Goal: Task Accomplishment & Management: Manage account settings

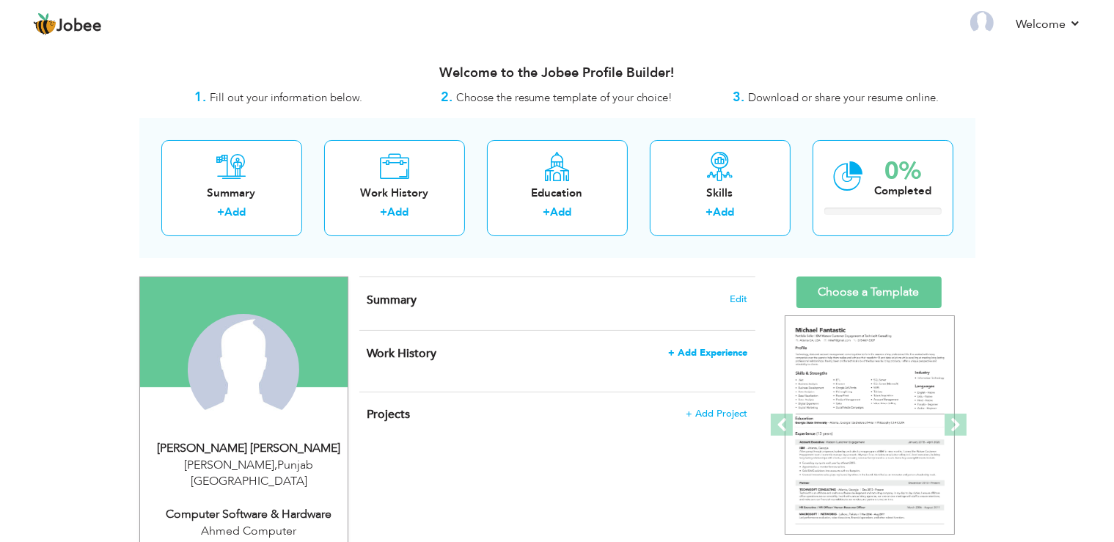
click at [717, 352] on span "+ Add Experience" at bounding box center [707, 353] width 79 height 10
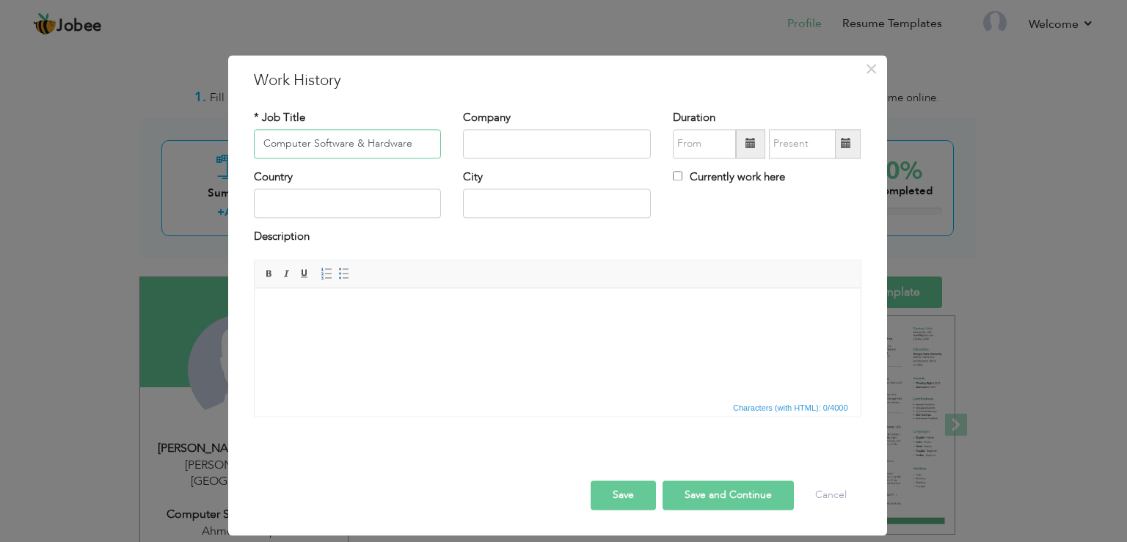
type input "Computer Software & Hardware"
click at [528, 154] on input "text" at bounding box center [557, 143] width 188 height 29
type input "Ahmed Computer"
click at [337, 210] on input "text" at bounding box center [348, 203] width 188 height 29
type input "[GEOGRAPHIC_DATA]"
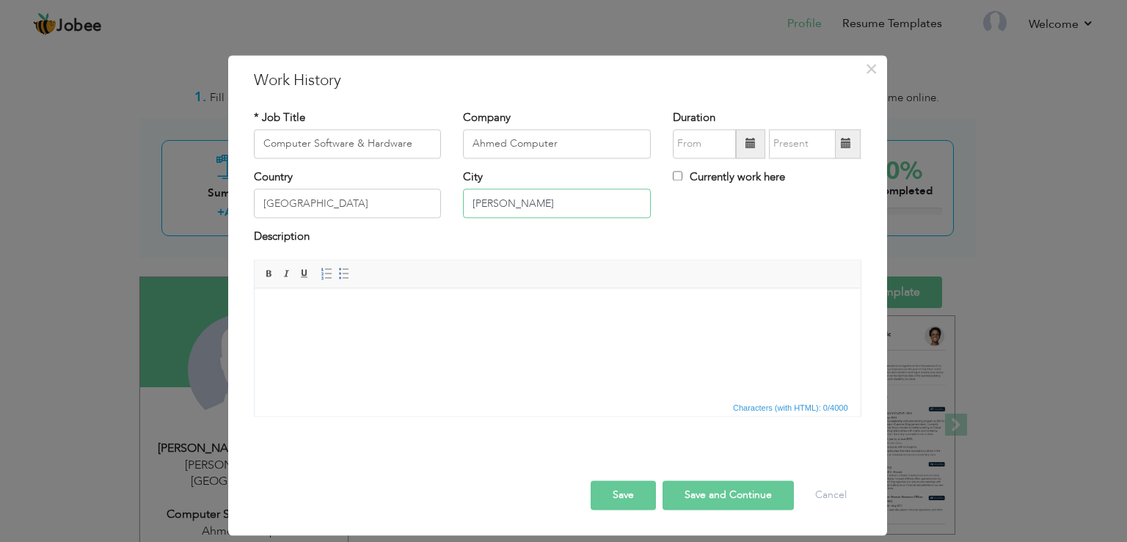
type input "[PERSON_NAME]"
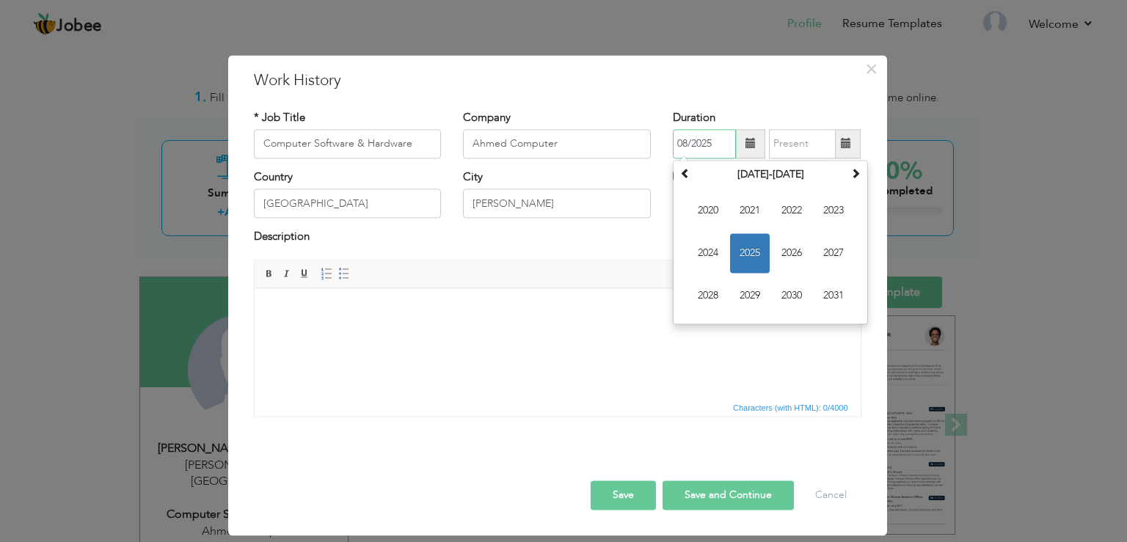
click at [709, 136] on input "08/2025" at bounding box center [704, 143] width 63 height 29
click at [685, 174] on span at bounding box center [685, 173] width 10 height 10
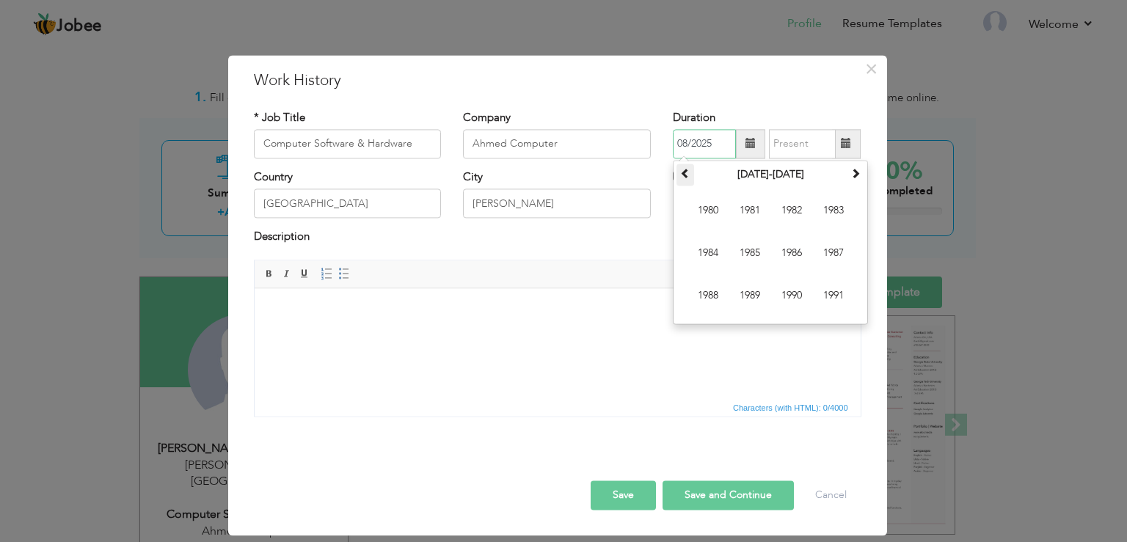
click at [685, 174] on span at bounding box center [685, 173] width 10 height 10
click at [860, 170] on span at bounding box center [855, 173] width 10 height 10
click at [719, 207] on span "2000" at bounding box center [708, 211] width 40 height 40
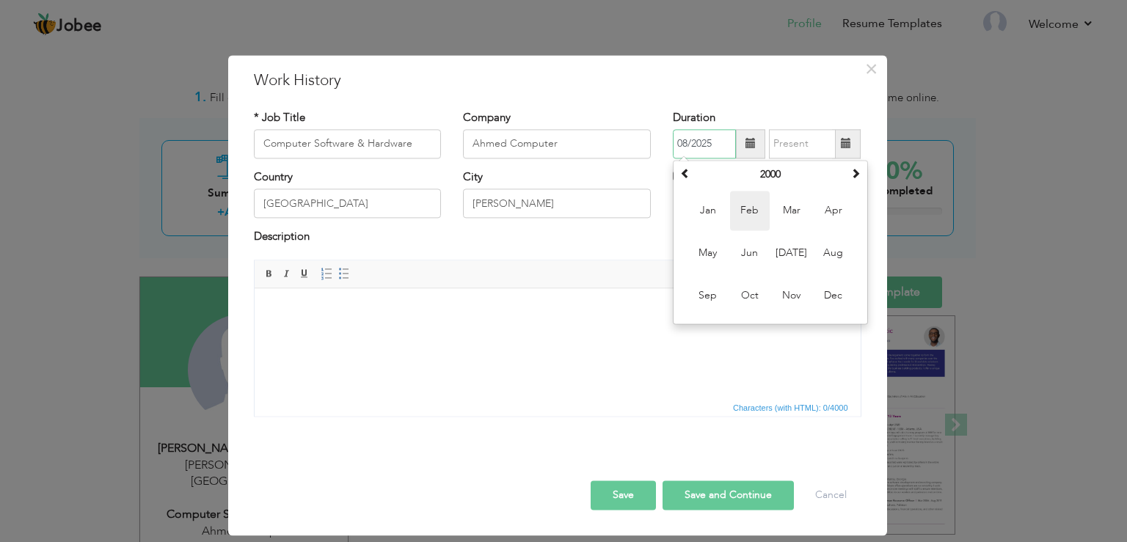
click at [750, 212] on span "Feb" at bounding box center [750, 211] width 40 height 40
type input "02/2000"
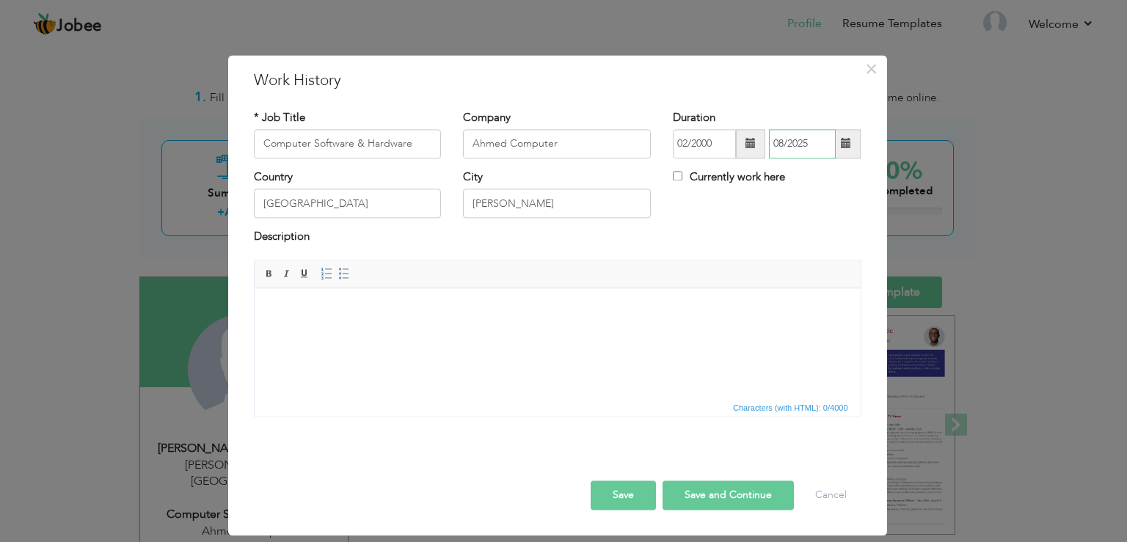
click at [791, 143] on input "08/2025" at bounding box center [802, 143] width 67 height 29
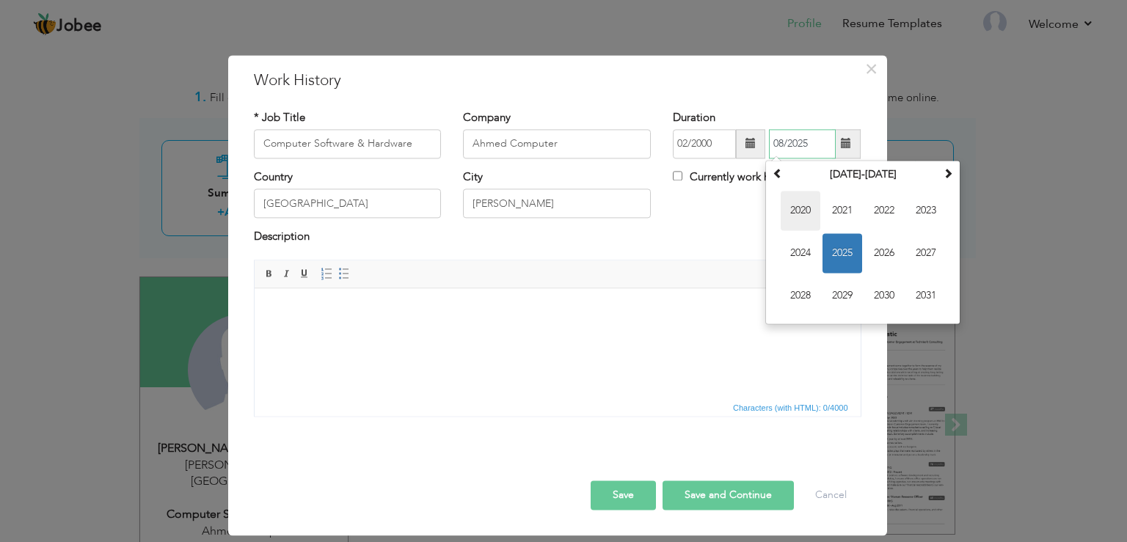
click at [799, 210] on span "2020" at bounding box center [800, 211] width 40 height 40
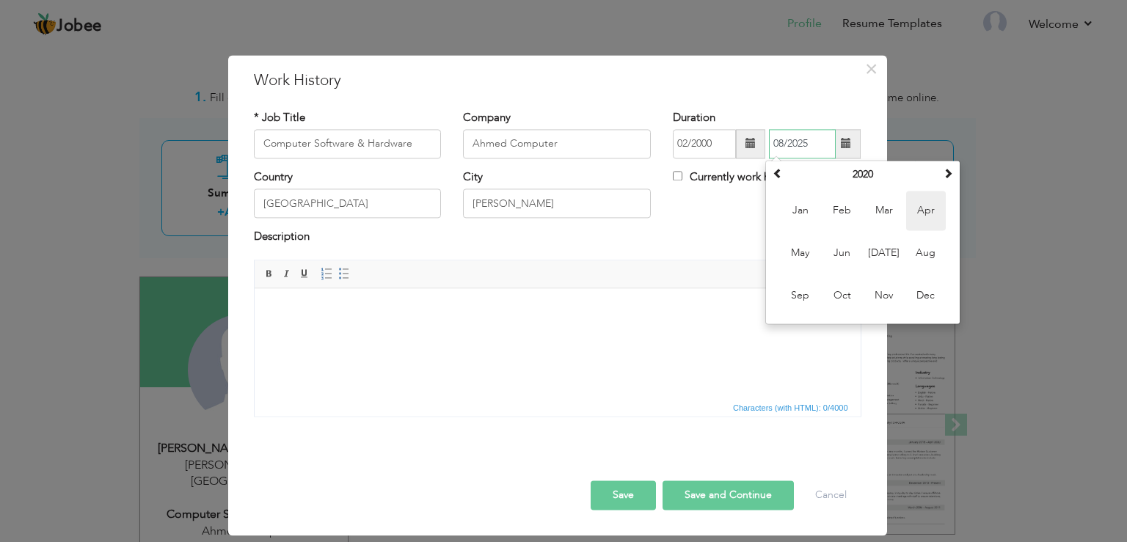
click at [920, 216] on span "Apr" at bounding box center [926, 211] width 40 height 40
type input "04/2020"
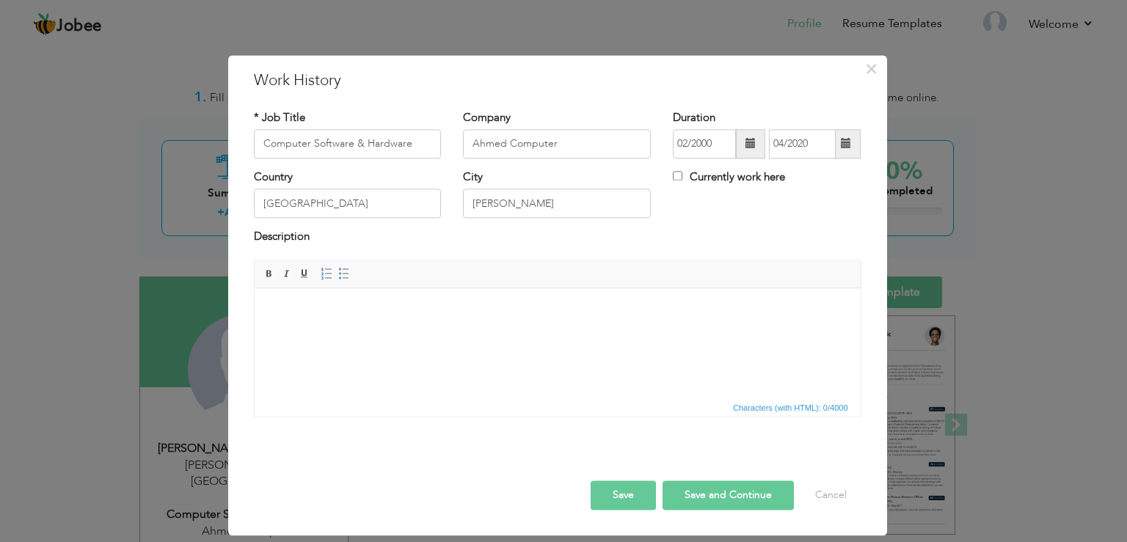
click at [398, 348] on html at bounding box center [557, 343] width 606 height 110
click at [702, 488] on button "Save and Continue" at bounding box center [727, 494] width 131 height 29
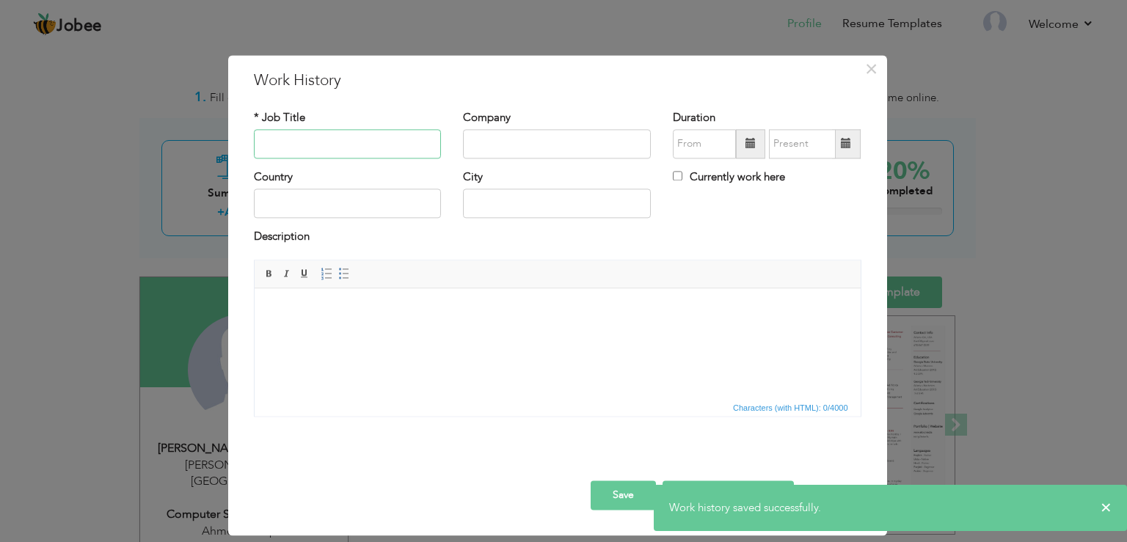
click at [334, 145] on input "text" at bounding box center [348, 143] width 188 height 29
type input "P"
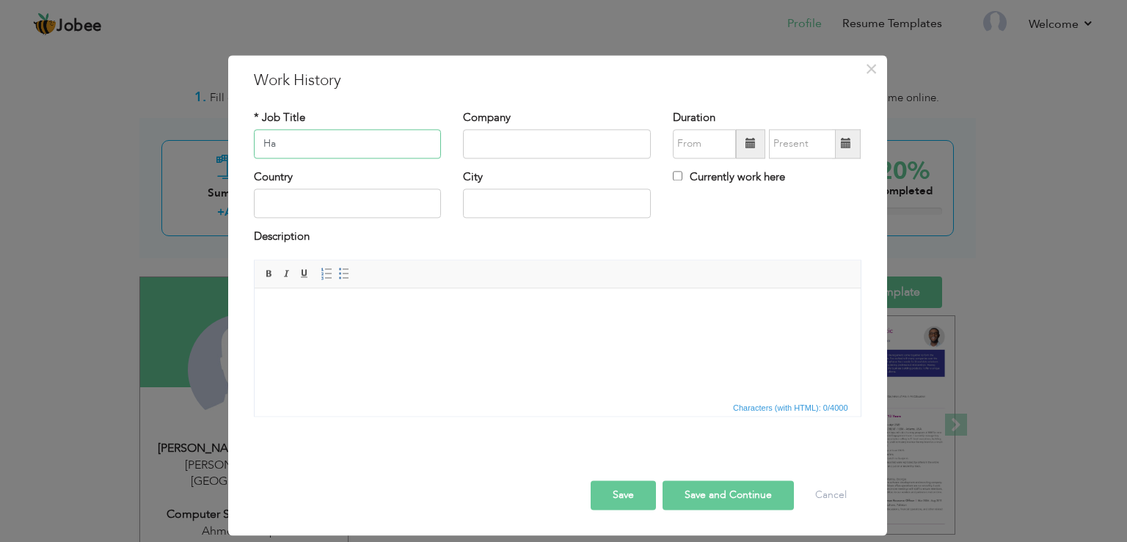
type input "H"
type input "Computer Hardware & Software"
type input "Prime Computer"
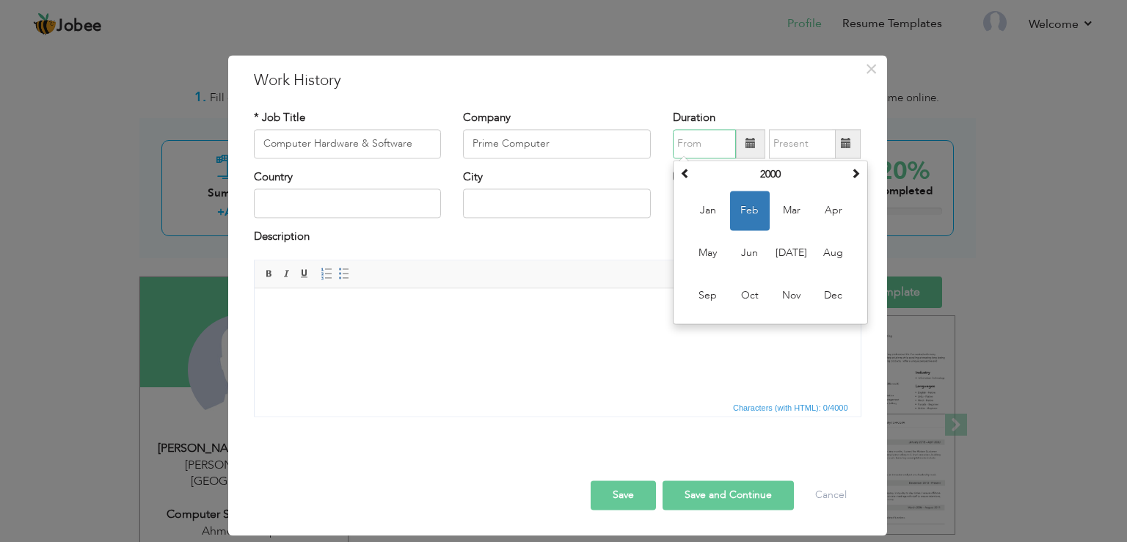
click at [700, 142] on input "text" at bounding box center [704, 143] width 63 height 29
click at [860, 172] on span at bounding box center [855, 173] width 10 height 10
click at [741, 213] on span "Feb" at bounding box center [750, 211] width 40 height 40
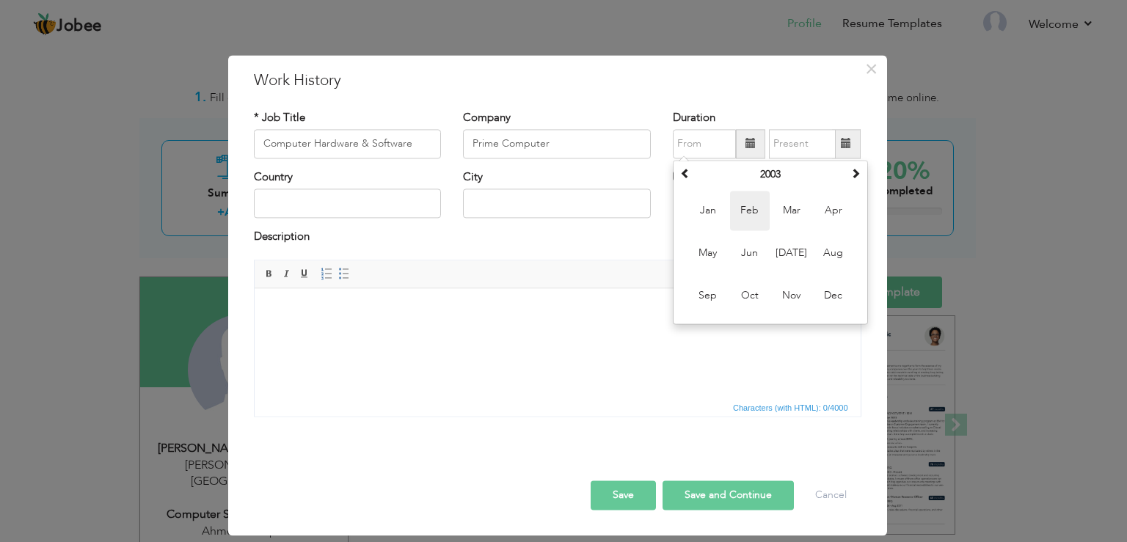
type input "02/2003"
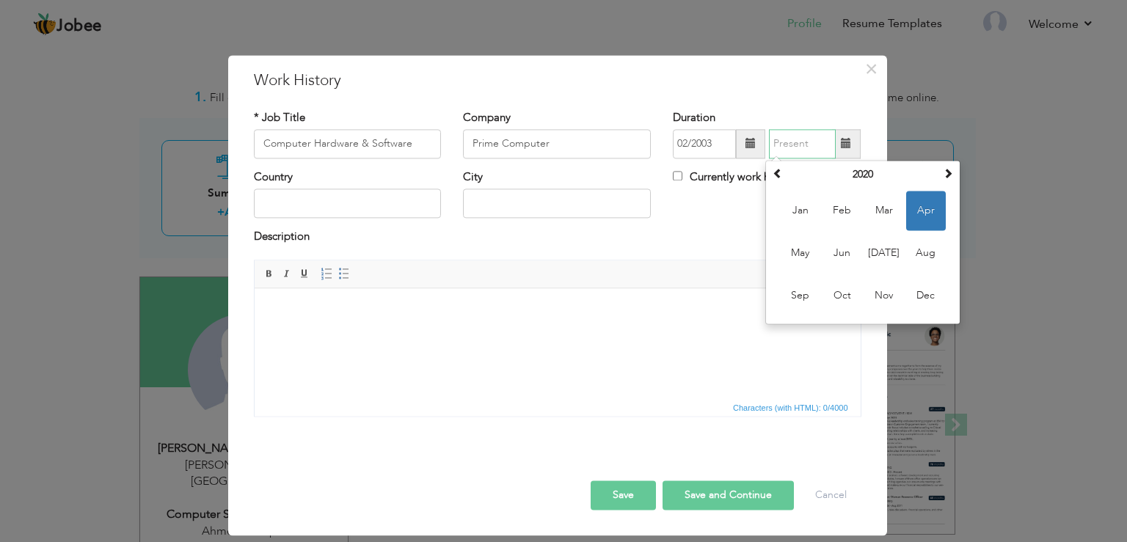
click at [783, 145] on input "text" at bounding box center [802, 143] width 67 height 29
click at [946, 177] on span at bounding box center [947, 173] width 10 height 10
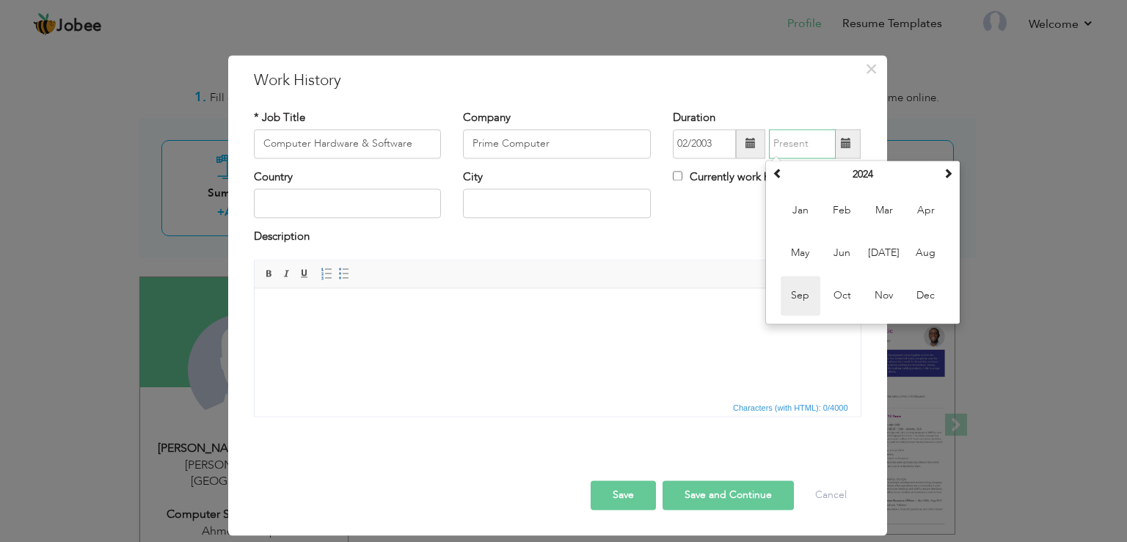
click at [803, 303] on span "Sep" at bounding box center [800, 296] width 40 height 40
type input "09/2024"
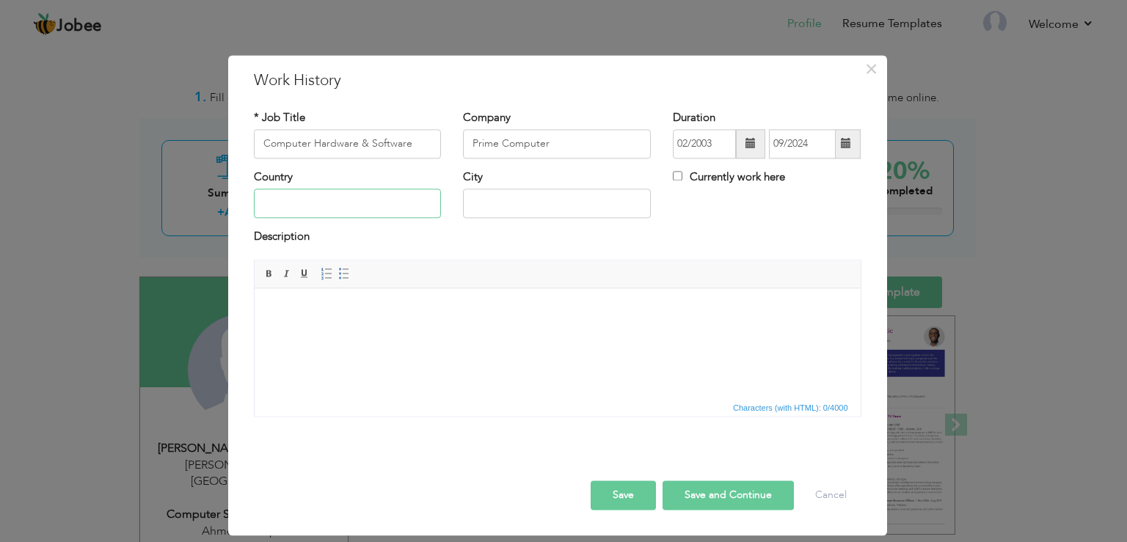
click at [286, 210] on input "text" at bounding box center [348, 203] width 188 height 29
type input "[GEOGRAPHIC_DATA]"
type input "[PERSON_NAME]"
click at [716, 491] on button "Save and Continue" at bounding box center [727, 494] width 131 height 29
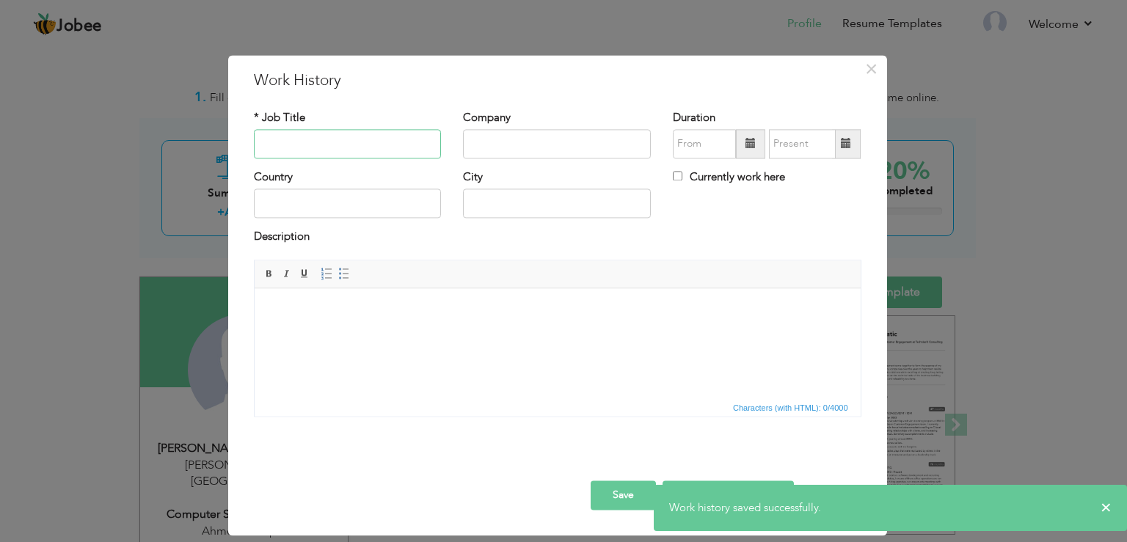
click at [337, 151] on input "text" at bounding box center [348, 143] width 188 height 29
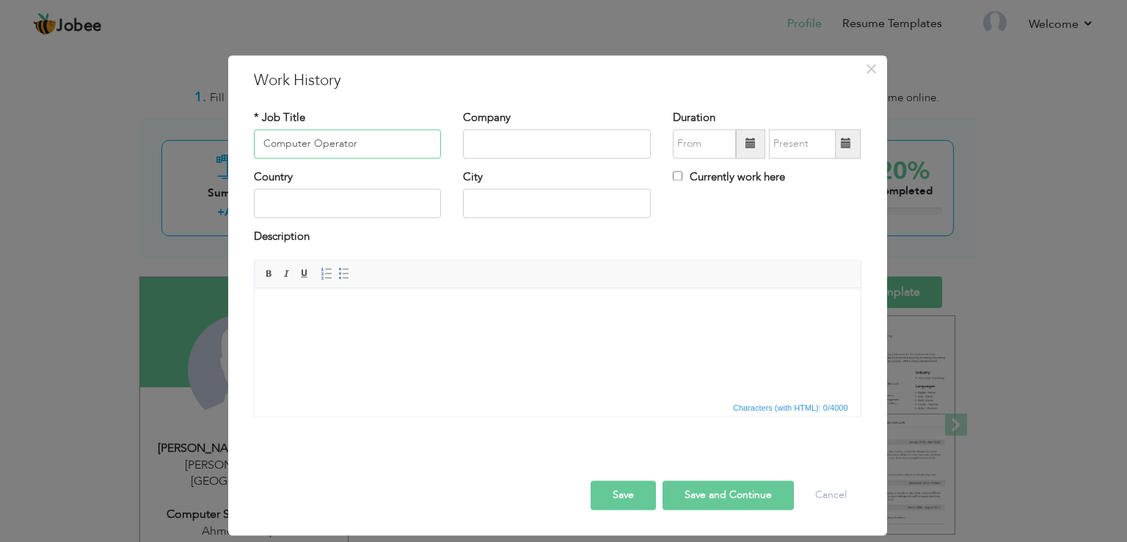
type input "Computer Operator"
click at [516, 137] on input "text" at bounding box center [557, 143] width 188 height 29
type input "Mohsin Electronics"
click at [708, 144] on input "text" at bounding box center [704, 143] width 63 height 29
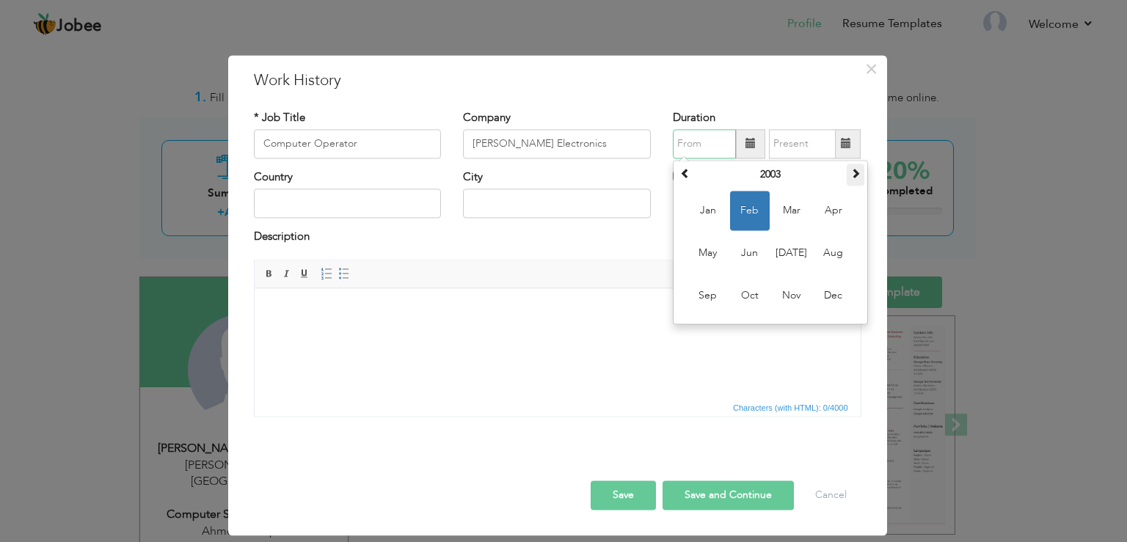
click at [860, 175] on span at bounding box center [855, 173] width 10 height 10
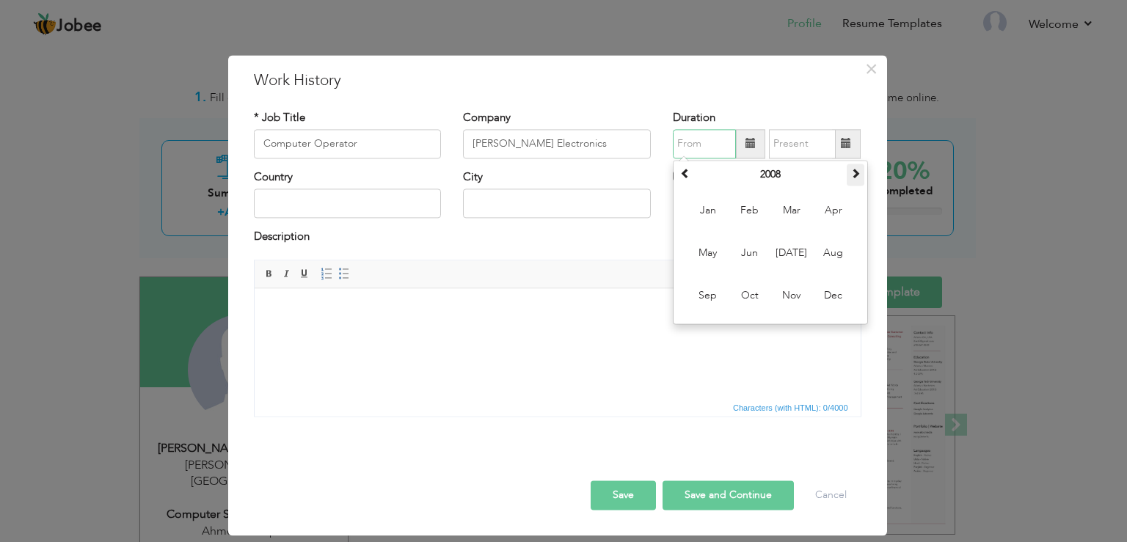
click at [860, 175] on span at bounding box center [855, 173] width 10 height 10
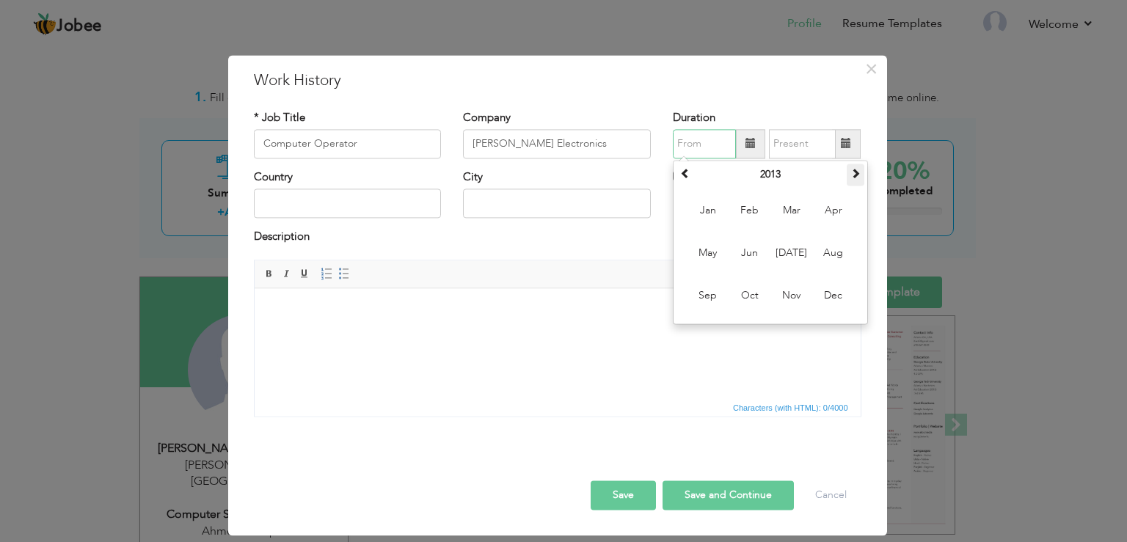
click at [860, 175] on span at bounding box center [855, 173] width 10 height 10
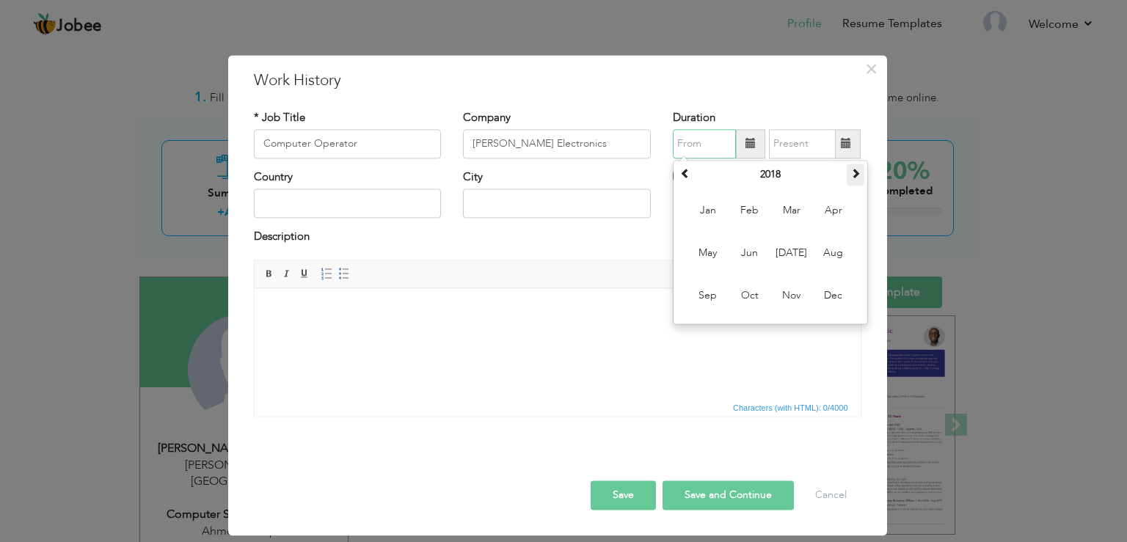
click at [860, 175] on span at bounding box center [855, 173] width 10 height 10
click at [857, 168] on span at bounding box center [855, 173] width 10 height 10
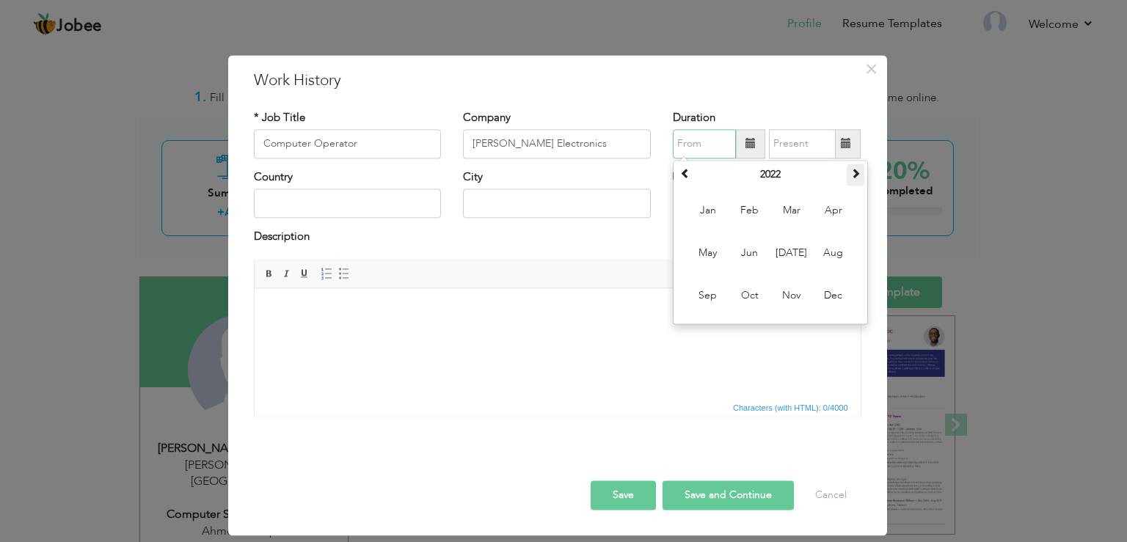
click at [857, 168] on span at bounding box center [855, 173] width 10 height 10
click at [692, 172] on th at bounding box center [685, 175] width 18 height 22
click at [761, 257] on span "Jun" at bounding box center [750, 253] width 40 height 40
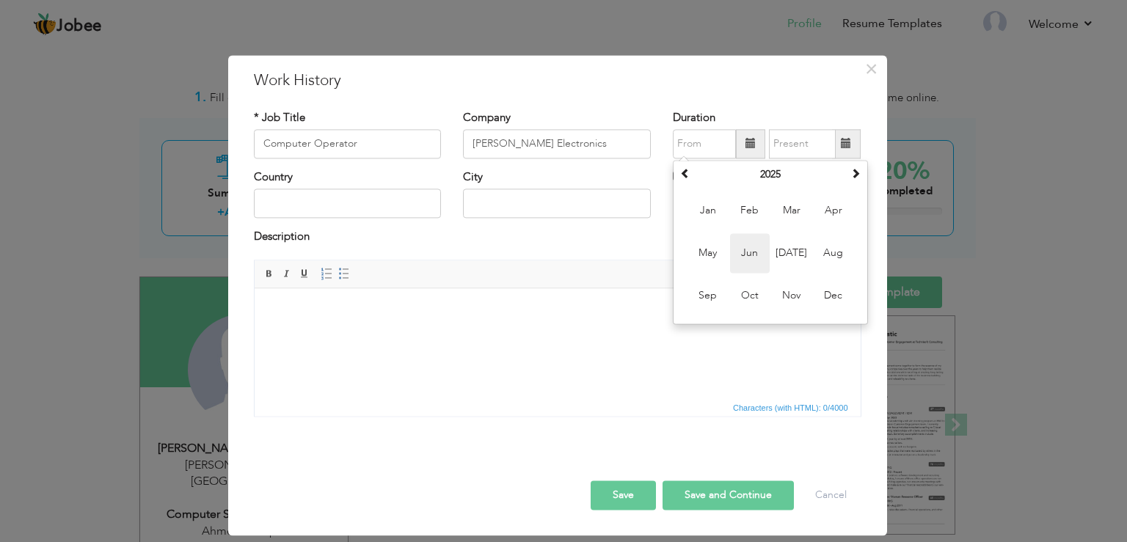
type input "06/2025"
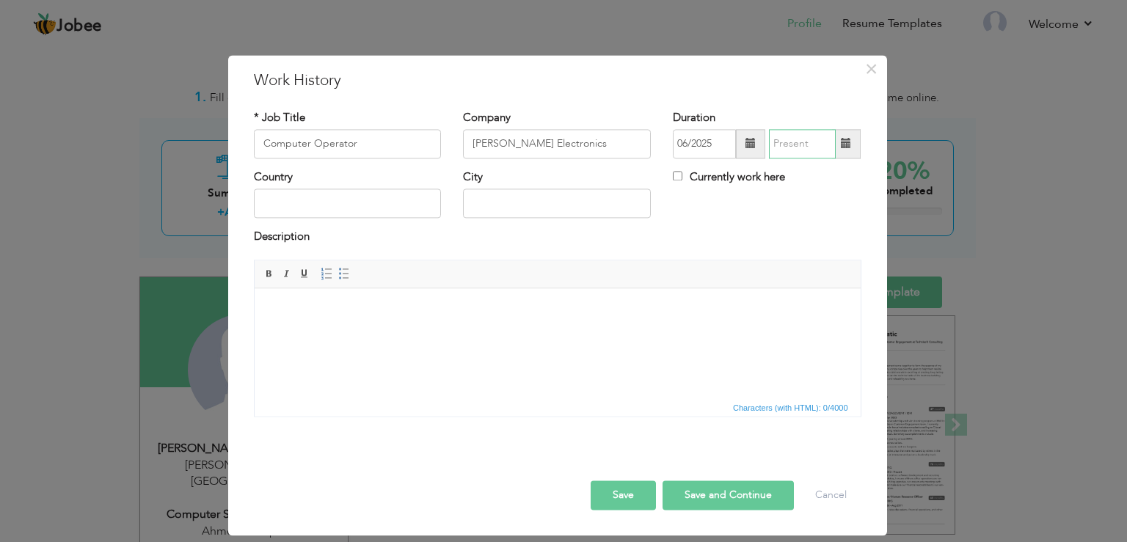
click at [791, 139] on input "text" at bounding box center [802, 143] width 67 height 29
click at [679, 174] on input "Currently work here" at bounding box center [678, 176] width 10 height 10
checkbox input "true"
click at [329, 199] on input "text" at bounding box center [348, 203] width 188 height 29
type input "[GEOGRAPHIC_DATA]"
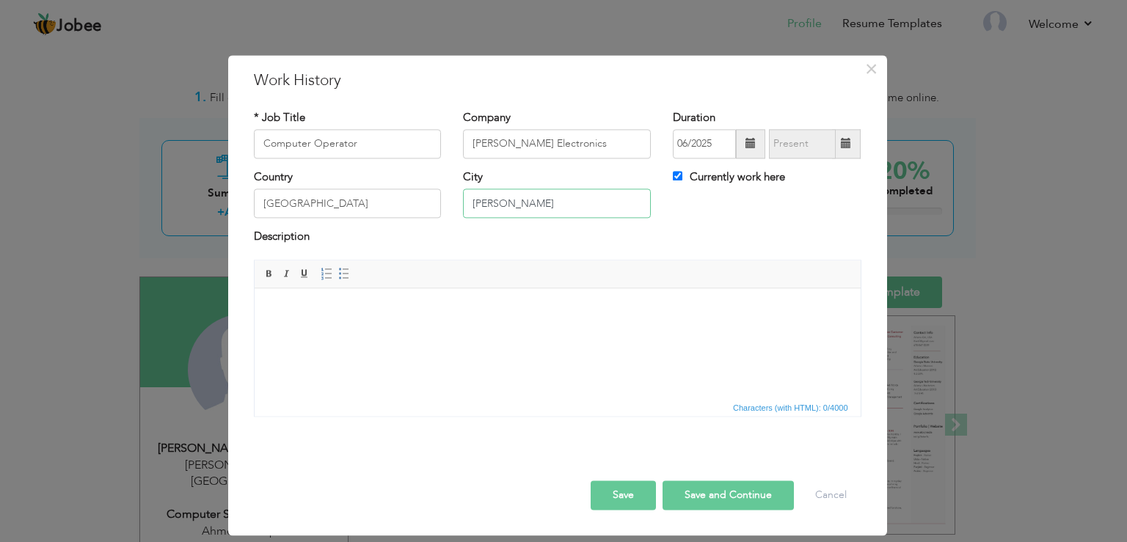
type input "[PERSON_NAME]"
click at [634, 506] on button "Save" at bounding box center [622, 494] width 65 height 29
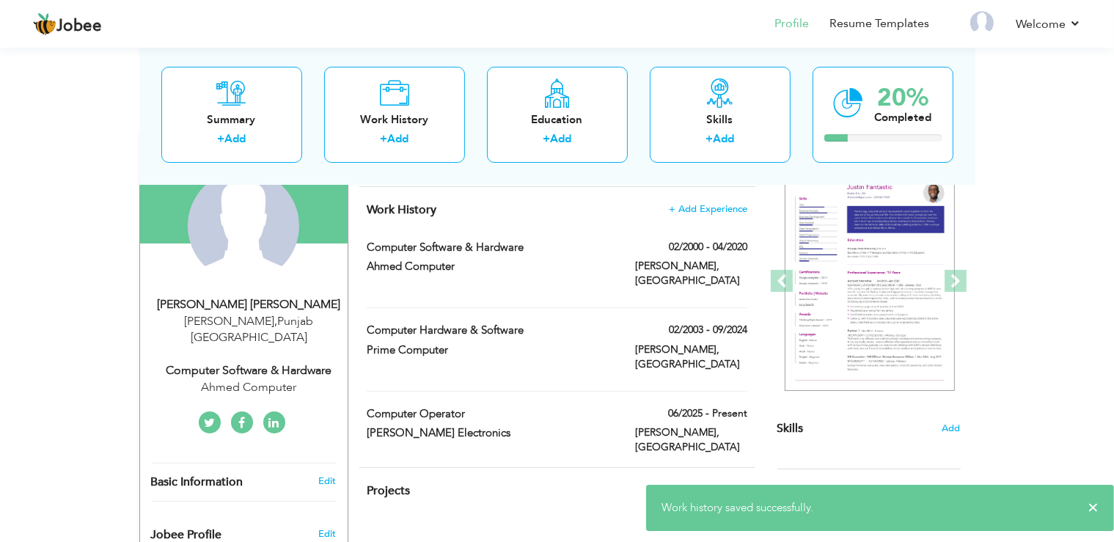
scroll to position [144, 0]
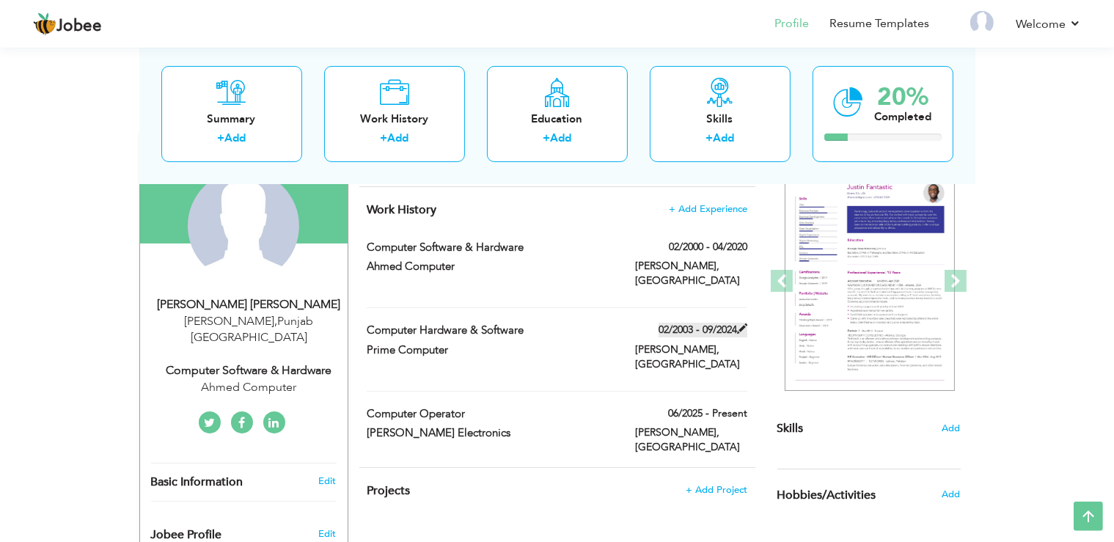
click at [734, 327] on label "02/2003 - 09/2024" at bounding box center [703, 330] width 89 height 15
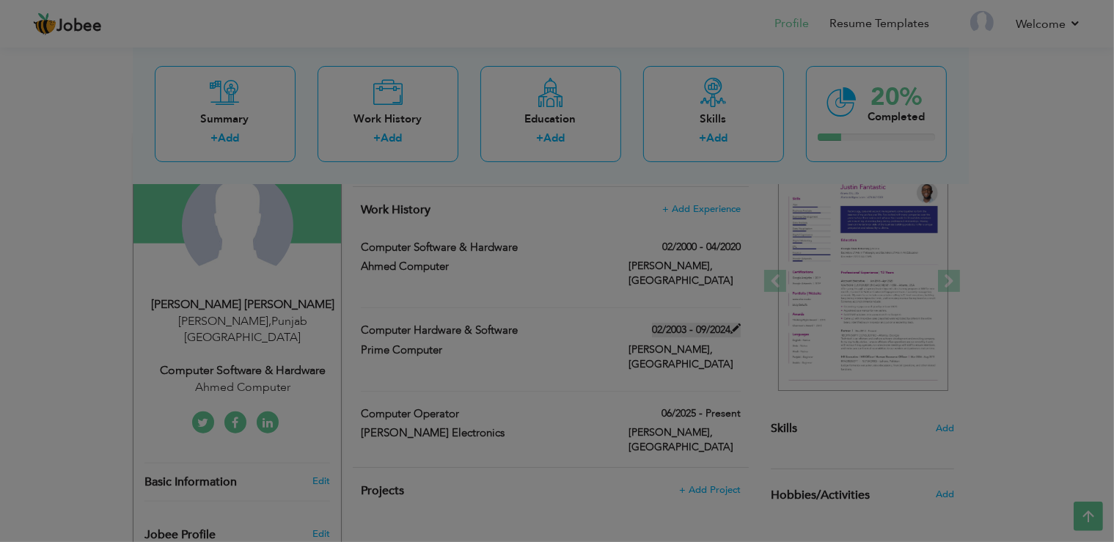
type input "Computer Hardware & Software"
type input "Prime Computer"
type input "02/2003"
type input "09/2024"
checkbox input "false"
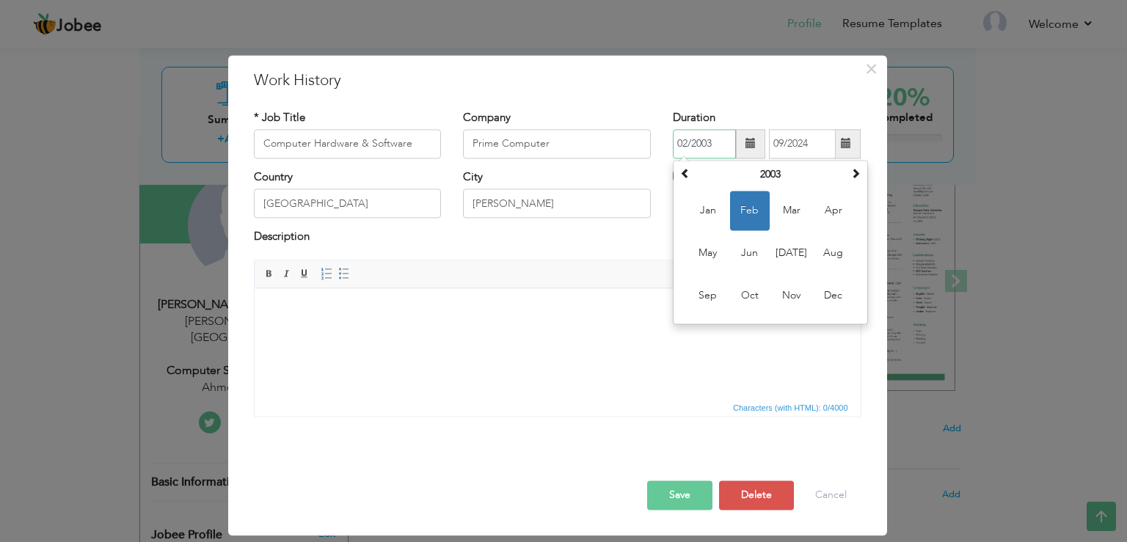
click at [718, 144] on input "02/2003" at bounding box center [704, 143] width 63 height 29
click at [853, 182] on th at bounding box center [855, 175] width 18 height 22
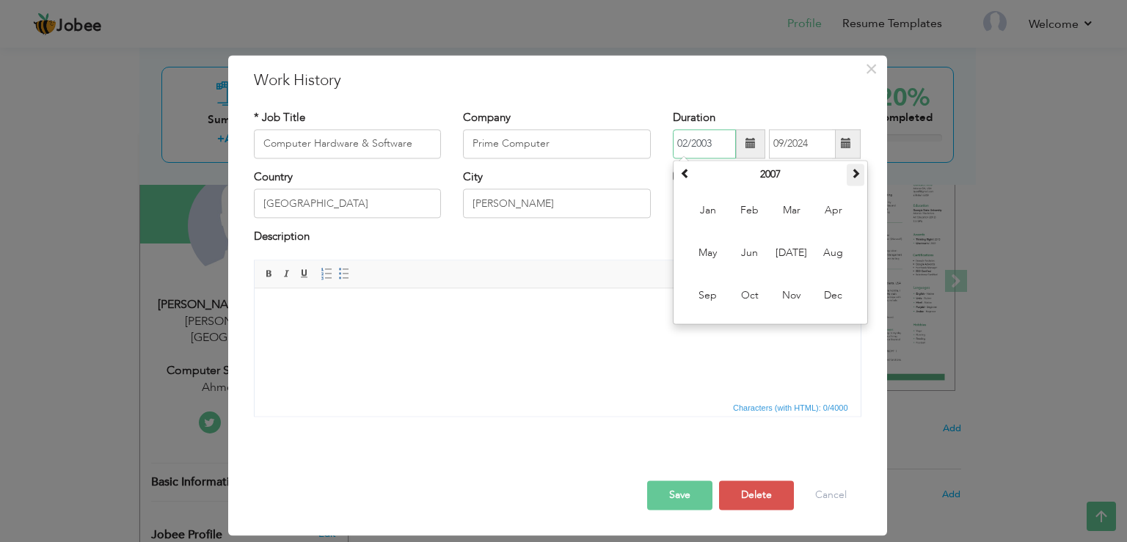
click at [853, 182] on th at bounding box center [855, 175] width 18 height 22
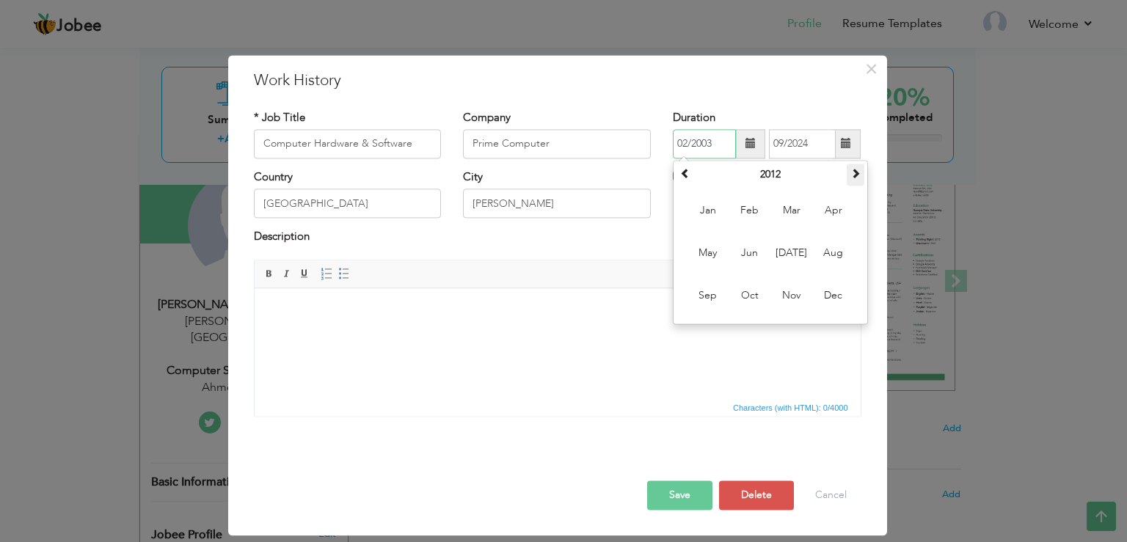
click at [853, 182] on th at bounding box center [855, 175] width 18 height 22
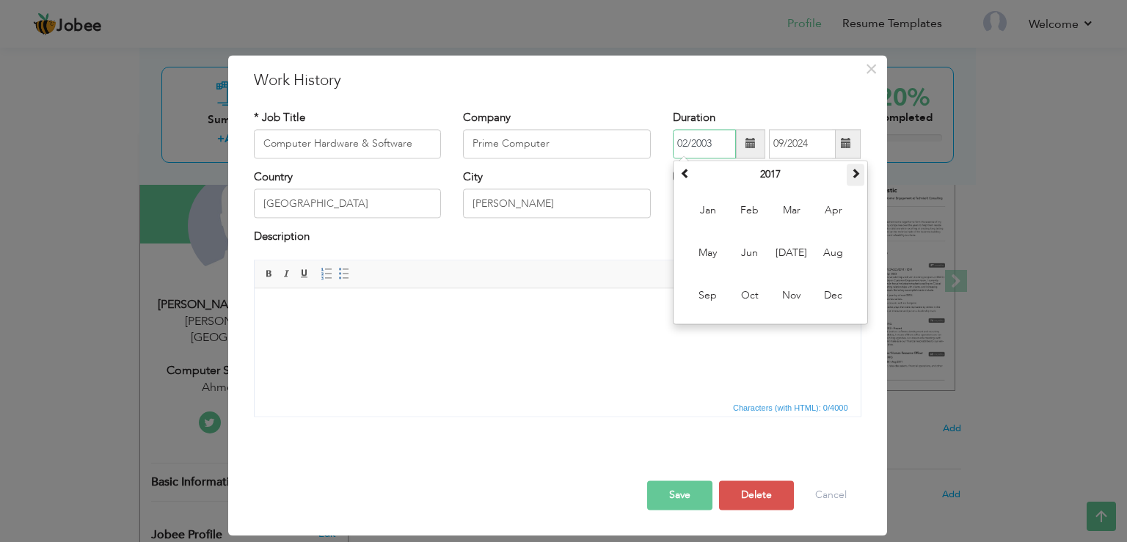
click at [853, 182] on th at bounding box center [855, 175] width 18 height 22
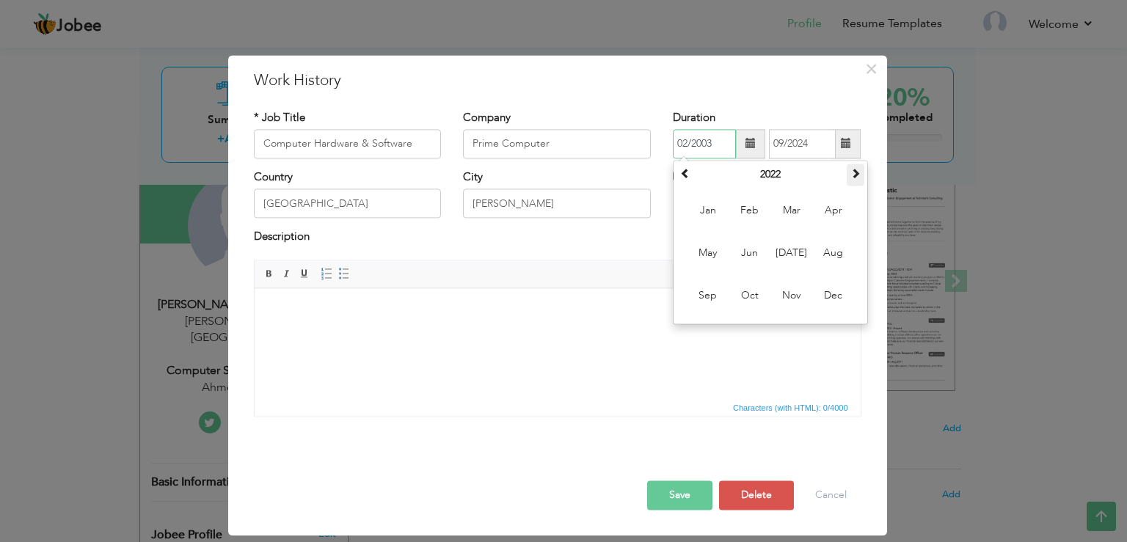
click at [853, 182] on th at bounding box center [855, 175] width 18 height 22
click at [761, 209] on span "Feb" at bounding box center [750, 211] width 40 height 40
type input "02/2023"
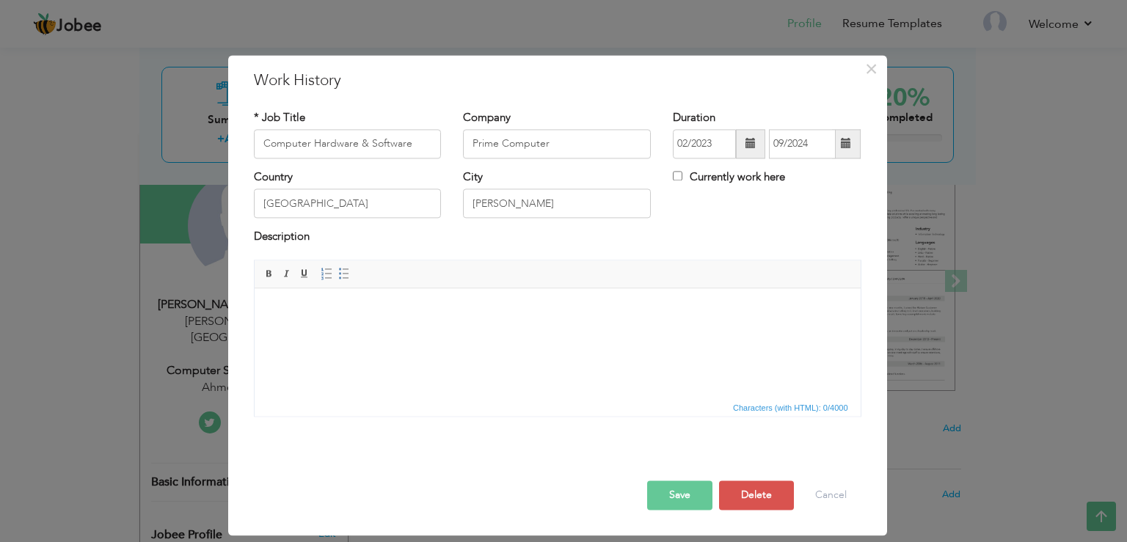
click at [691, 487] on button "Save" at bounding box center [679, 494] width 65 height 29
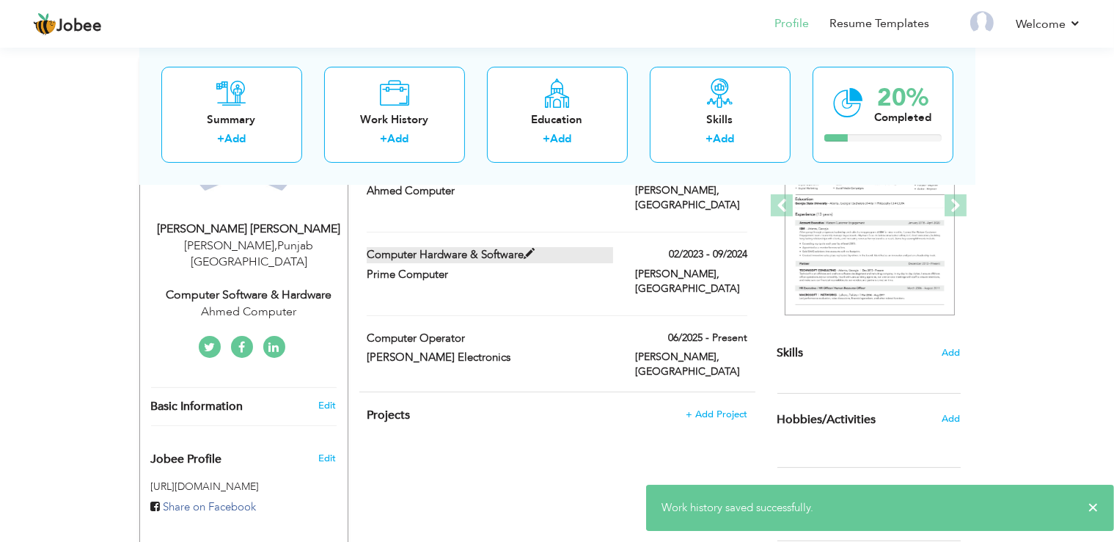
scroll to position [221, 0]
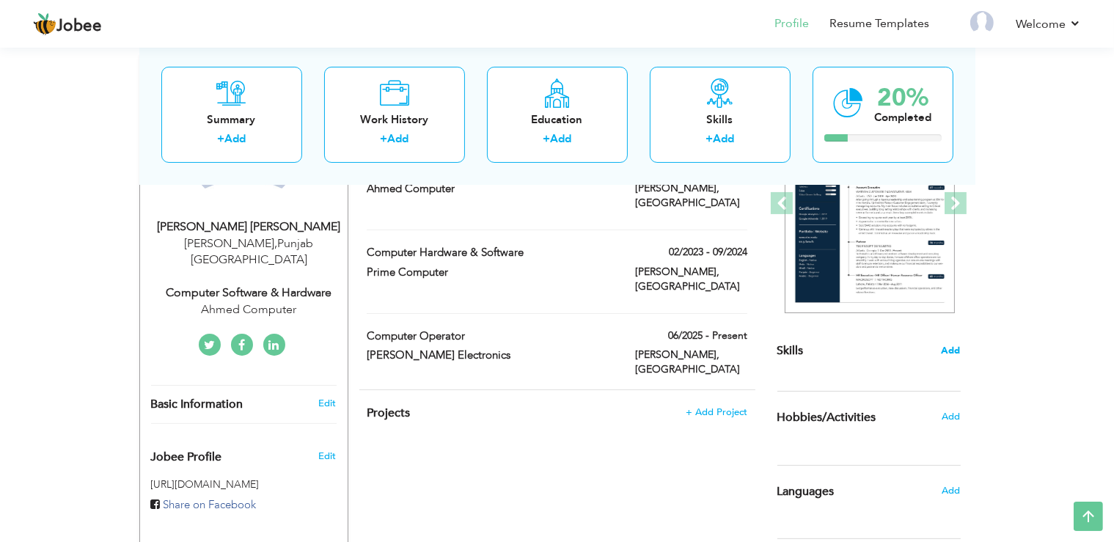
click at [949, 344] on span "Add" at bounding box center [951, 351] width 19 height 14
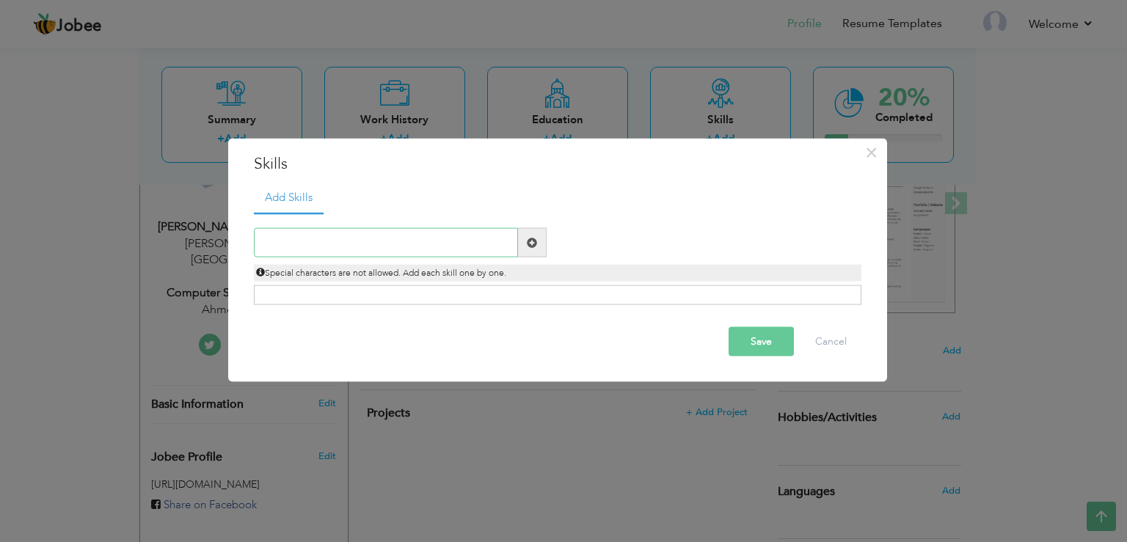
click at [398, 242] on input "text" at bounding box center [386, 242] width 264 height 29
type input "Computer Software"
click at [532, 241] on span at bounding box center [532, 242] width 10 height 10
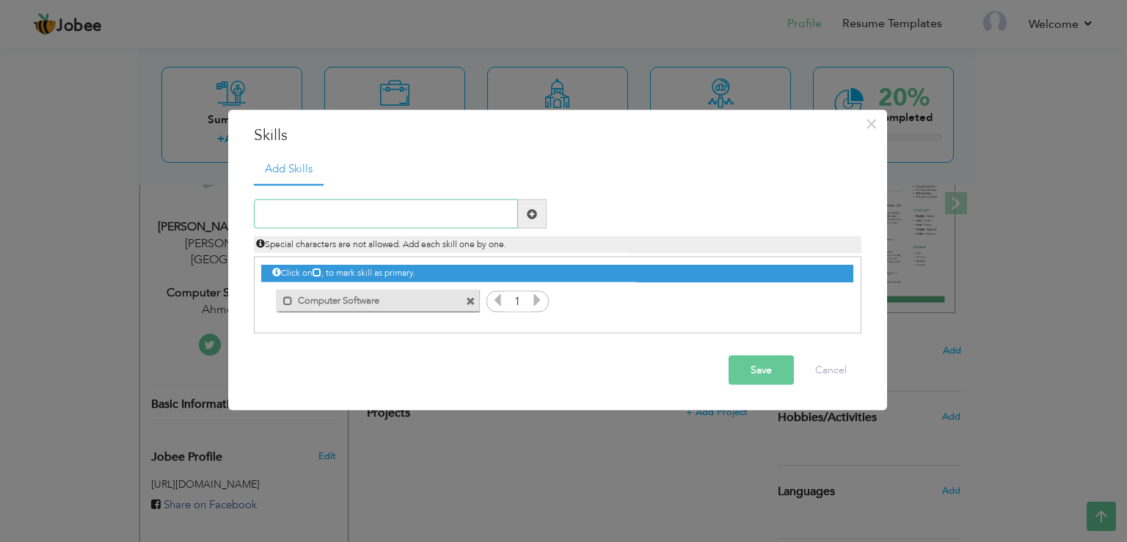
click at [370, 202] on input "text" at bounding box center [386, 213] width 264 height 29
type input "Computer Hardware"
click at [530, 211] on span at bounding box center [532, 213] width 10 height 10
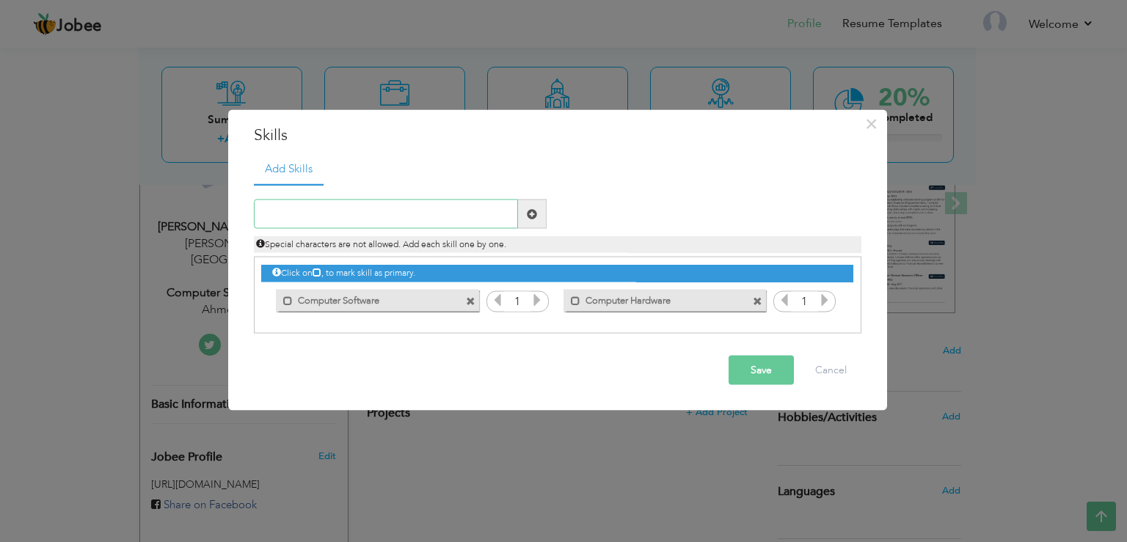
click at [450, 216] on input "text" at bounding box center [386, 213] width 264 height 29
type input "Data Entry"
click at [535, 210] on span at bounding box center [532, 213] width 10 height 10
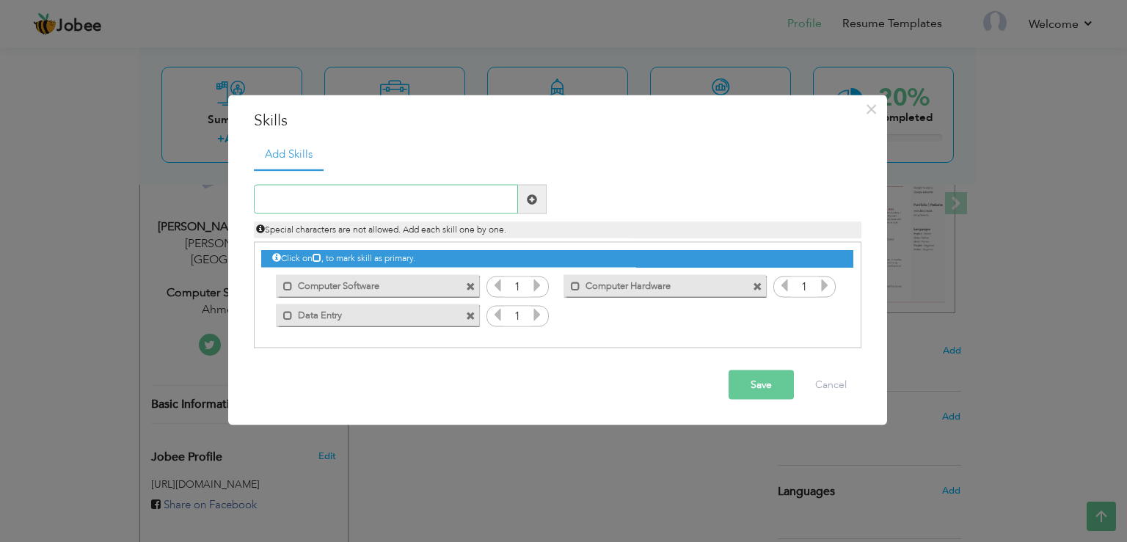
click at [406, 197] on input "text" at bounding box center [386, 199] width 264 height 29
type input "Web Research"
click at [531, 198] on span at bounding box center [532, 199] width 10 height 10
click at [332, 192] on input "text" at bounding box center [386, 199] width 264 height 29
click at [537, 287] on icon at bounding box center [536, 285] width 13 height 13
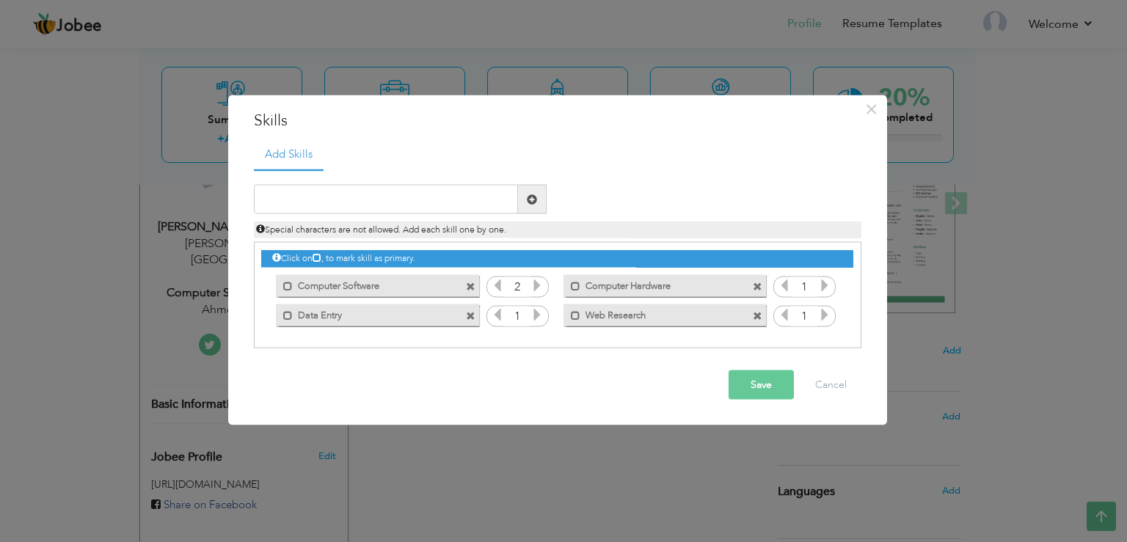
click at [537, 287] on icon at bounding box center [536, 285] width 13 height 13
click at [817, 286] on input "1" at bounding box center [804, 287] width 27 height 21
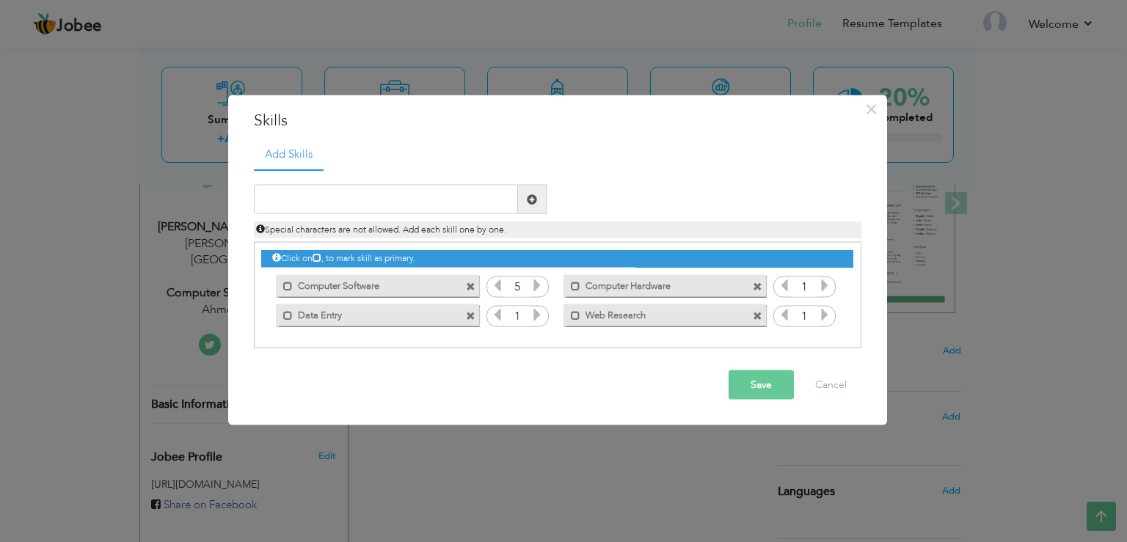
click at [821, 286] on icon at bounding box center [824, 285] width 13 height 13
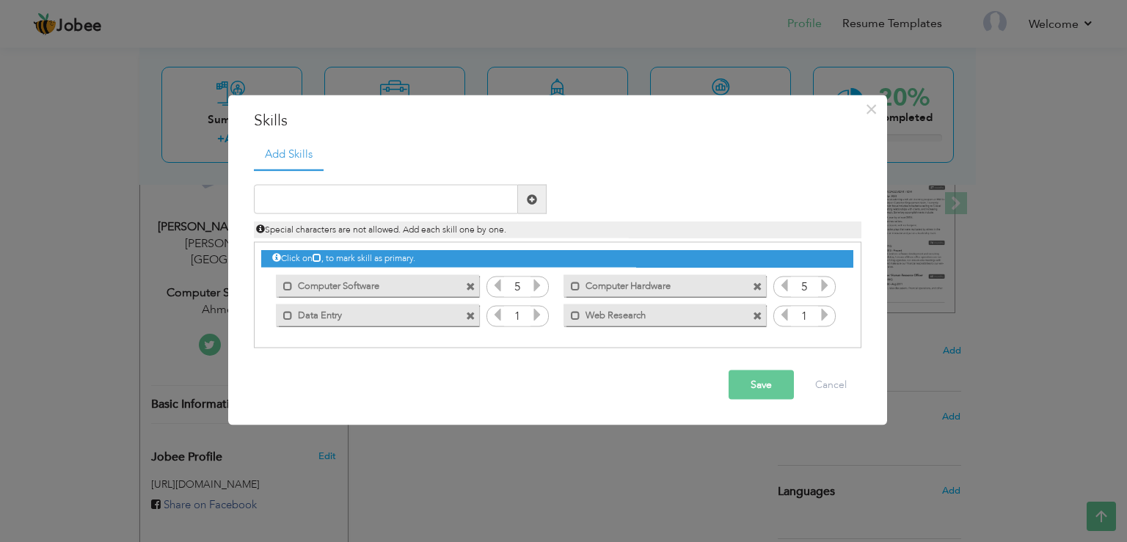
click at [537, 312] on icon at bounding box center [536, 314] width 13 height 13
click at [824, 307] on span at bounding box center [824, 316] width 13 height 19
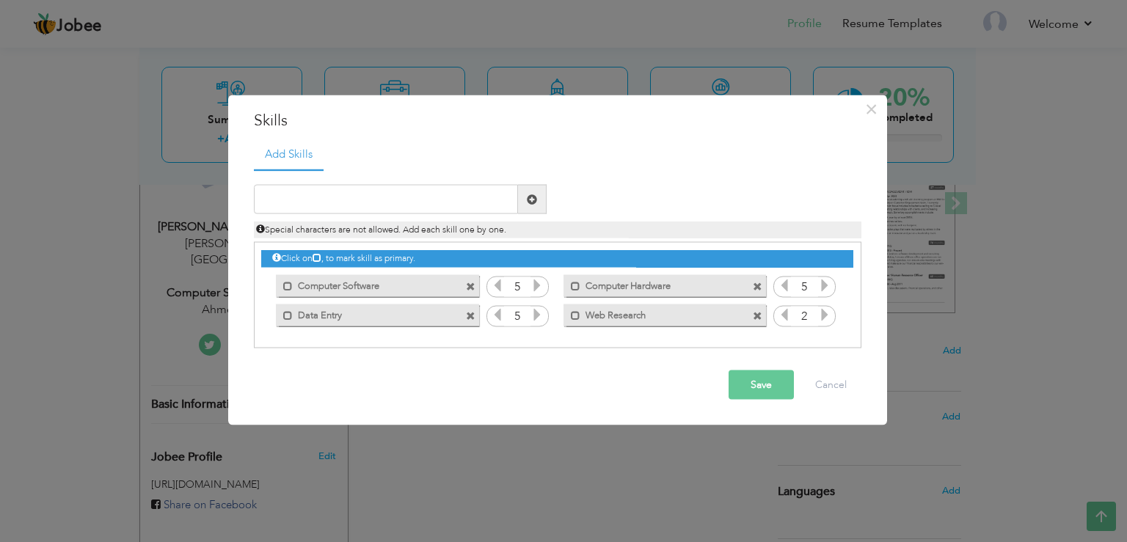
click at [824, 307] on span at bounding box center [824, 316] width 13 height 19
click at [389, 198] on input "text" at bounding box center [386, 199] width 264 height 29
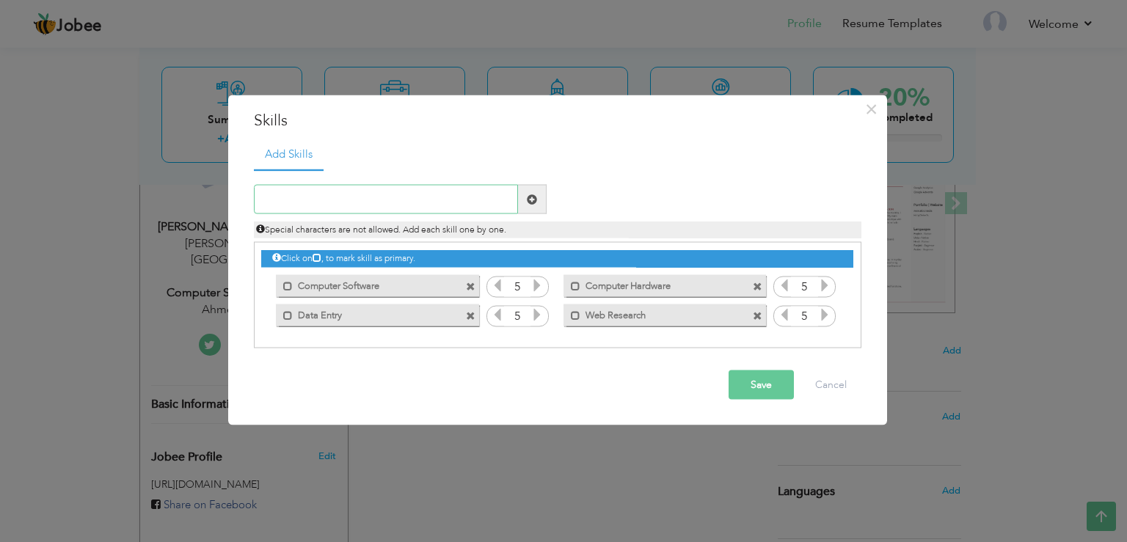
click at [375, 204] on input "text" at bounding box center [386, 199] width 264 height 29
type input "Computer Operator"
click at [532, 197] on span at bounding box center [532, 199] width 10 height 10
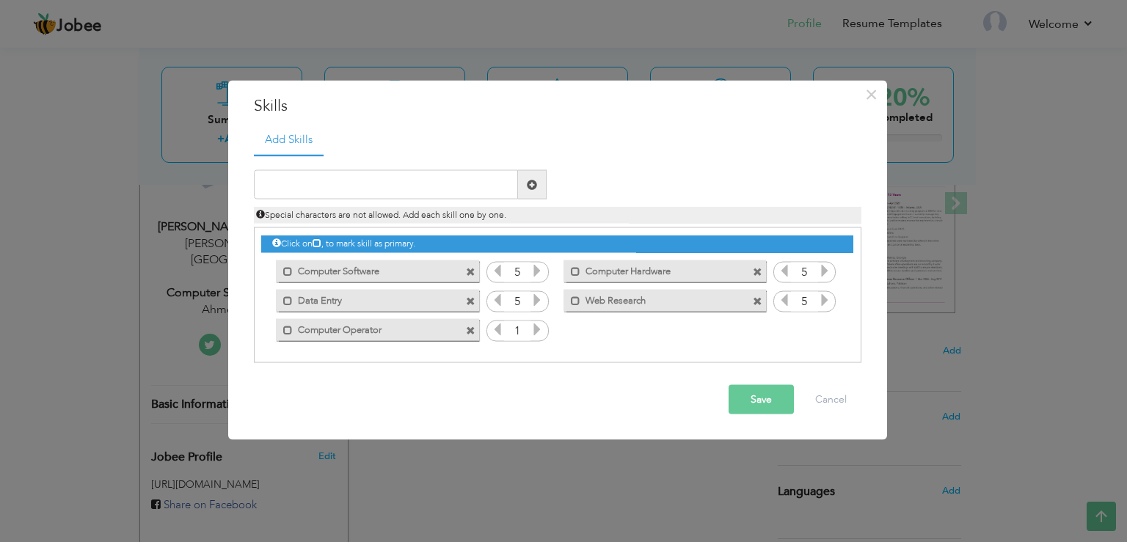
click at [535, 334] on icon at bounding box center [536, 329] width 13 height 13
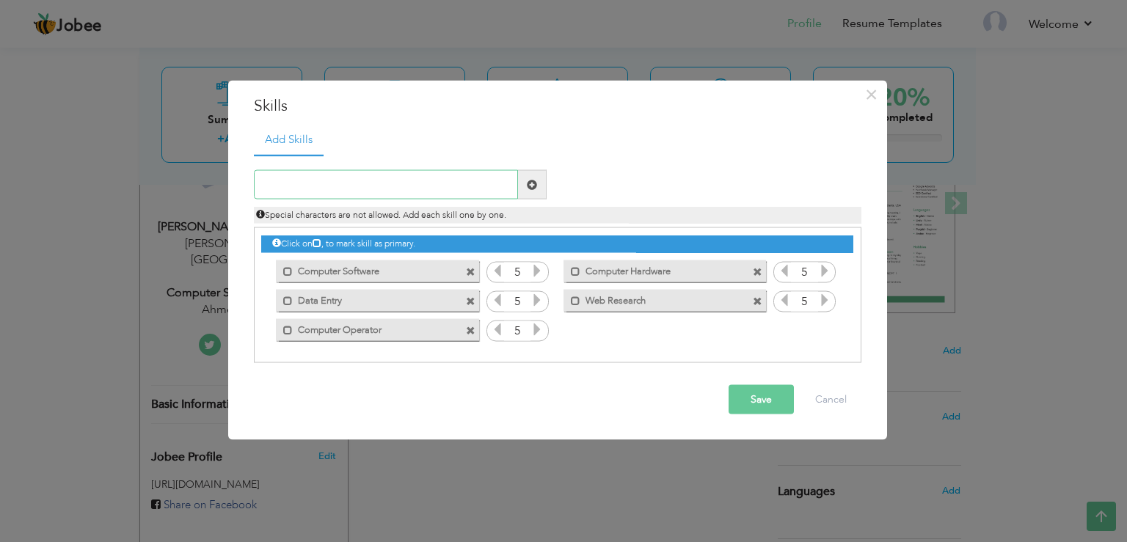
click at [336, 180] on input "text" at bounding box center [386, 184] width 264 height 29
type input "MS Office"
click at [541, 185] on span at bounding box center [532, 184] width 29 height 29
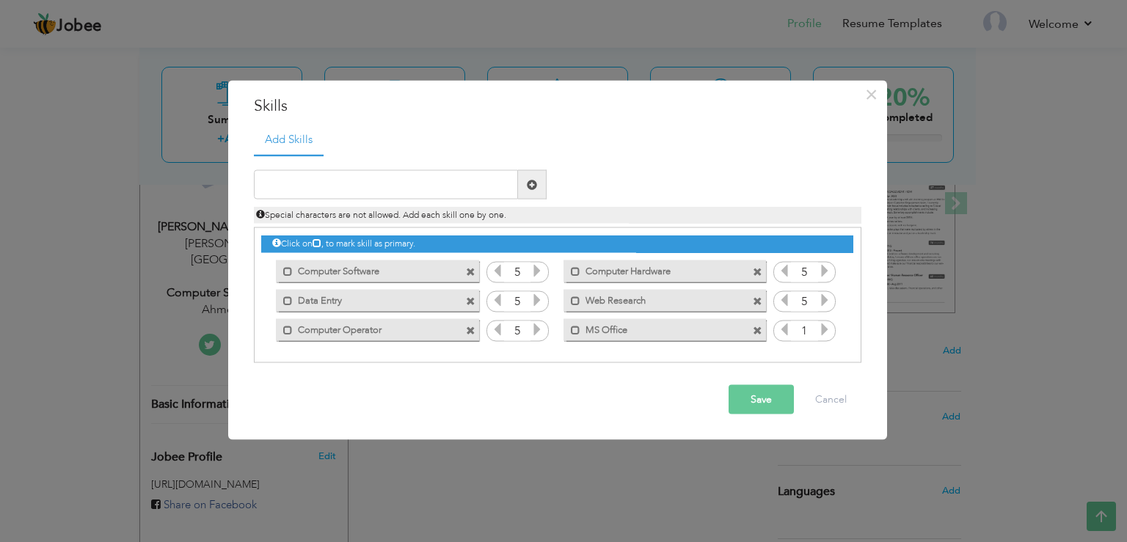
click at [823, 329] on icon at bounding box center [824, 329] width 13 height 13
click at [784, 332] on icon at bounding box center [783, 329] width 13 height 13
click at [414, 191] on input "text" at bounding box center [386, 184] width 264 height 29
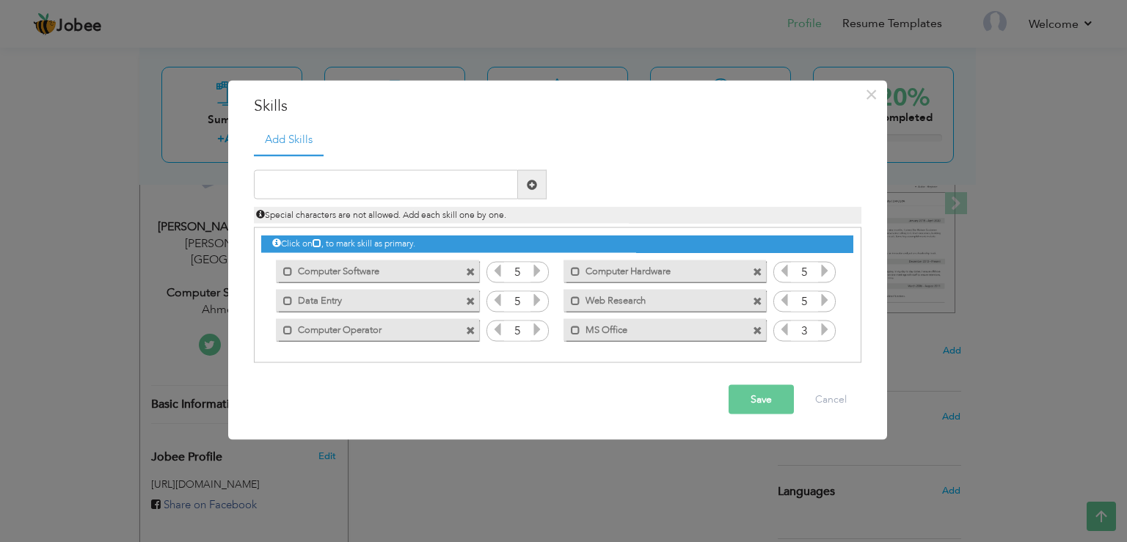
click at [763, 403] on button "Save" at bounding box center [760, 399] width 65 height 29
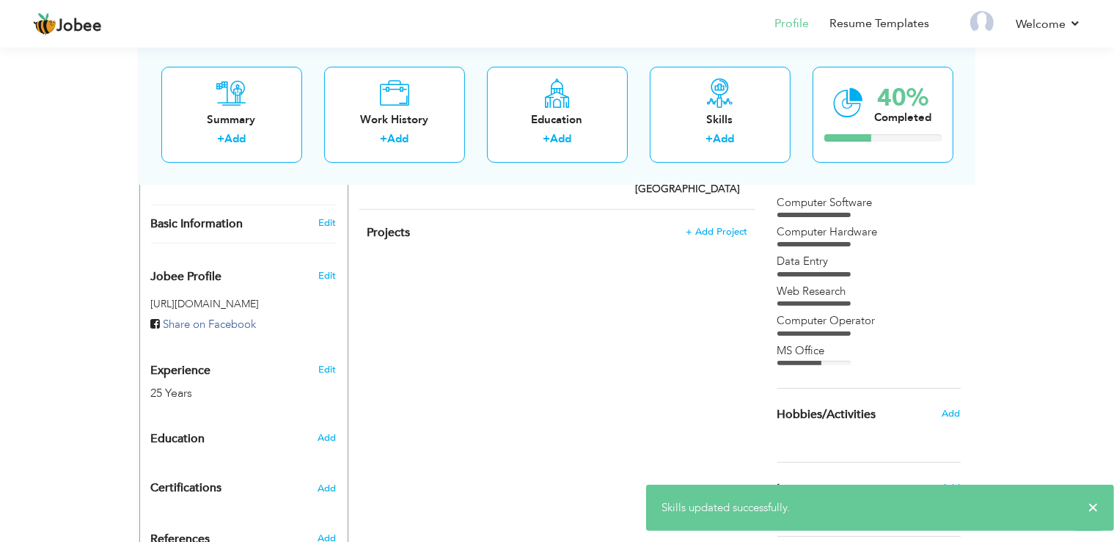
scroll to position [428, 0]
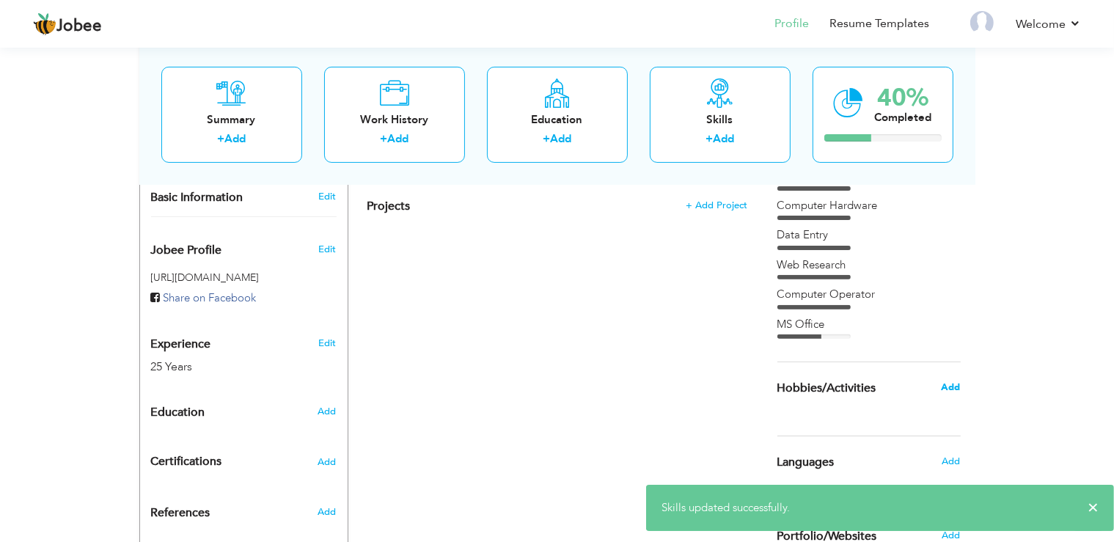
click at [947, 390] on span "Add" at bounding box center [950, 387] width 19 height 13
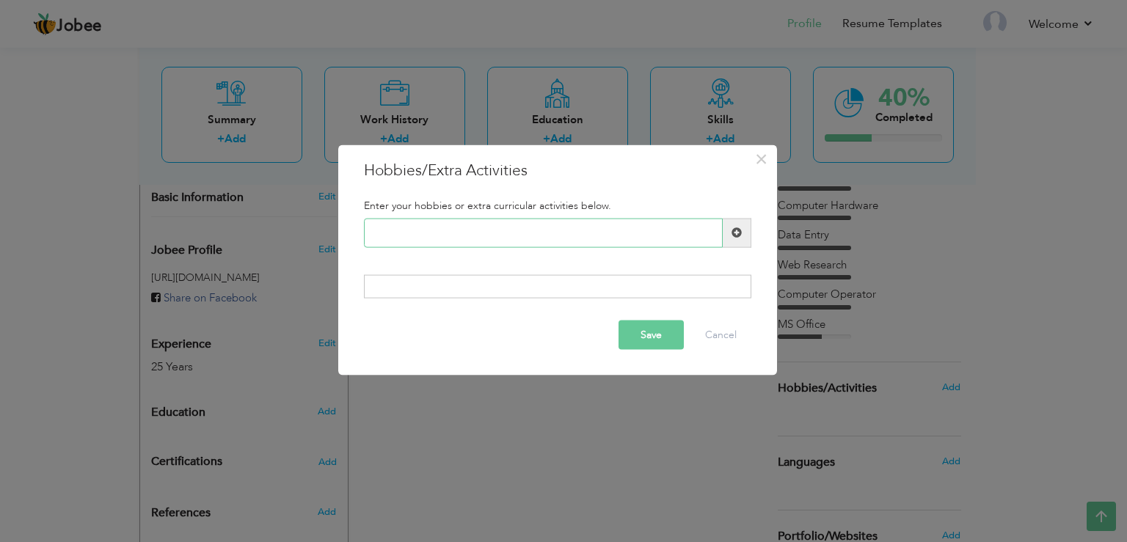
click at [465, 230] on input "text" at bounding box center [543, 232] width 359 height 29
type input "Travelling"
click at [727, 228] on span at bounding box center [736, 232] width 29 height 29
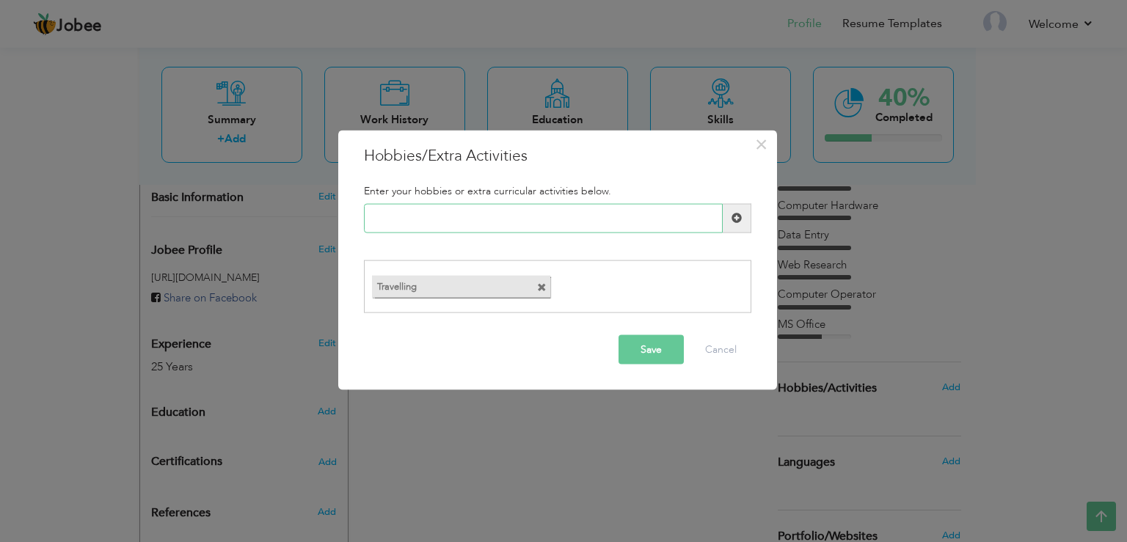
click at [421, 227] on input "text" at bounding box center [543, 217] width 359 height 29
type input "Watching Movies"
click at [733, 210] on span at bounding box center [736, 217] width 29 height 29
click at [654, 348] on button "Save" at bounding box center [650, 349] width 65 height 29
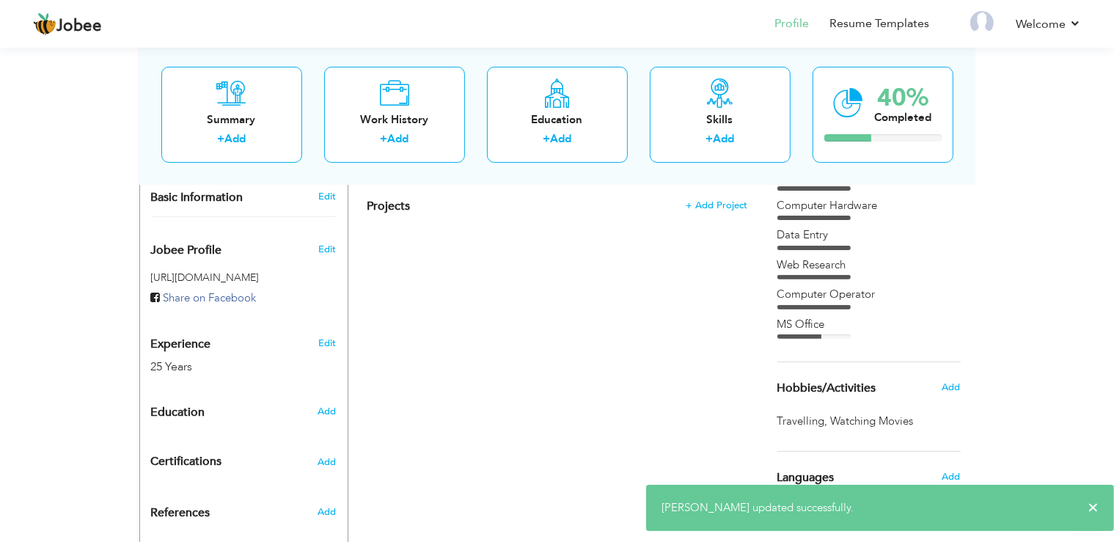
scroll to position [524, 0]
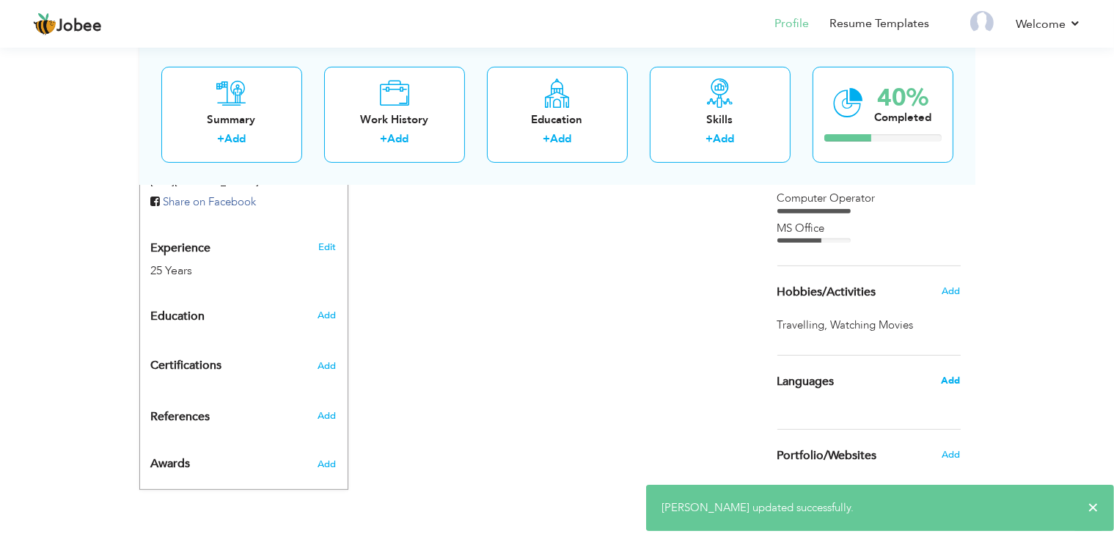
click at [952, 374] on span "Add" at bounding box center [950, 380] width 19 height 13
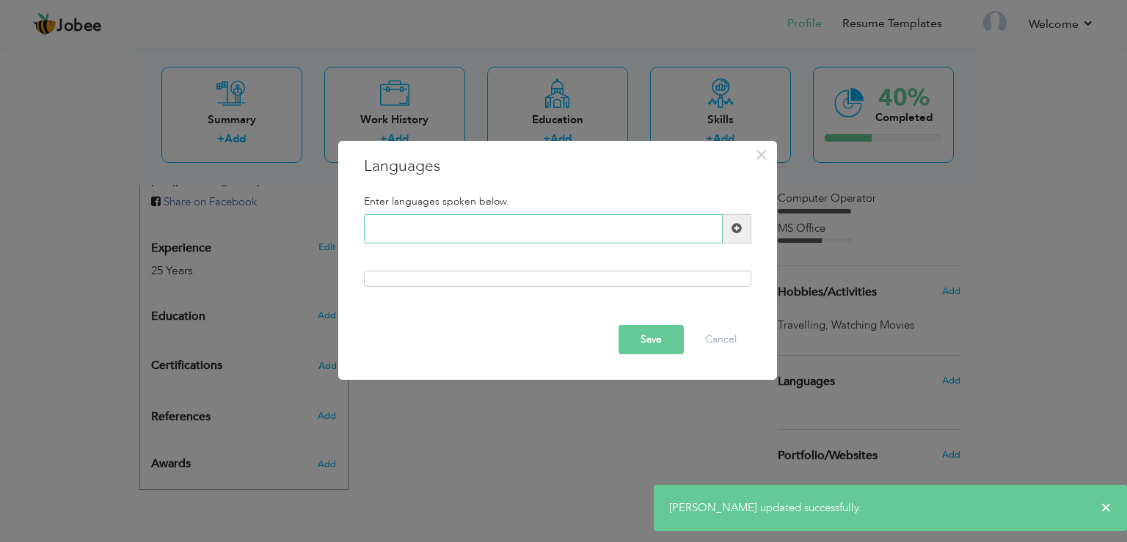
click at [431, 221] on input "text" at bounding box center [543, 228] width 359 height 29
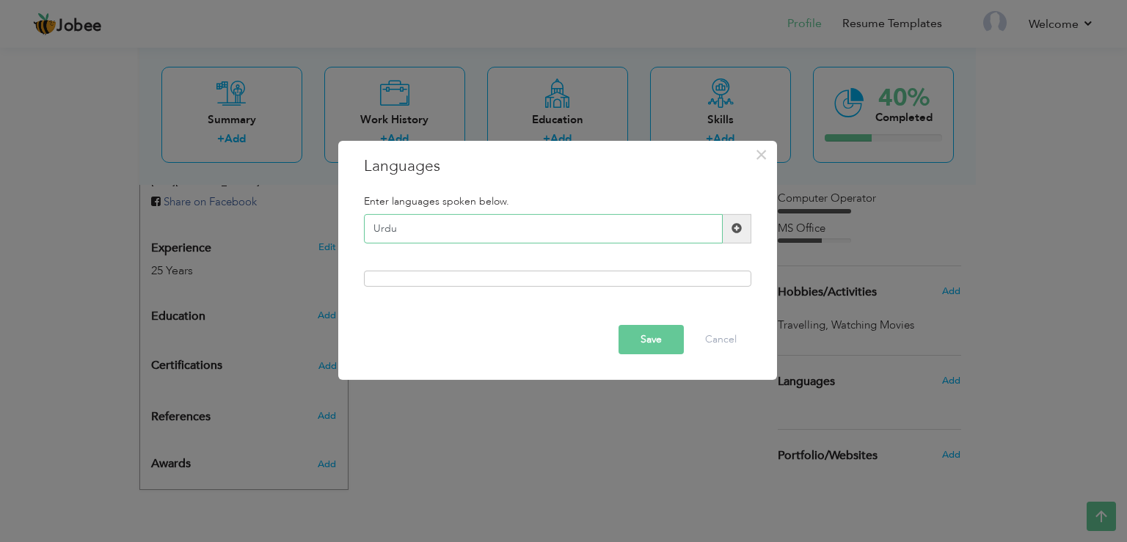
type input "Urdu"
click at [735, 236] on span at bounding box center [736, 228] width 29 height 29
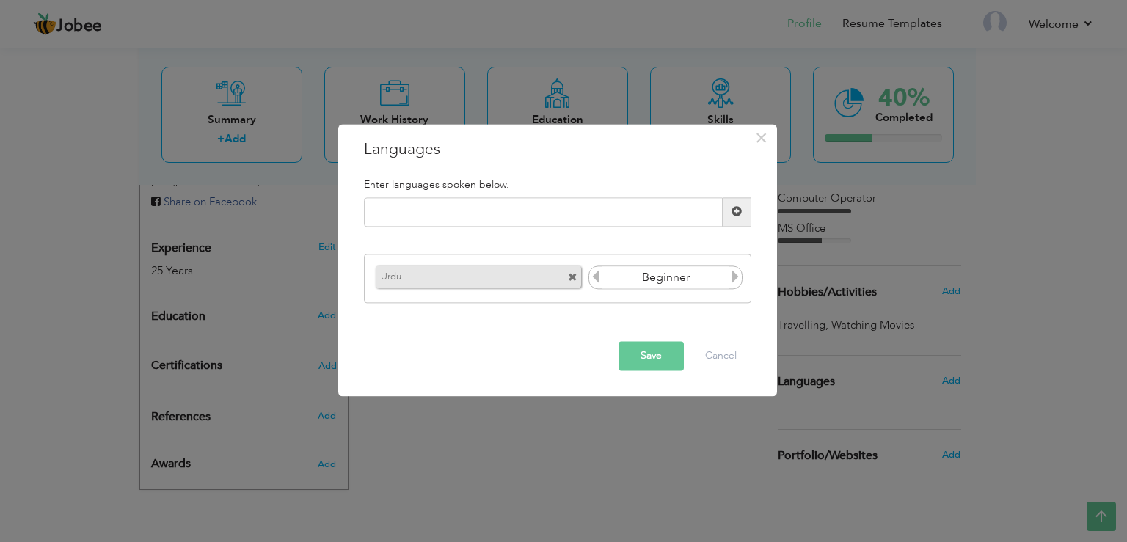
click at [739, 283] on icon at bounding box center [734, 277] width 13 height 13
click at [400, 204] on input "text" at bounding box center [543, 211] width 359 height 29
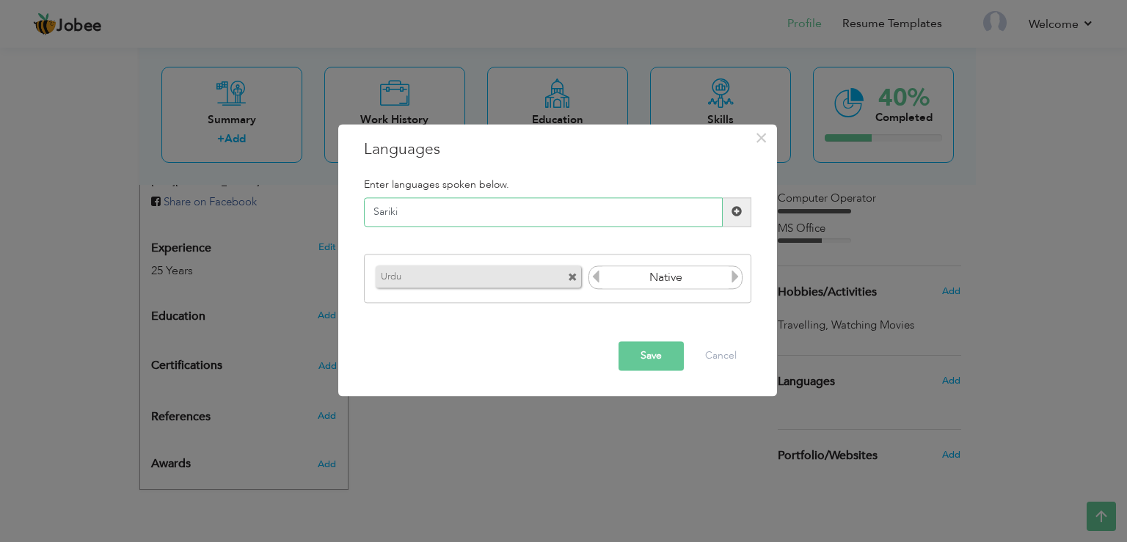
type input "Sariki"
click at [733, 213] on span at bounding box center [736, 212] width 10 height 10
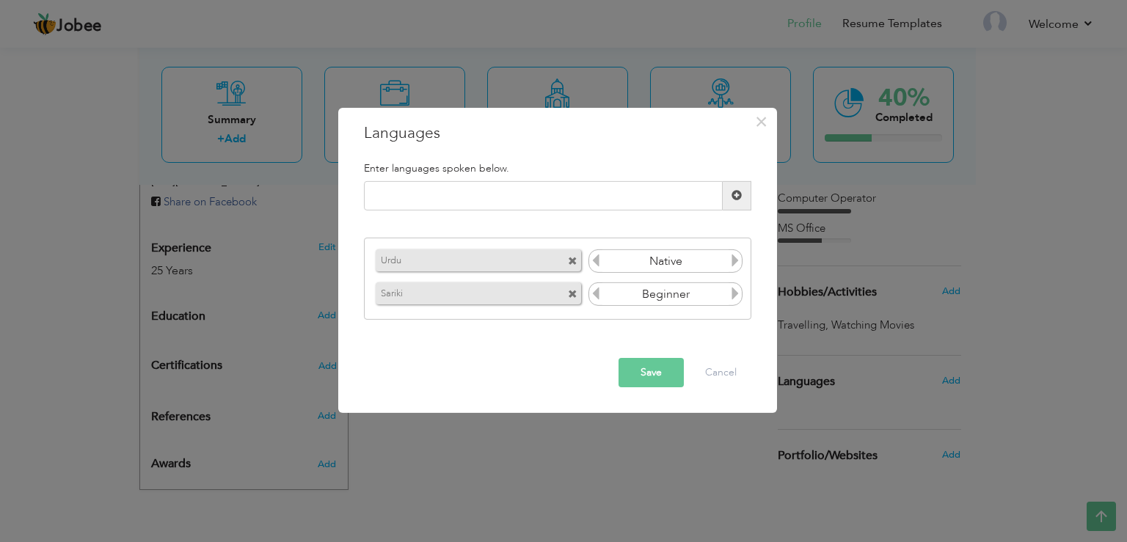
click at [740, 293] on icon at bounding box center [734, 293] width 13 height 13
click at [473, 186] on input "text" at bounding box center [543, 195] width 359 height 29
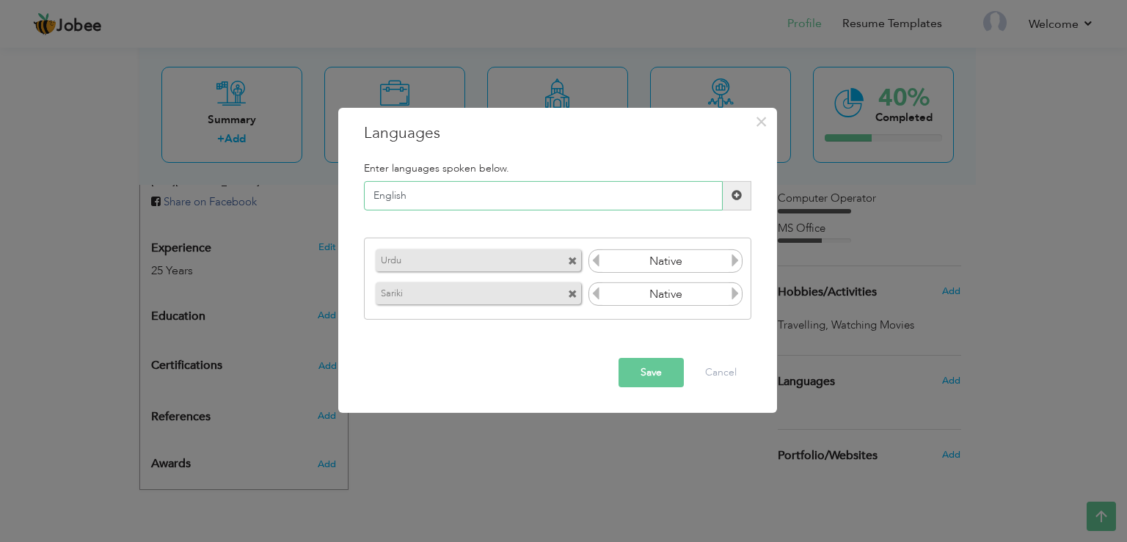
type input "English"
click at [736, 188] on span at bounding box center [736, 195] width 29 height 29
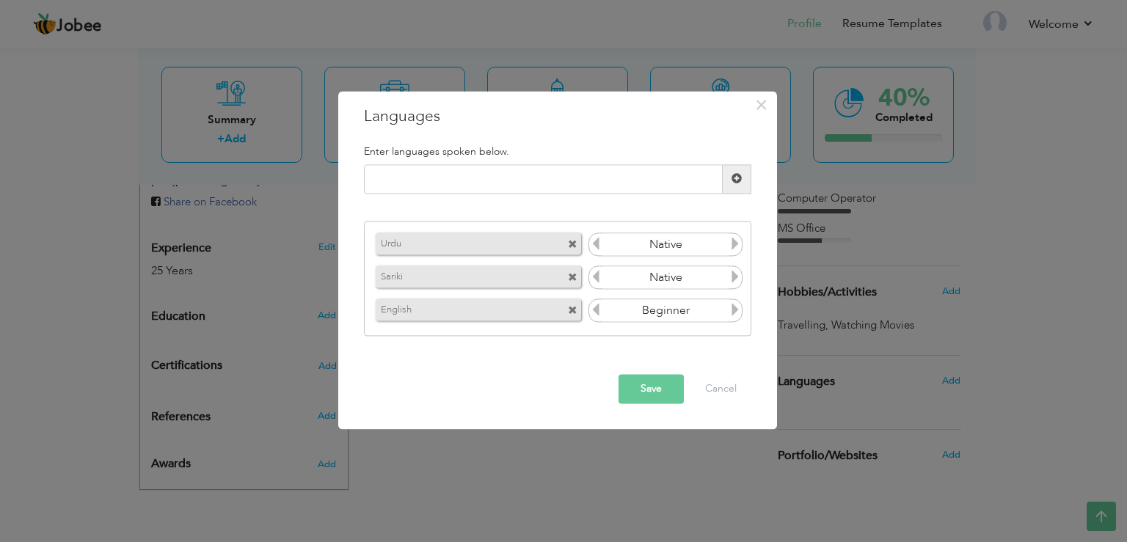
click at [739, 312] on icon at bounding box center [734, 310] width 13 height 13
click at [603, 310] on input "Beginner" at bounding box center [665, 311] width 127 height 22
click at [595, 310] on icon at bounding box center [595, 310] width 13 height 13
click at [595, 334] on div "Urdu Beginner Sariki Beginner English Beginner" at bounding box center [557, 278] width 387 height 115
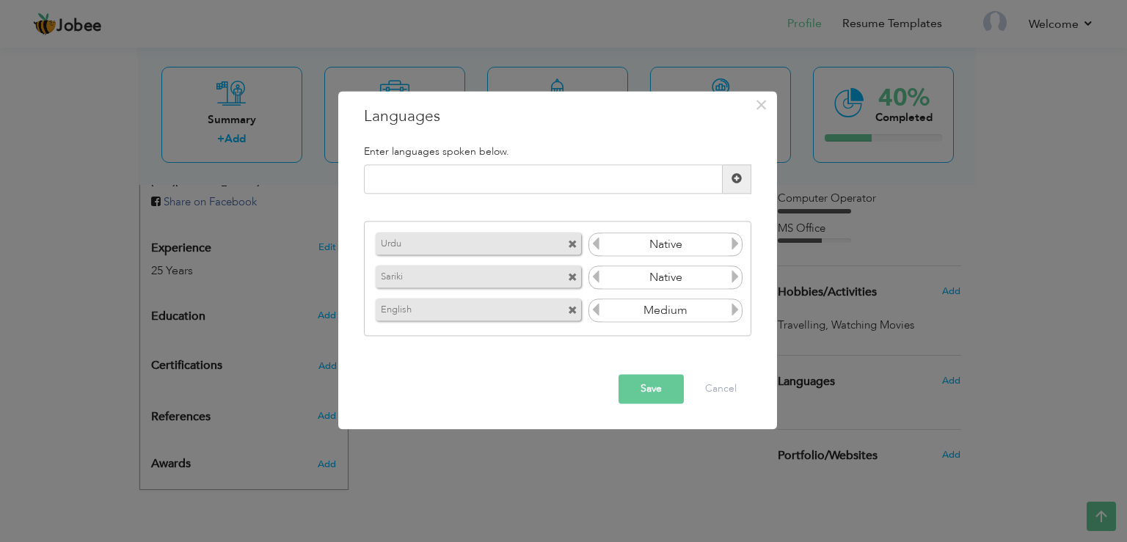
click at [664, 395] on button "Save" at bounding box center [650, 388] width 65 height 29
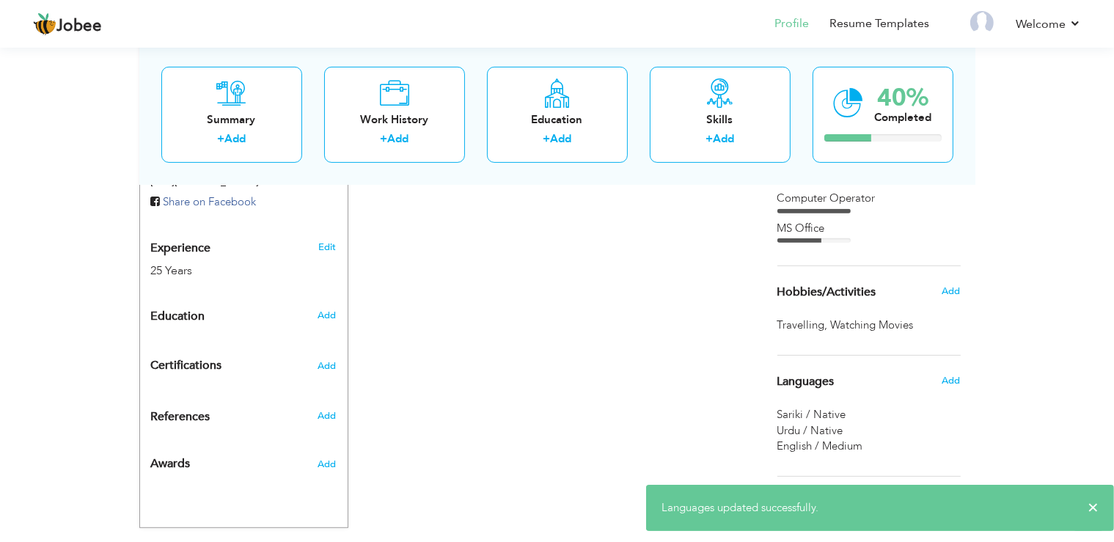
scroll to position [571, 0]
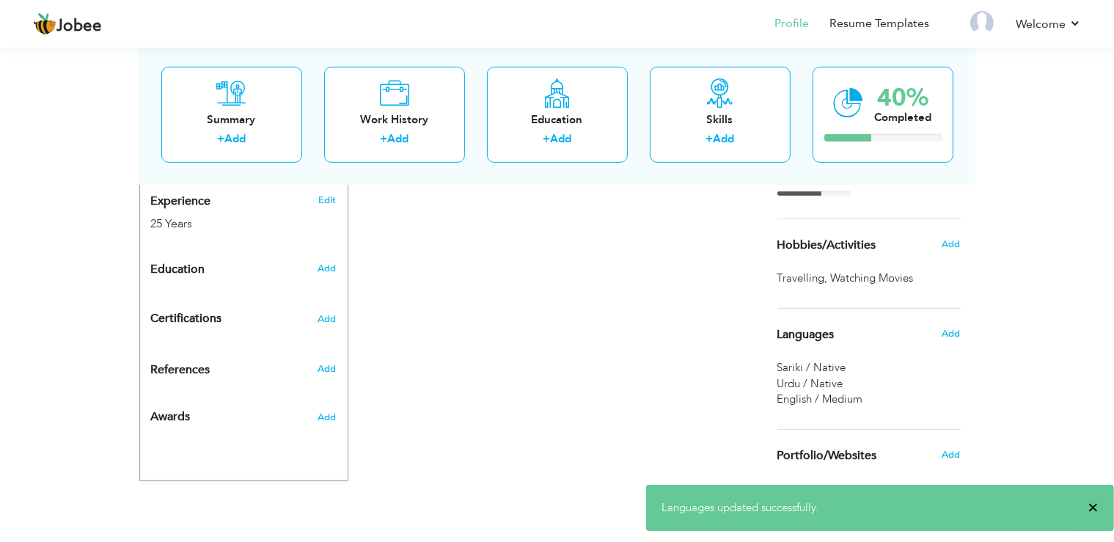
click at [1095, 510] on span "×" at bounding box center [1093, 507] width 11 height 15
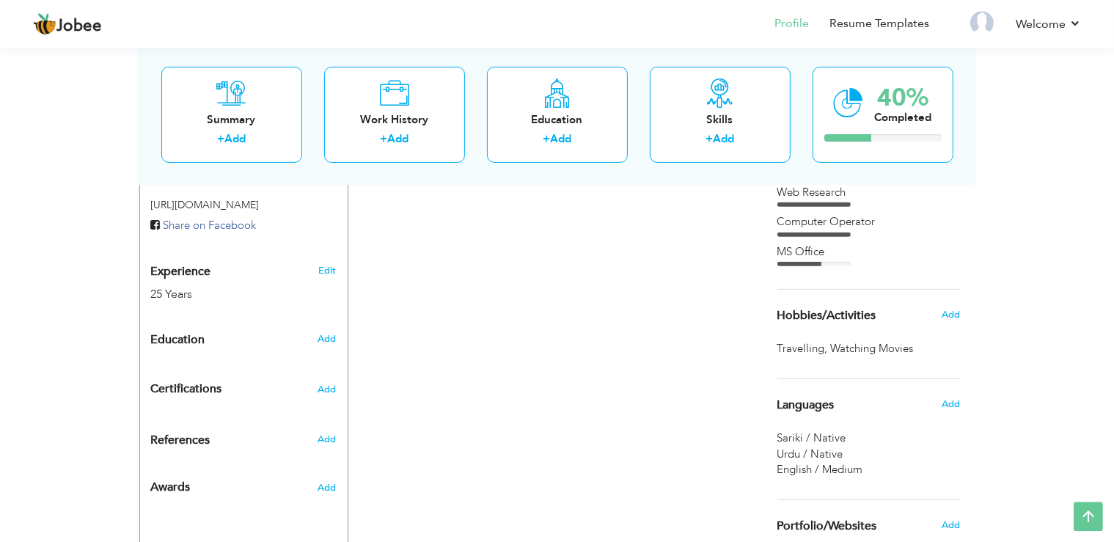
scroll to position [513, 0]
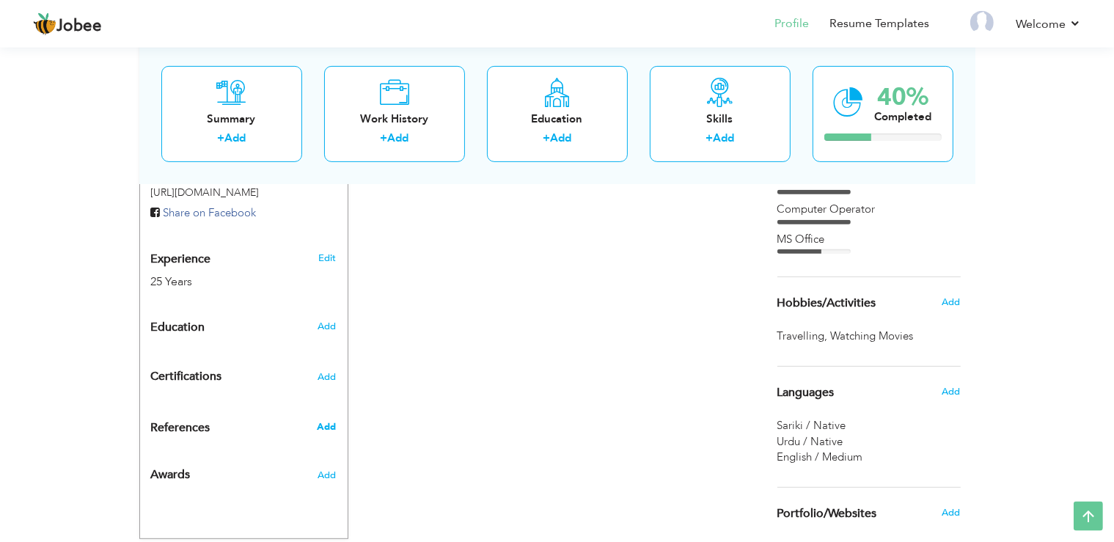
click at [335, 420] on span "Add" at bounding box center [326, 426] width 19 height 13
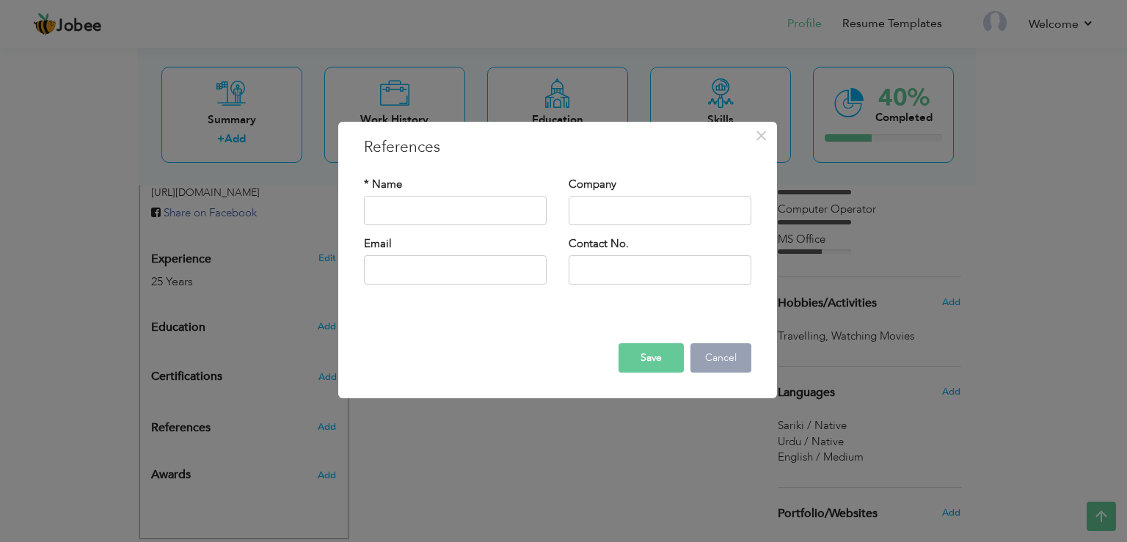
click at [717, 360] on button "Cancel" at bounding box center [720, 357] width 61 height 29
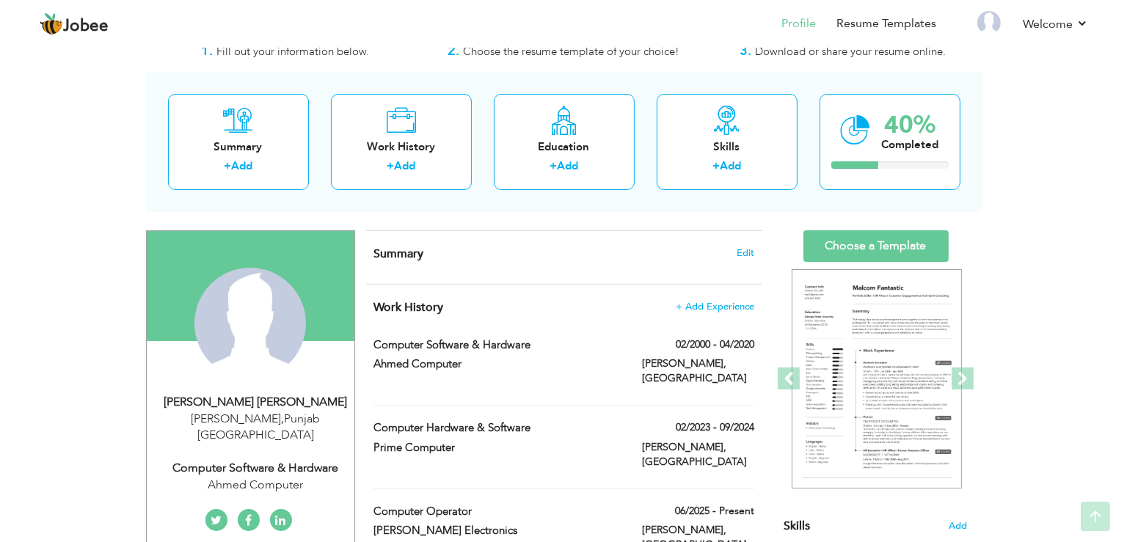
scroll to position [37, 0]
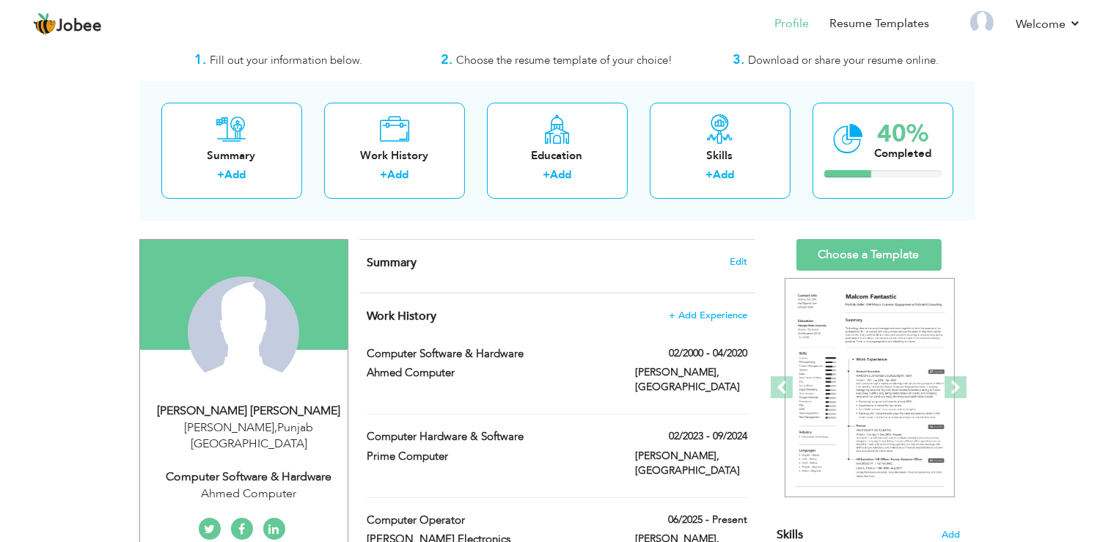
click at [739, 249] on div "Summary Edit" at bounding box center [557, 266] width 396 height 53
click at [739, 258] on span "Edit" at bounding box center [739, 262] width 18 height 10
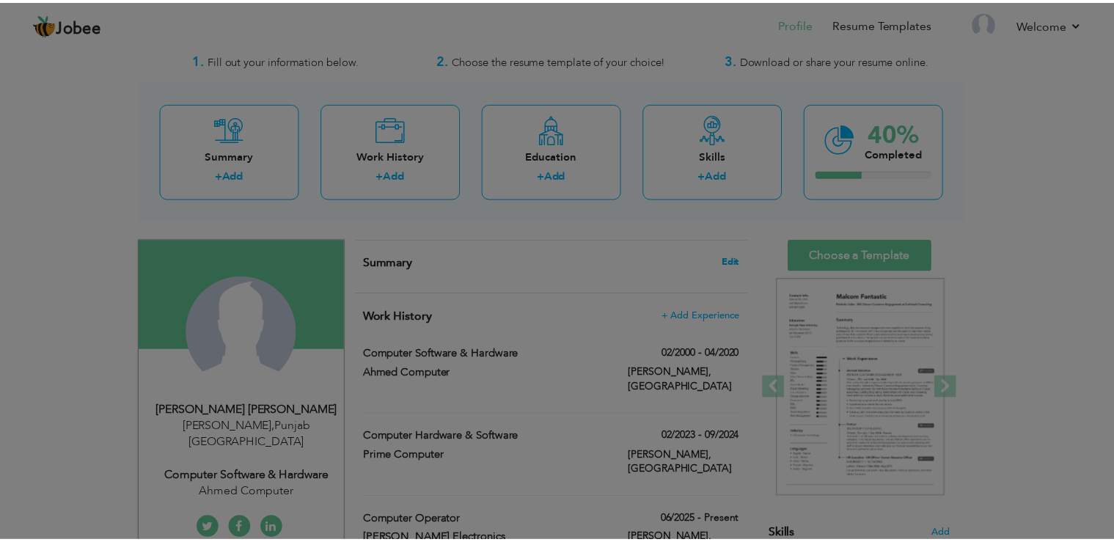
scroll to position [0, 0]
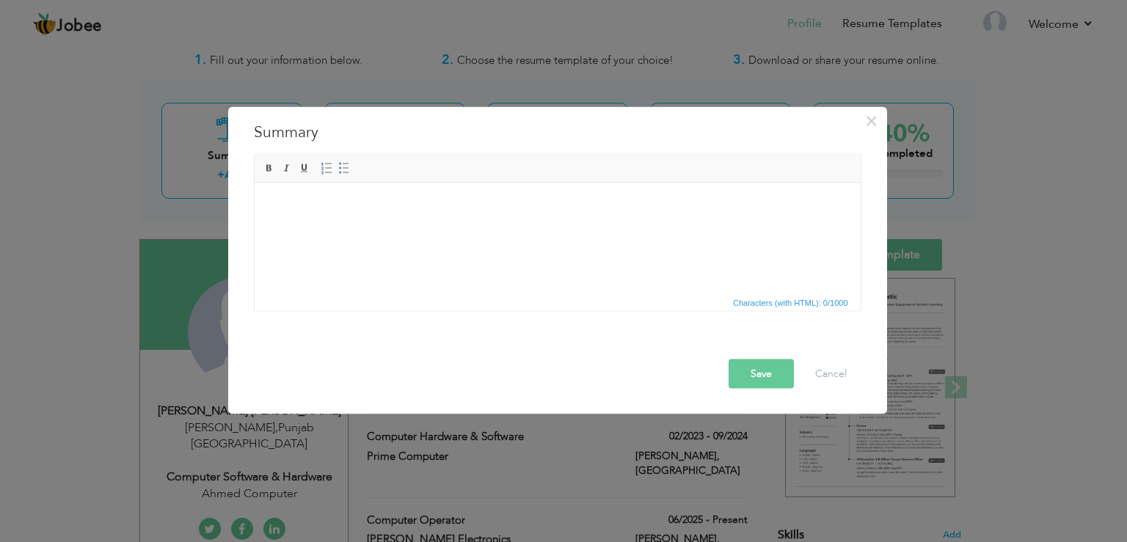
click at [459, 249] on html at bounding box center [557, 238] width 606 height 110
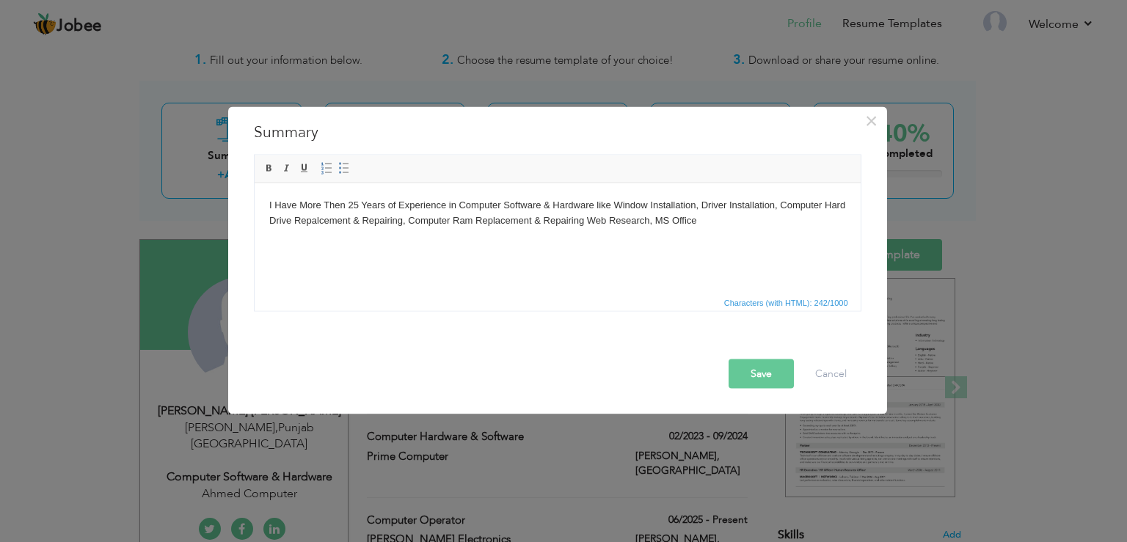
click at [775, 372] on button "Save" at bounding box center [760, 373] width 65 height 29
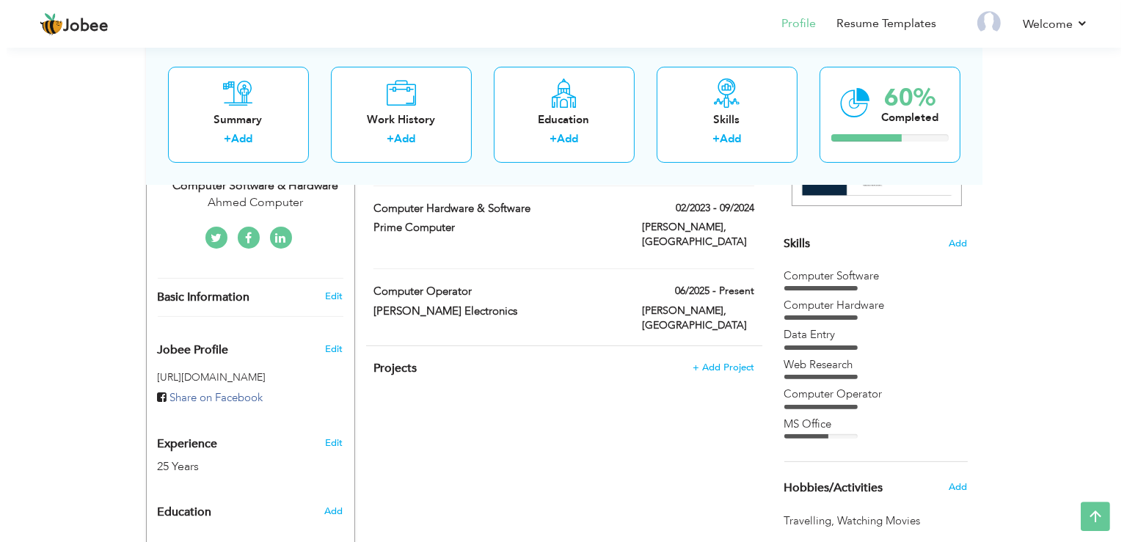
scroll to position [332, 0]
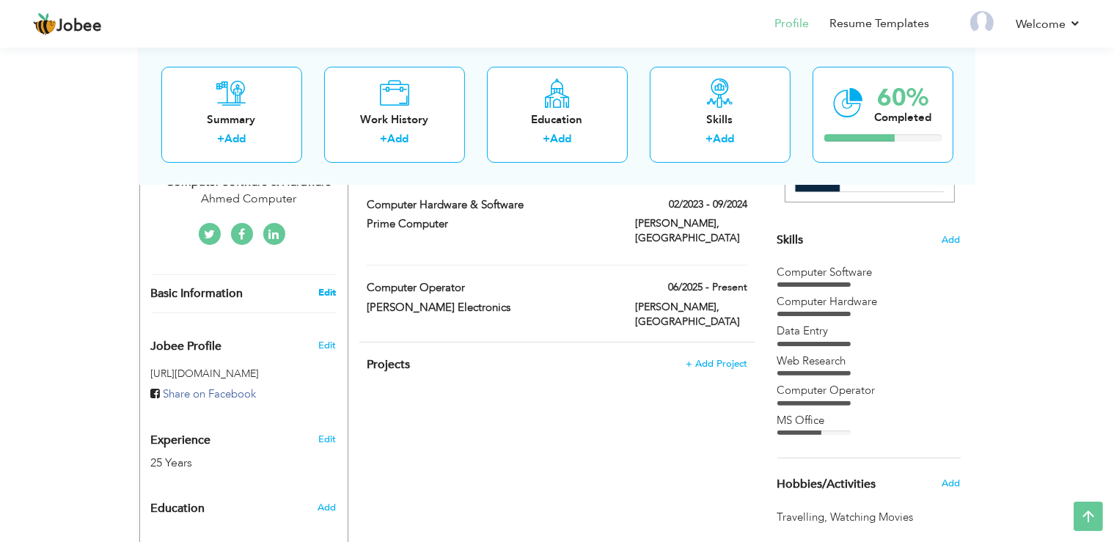
click at [332, 286] on link "Edit" at bounding box center [327, 292] width 18 height 13
type input "Majid Ali"
type input "Bhatti"
type input "03087409977"
select select "number:166"
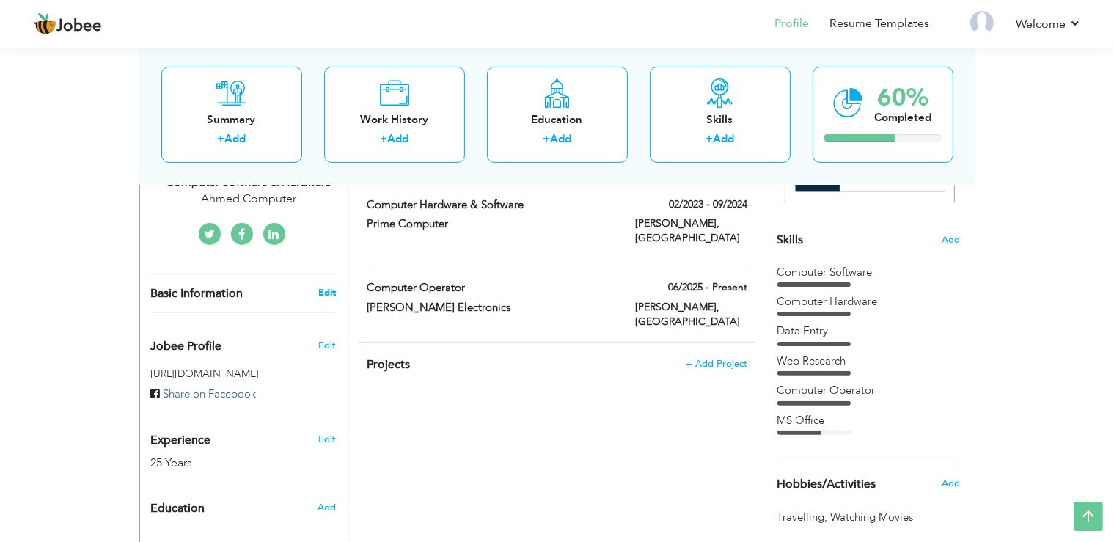
type input "Punjab"
type input "[PERSON_NAME]"
select select "number:27"
type input "Ahmed Computer"
type input "Computer Software & Hardware"
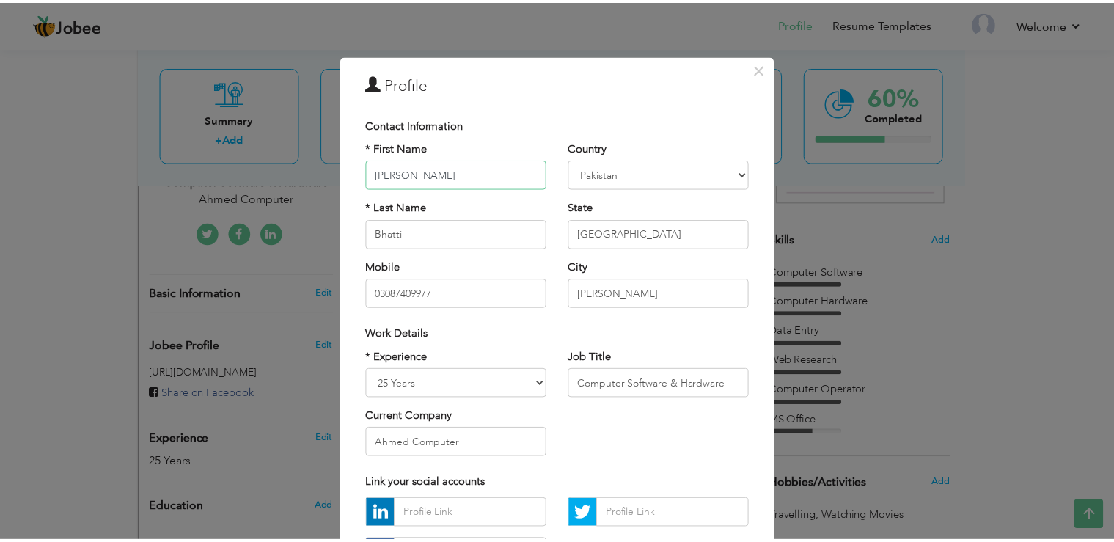
scroll to position [126, 0]
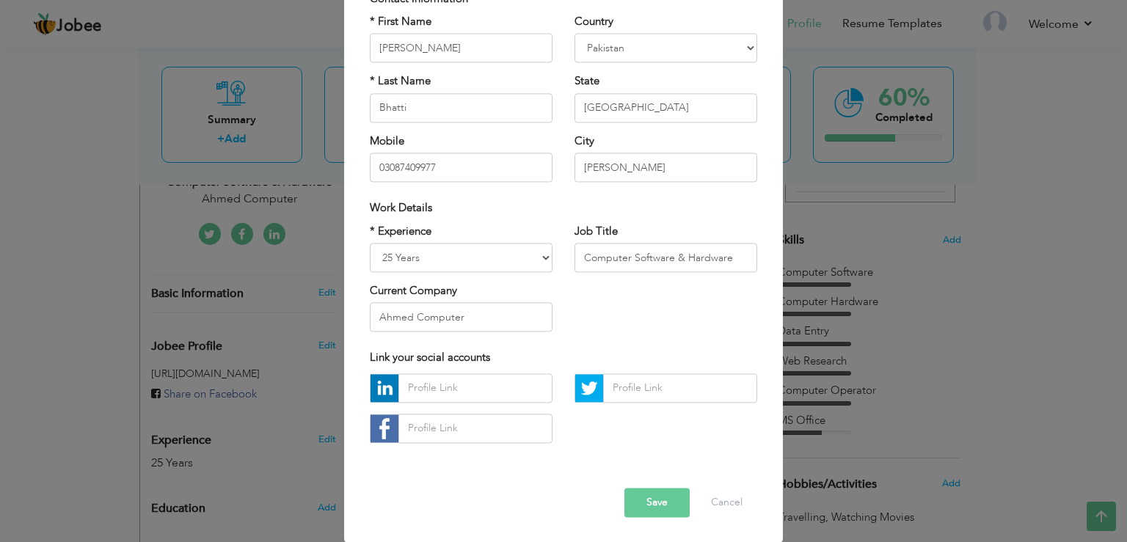
click at [651, 494] on button "Save" at bounding box center [656, 502] width 65 height 29
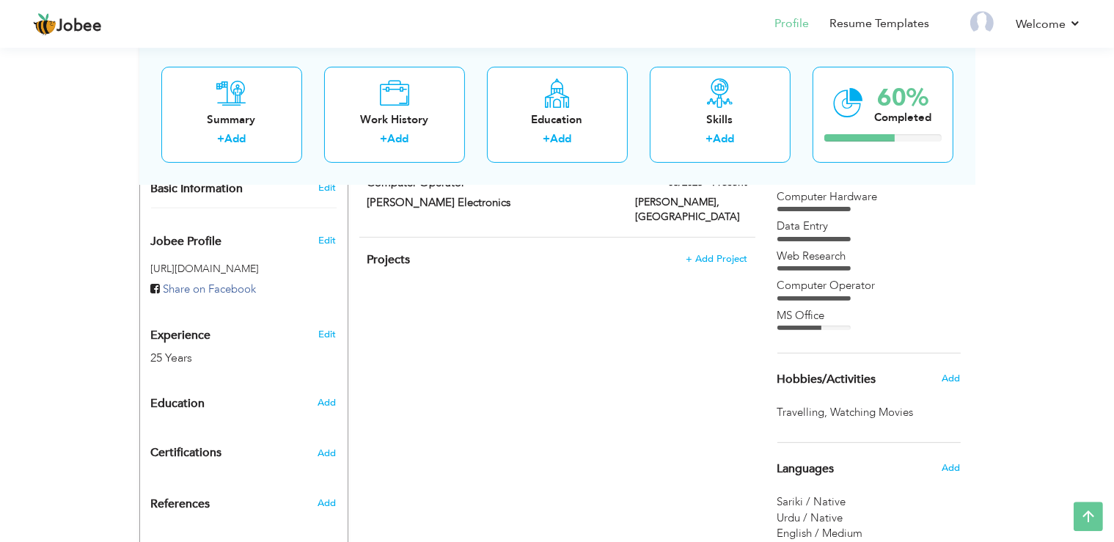
scroll to position [453, 0]
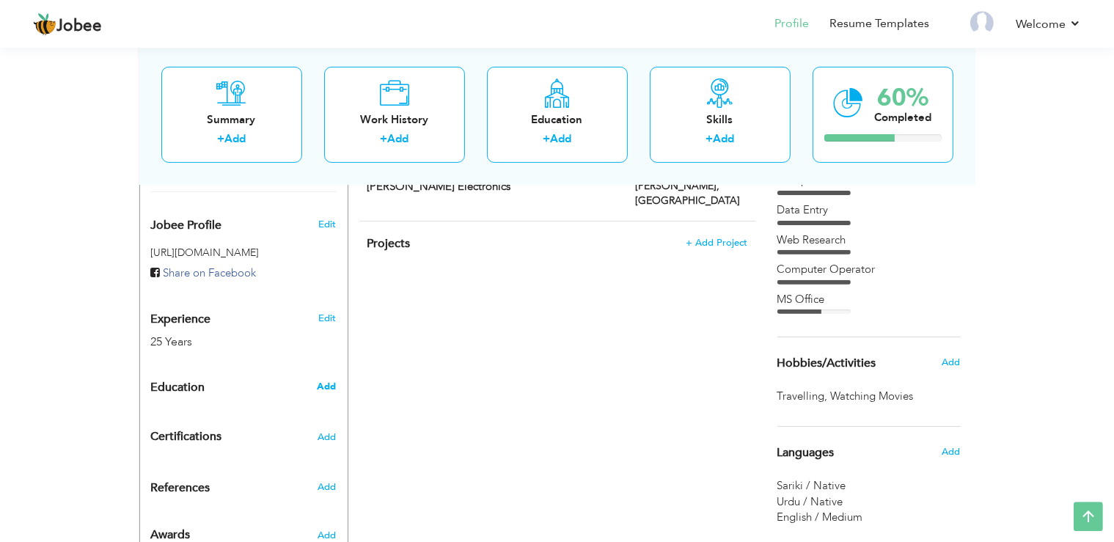
click at [336, 380] on span "Add" at bounding box center [326, 386] width 19 height 13
radio input "true"
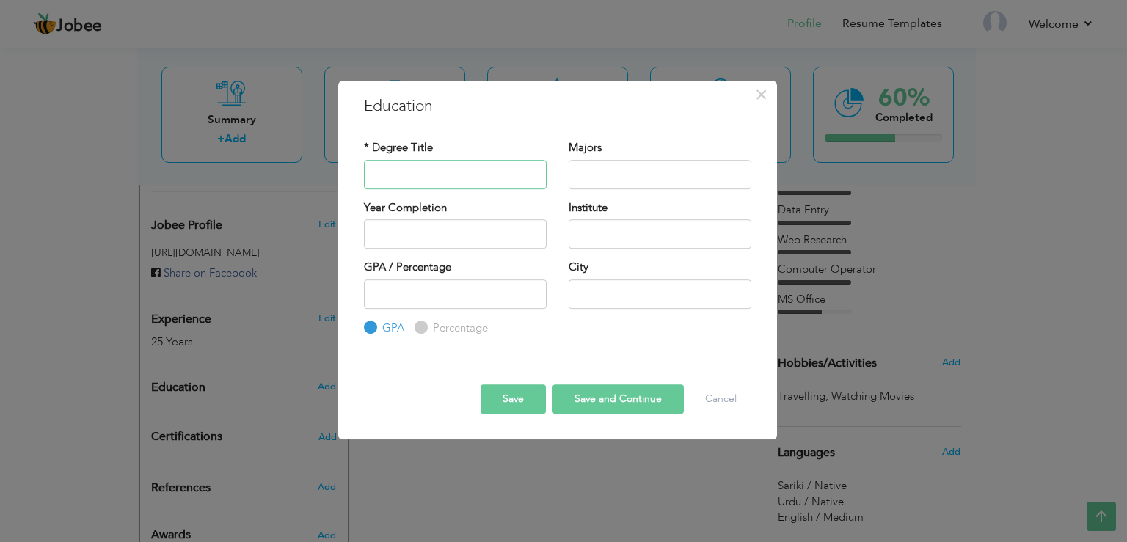
click at [439, 173] on input "text" at bounding box center [455, 174] width 183 height 29
type input "Matric"
type input "Computer"
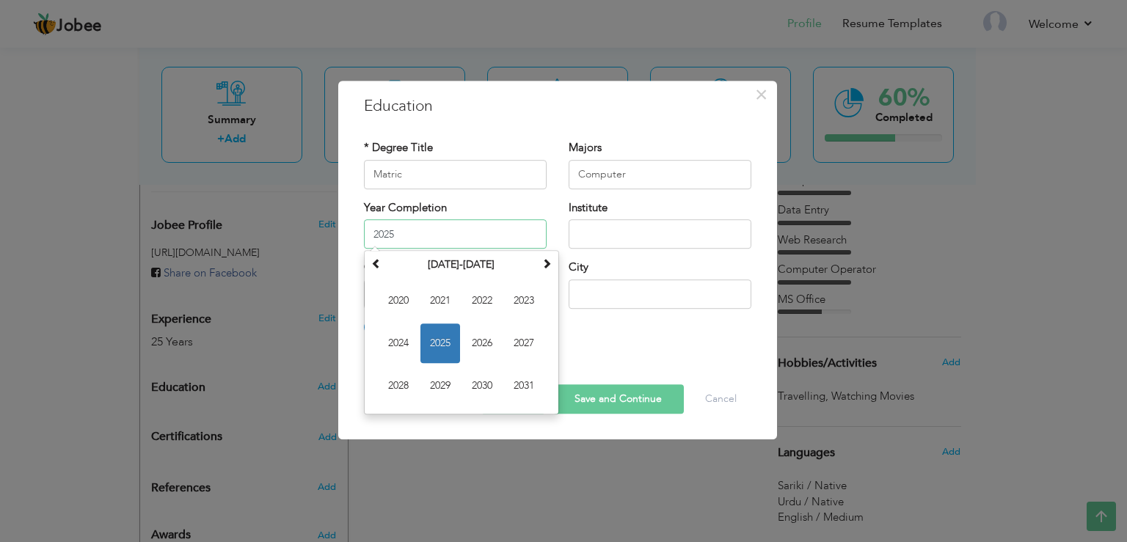
click at [378, 234] on input "2025" at bounding box center [455, 233] width 183 height 29
click at [442, 257] on th "2020-2031" at bounding box center [461, 265] width 153 height 22
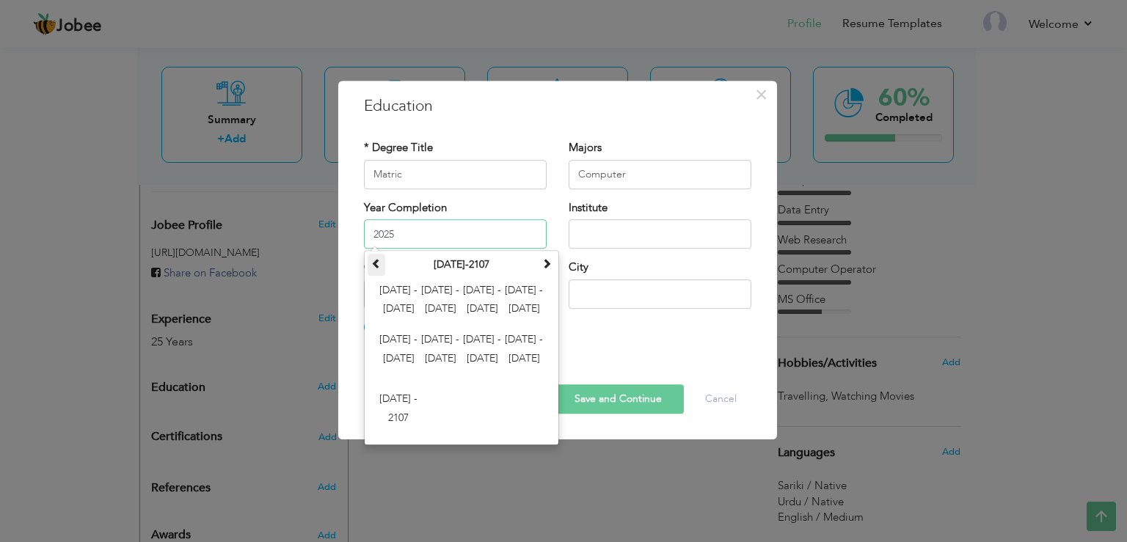
click at [376, 268] on span at bounding box center [376, 263] width 10 height 10
click at [399, 408] on span "1996 - 2007" at bounding box center [398, 409] width 40 height 40
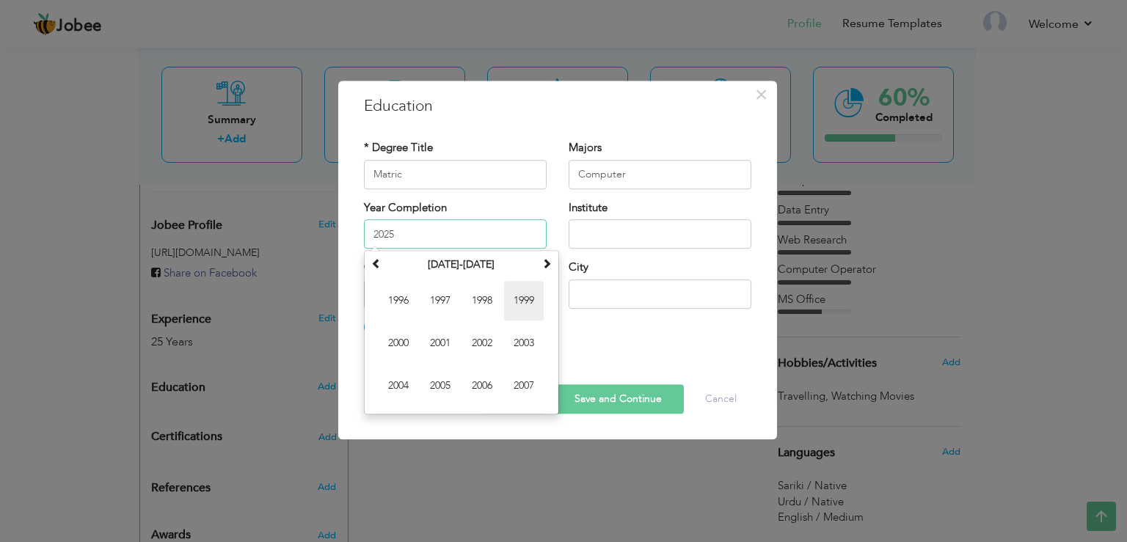
click at [524, 298] on span "1999" at bounding box center [524, 301] width 40 height 40
type input "1999"
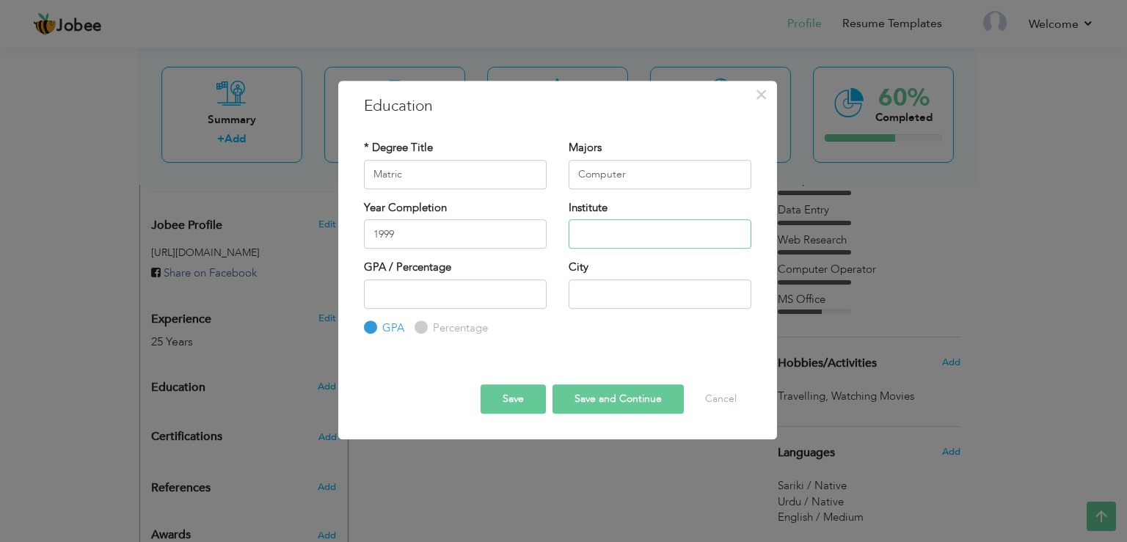
click at [596, 234] on input "text" at bounding box center [659, 233] width 183 height 29
type input "BISE Dera Ghazi Khan"
click at [446, 297] on input "number" at bounding box center [455, 293] width 183 height 29
type input "60"
click at [604, 301] on input "text" at bounding box center [659, 293] width 183 height 29
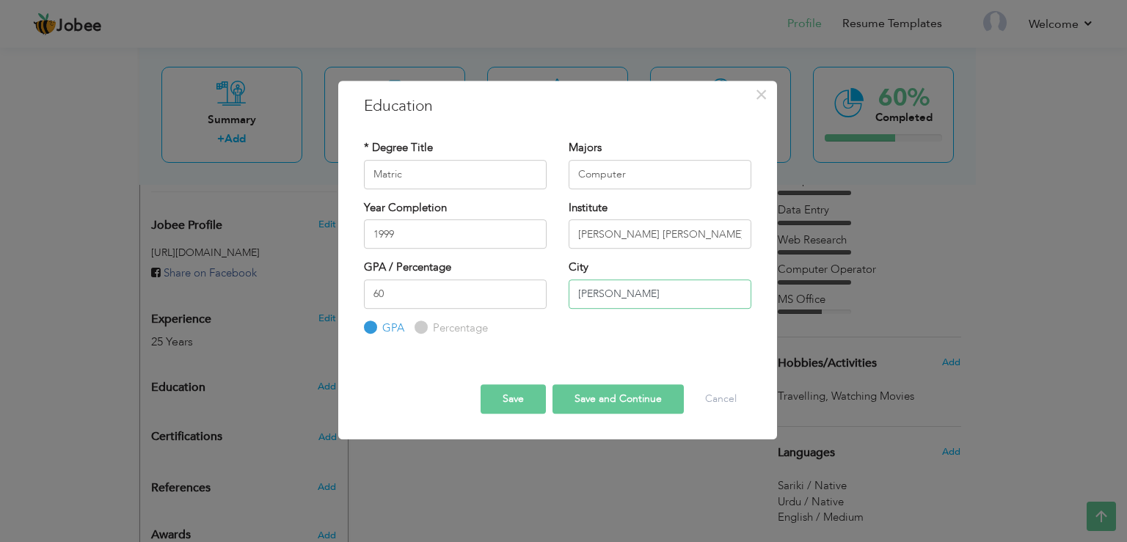
type input "[PERSON_NAME]"
click at [429, 329] on label "Percentage" at bounding box center [458, 328] width 59 height 15
click at [424, 329] on input "Percentage" at bounding box center [419, 328] width 10 height 10
radio input "true"
drag, startPoint x: 387, startPoint y: 294, endPoint x: 370, endPoint y: 289, distance: 17.6
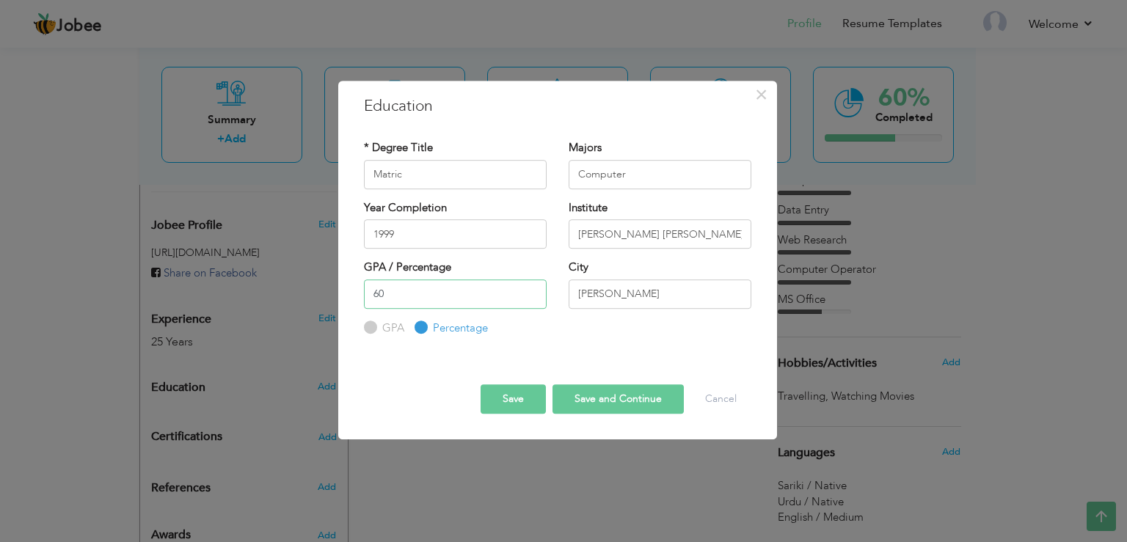
click at [370, 289] on input "60" at bounding box center [455, 293] width 183 height 29
type input "55"
click at [562, 333] on div "GPA / Percentage 55 GPA Percentage City" at bounding box center [557, 298] width 409 height 76
click at [582, 405] on button "Save and Continue" at bounding box center [617, 398] width 131 height 29
radio input "true"
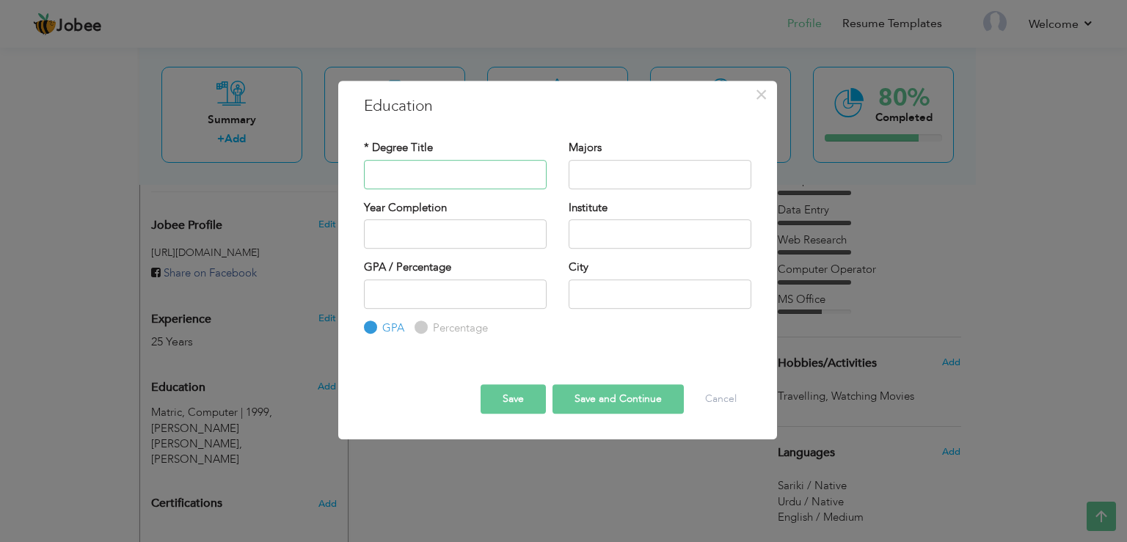
click at [430, 179] on input "text" at bounding box center [455, 174] width 183 height 29
type input "ICS"
type input "Computer"
click at [491, 244] on input "text" at bounding box center [455, 233] width 183 height 29
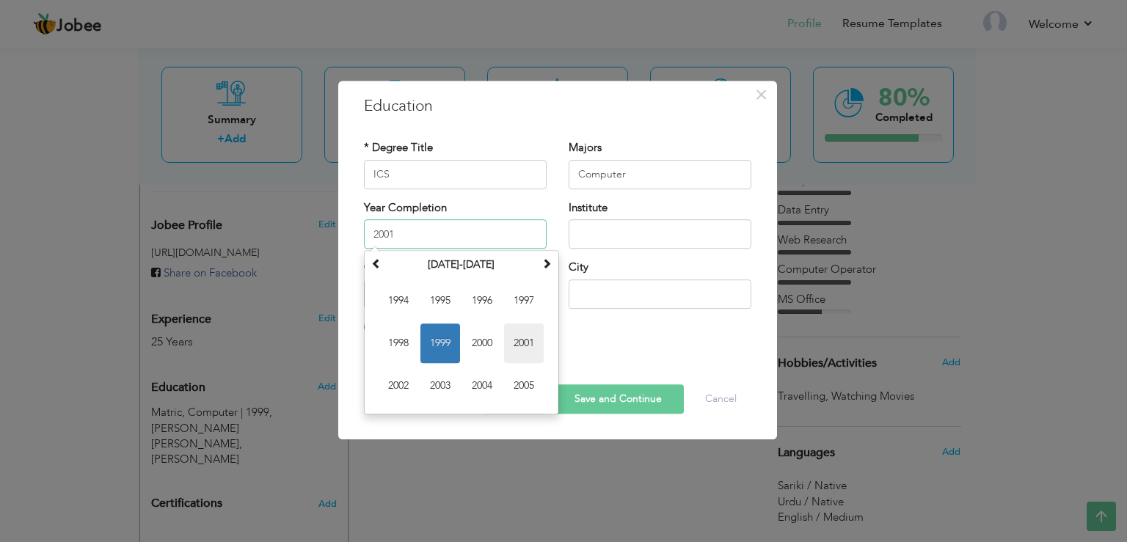
click at [534, 345] on span "2001" at bounding box center [524, 343] width 40 height 40
type input "2001"
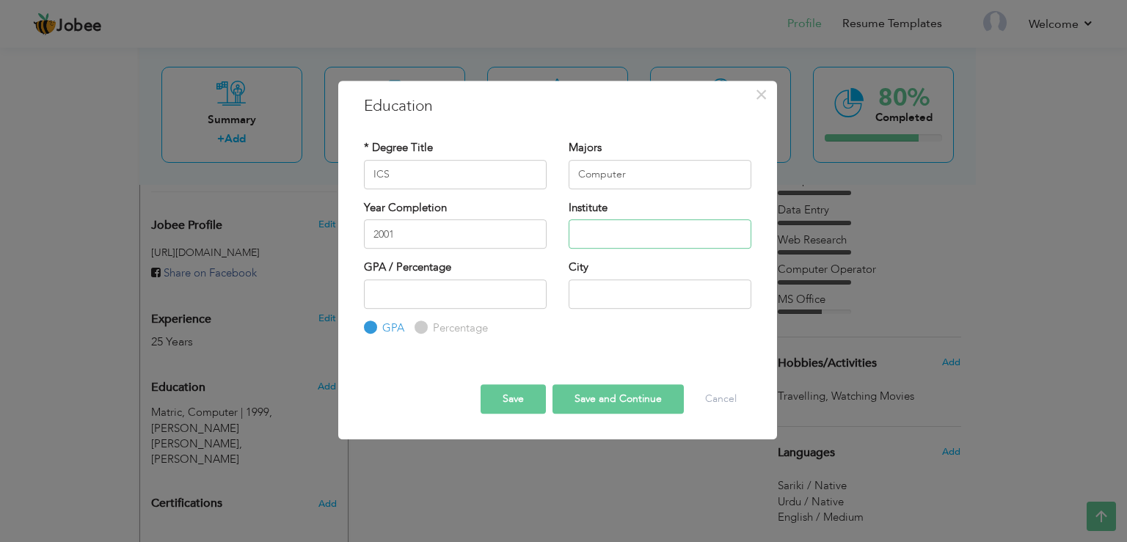
click at [594, 238] on input "text" at bounding box center [659, 233] width 183 height 29
type input "BISE Dera Ghazi Khan"
click at [433, 328] on label "Percentage" at bounding box center [458, 328] width 59 height 15
click at [424, 328] on input "Percentage" at bounding box center [419, 328] width 10 height 10
radio input "true"
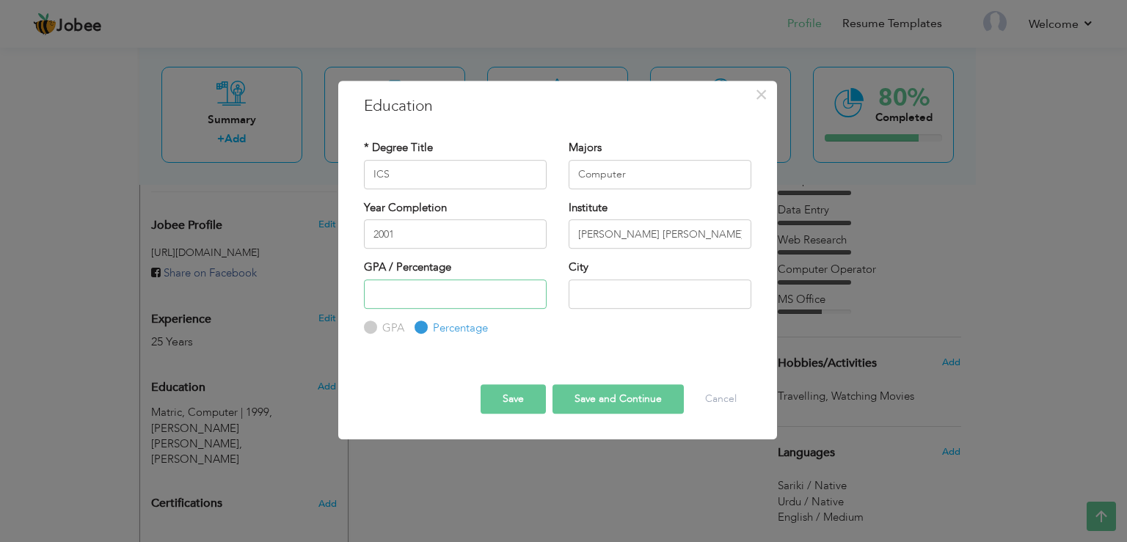
click at [405, 294] on input "number" at bounding box center [455, 293] width 183 height 29
type input "50"
click at [606, 286] on input "text" at bounding box center [659, 293] width 183 height 29
type input "[PERSON_NAME]"
drag, startPoint x: 505, startPoint y: 299, endPoint x: 199, endPoint y: 254, distance: 309.8
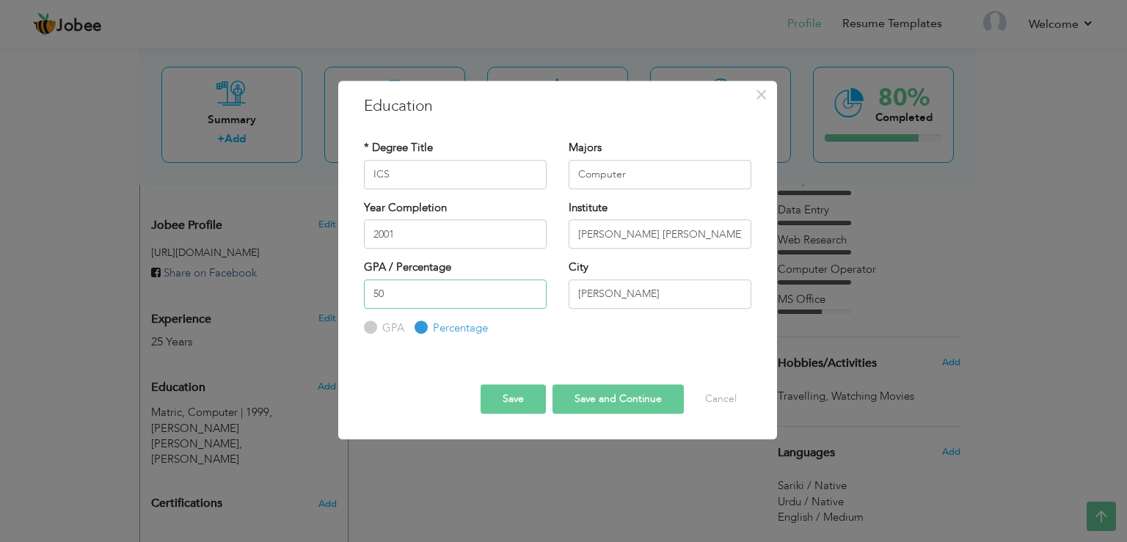
click at [364, 279] on input "50" at bounding box center [455, 293] width 183 height 29
type input "60"
click at [521, 402] on button "Save" at bounding box center [512, 398] width 65 height 29
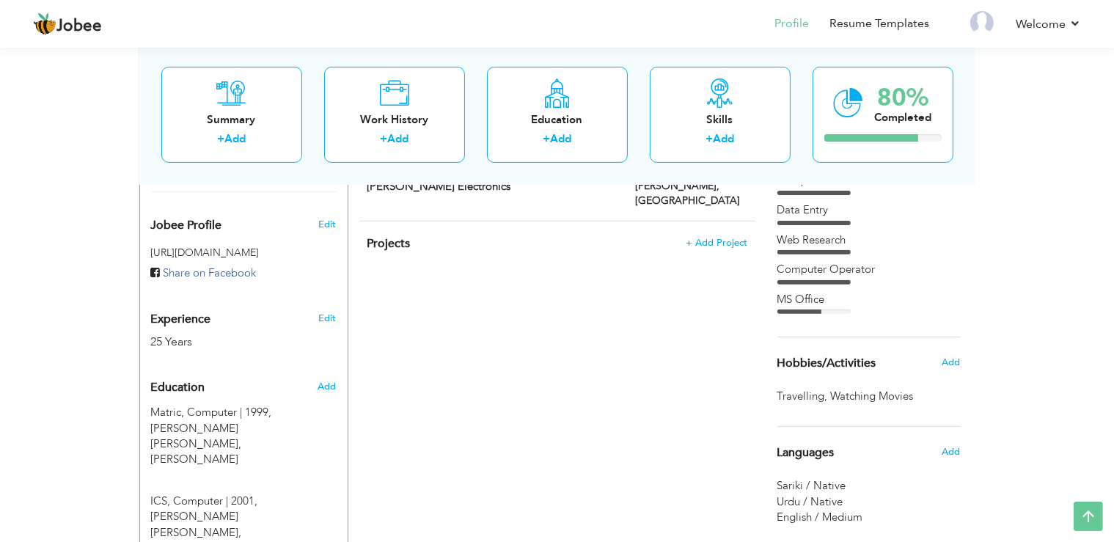
click at [60, 380] on div "View Resume Export PDF Profile Summary Public Link Experience Education Awards …" at bounding box center [557, 162] width 1114 height 1143
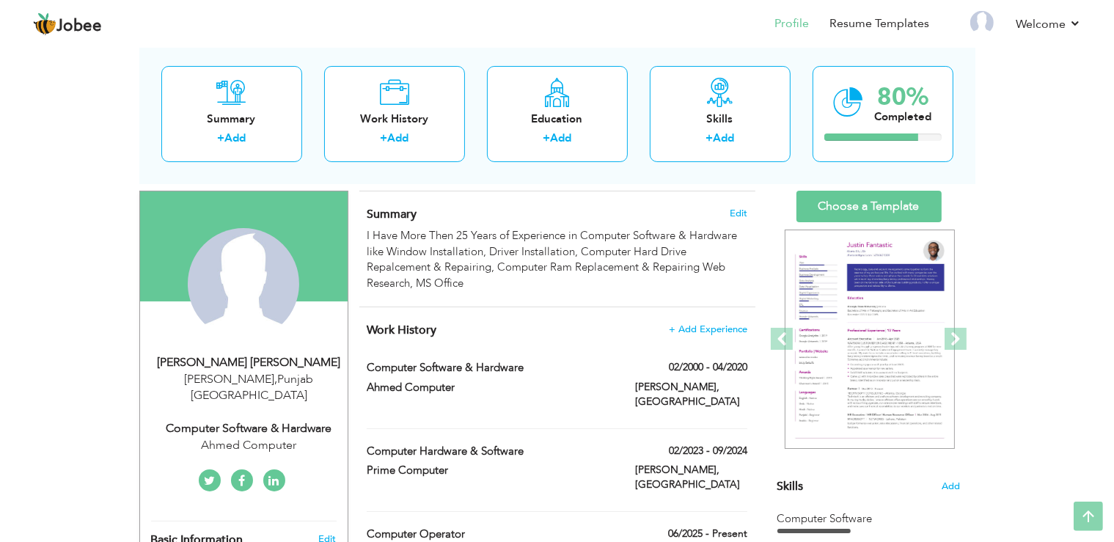
scroll to position [23, 0]
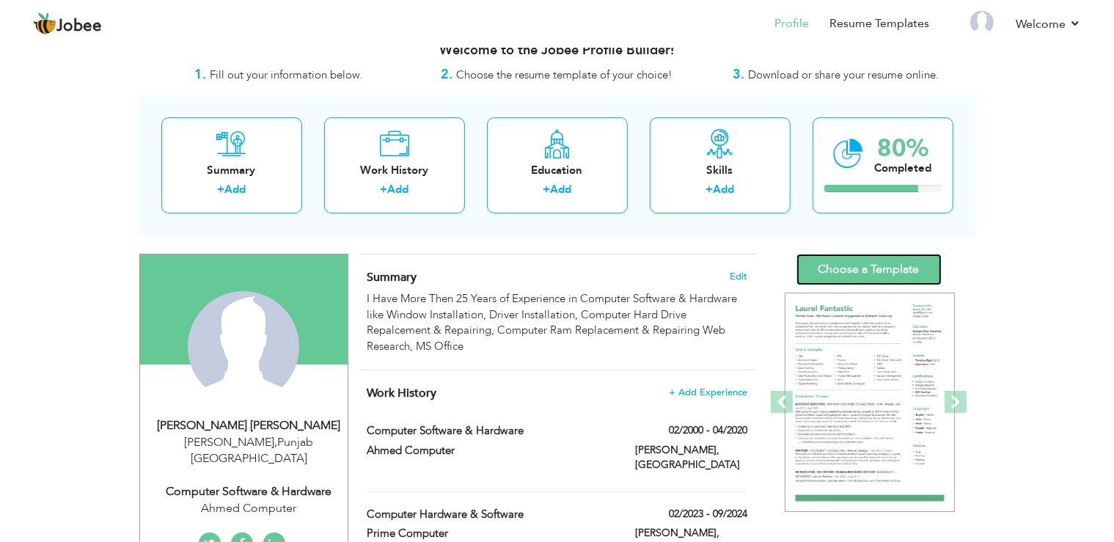
click at [921, 270] on link "Choose a Template" at bounding box center [868, 270] width 145 height 32
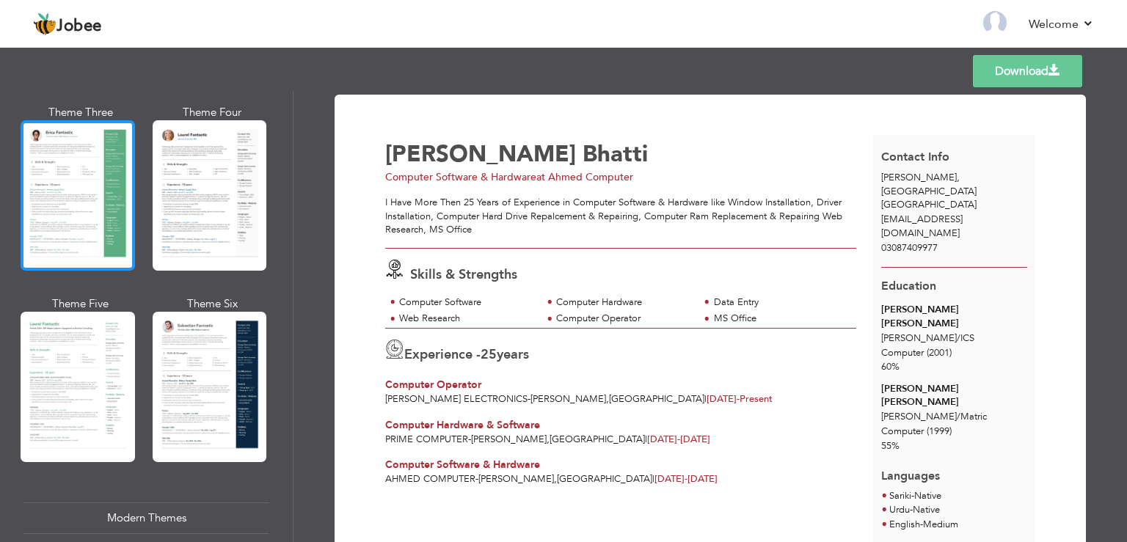
scroll to position [282, 0]
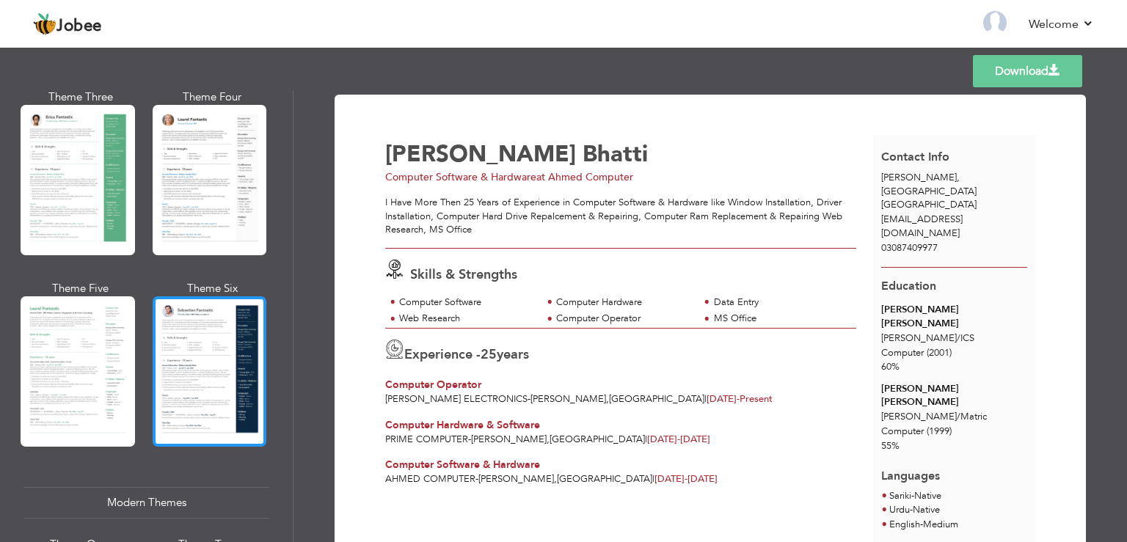
click at [190, 395] on div at bounding box center [210, 371] width 114 height 150
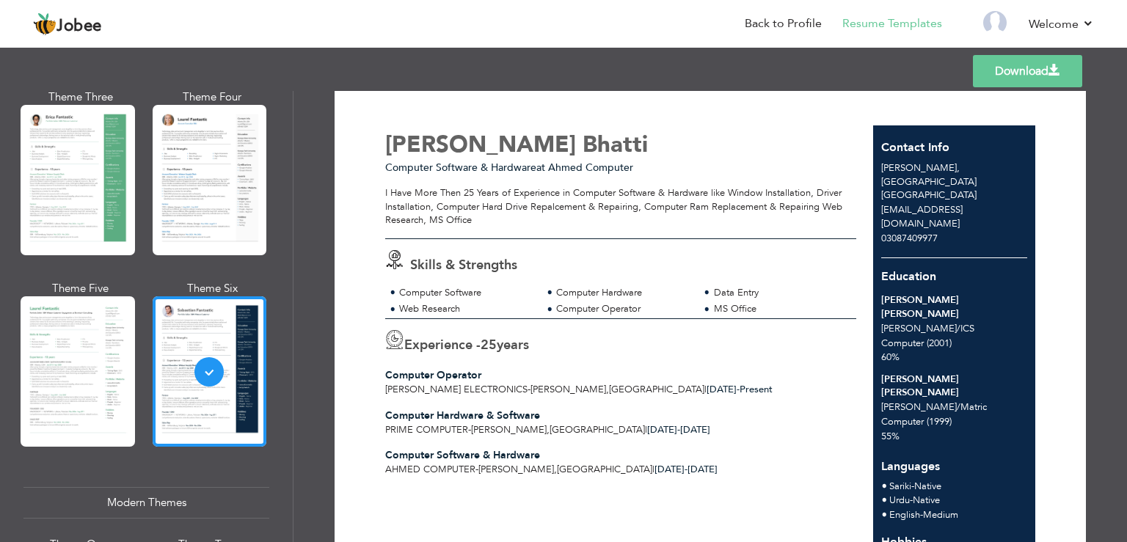
scroll to position [0, 0]
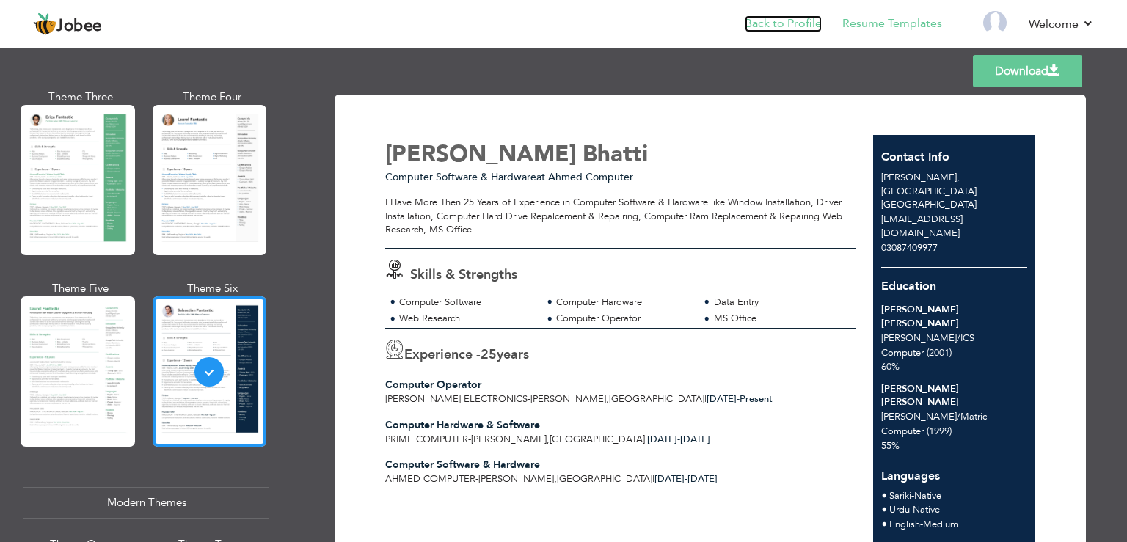
click at [791, 22] on link "Back to Profile" at bounding box center [782, 23] width 77 height 17
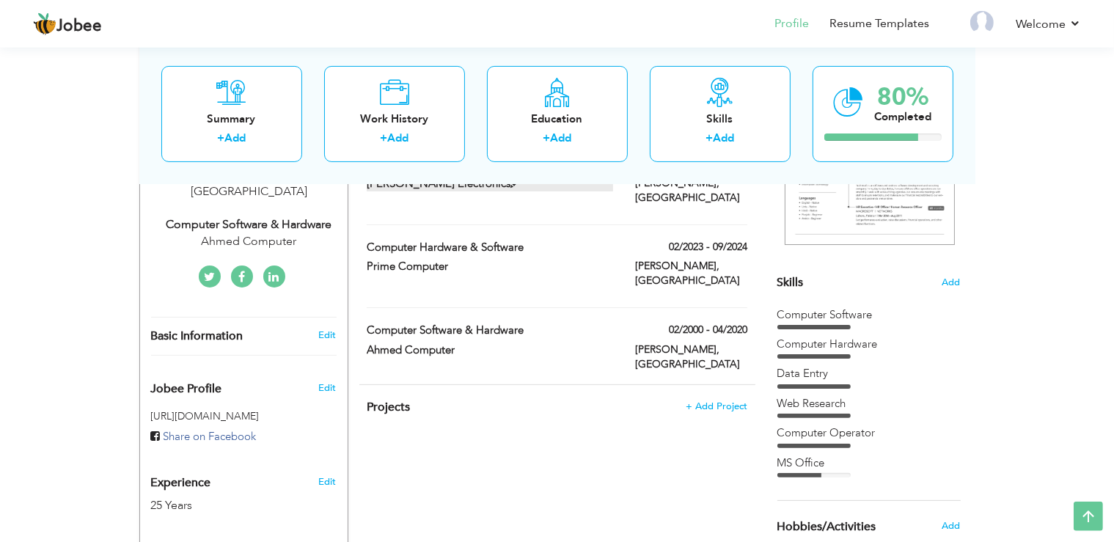
scroll to position [464, 0]
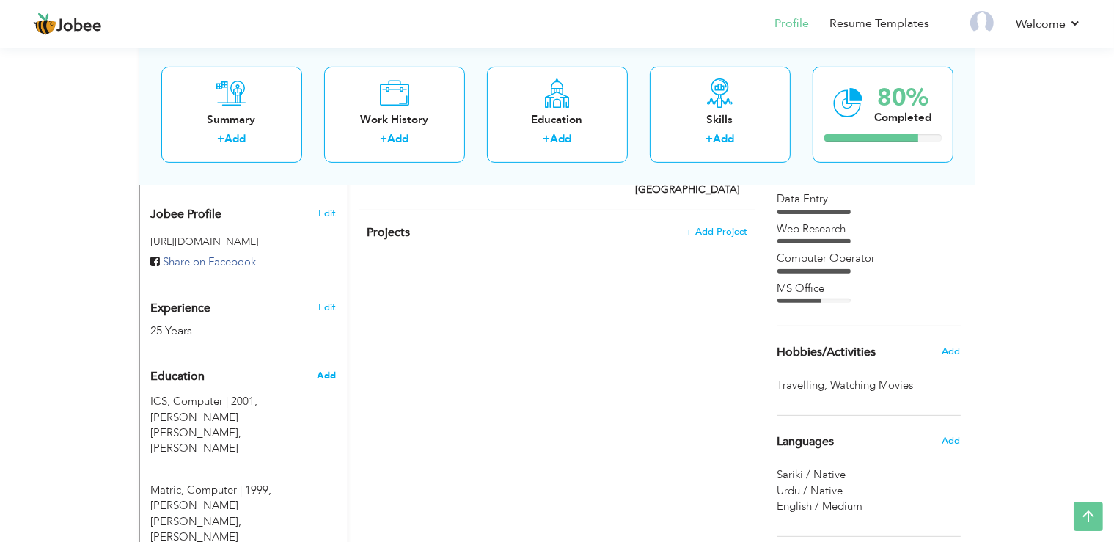
click at [327, 369] on span "Add" at bounding box center [326, 375] width 19 height 13
radio input "true"
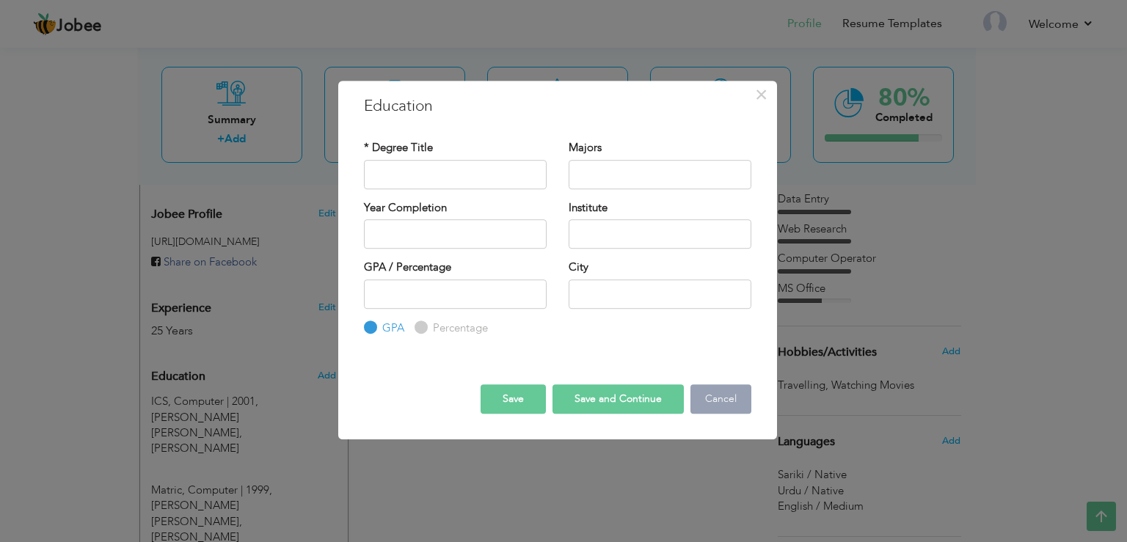
click at [705, 398] on button "Cancel" at bounding box center [720, 398] width 61 height 29
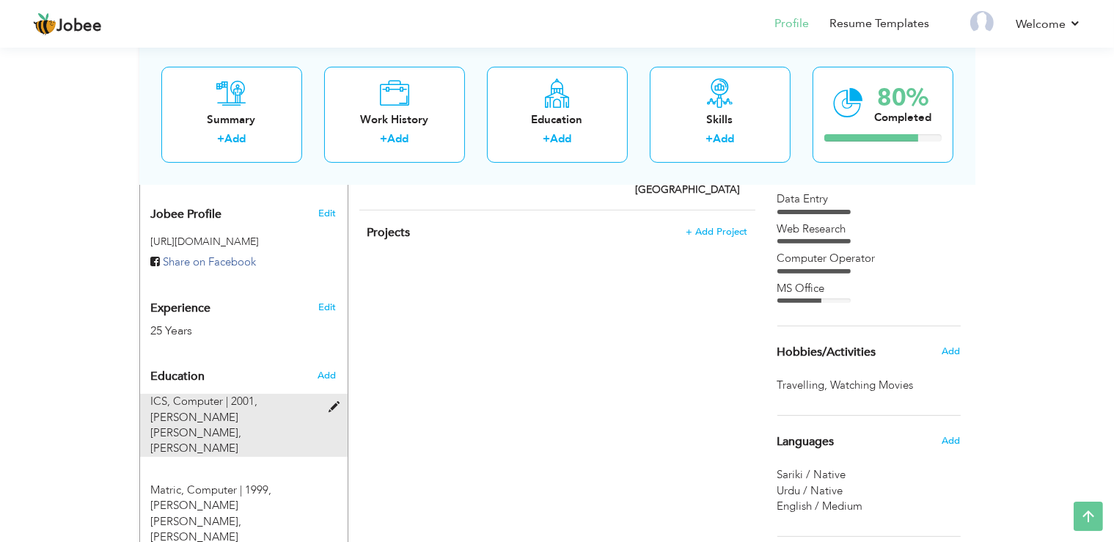
click at [323, 394] on div "ICS, Computer | 2001, BISE Dera Ghazi Khan, Dera Ghazi Khan" at bounding box center [235, 425] width 190 height 63
type input "ICS"
type input "Computer"
type input "2001"
type input "BISE Dera Ghazi Khan"
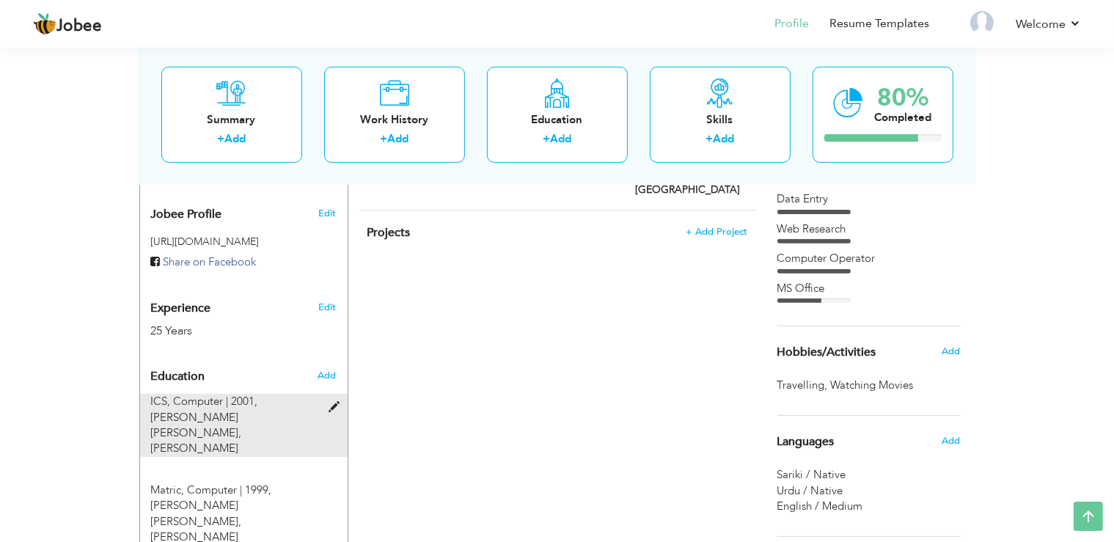
type input "60"
radio input "false"
radio input "true"
type input "[PERSON_NAME]"
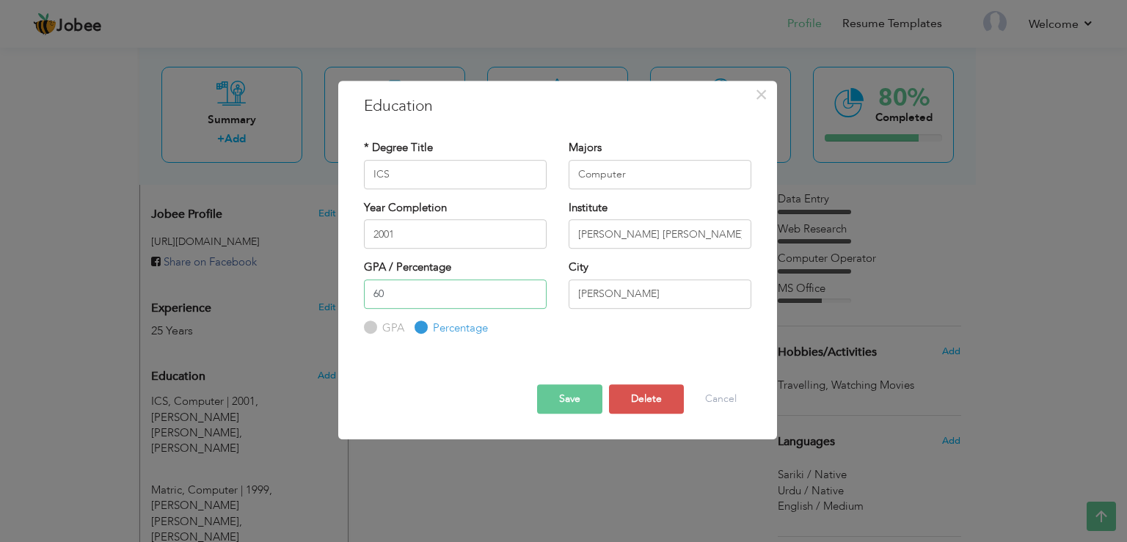
drag, startPoint x: 403, startPoint y: 286, endPoint x: 325, endPoint y: 279, distance: 78.0
click at [364, 279] on input "60" at bounding box center [455, 293] width 183 height 29
type input "55"
click at [591, 399] on button "Save" at bounding box center [569, 398] width 65 height 29
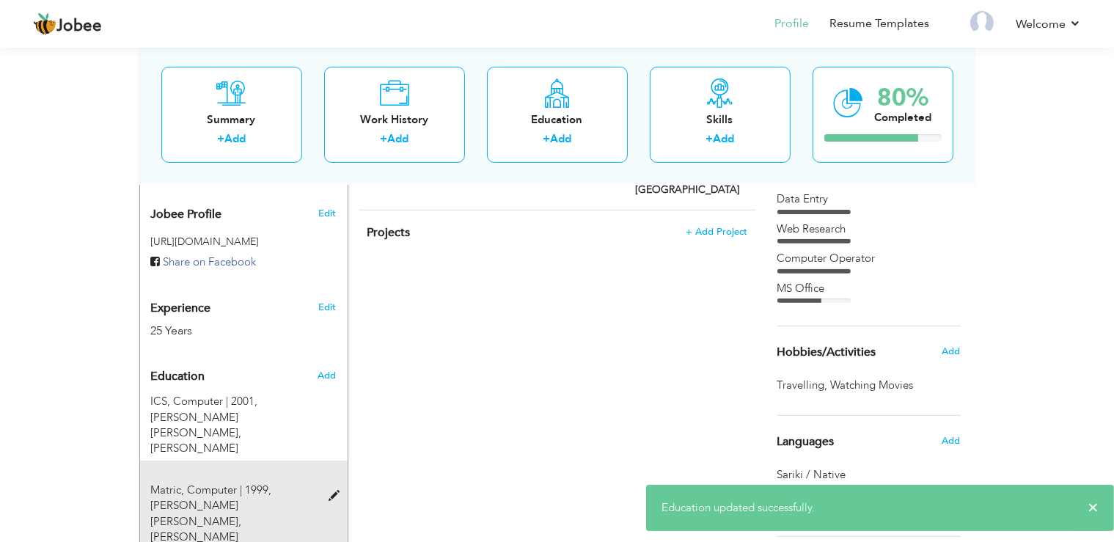
click at [335, 461] on div "Matric, Computer | 1999, BISE Dera Ghazi Khan, Dera Ghazi Khan" at bounding box center [244, 503] width 208 height 85
type input "Matric"
type input "1999"
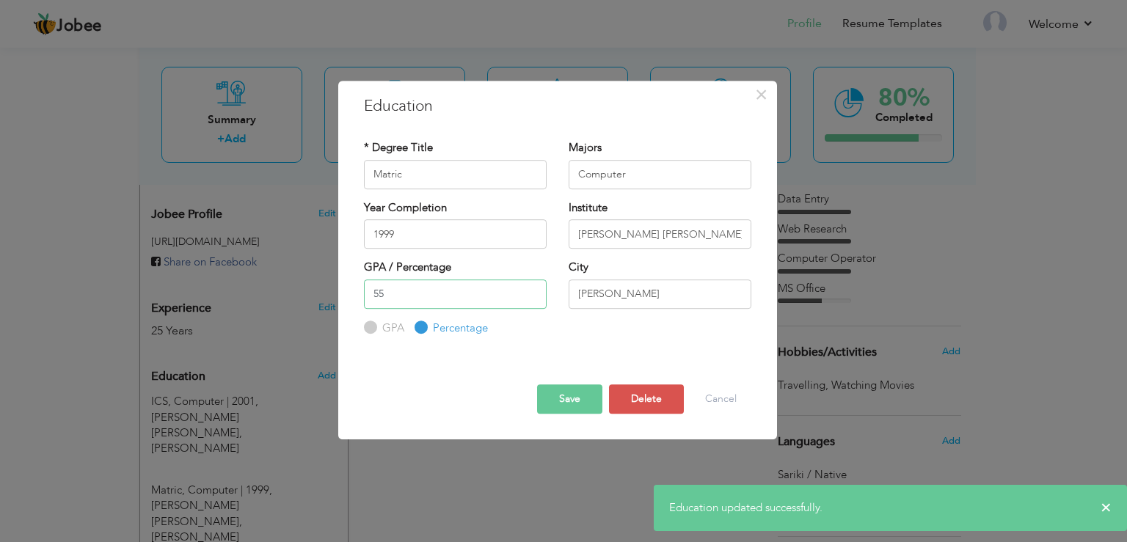
drag, startPoint x: 392, startPoint y: 298, endPoint x: 328, endPoint y: 290, distance: 64.2
click at [364, 290] on input "55" at bounding box center [455, 293] width 183 height 29
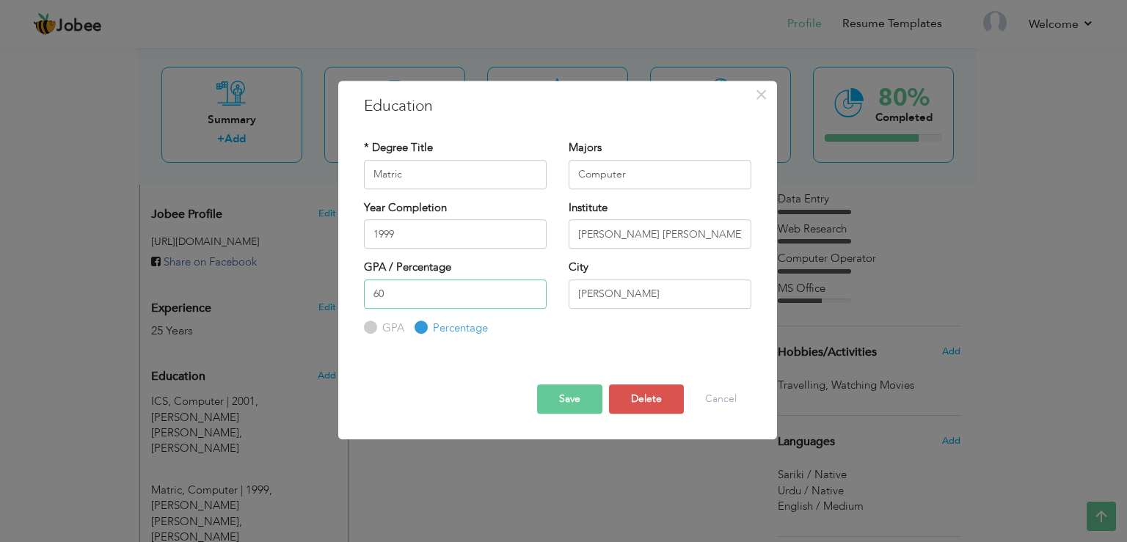
type input "60"
click at [580, 408] on button "Save" at bounding box center [569, 398] width 65 height 29
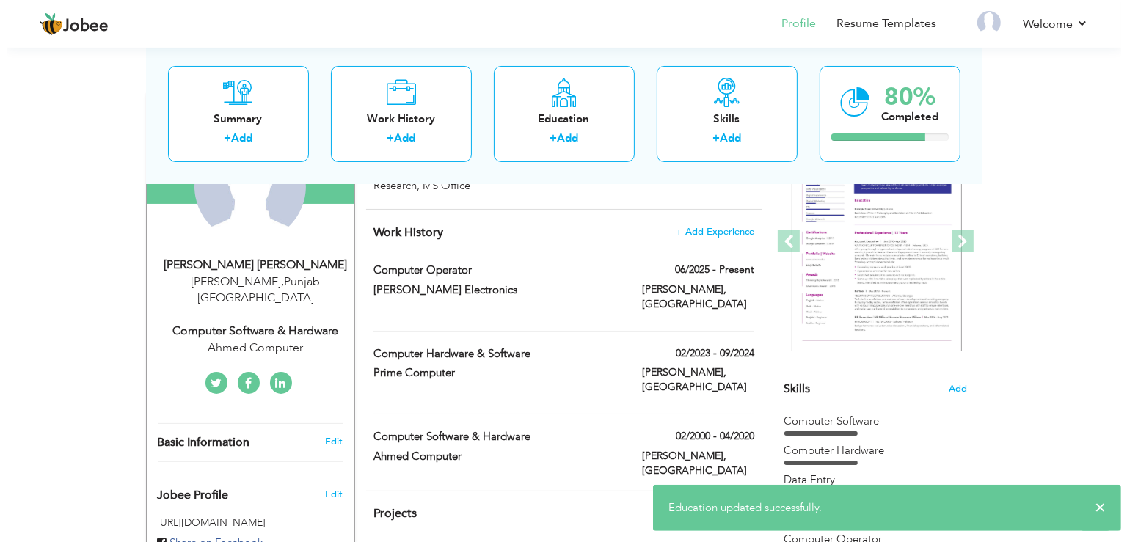
scroll to position [170, 0]
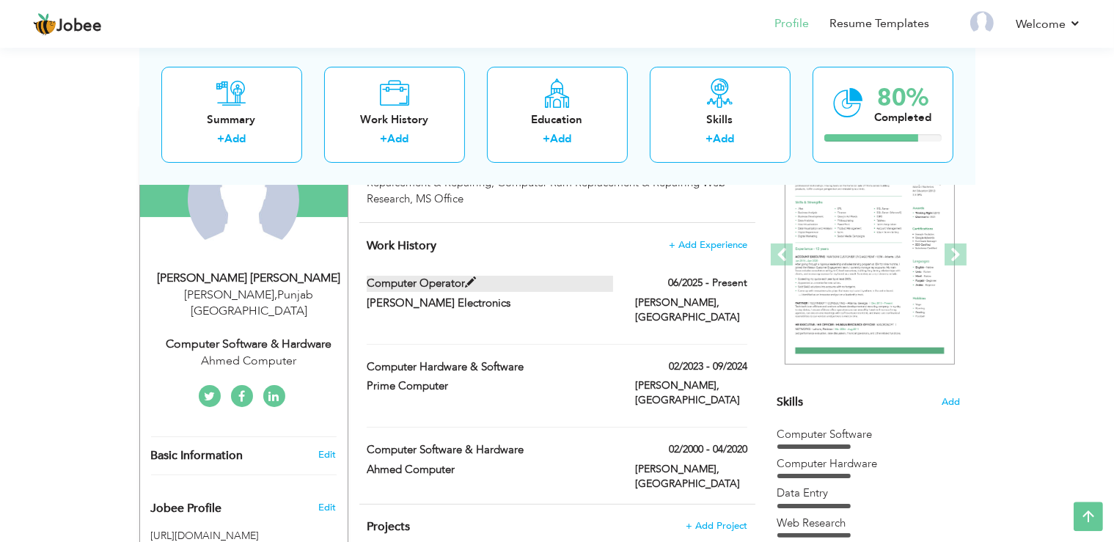
click at [474, 284] on span at bounding box center [470, 282] width 11 height 11
type input "Computer Operator"
type input "Mohsin Electronics"
type input "06/2025"
type input "[GEOGRAPHIC_DATA]"
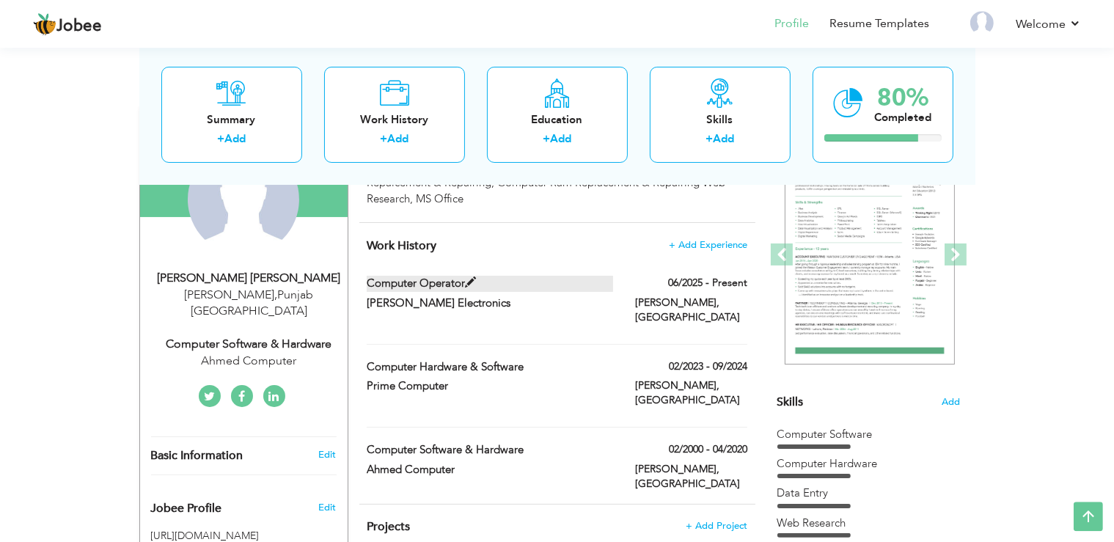
type input "[PERSON_NAME]"
checkbox input "true"
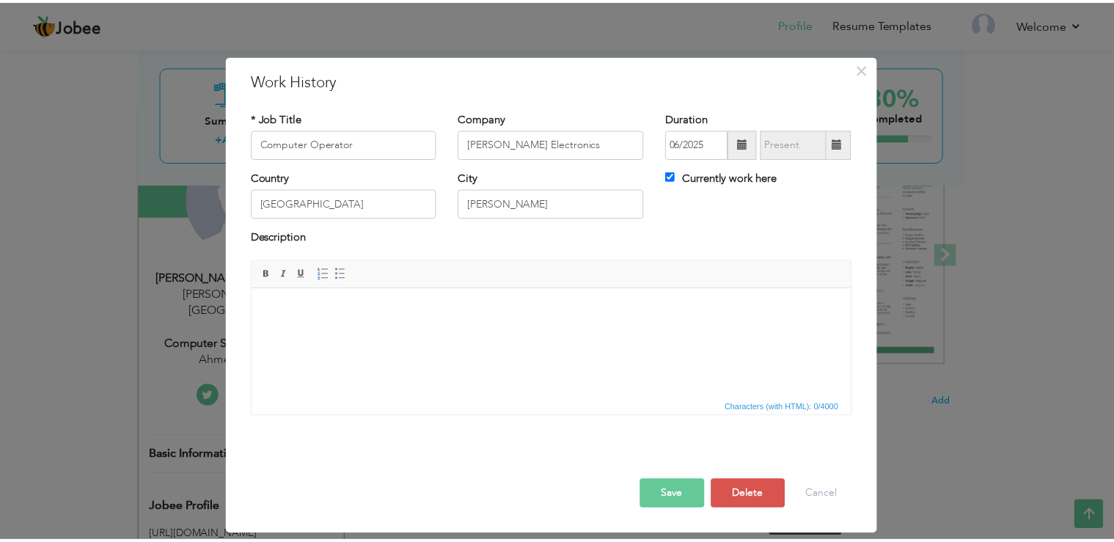
scroll to position [0, 0]
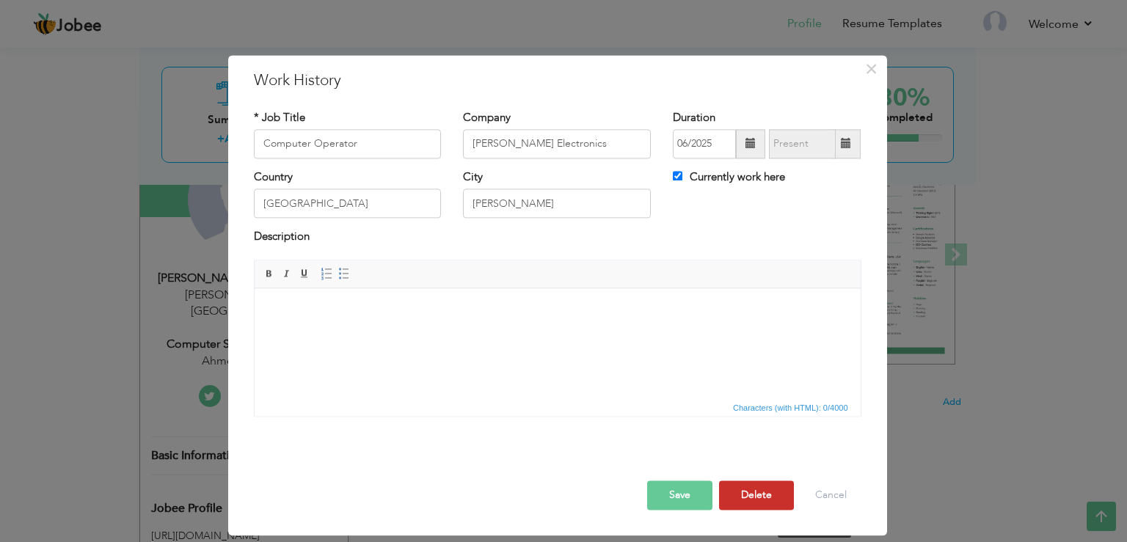
click at [749, 497] on button "Delete" at bounding box center [756, 494] width 75 height 29
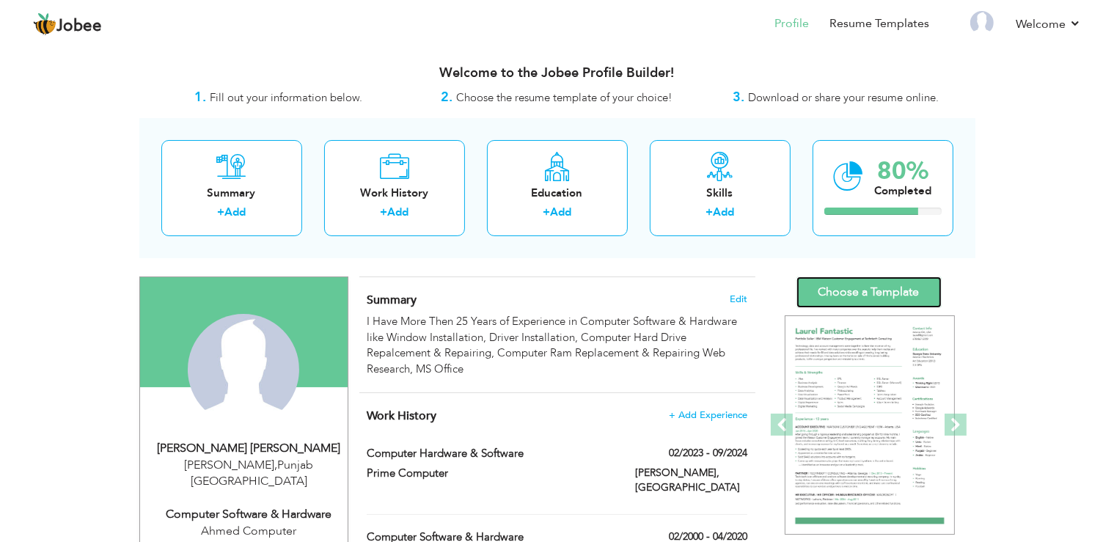
click at [895, 304] on link "Choose a Template" at bounding box center [868, 293] width 145 height 32
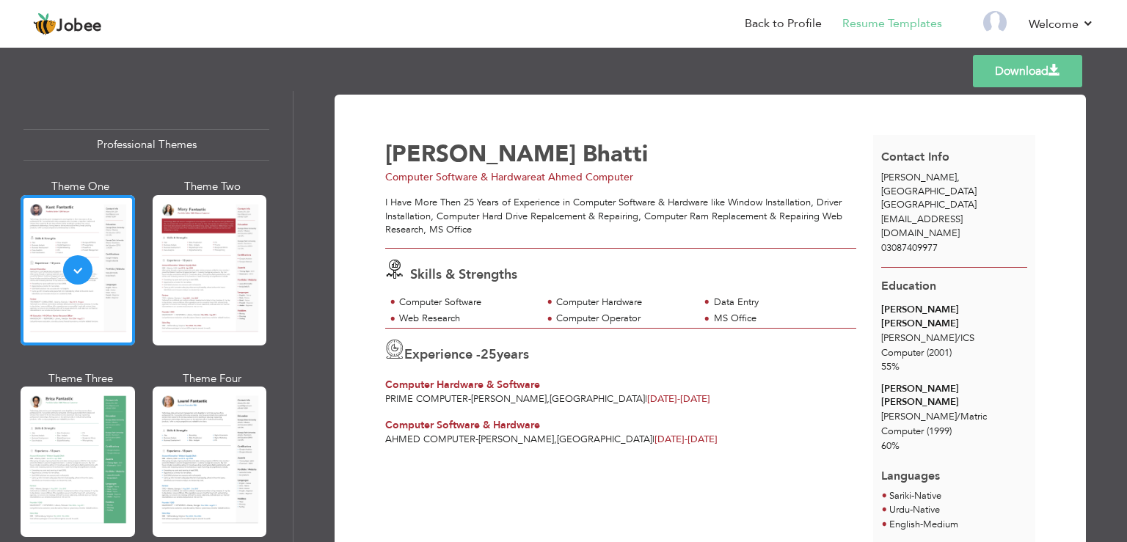
scroll to position [299, 0]
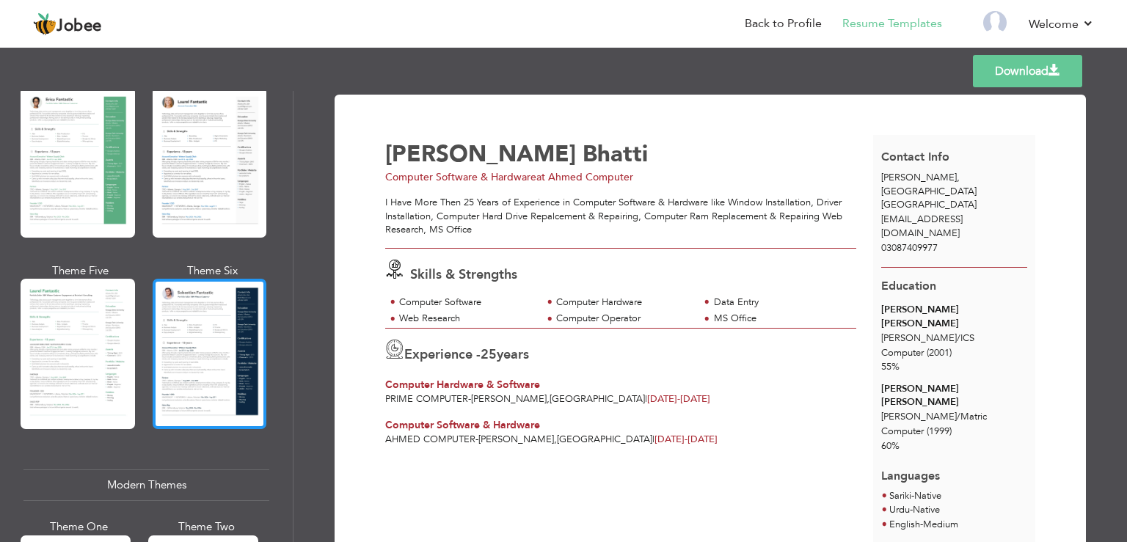
click at [213, 345] on div at bounding box center [210, 354] width 114 height 150
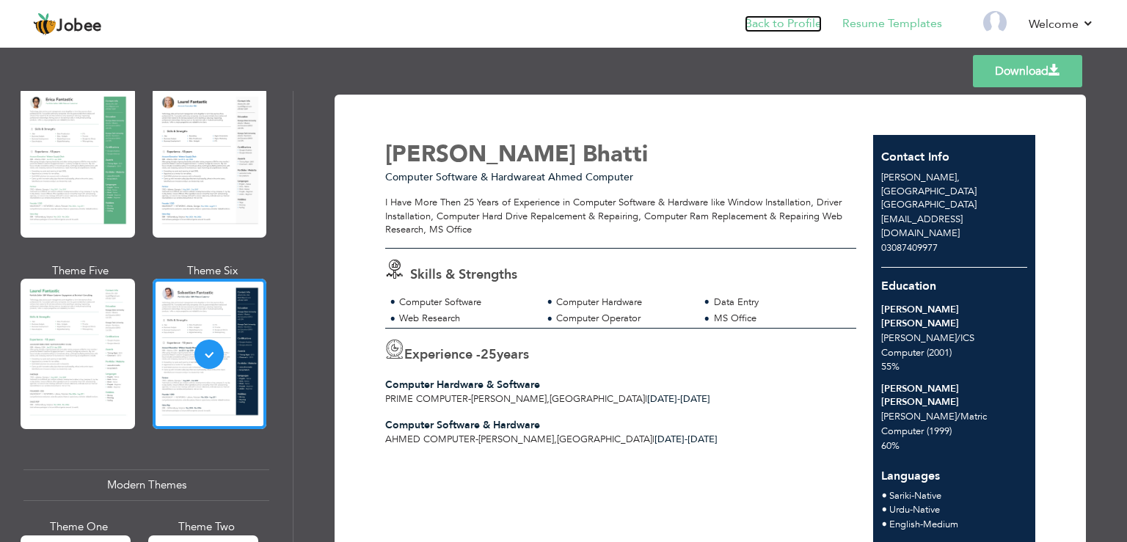
click at [784, 22] on link "Back to Profile" at bounding box center [782, 23] width 77 height 17
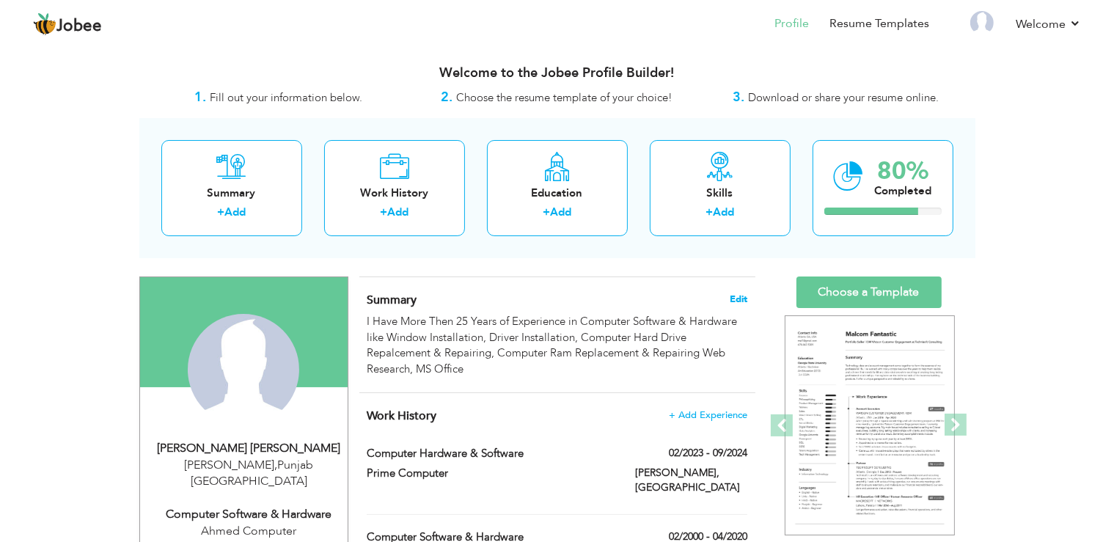
click at [731, 300] on span "Edit" at bounding box center [739, 299] width 18 height 10
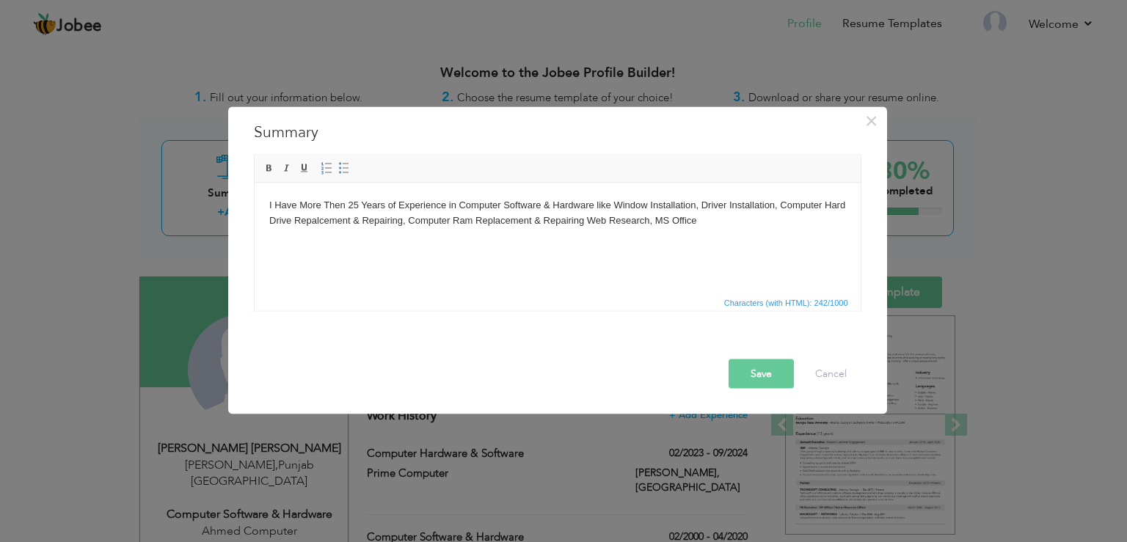
click at [581, 221] on body "I Have More Then 25 Years of Experience in Computer Software & Hardware like Wi…" at bounding box center [556, 212] width 576 height 31
click at [744, 362] on button "Save" at bounding box center [760, 373] width 65 height 29
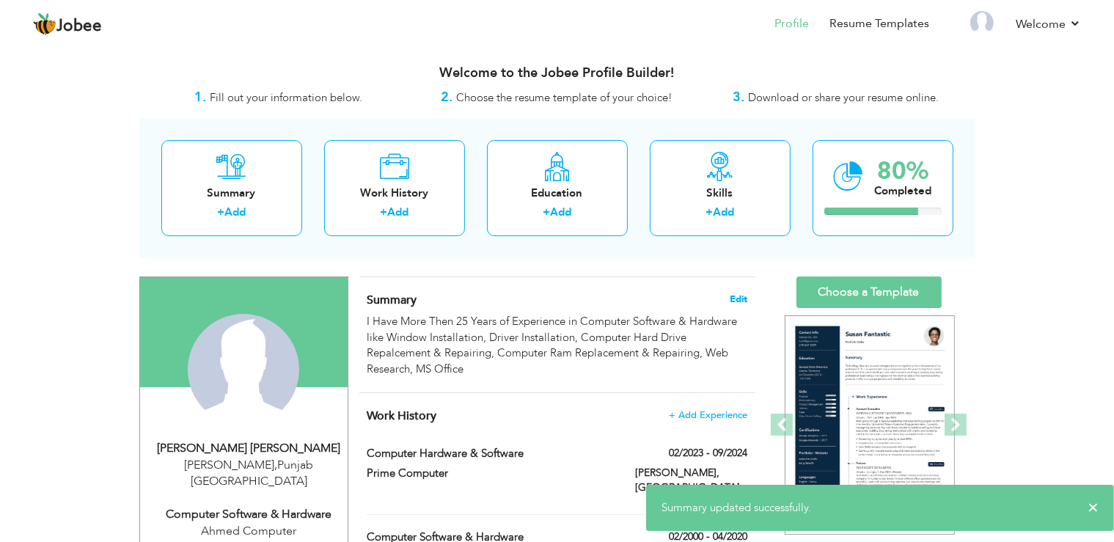
click at [731, 299] on span "Edit" at bounding box center [739, 299] width 18 height 10
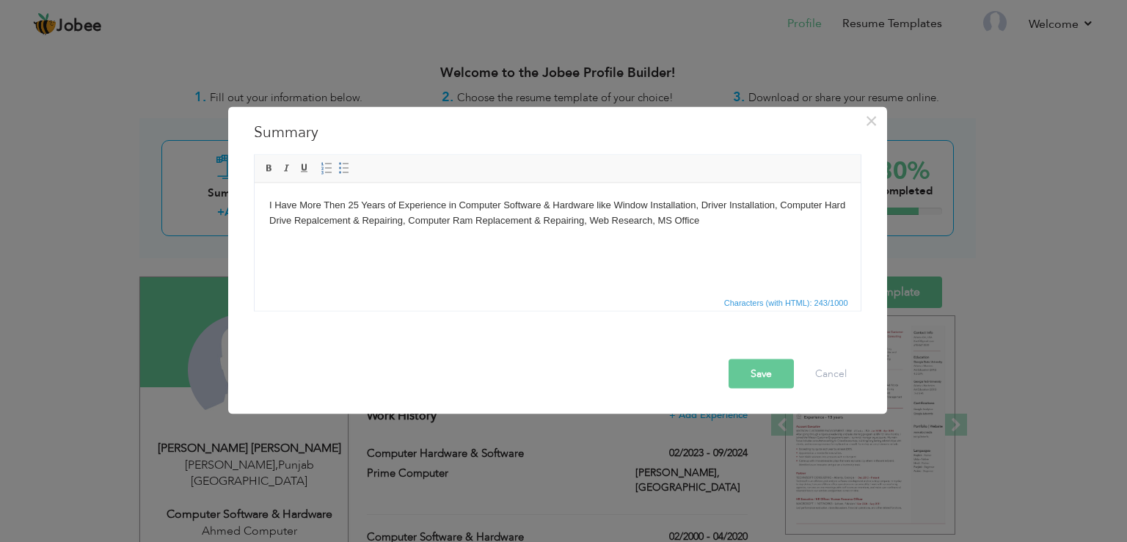
click at [590, 219] on body "I Have More Then 25 Years of Experience in Computer Software & Hardware like Wi…" at bounding box center [556, 212] width 576 height 31
click at [760, 371] on button "Save" at bounding box center [760, 373] width 65 height 29
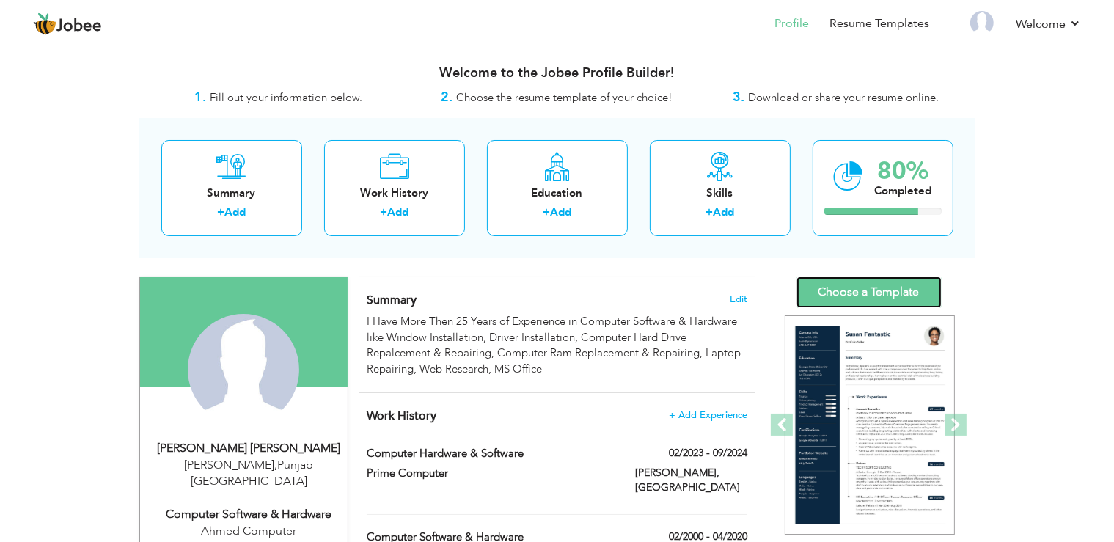
click at [898, 290] on link "Choose a Template" at bounding box center [868, 293] width 145 height 32
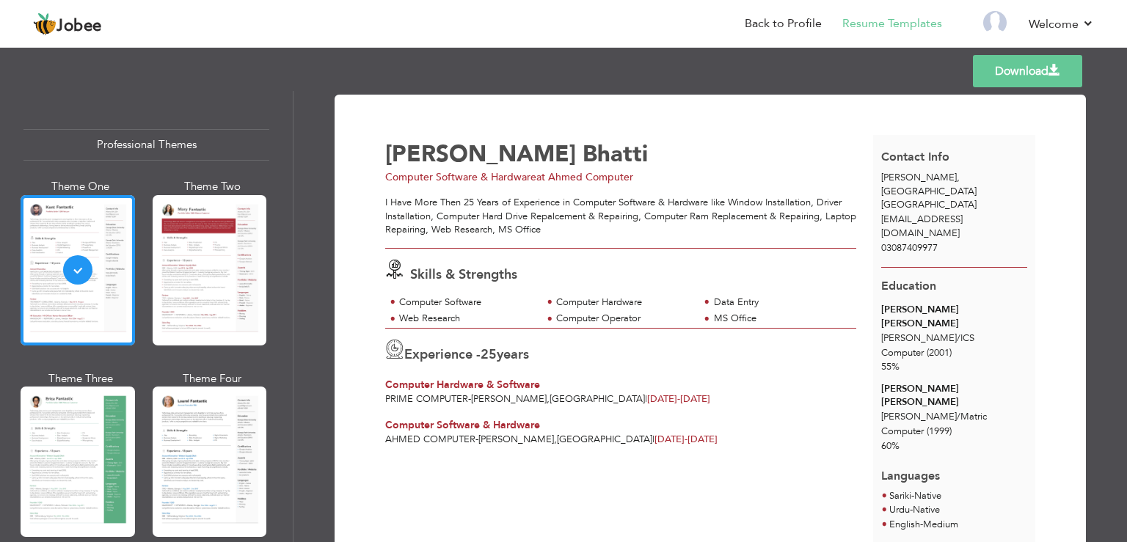
scroll to position [334, 0]
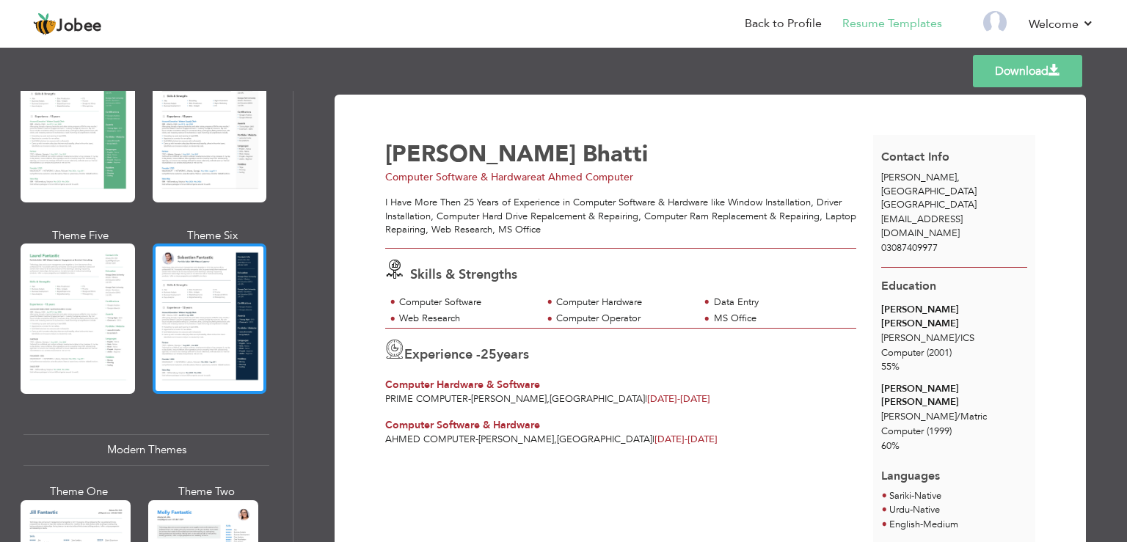
click at [210, 285] on div at bounding box center [210, 318] width 114 height 150
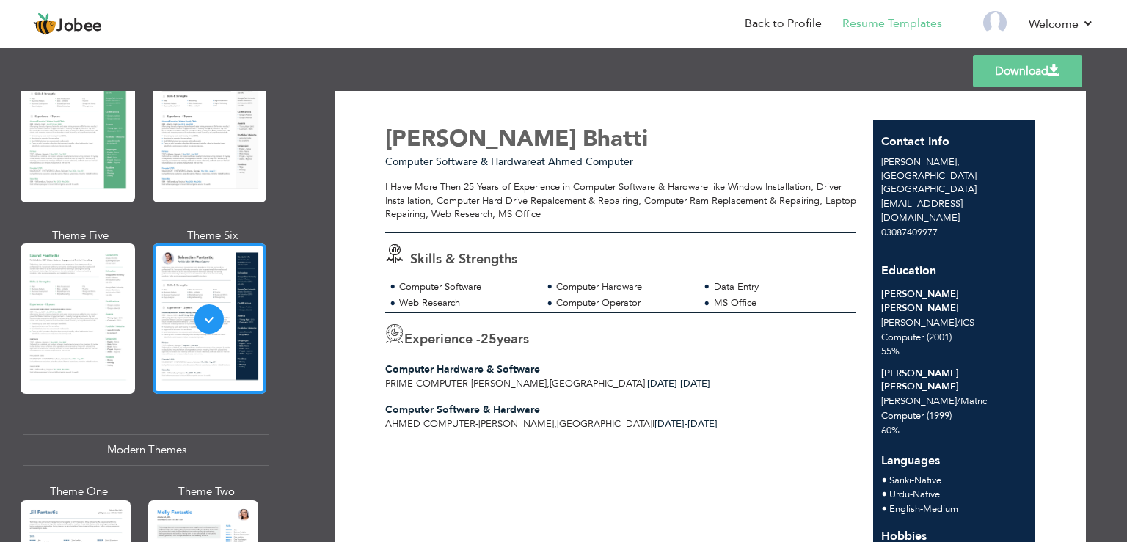
scroll to position [0, 0]
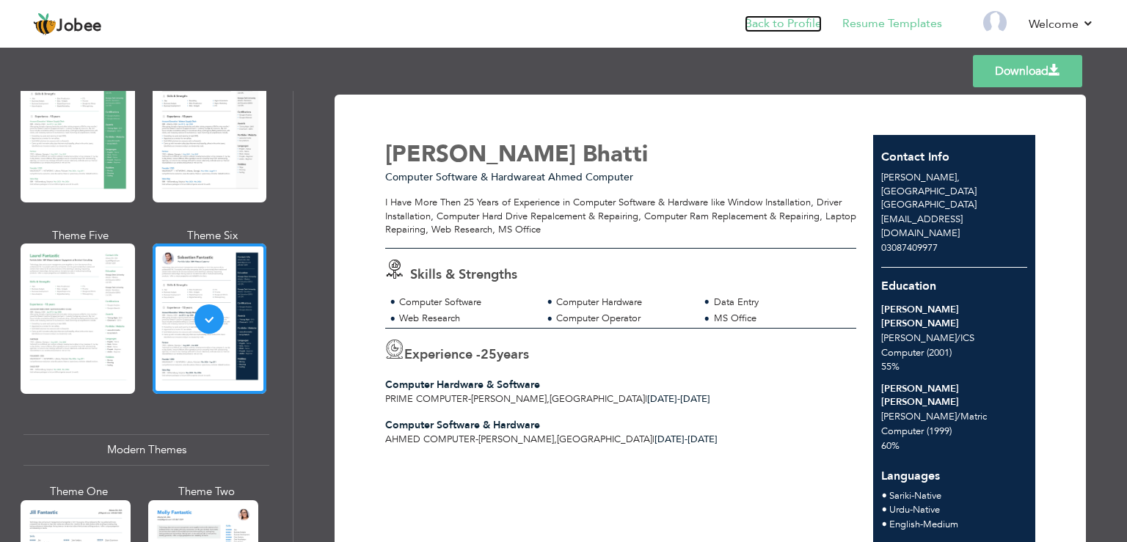
click at [788, 19] on link "Back to Profile" at bounding box center [782, 23] width 77 height 17
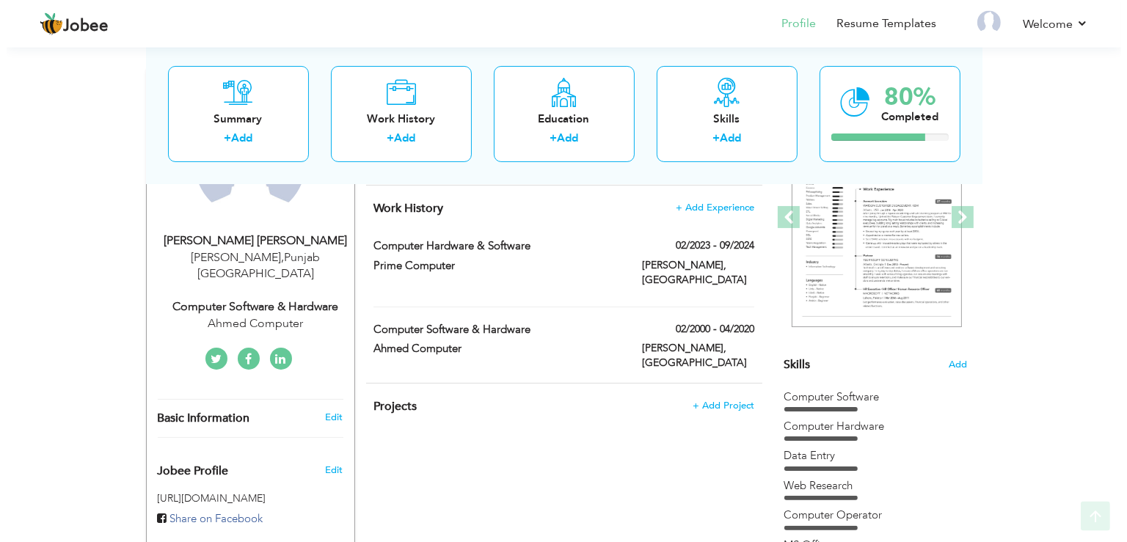
scroll to position [216, 0]
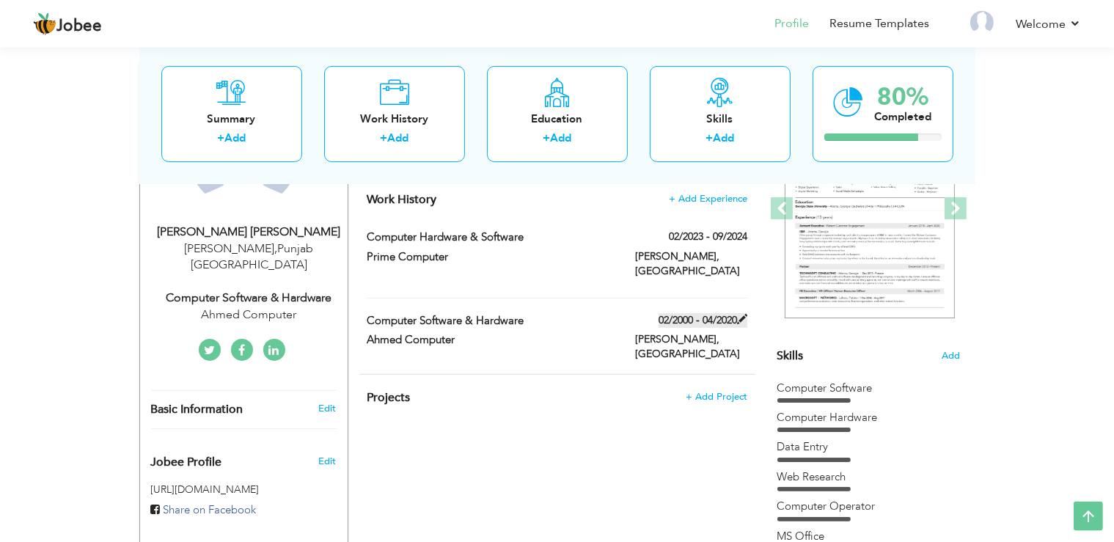
click at [708, 317] on label "02/2000 - 04/2020" at bounding box center [703, 320] width 89 height 15
type input "Computer Software & Hardware"
type input "Ahmed Computer"
type input "02/2000"
type input "04/2020"
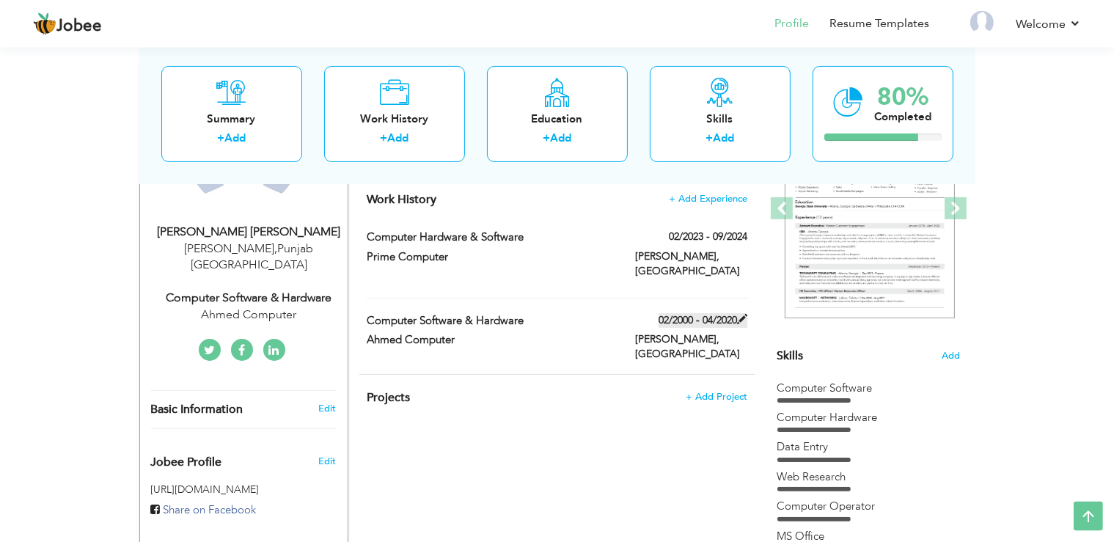
type input "[GEOGRAPHIC_DATA]"
type input "[PERSON_NAME]"
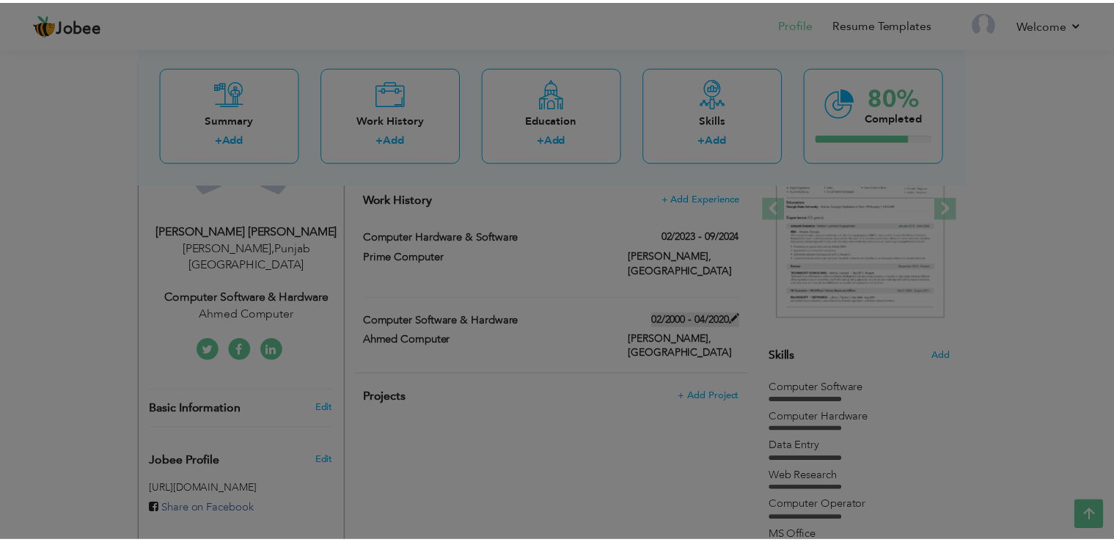
scroll to position [0, 0]
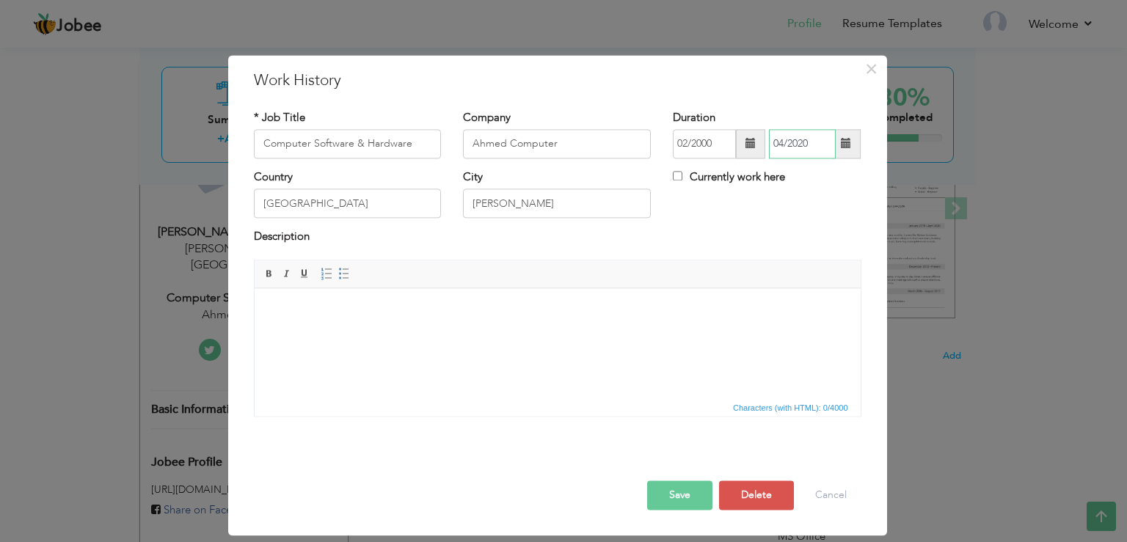
click at [810, 142] on input "04/2020" at bounding box center [802, 143] width 67 height 29
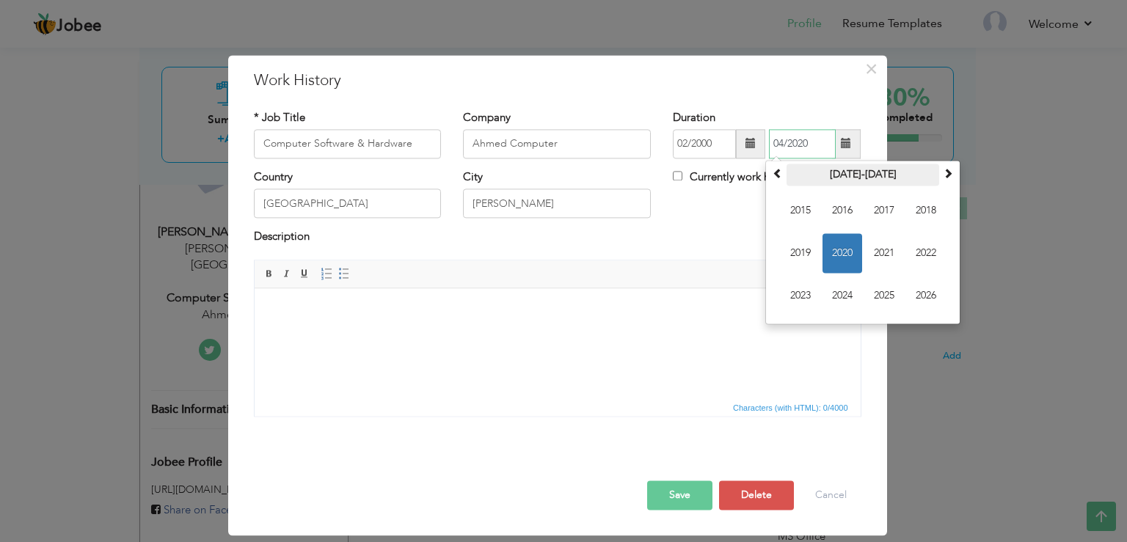
click at [914, 171] on th "2015-2026" at bounding box center [862, 175] width 153 height 22
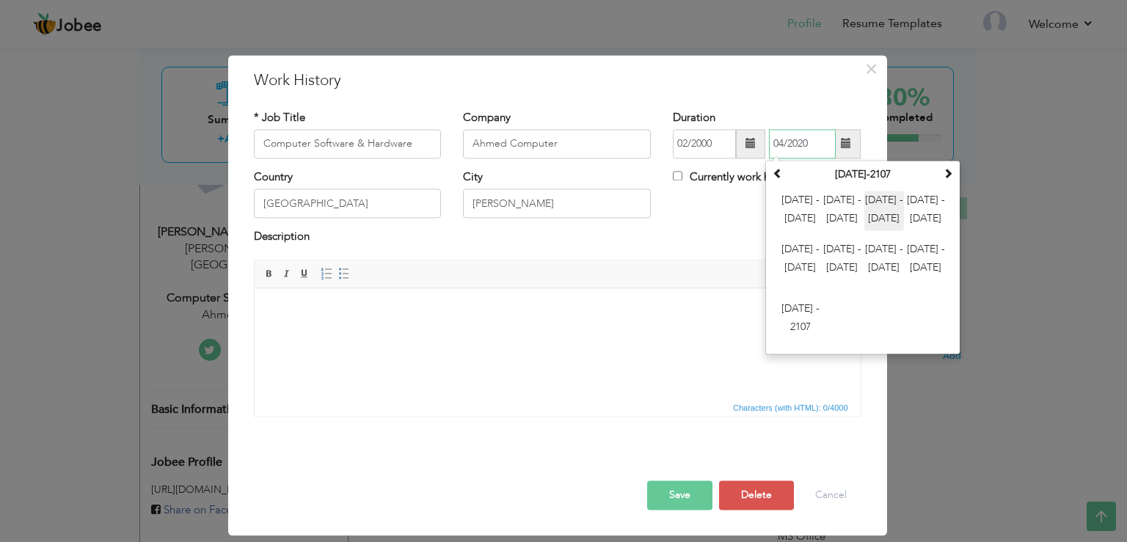
click at [885, 210] on span "2024 - 2035" at bounding box center [884, 211] width 40 height 40
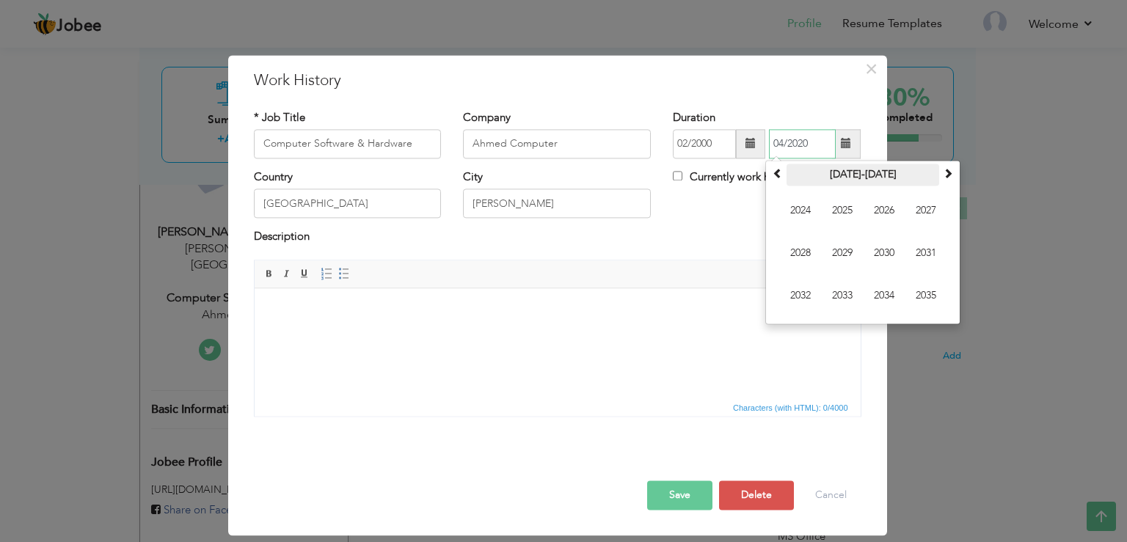
click at [817, 175] on th "2024-2035" at bounding box center [862, 175] width 153 height 22
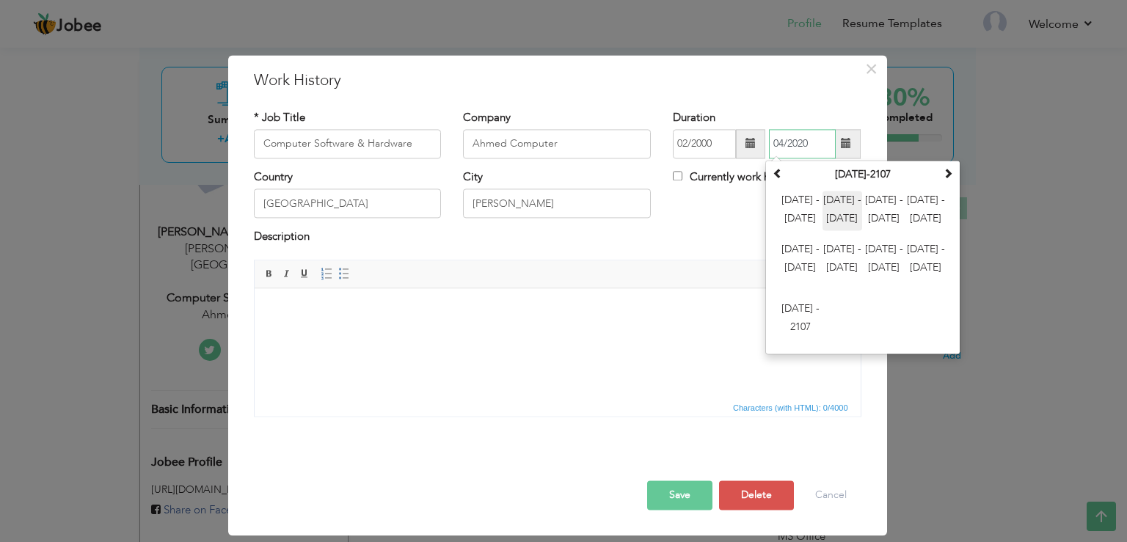
click at [838, 207] on span "2012 - 2023" at bounding box center [842, 211] width 40 height 40
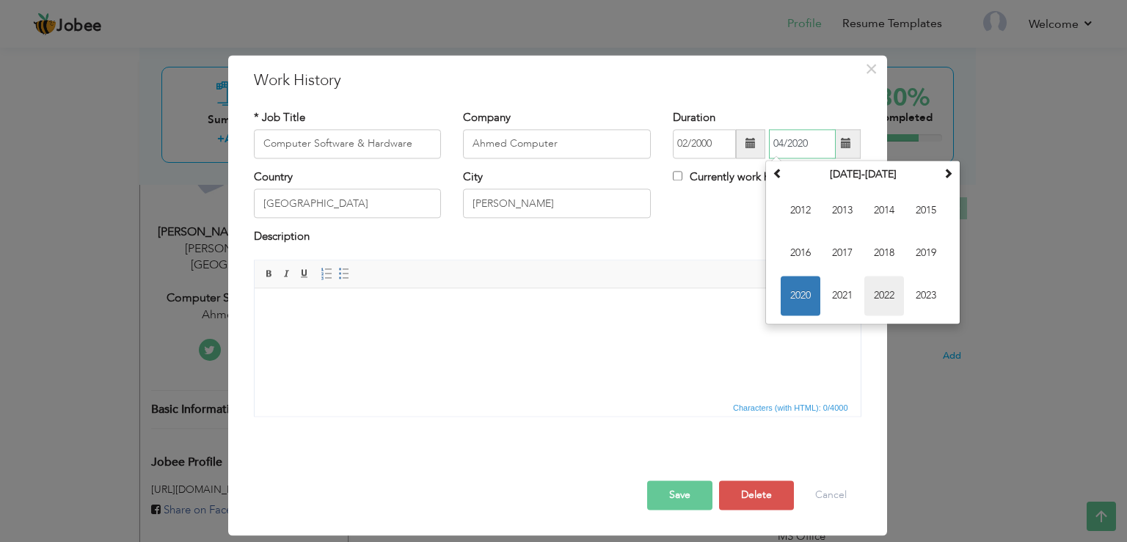
click at [893, 291] on span "2022" at bounding box center [884, 296] width 40 height 40
click at [937, 212] on span "Apr" at bounding box center [926, 211] width 40 height 40
type input "04/2022"
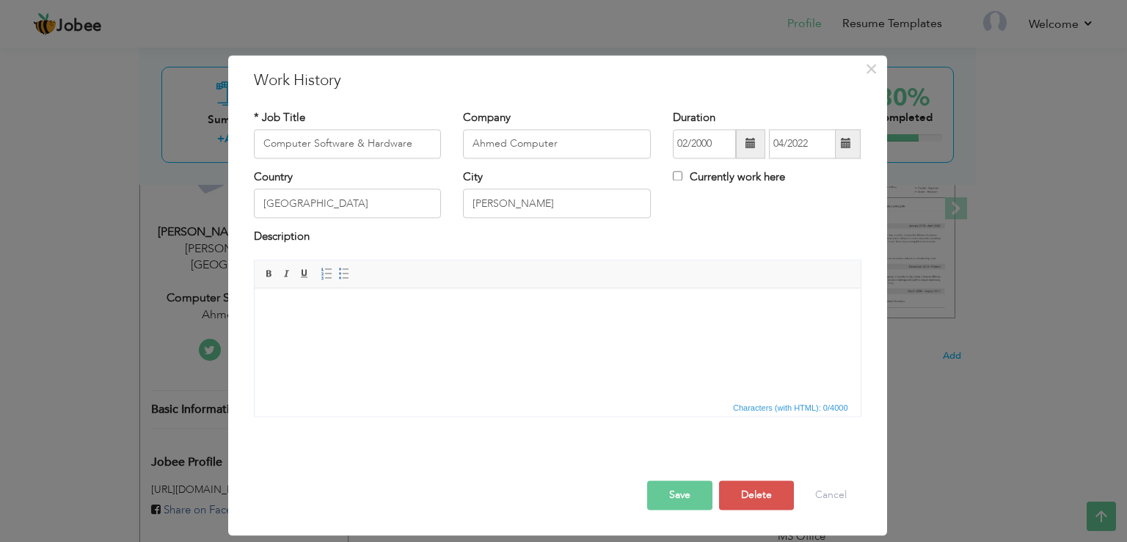
click at [684, 490] on button "Save" at bounding box center [679, 494] width 65 height 29
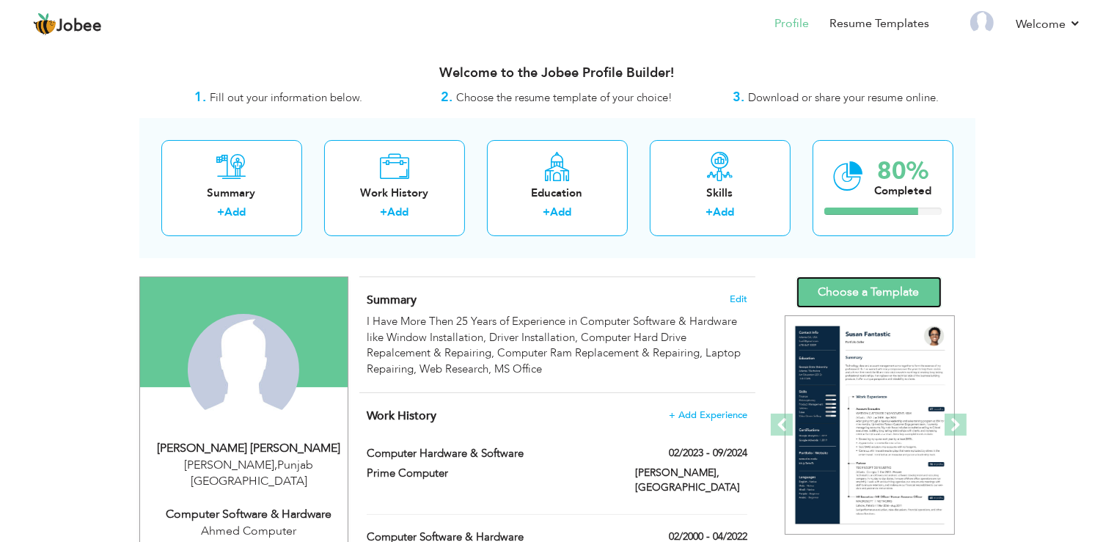
click at [894, 283] on link "Choose a Template" at bounding box center [868, 293] width 145 height 32
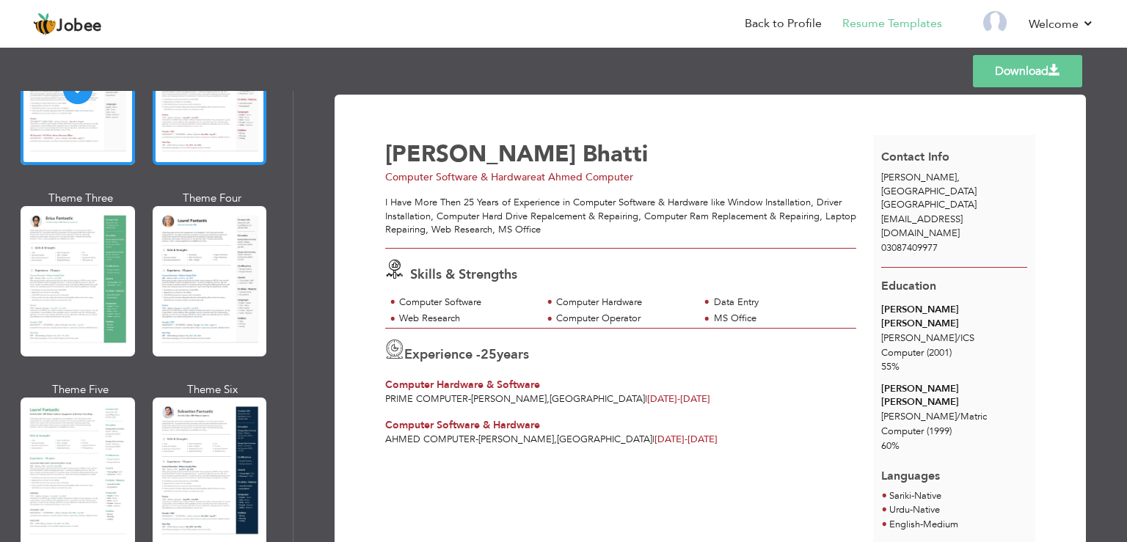
scroll to position [211, 0]
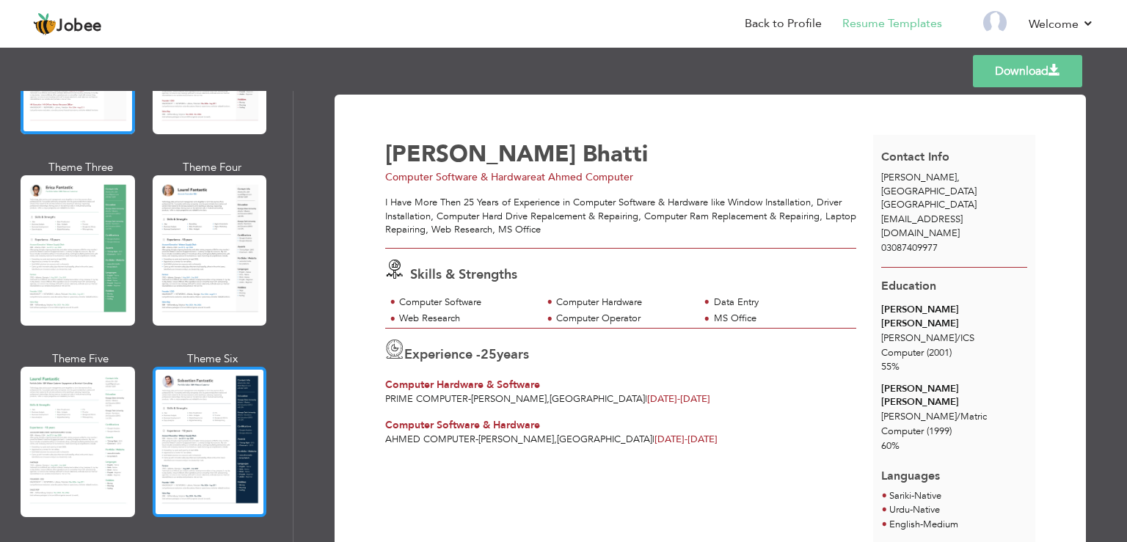
click at [226, 397] on div at bounding box center [210, 442] width 114 height 150
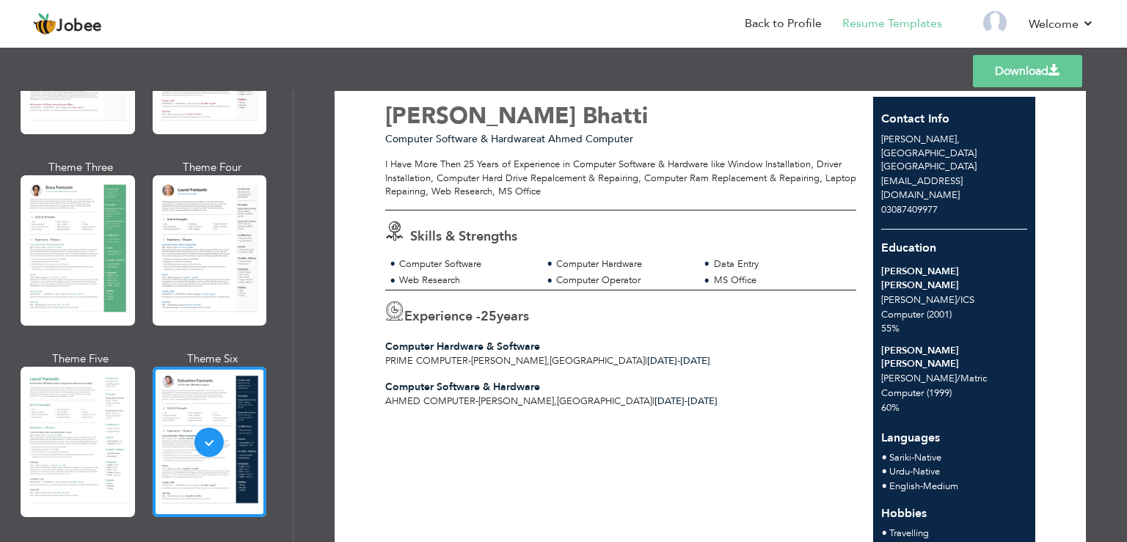
scroll to position [0, 0]
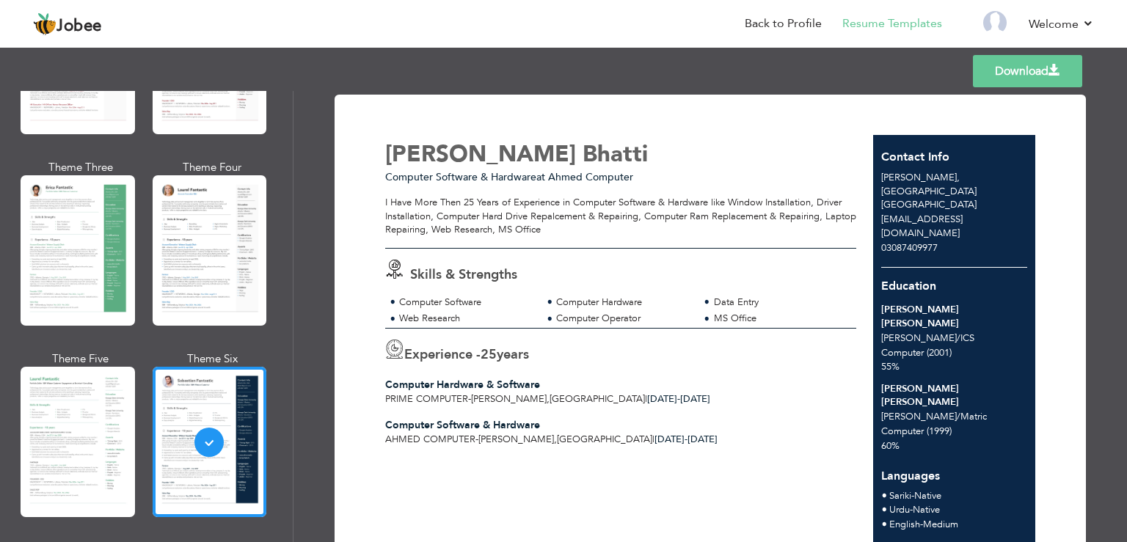
click at [1022, 85] on link "Download" at bounding box center [1027, 71] width 109 height 32
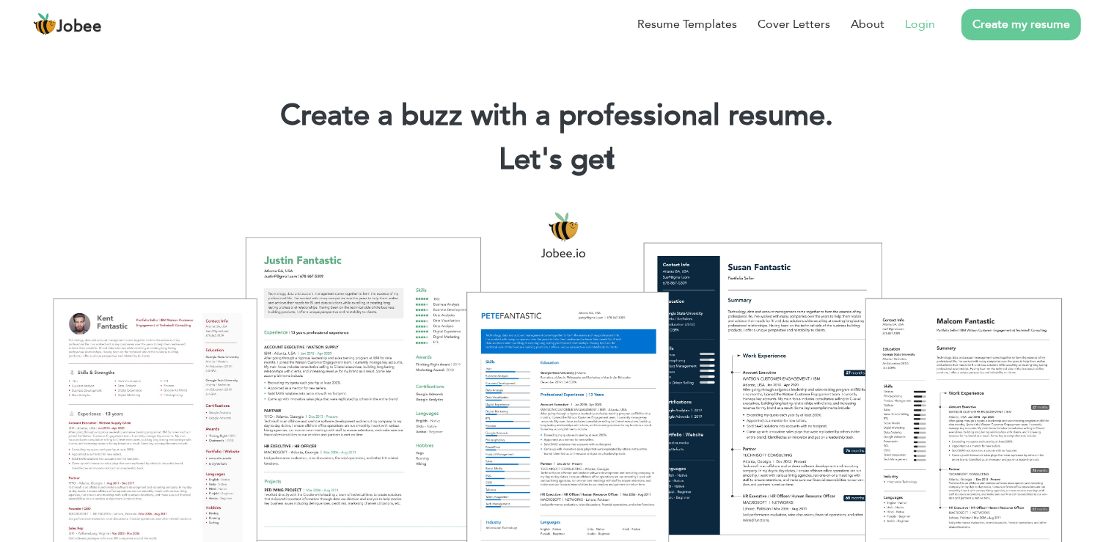
click at [927, 25] on link "Login" at bounding box center [920, 24] width 30 height 18
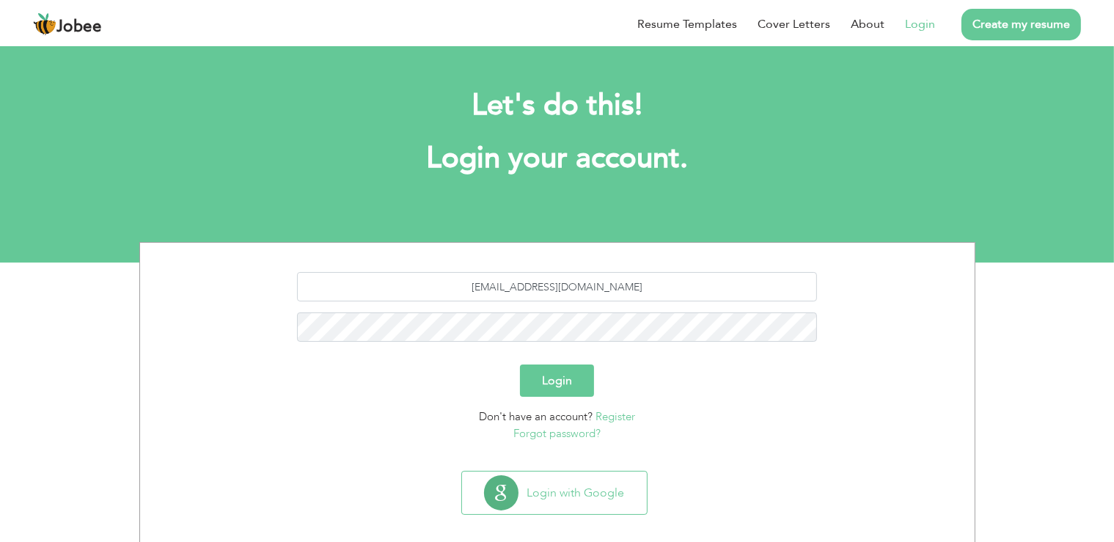
type input "[EMAIL_ADDRESS][DOMAIN_NAME]"
click at [536, 376] on button "Login" at bounding box center [557, 381] width 74 height 32
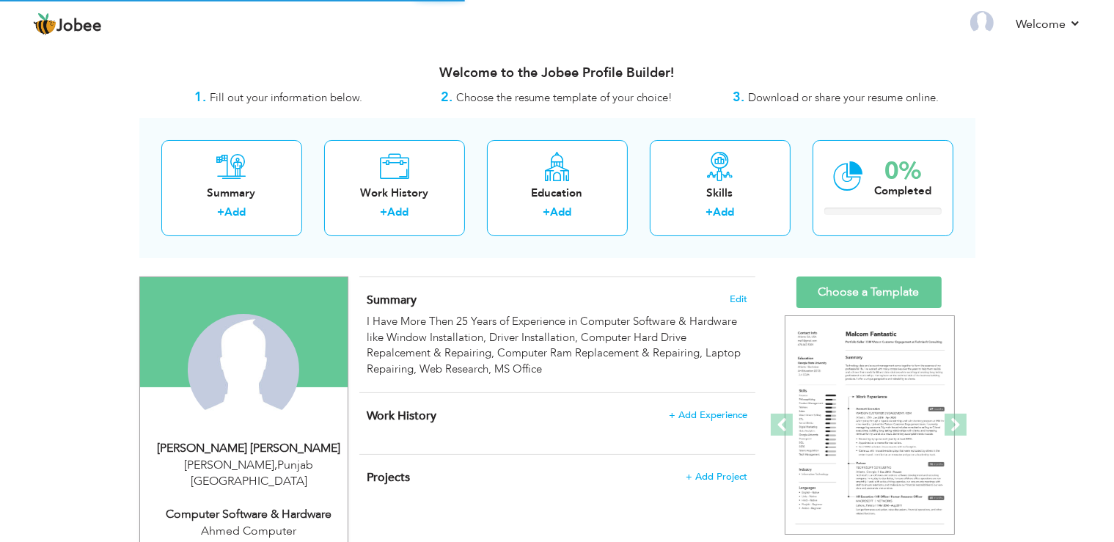
click at [271, 371] on img at bounding box center [243, 369] width 111 height 111
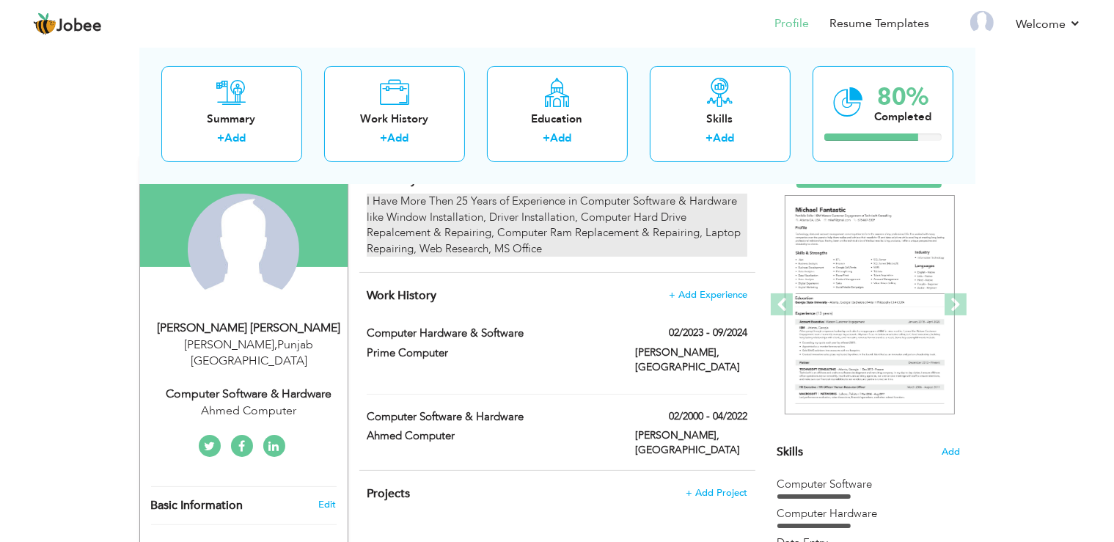
scroll to position [155, 0]
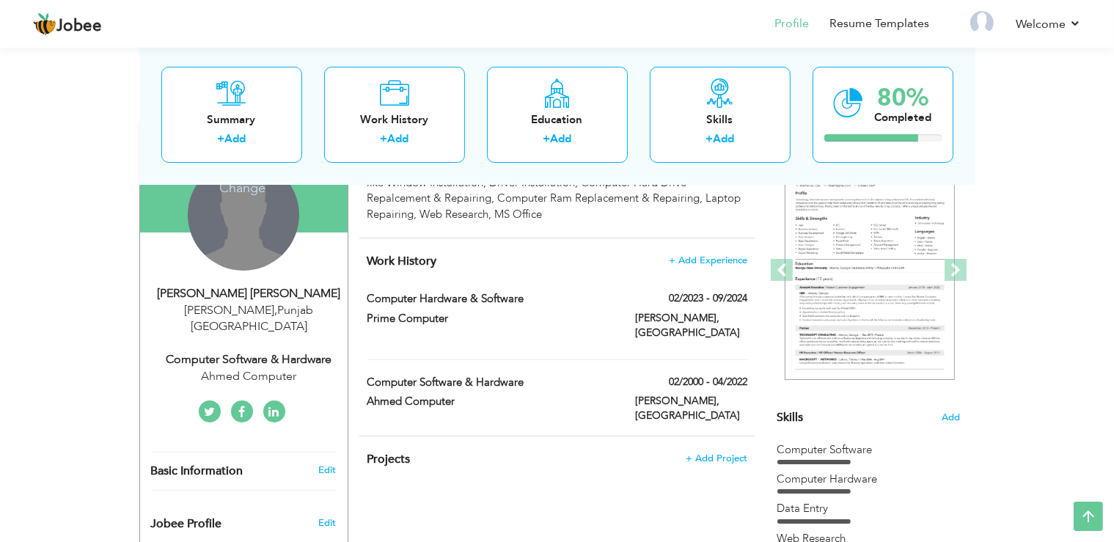
click at [239, 199] on div "Change Remove" at bounding box center [243, 214] width 111 height 111
click at [252, 186] on h4 "Change" at bounding box center [242, 178] width 105 height 35
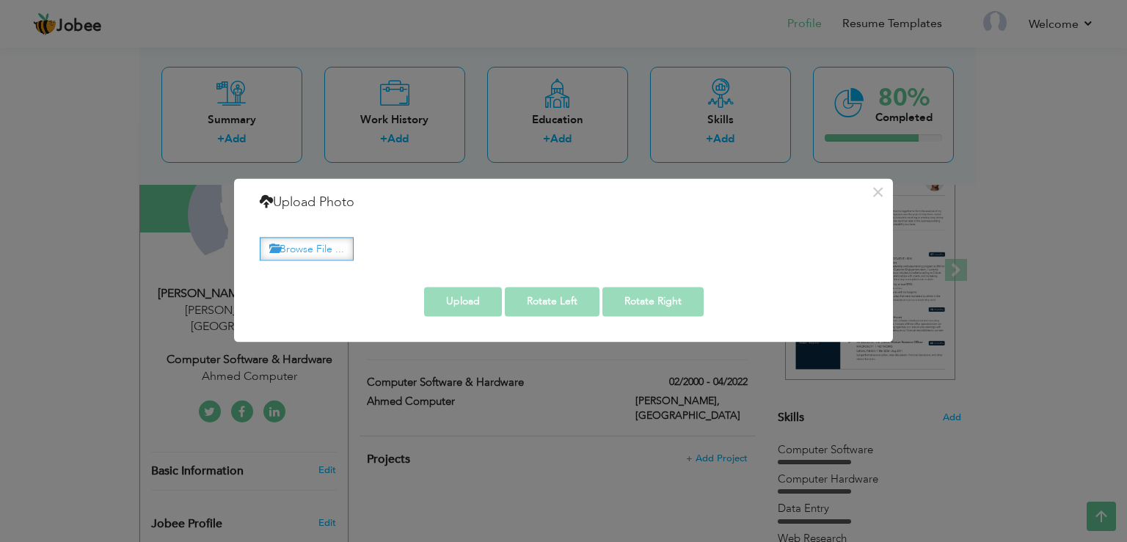
click at [326, 254] on label "Browse File ..." at bounding box center [307, 249] width 94 height 23
click at [0, 0] on input "Browse File ..." at bounding box center [0, 0] width 0 height 0
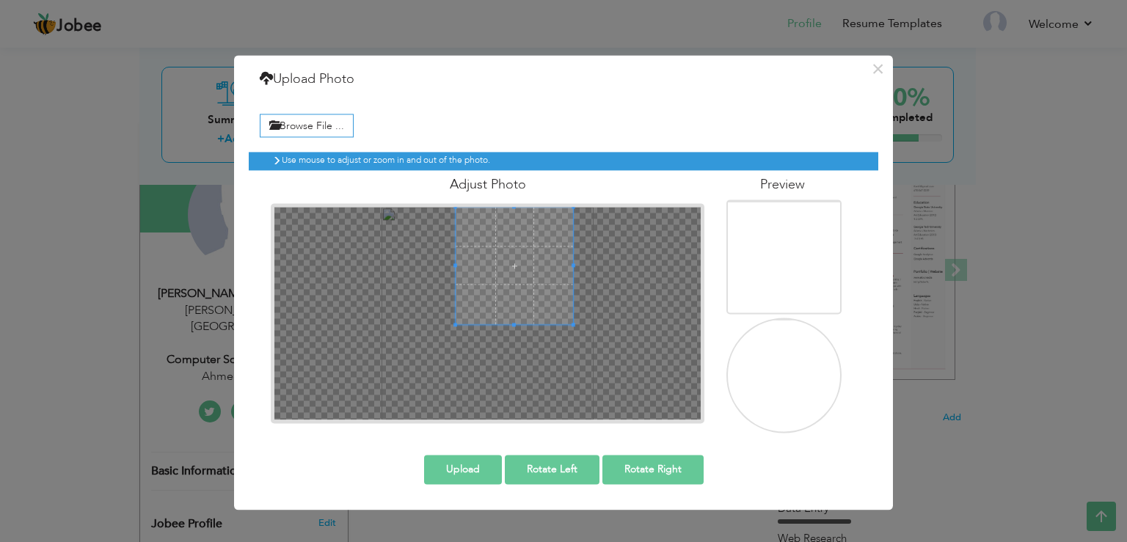
click at [541, 339] on div at bounding box center [487, 313] width 426 height 213
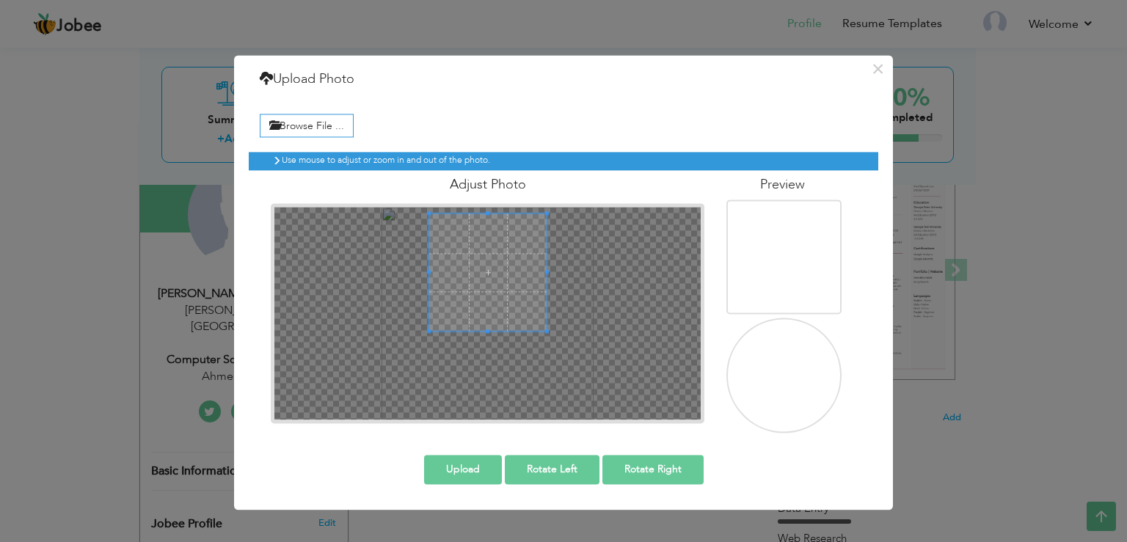
click at [503, 282] on span at bounding box center [487, 272] width 117 height 117
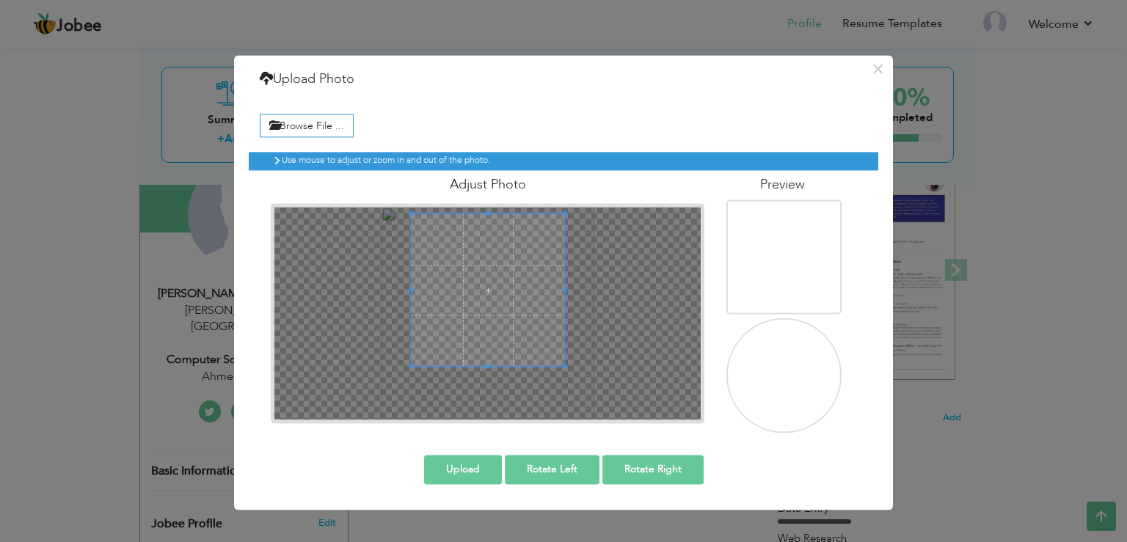
click at [488, 366] on span at bounding box center [488, 367] width 4 height 4
click at [503, 328] on span at bounding box center [489, 293] width 153 height 153
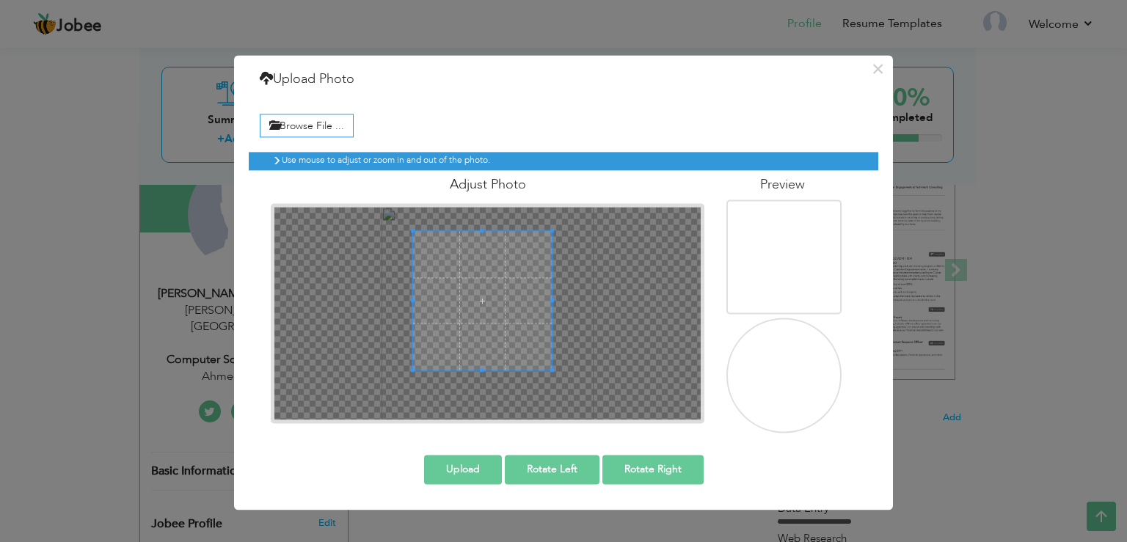
click at [554, 235] on div at bounding box center [487, 313] width 426 height 213
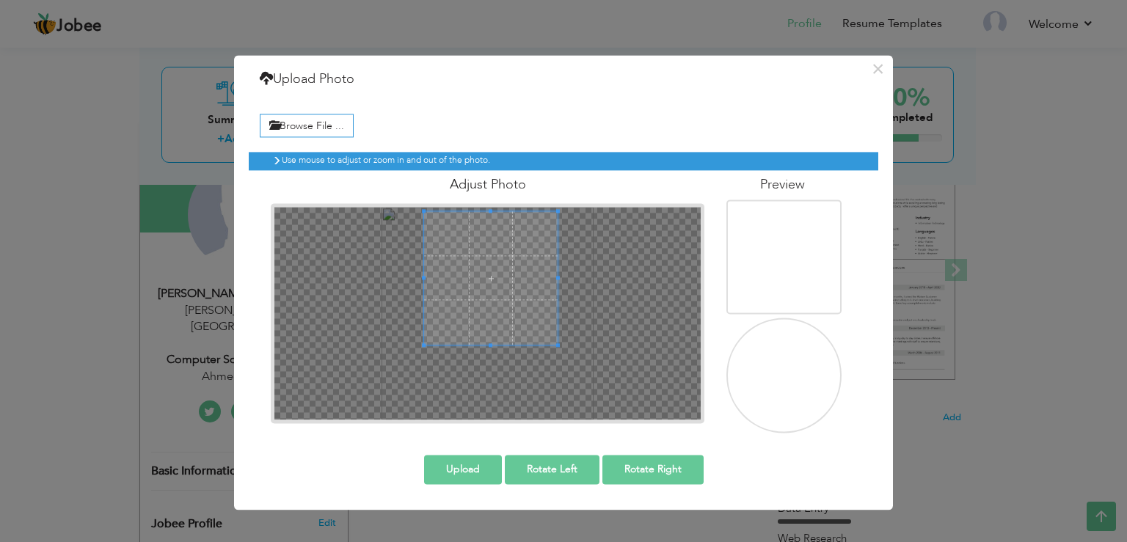
click at [515, 266] on span at bounding box center [490, 277] width 133 height 133
click at [516, 271] on span at bounding box center [491, 282] width 133 height 133
click at [491, 337] on span at bounding box center [491, 283] width 133 height 133
click at [478, 468] on button "Upload" at bounding box center [463, 469] width 78 height 29
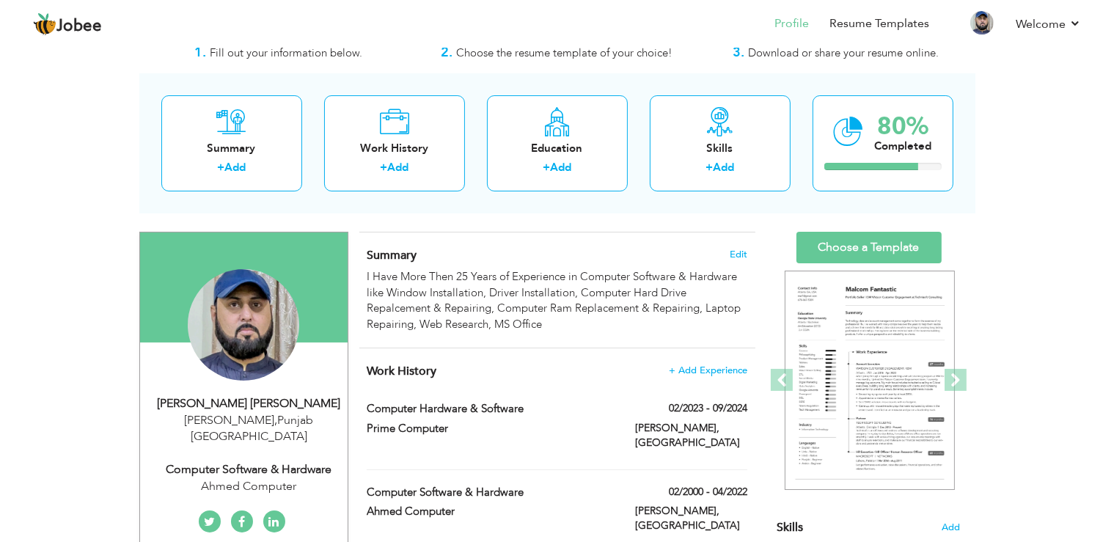
scroll to position [46, 0]
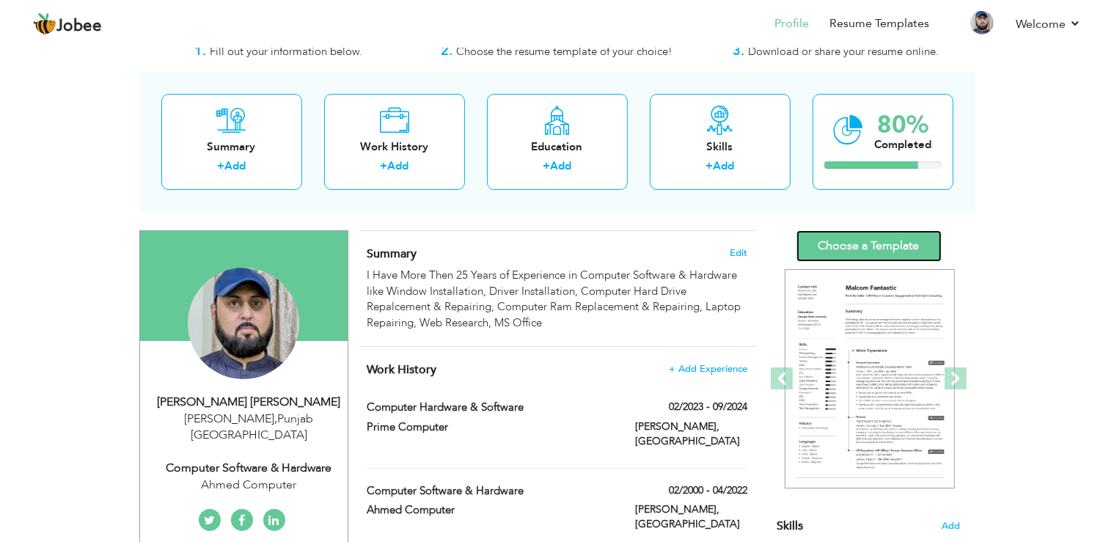
click at [912, 245] on link "Choose a Template" at bounding box center [868, 246] width 145 height 32
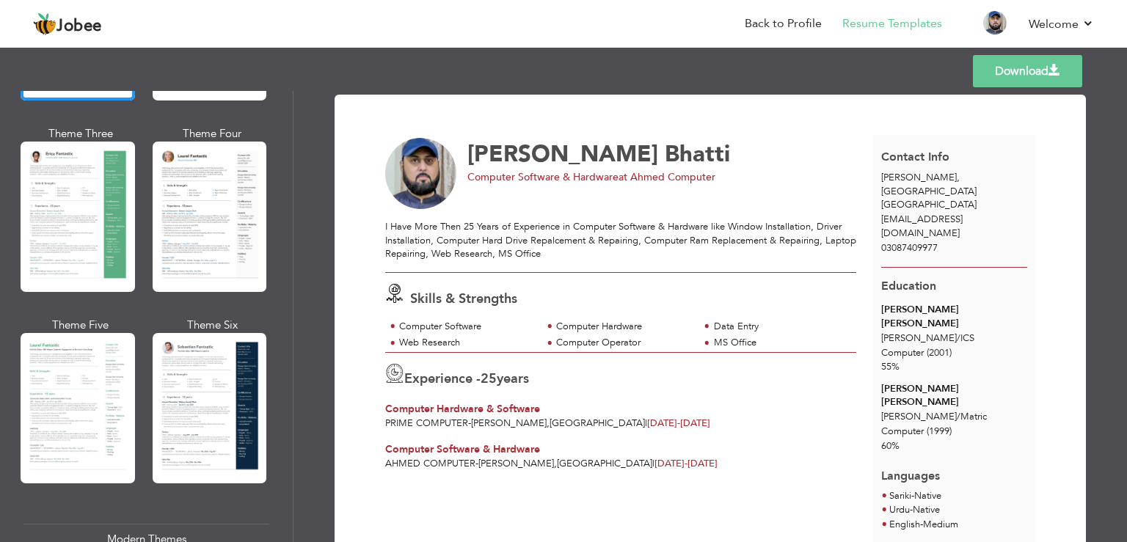
scroll to position [246, 0]
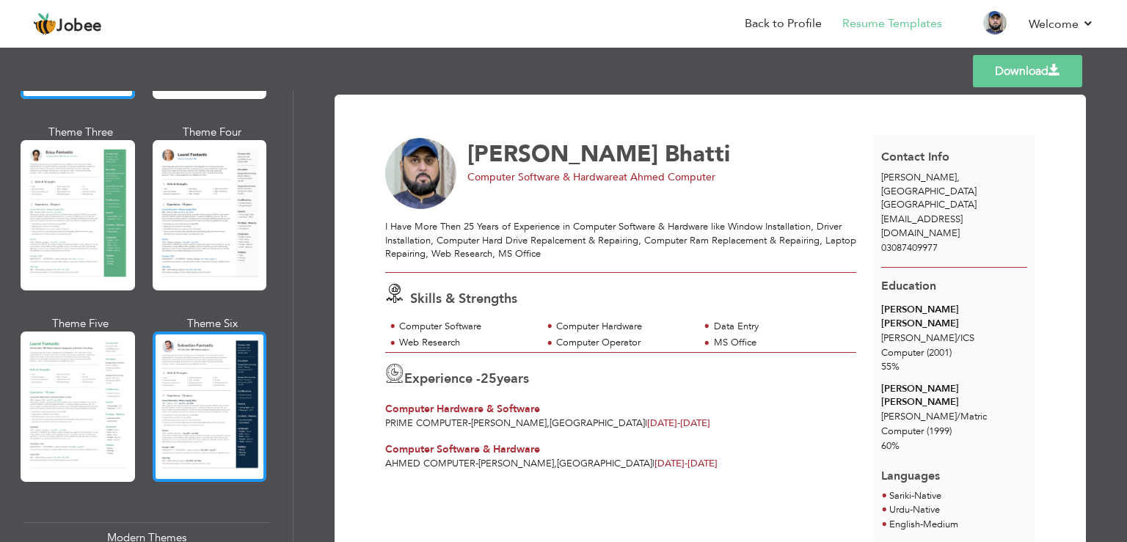
click at [186, 384] on div at bounding box center [210, 407] width 114 height 150
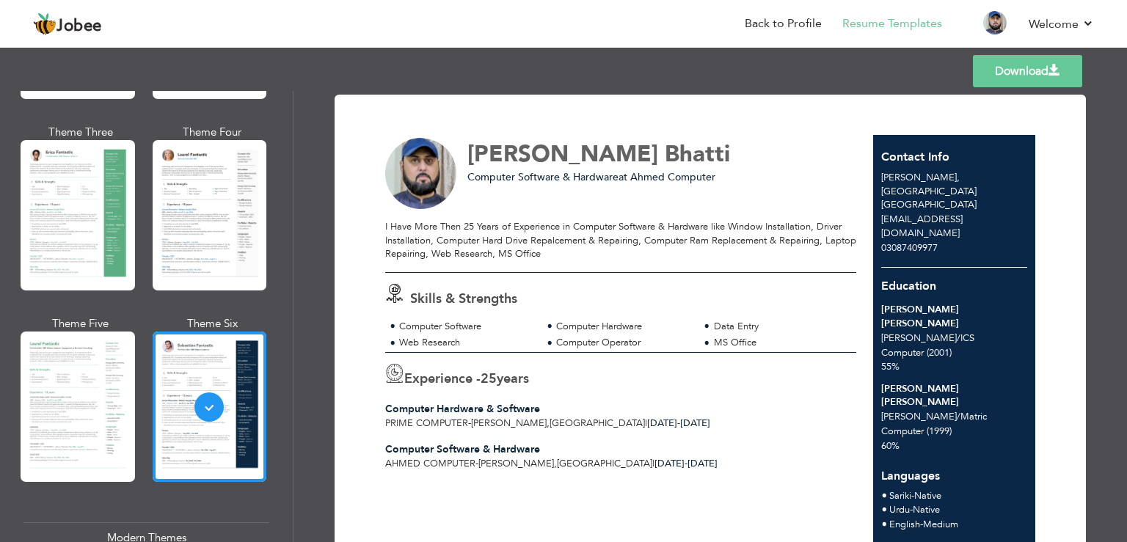
click at [1035, 68] on link "Download" at bounding box center [1027, 71] width 109 height 32
click at [802, 21] on link "Back to Profile" at bounding box center [782, 23] width 77 height 17
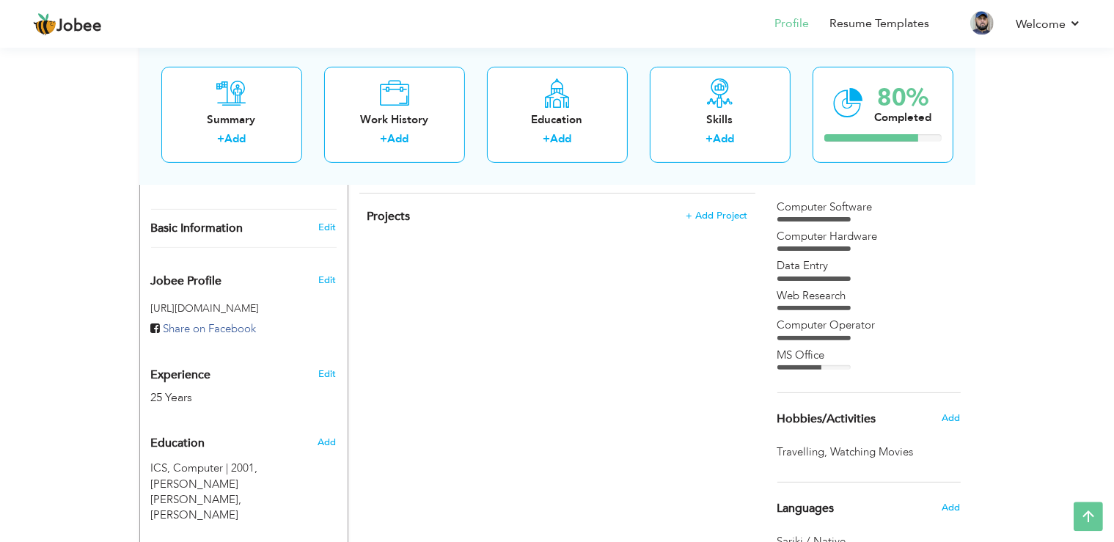
scroll to position [505, 0]
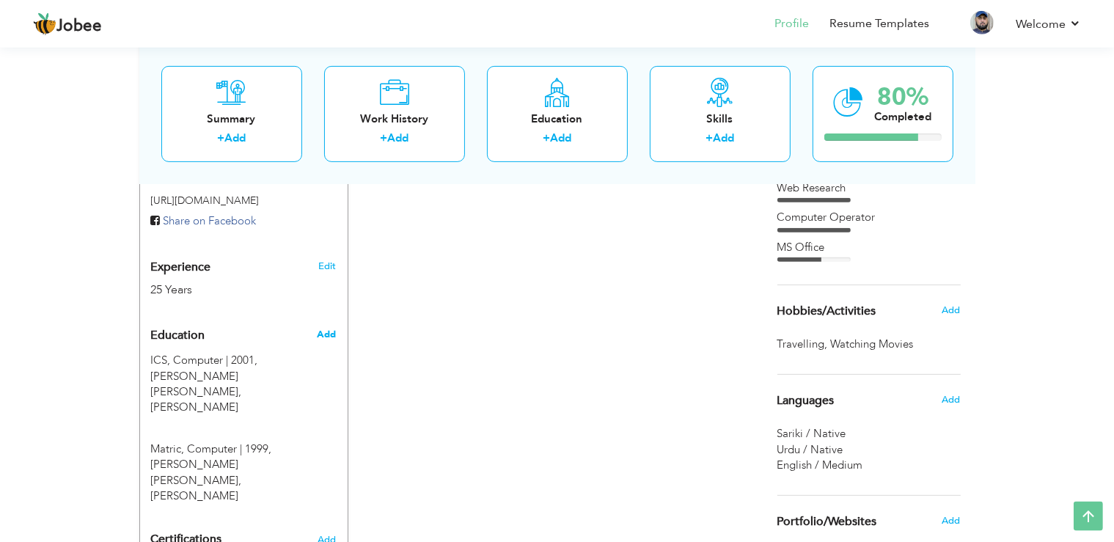
click at [326, 328] on span "Add" at bounding box center [326, 334] width 19 height 13
radio input "true"
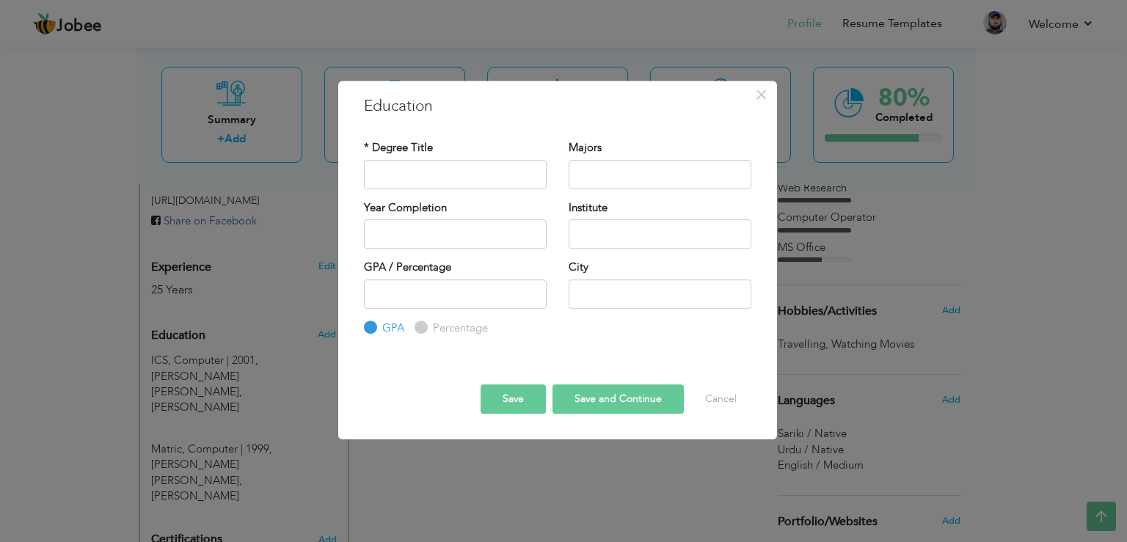
click at [408, 158] on div "* Degree Title" at bounding box center [455, 164] width 183 height 48
click at [425, 172] on input "text" at bounding box center [455, 174] width 183 height 29
type input "Diploma in Computer"
click at [620, 172] on input "text" at bounding box center [659, 174] width 183 height 29
type input "N"
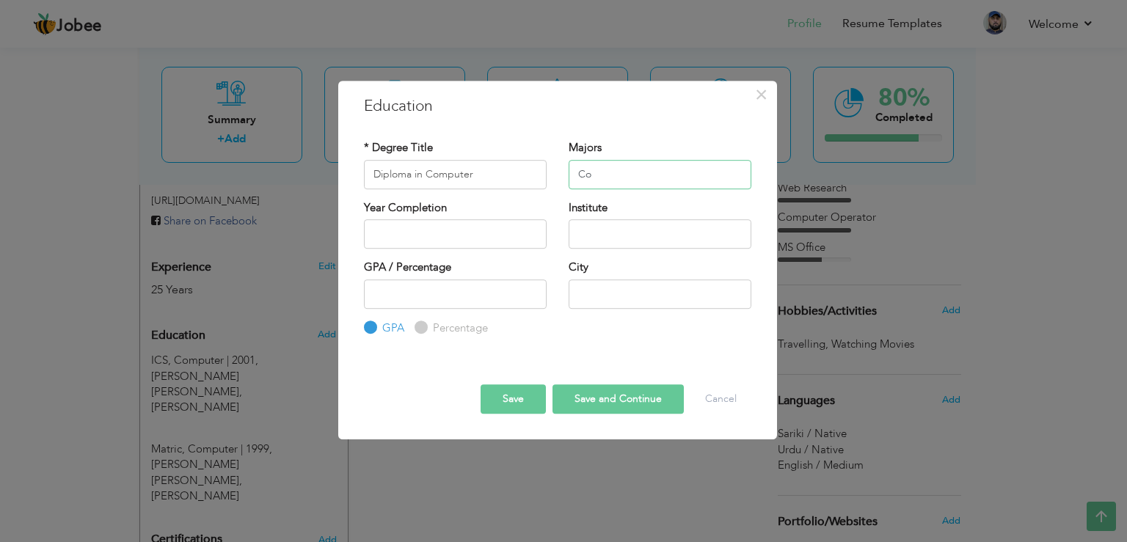
type input "C"
click at [525, 235] on input "text" at bounding box center [455, 233] width 183 height 29
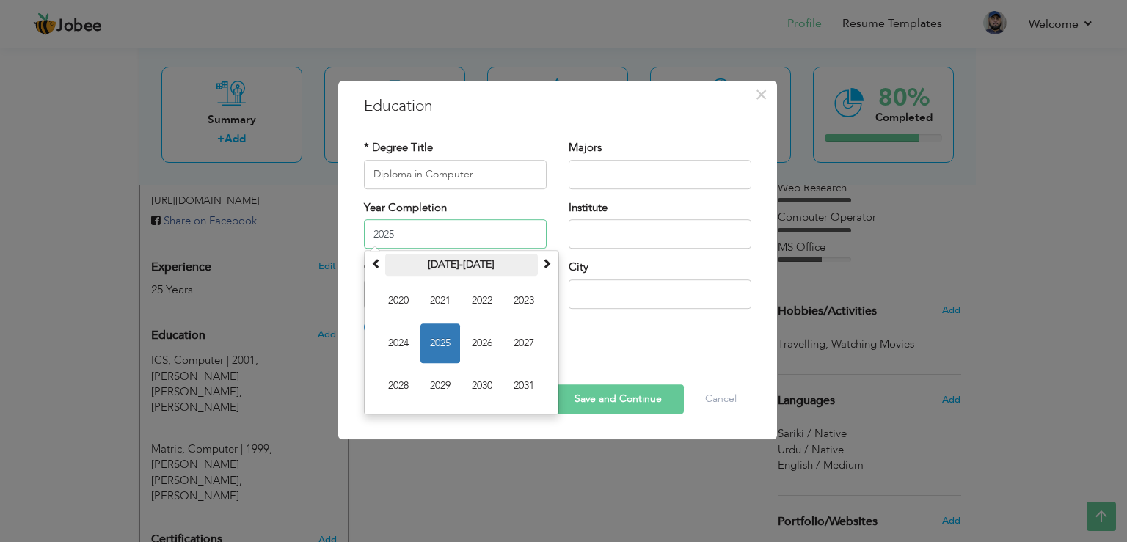
click at [421, 263] on th "2020-2031" at bounding box center [461, 265] width 153 height 22
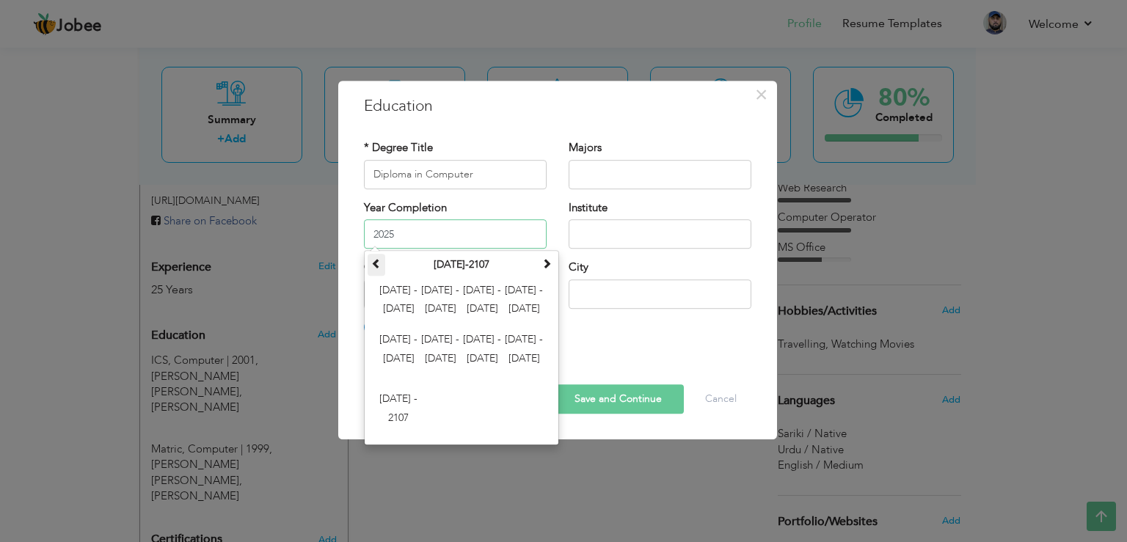
click at [371, 261] on span at bounding box center [376, 263] width 10 height 10
click at [404, 408] on span "1996 - 2007" at bounding box center [398, 409] width 40 height 40
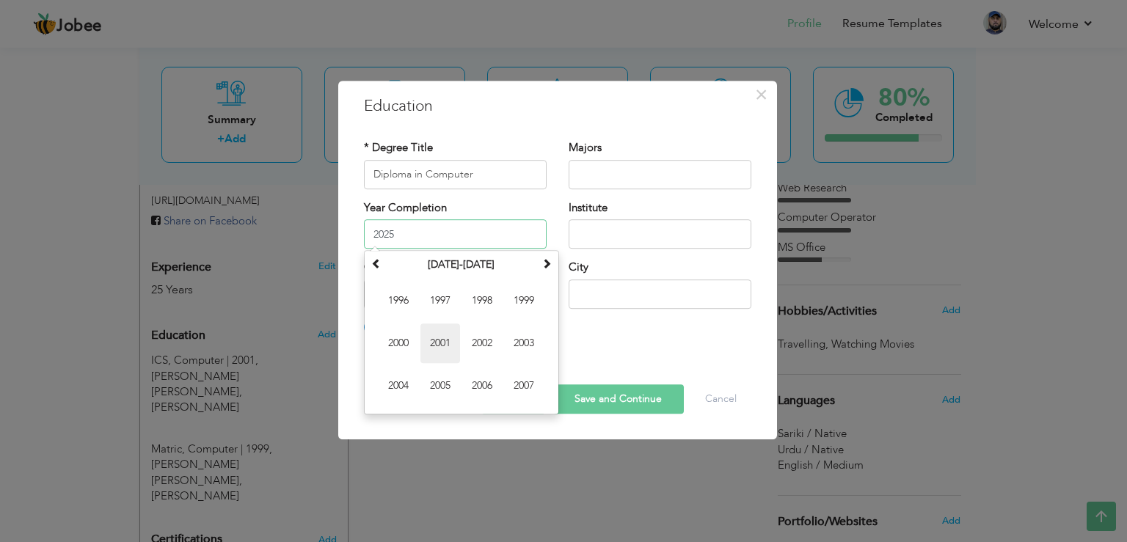
click at [442, 350] on span "2001" at bounding box center [440, 343] width 40 height 40
type input "2001"
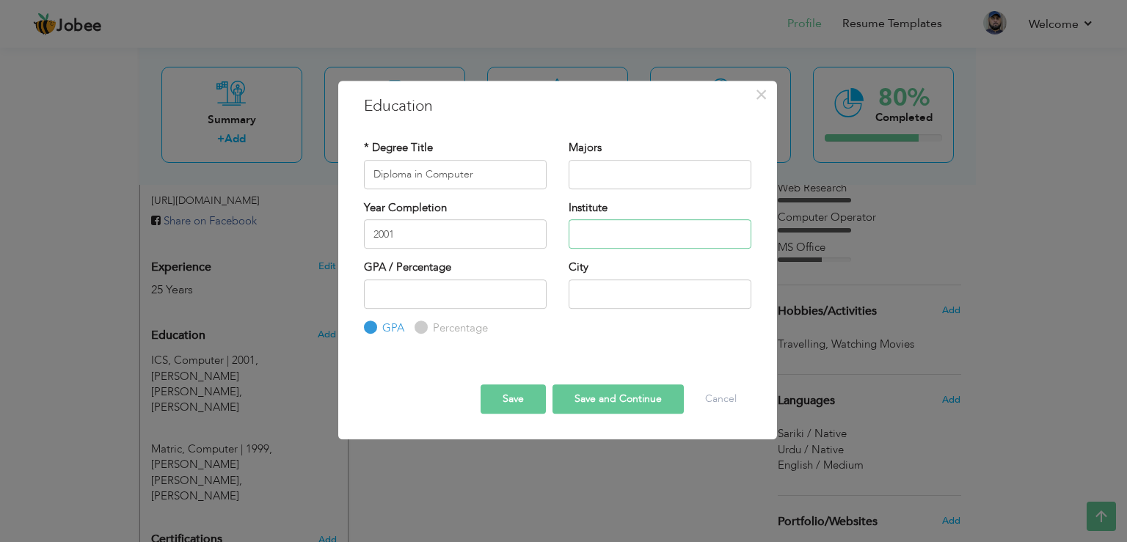
click at [631, 230] on input "text" at bounding box center [659, 233] width 183 height 29
type input "NCCS College"
click at [609, 290] on input "text" at bounding box center [659, 293] width 183 height 29
type input "Multan"
click at [519, 404] on button "Save" at bounding box center [512, 398] width 65 height 29
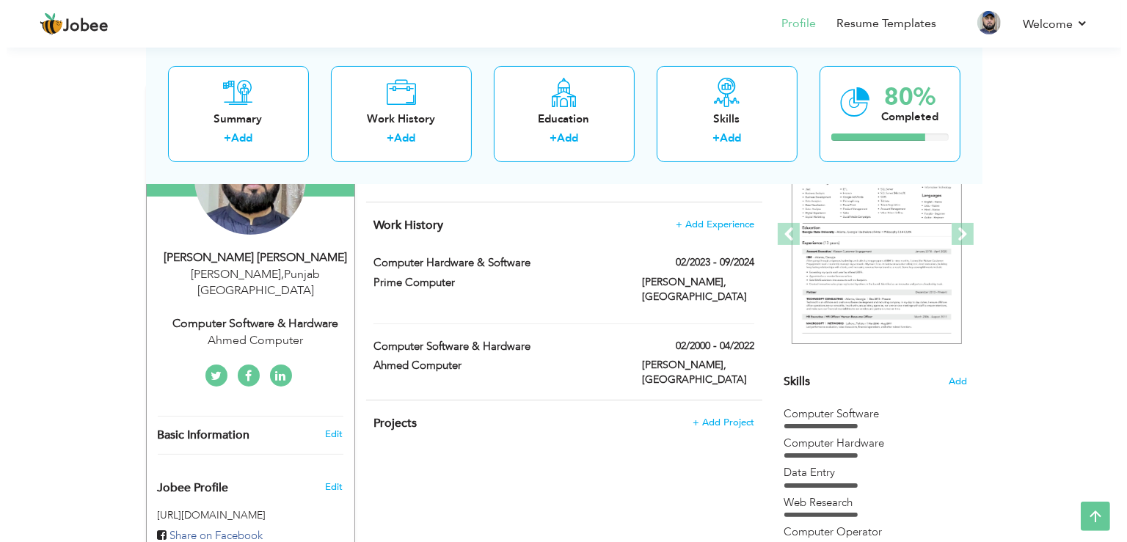
scroll to position [191, 0]
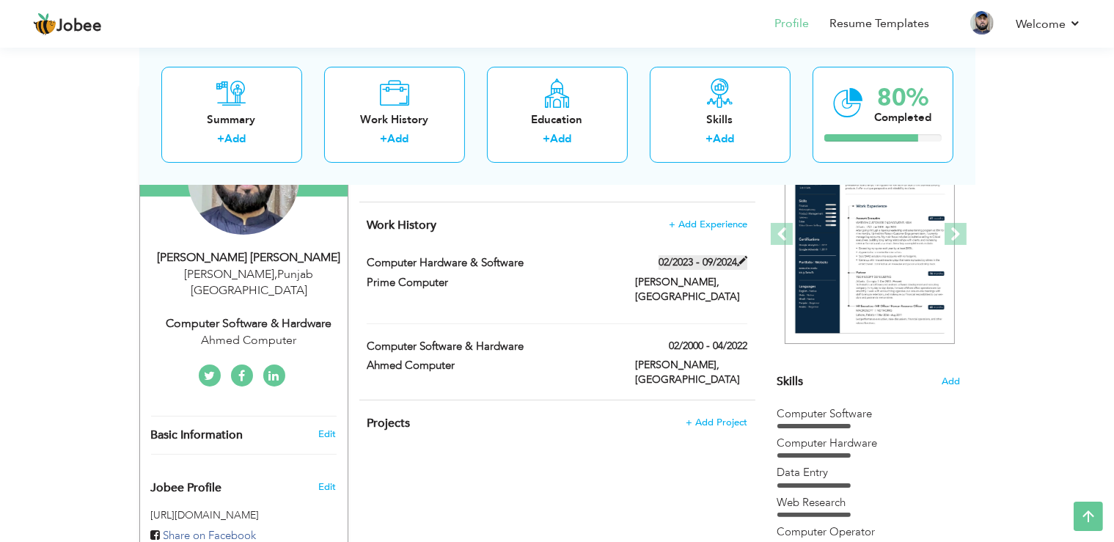
click at [733, 260] on label "02/2023 - 09/2024" at bounding box center [703, 262] width 89 height 15
type input "Computer Hardware & Software"
type input "Prime Computer"
type input "02/2023"
type input "09/2024"
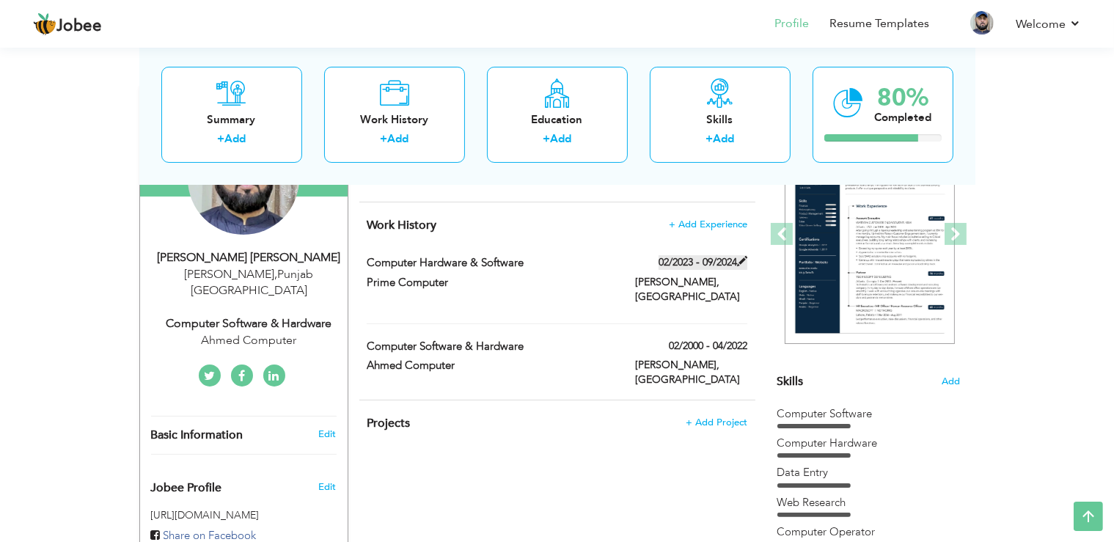
type input "[GEOGRAPHIC_DATA]"
type input "[PERSON_NAME]"
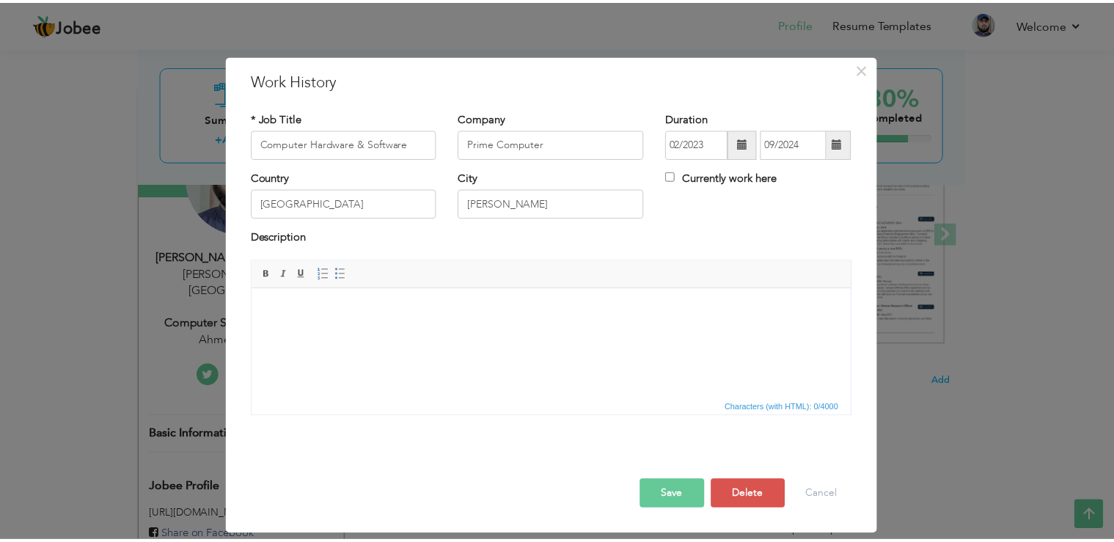
scroll to position [0, 0]
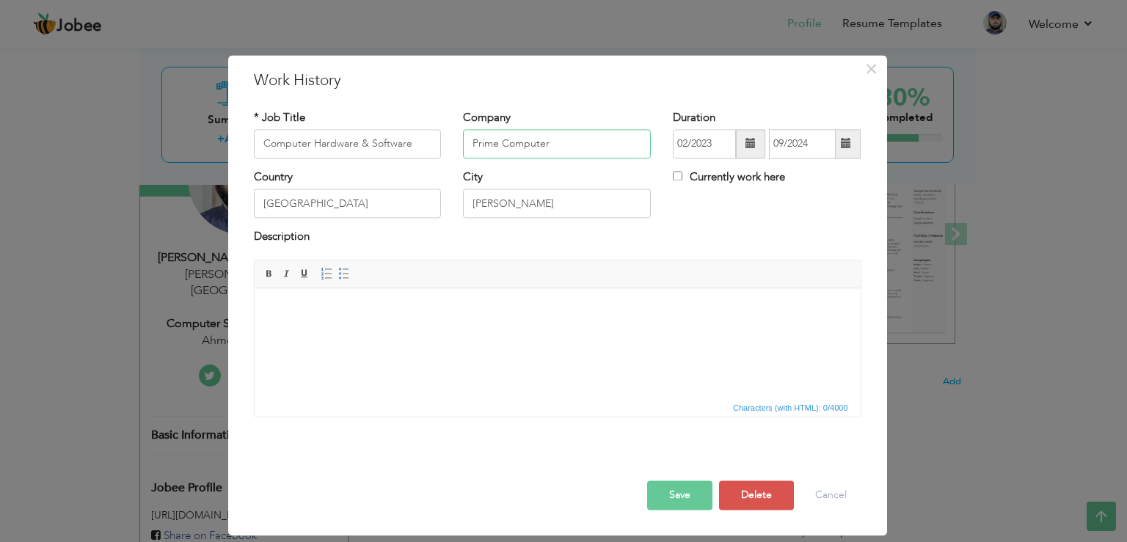
drag, startPoint x: 565, startPoint y: 150, endPoint x: 418, endPoint y: 142, distance: 147.6
click at [463, 142] on input "Prime Computer" at bounding box center [557, 143] width 188 height 29
type input "[PERSON_NAME] Computer"
click at [717, 143] on input "02/2023" at bounding box center [704, 143] width 63 height 29
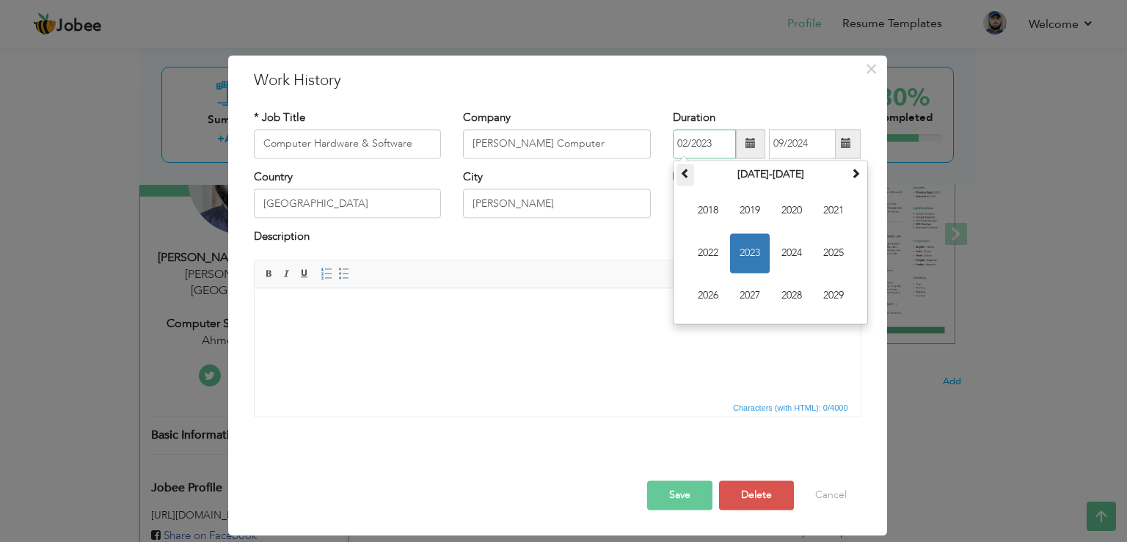
click at [684, 170] on span at bounding box center [685, 173] width 10 height 10
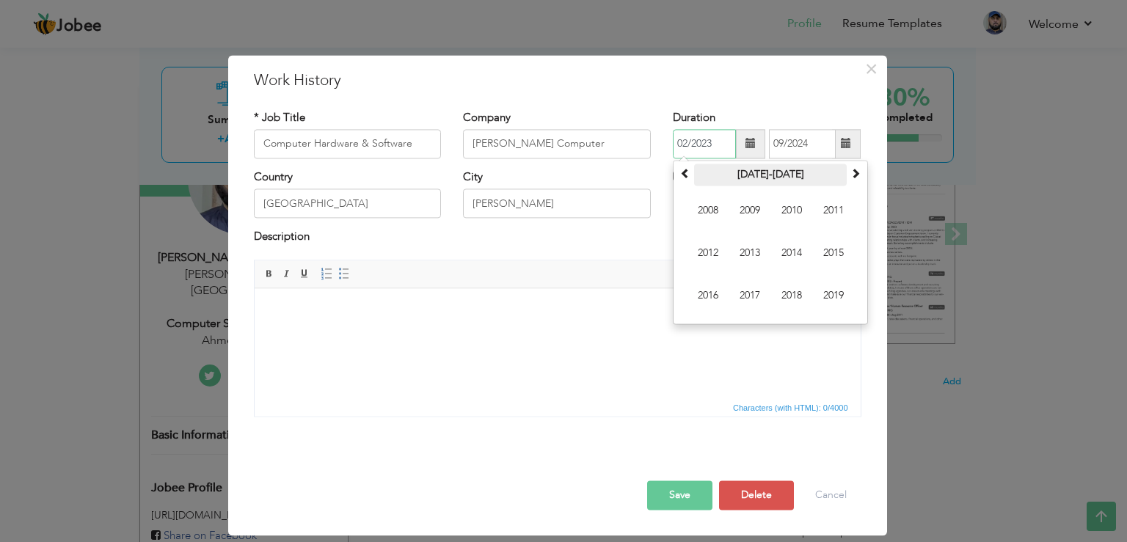
click at [738, 175] on th "2008-2019" at bounding box center [770, 175] width 153 height 22
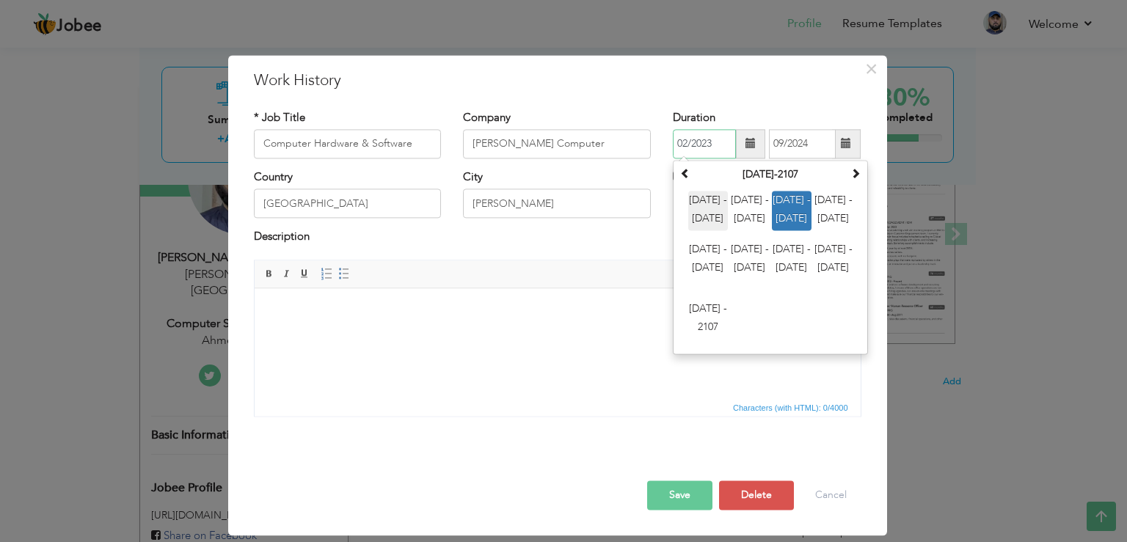
click at [707, 210] on span "2000 - 2011" at bounding box center [708, 211] width 40 height 40
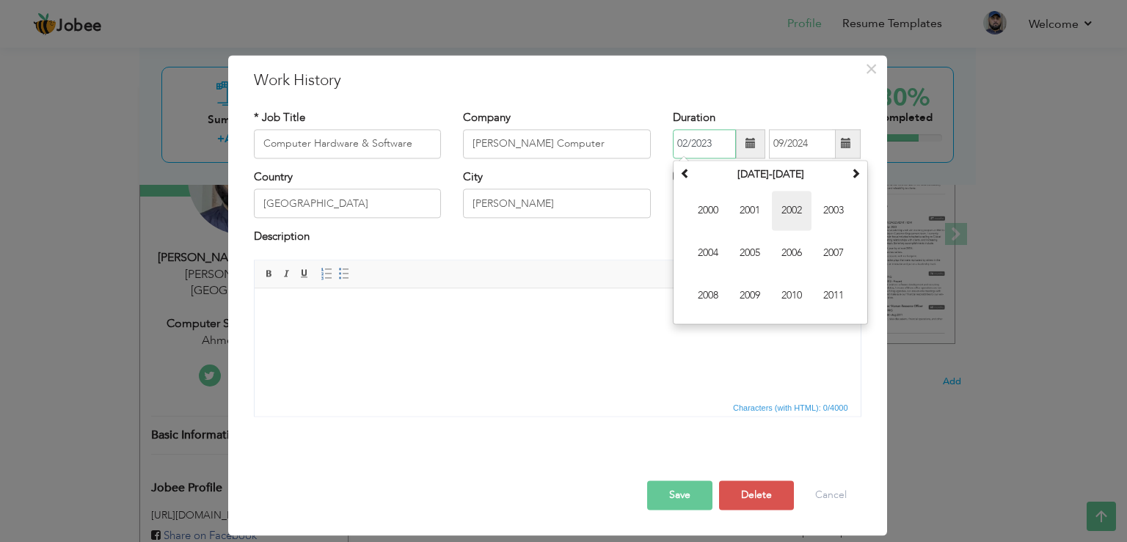
click at [794, 213] on span "2002" at bounding box center [792, 211] width 40 height 40
click at [754, 213] on span "Feb" at bounding box center [750, 211] width 40 height 40
type input "02/2002"
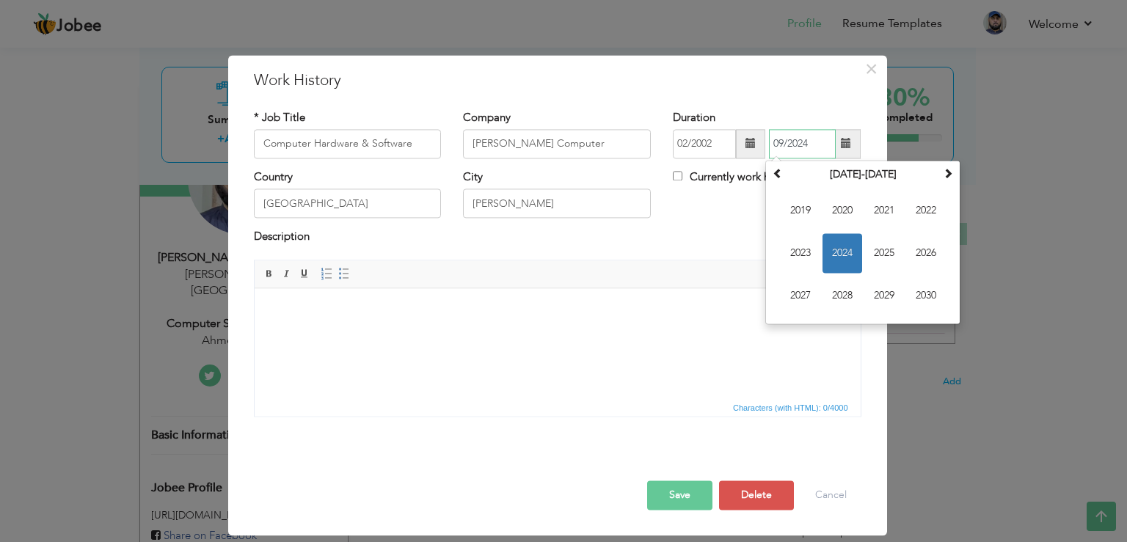
click at [798, 150] on input "09/2024" at bounding box center [802, 143] width 67 height 29
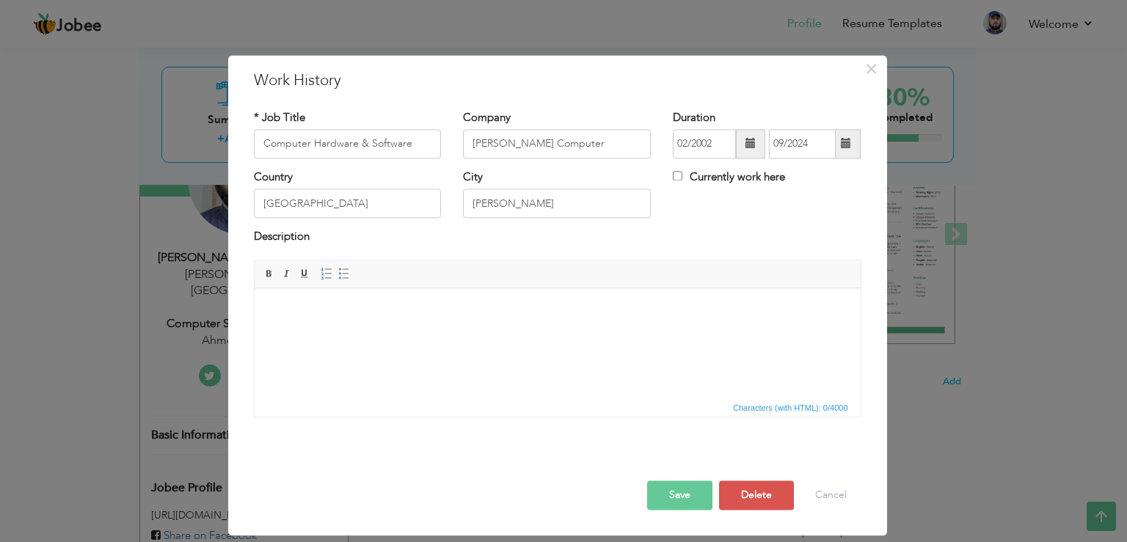
click at [739, 219] on div "Country Pakistan City Dera Ghazi Khan Currently work here" at bounding box center [557, 198] width 629 height 59
click at [744, 203] on div "Country Pakistan City Dera Ghazi Khan Currently work here" at bounding box center [557, 198] width 629 height 59
click at [787, 151] on input "09/2024" at bounding box center [802, 143] width 67 height 29
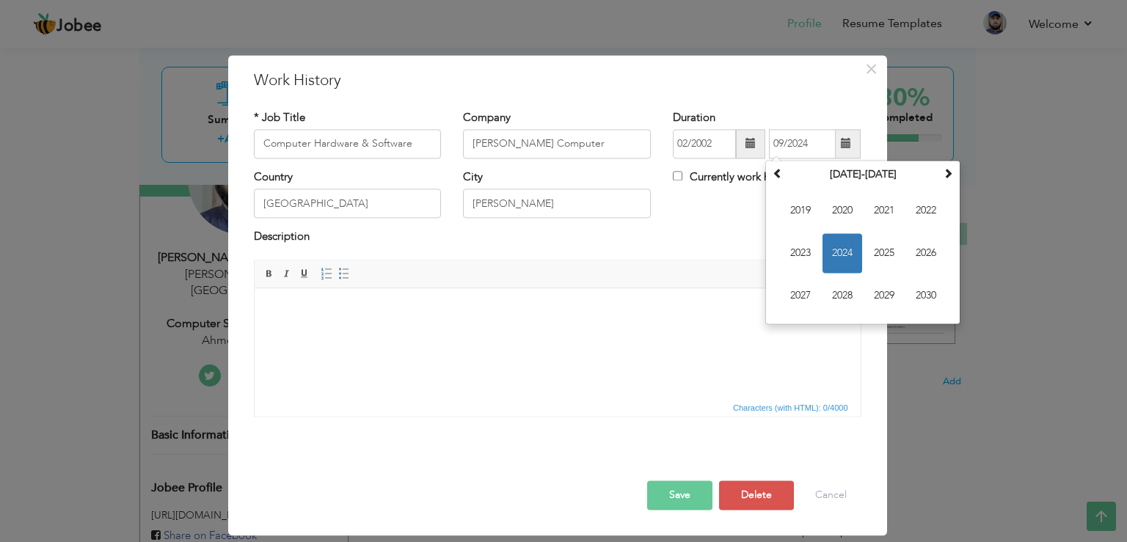
click at [742, 219] on div "Country Pakistan City Dera Ghazi Khan Currently work here" at bounding box center [557, 198] width 629 height 59
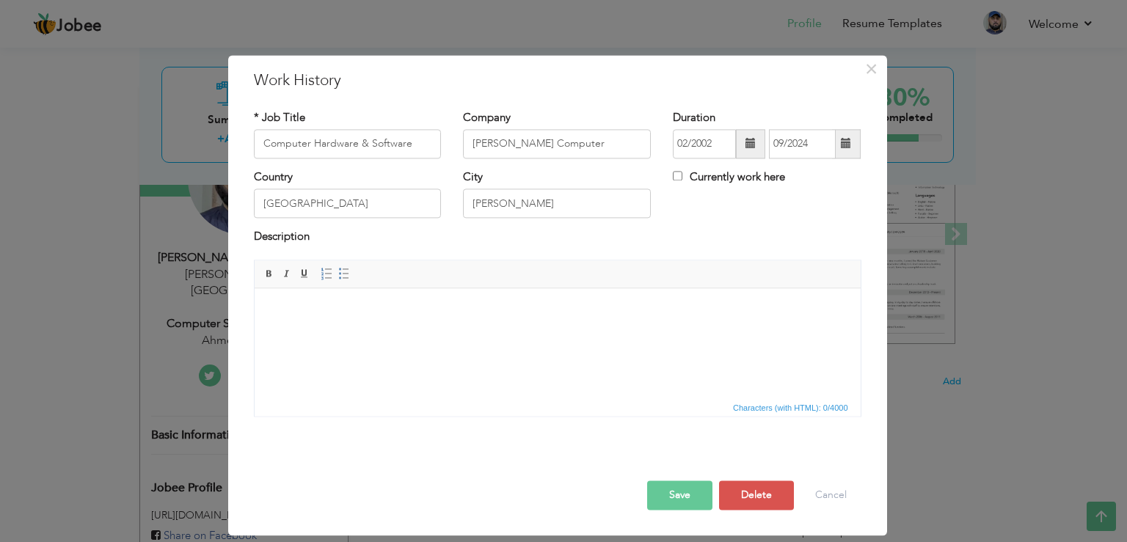
click at [703, 498] on button "Save" at bounding box center [679, 494] width 65 height 29
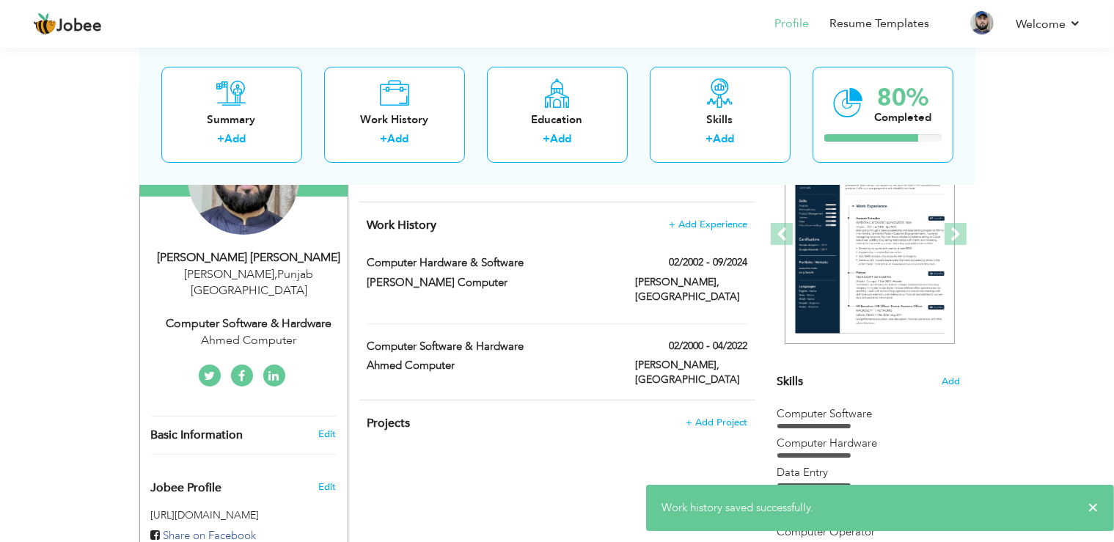
click at [0, 392] on div "View Resume Export PDF Profile Summary Public Link Experience Education Awards …" at bounding box center [557, 461] width 1114 height 1216
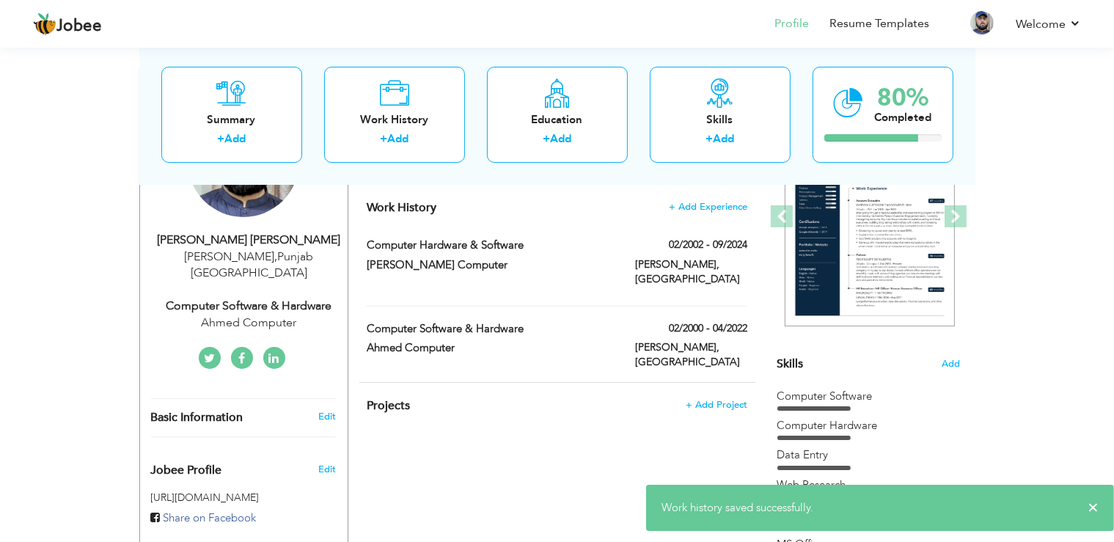
scroll to position [253, 0]
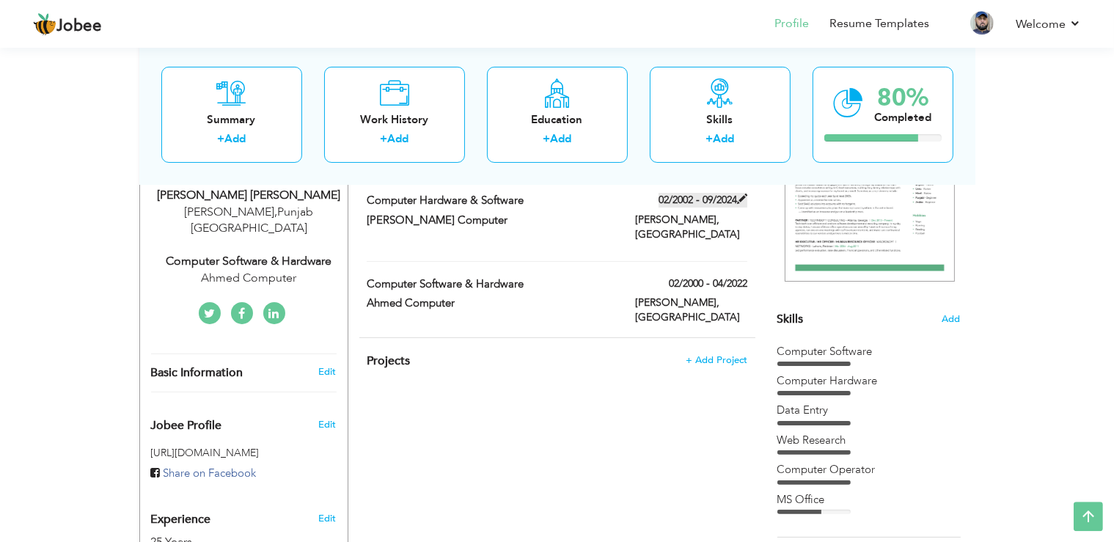
click at [712, 198] on label "02/2002 - 09/2024" at bounding box center [703, 200] width 89 height 15
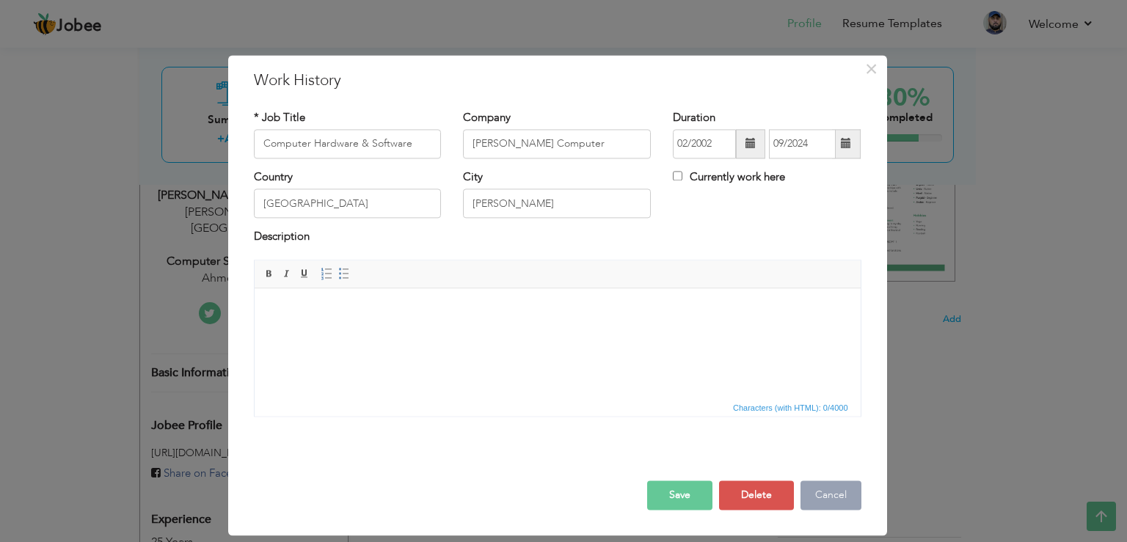
click at [821, 495] on button "Cancel" at bounding box center [830, 494] width 61 height 29
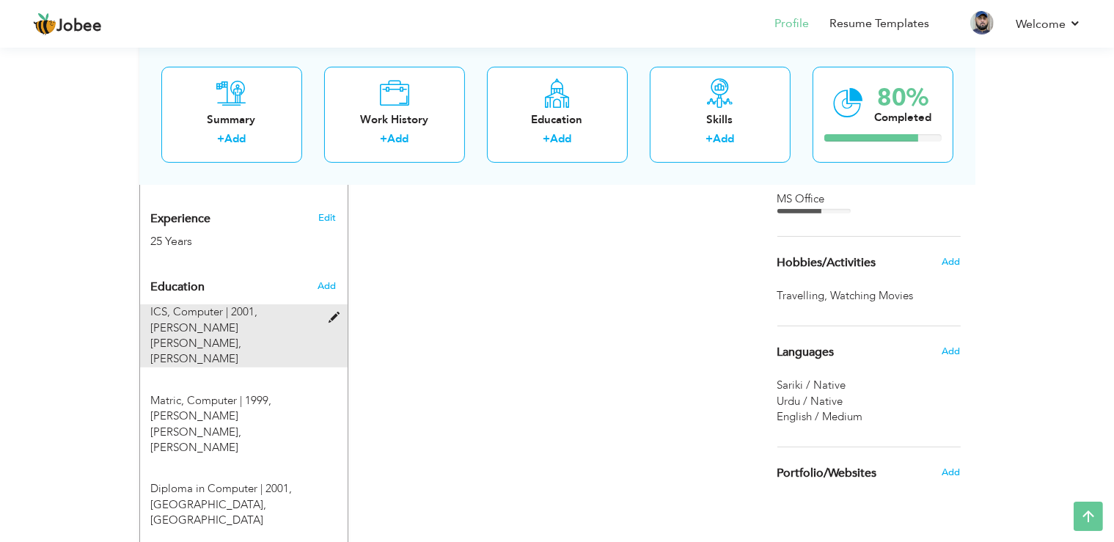
scroll to position [589, 0]
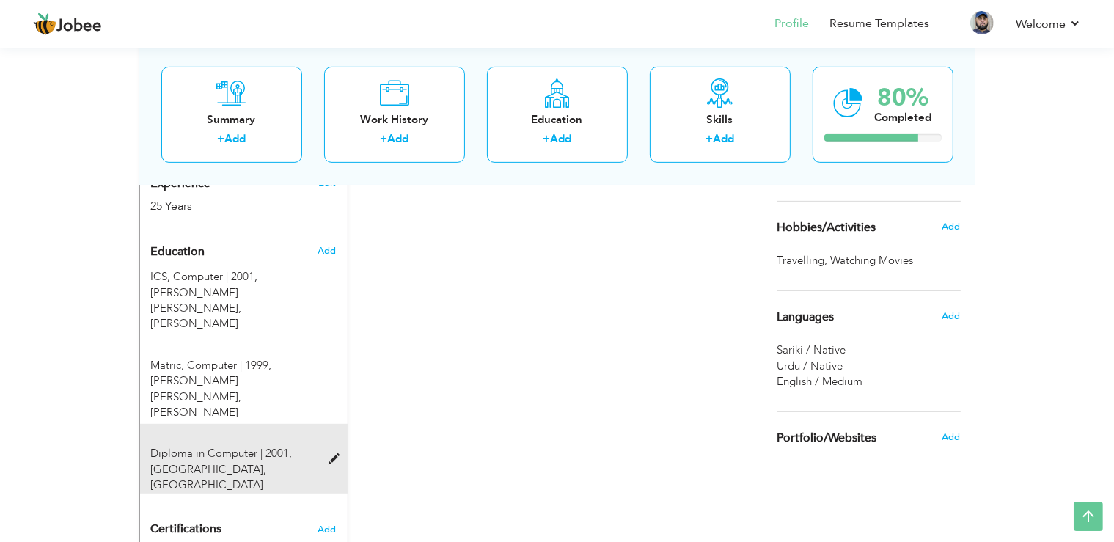
click at [337, 454] on span at bounding box center [338, 459] width 18 height 11
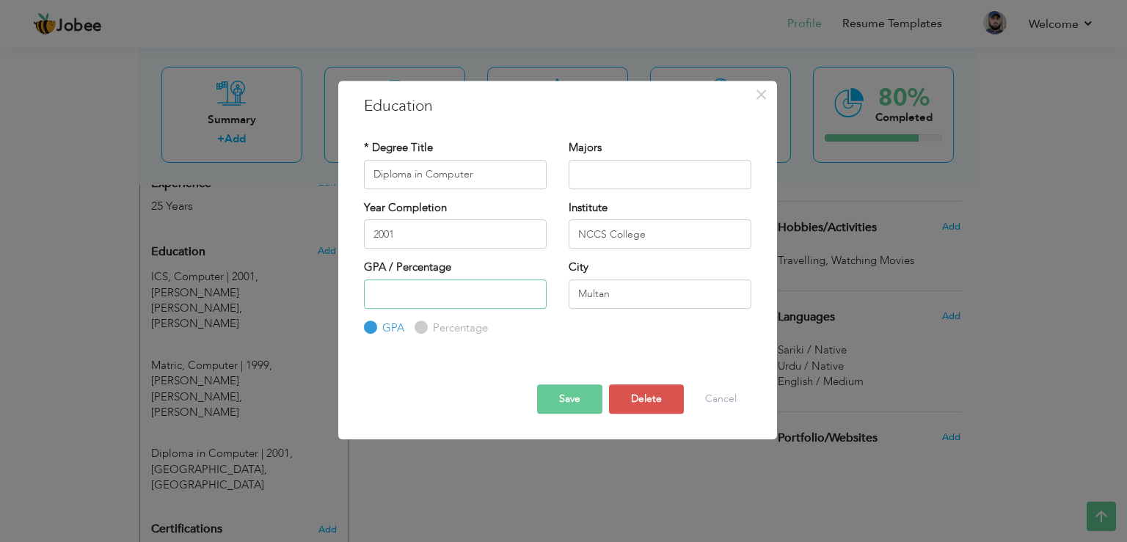
click at [395, 293] on input "number" at bounding box center [455, 293] width 183 height 29
click at [421, 327] on input "Percentage" at bounding box center [419, 328] width 10 height 10
radio input "true"
click at [409, 301] on input "number" at bounding box center [455, 293] width 183 height 29
type input "60"
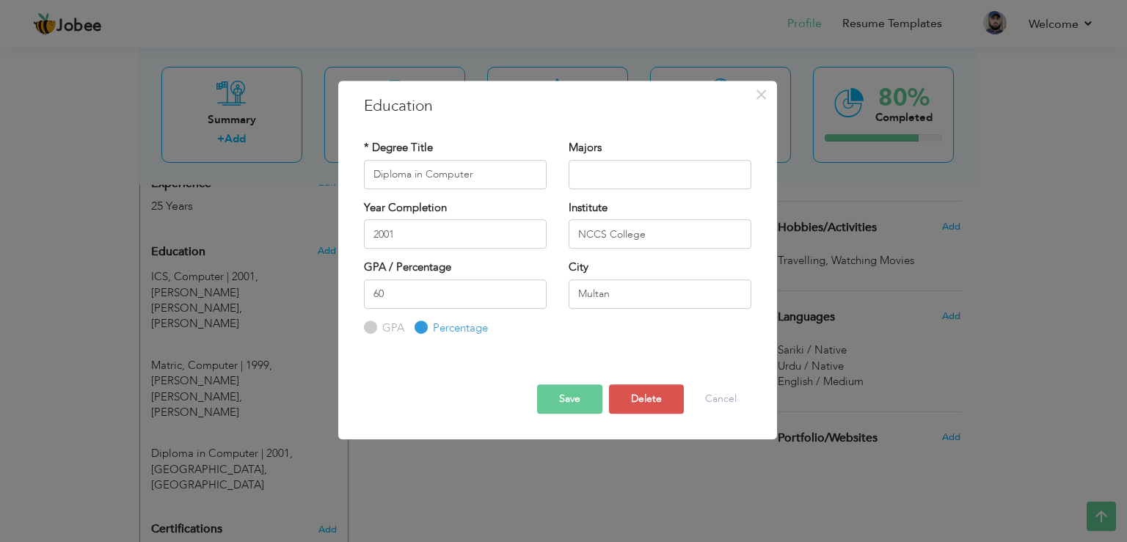
click at [555, 393] on button "Save" at bounding box center [569, 398] width 65 height 29
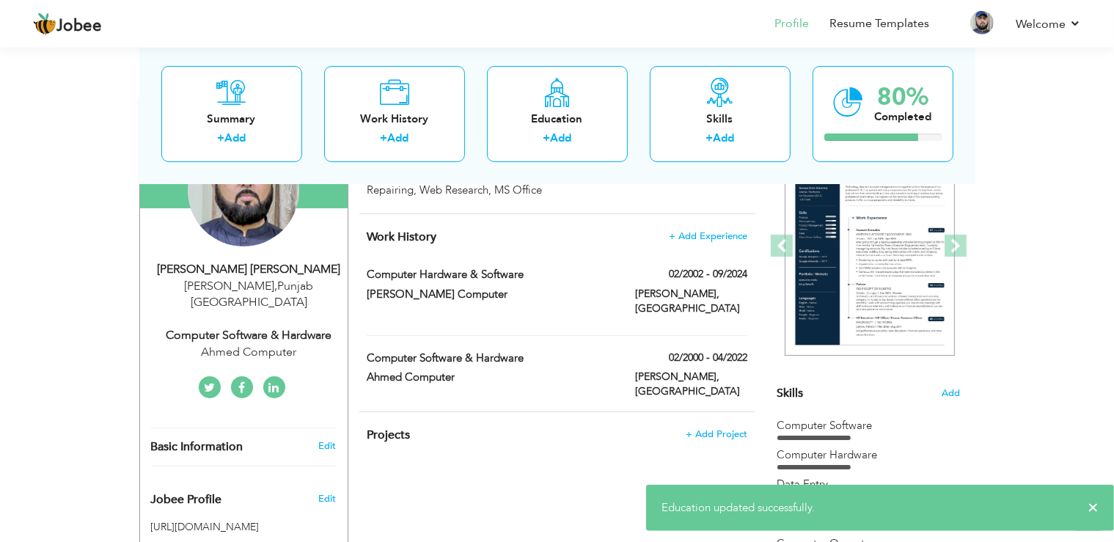
scroll to position [176, 0]
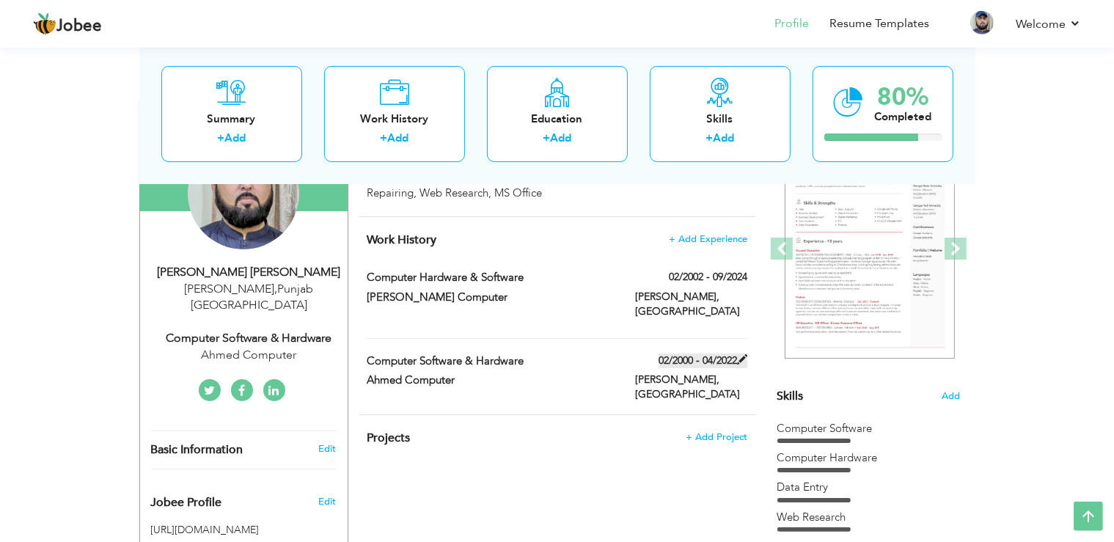
click at [705, 356] on label "02/2000 - 04/2022" at bounding box center [703, 361] width 89 height 15
type input "Computer Software & Hardware"
type input "Ahmed Computer"
type input "02/2000"
type input "04/2022"
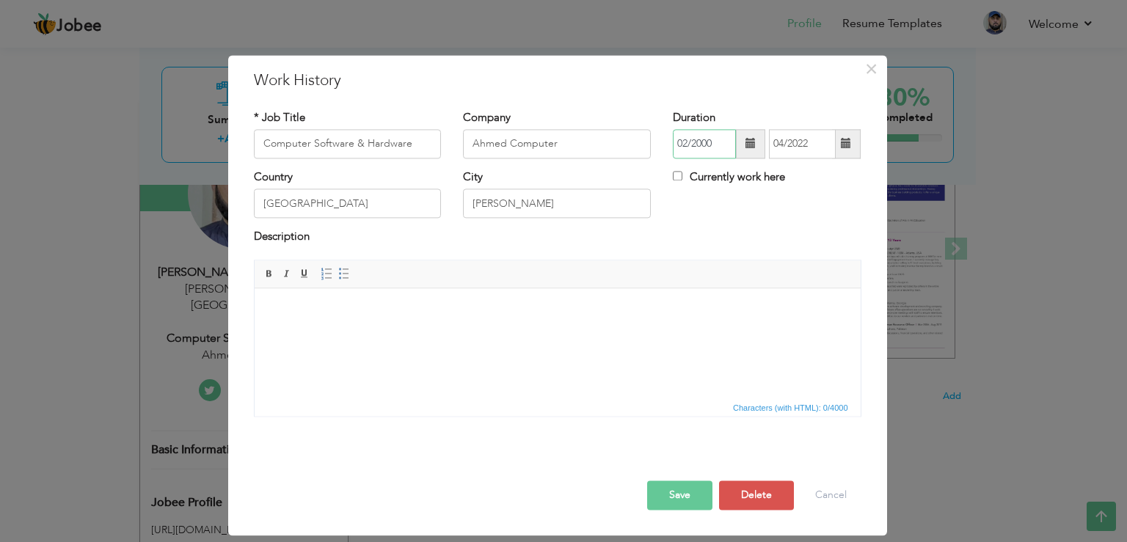
click at [722, 142] on input "02/2000" at bounding box center [704, 143] width 63 height 29
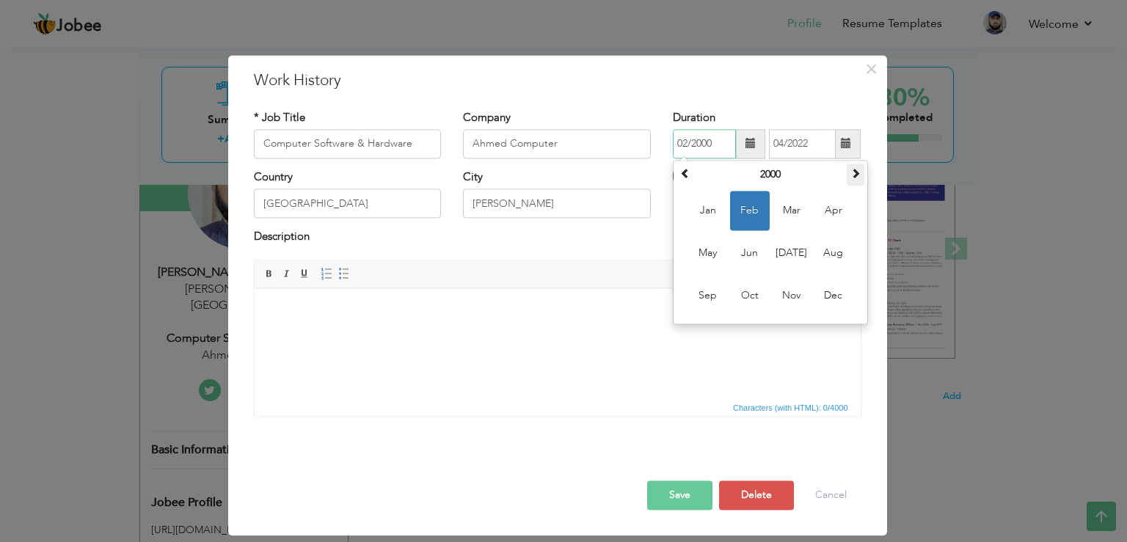
click at [854, 177] on span at bounding box center [855, 173] width 10 height 10
click at [757, 210] on span "Feb" at bounding box center [750, 211] width 40 height 40
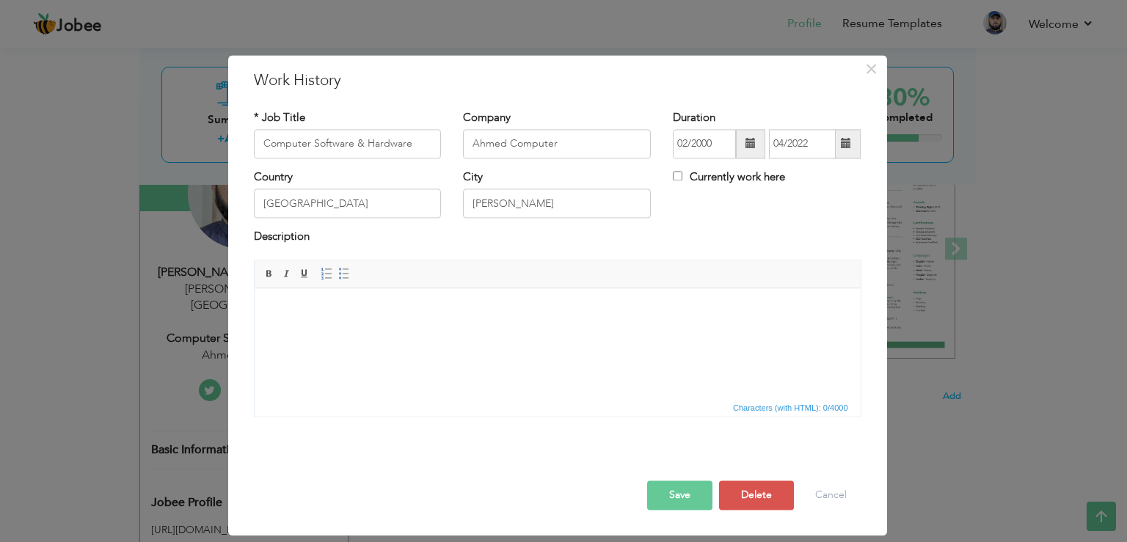
type input "02/2003"
click at [824, 141] on input "04/2022" at bounding box center [802, 143] width 67 height 29
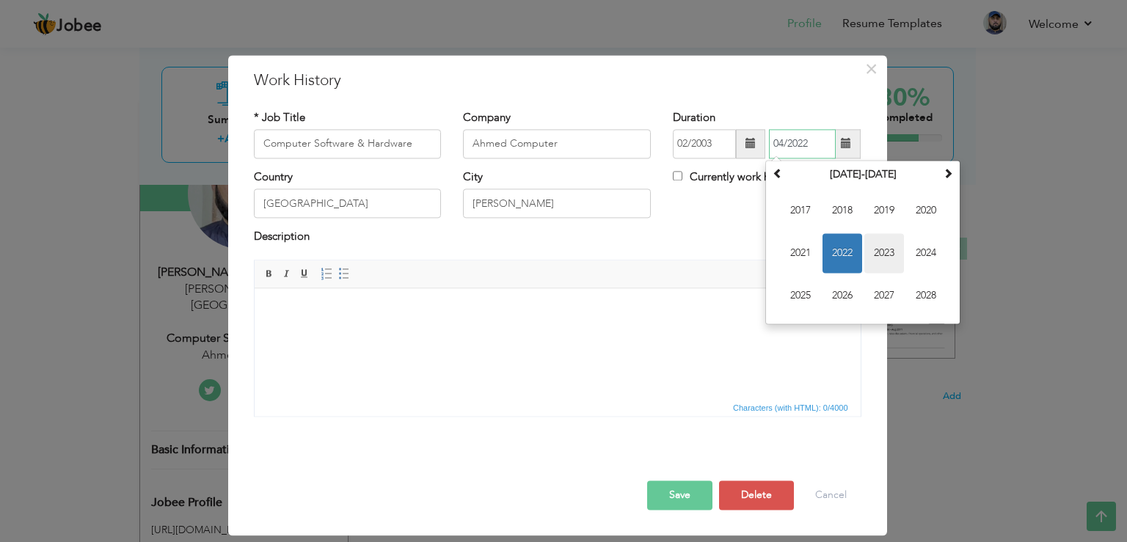
click at [882, 254] on span "2023" at bounding box center [884, 253] width 40 height 40
click at [922, 218] on span "Apr" at bounding box center [926, 211] width 40 height 40
type input "04/2023"
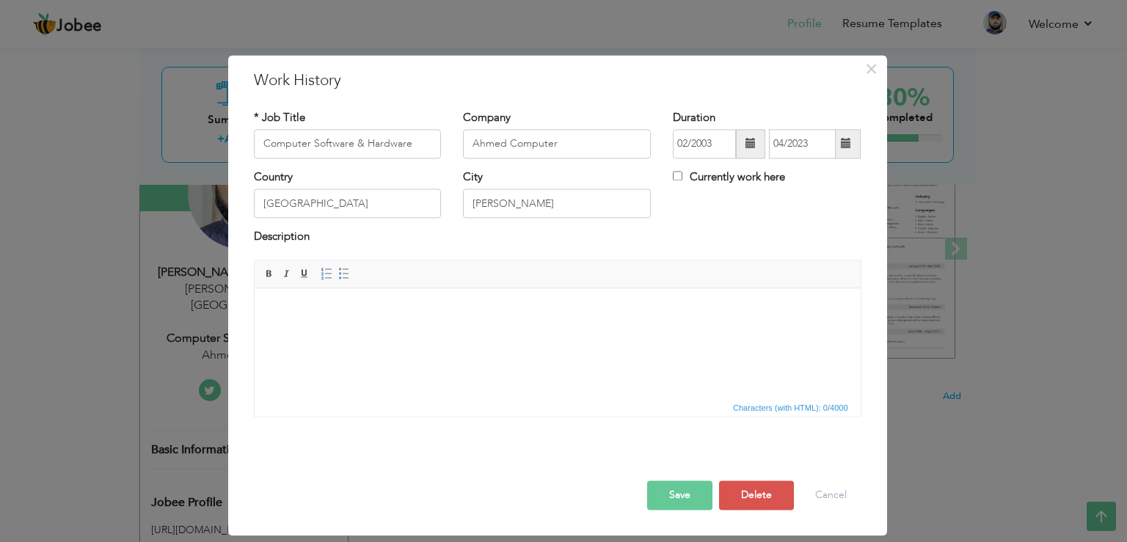
click at [687, 491] on button "Save" at bounding box center [679, 494] width 65 height 29
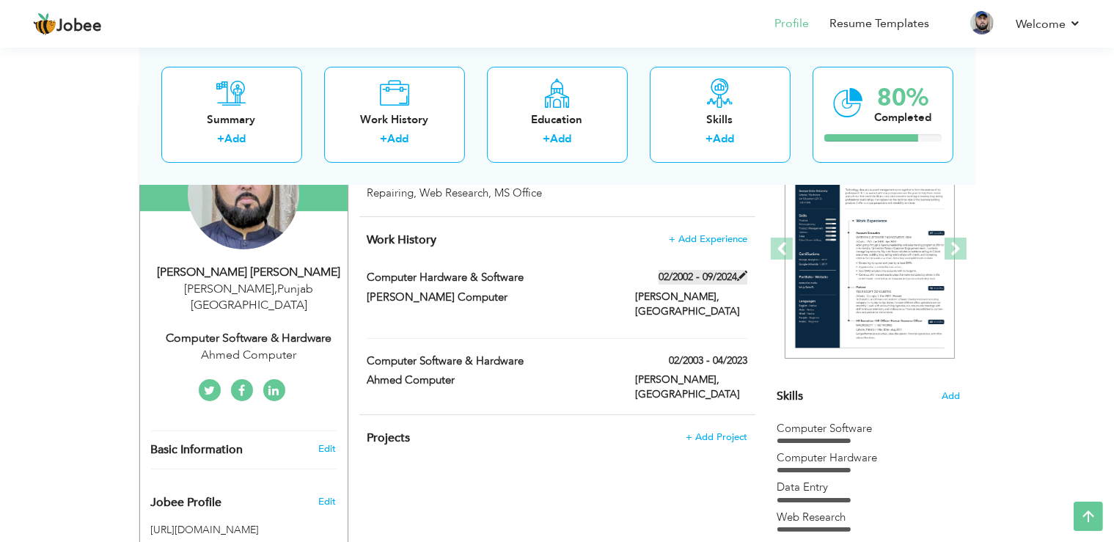
click at [699, 277] on label "02/2002 - 09/2024" at bounding box center [703, 277] width 89 height 15
type input "Computer Hardware & Software"
type input "[PERSON_NAME] Computer"
type input "02/2002"
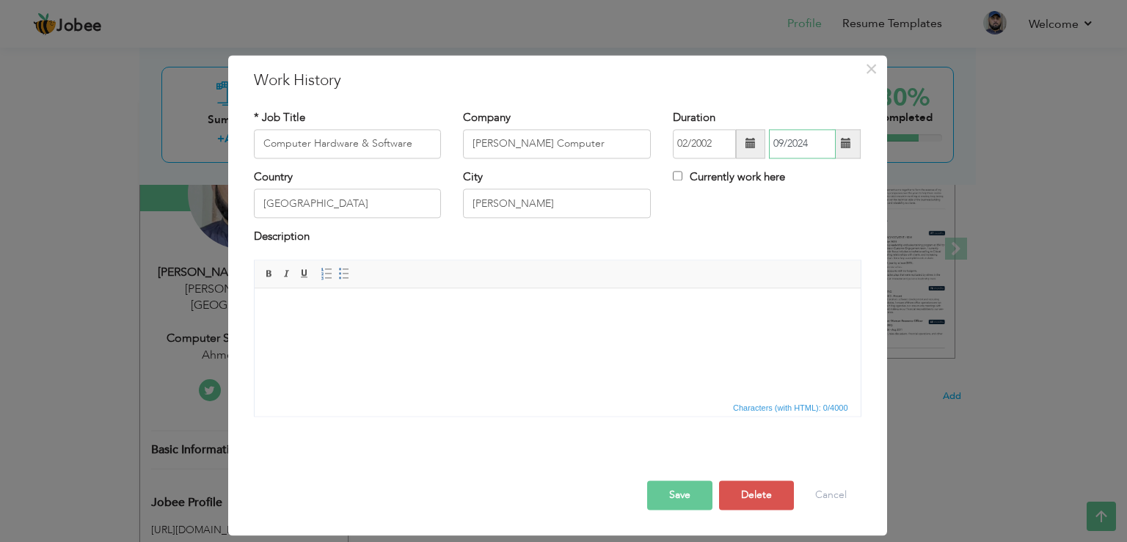
click at [799, 148] on input "09/2024" at bounding box center [802, 143] width 67 height 29
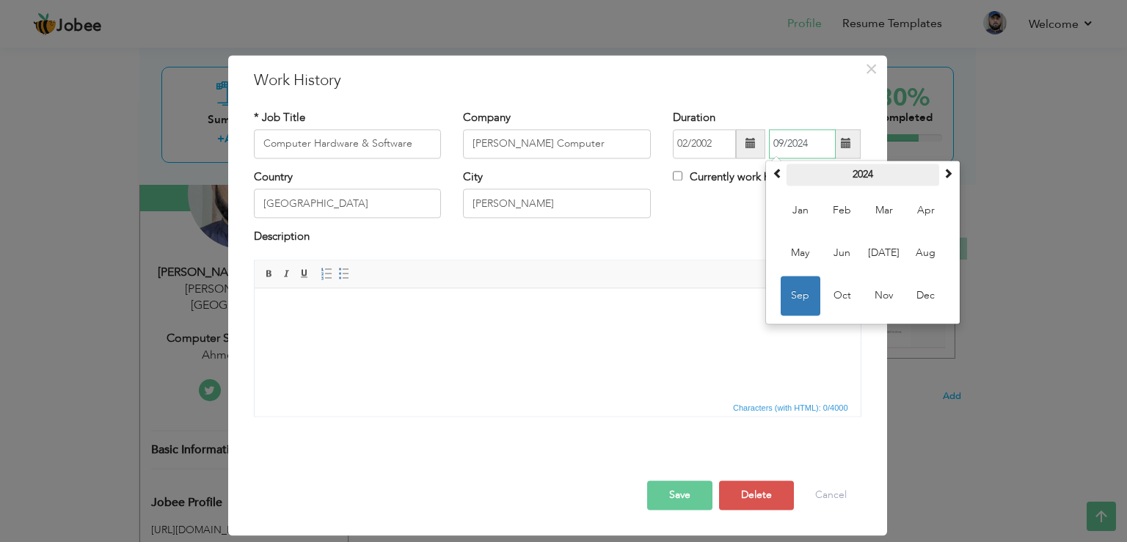
click at [863, 170] on th "2024" at bounding box center [862, 175] width 153 height 22
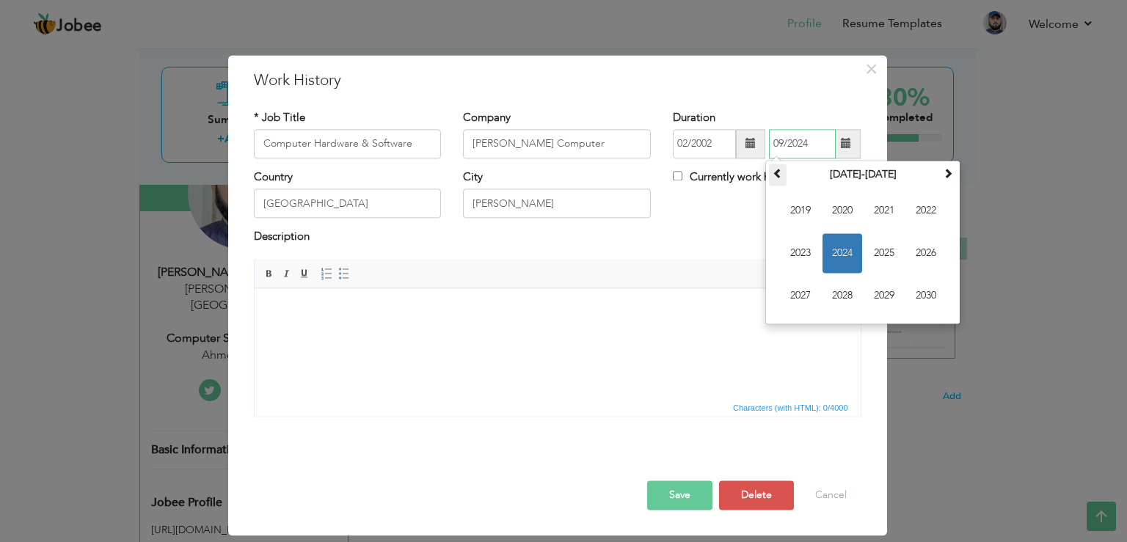
click at [780, 180] on th at bounding box center [778, 175] width 18 height 22
click at [803, 257] on span "2003" at bounding box center [800, 253] width 40 height 40
click at [843, 213] on span "Feb" at bounding box center [842, 211] width 40 height 40
click at [811, 139] on input "02/2003" at bounding box center [802, 143] width 67 height 29
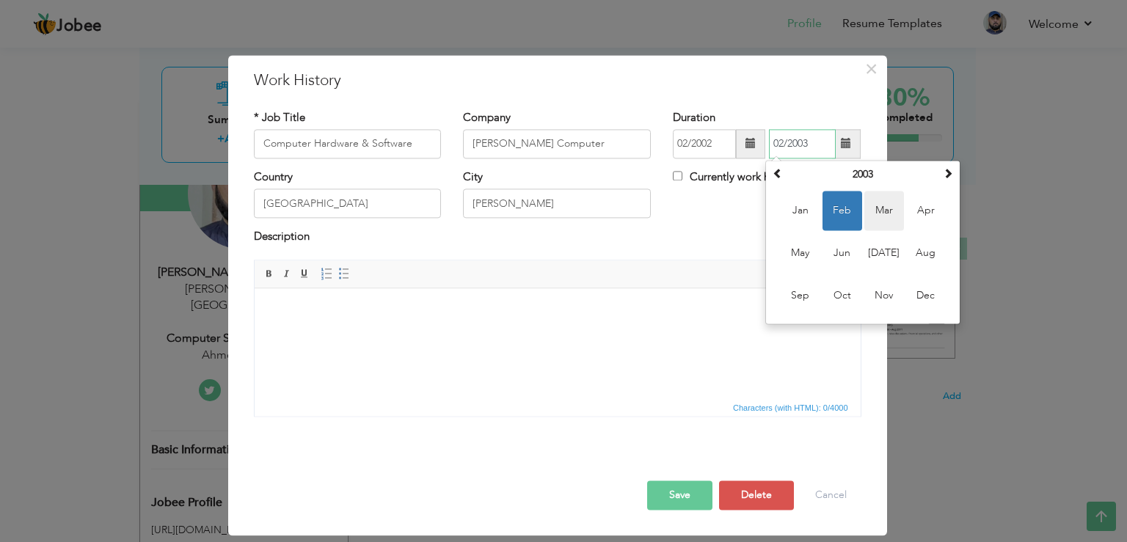
click at [889, 209] on span "Mar" at bounding box center [884, 211] width 40 height 40
type input "03/2003"
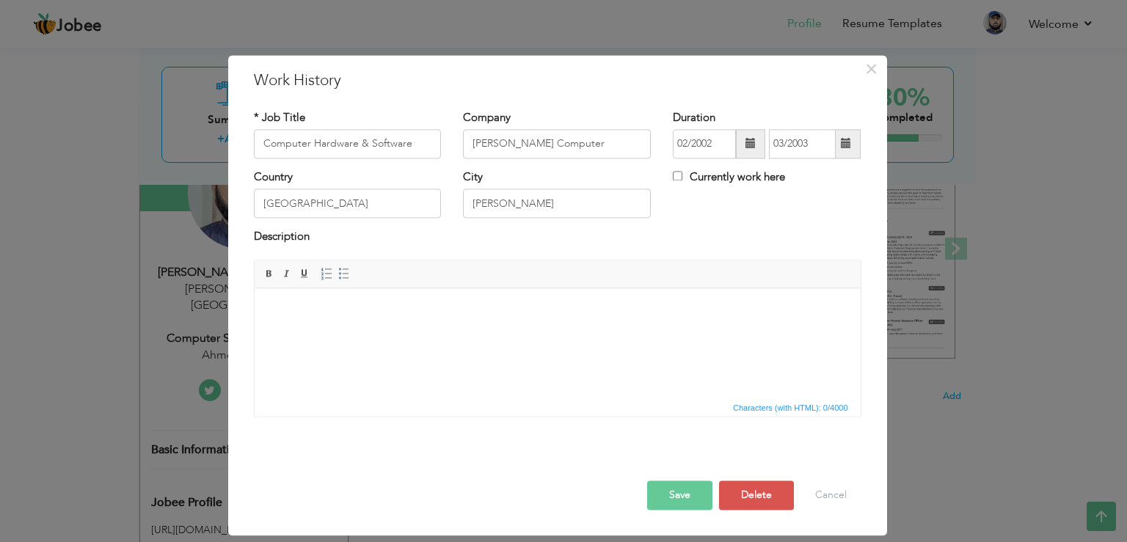
click at [690, 494] on button "Save" at bounding box center [679, 494] width 65 height 29
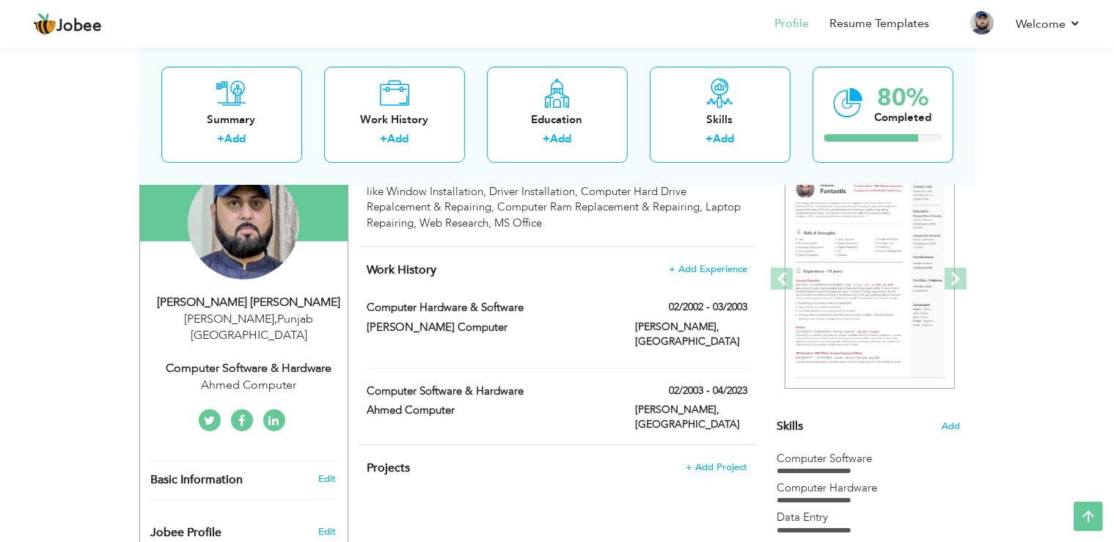
scroll to position [97, 0]
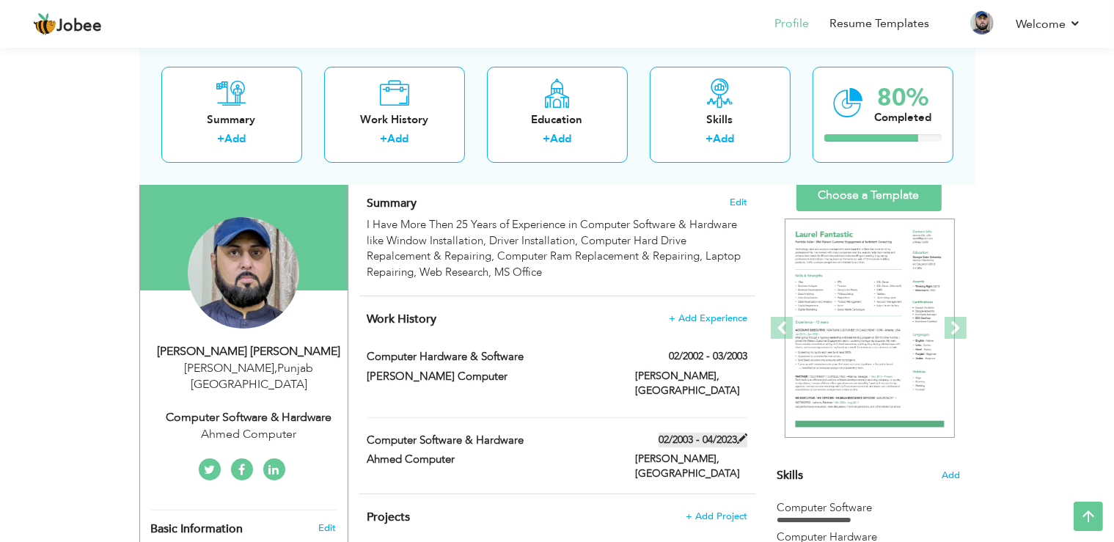
click at [697, 438] on label "02/2003 - 04/2023" at bounding box center [703, 440] width 89 height 15
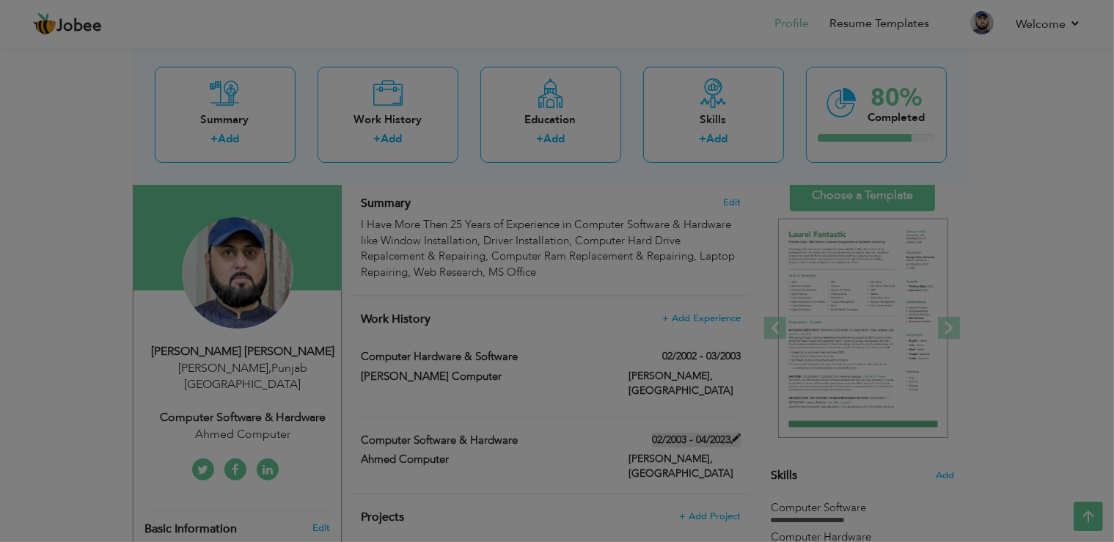
type input "Computer Software & Hardware"
type input "Ahmed Computer"
type input "02/2003"
type input "04/2023"
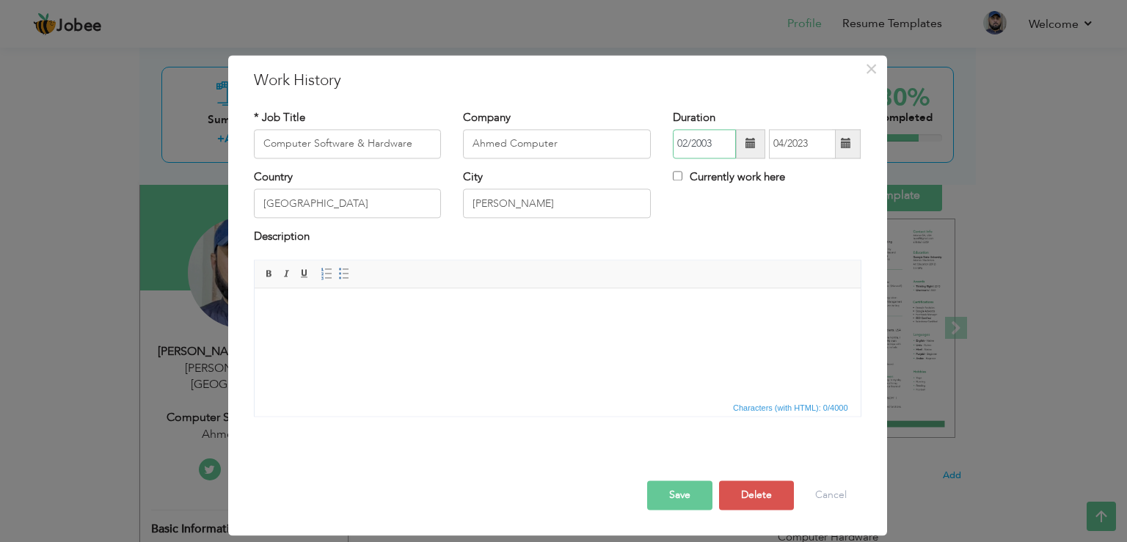
click at [720, 144] on input "02/2003" at bounding box center [704, 143] width 63 height 29
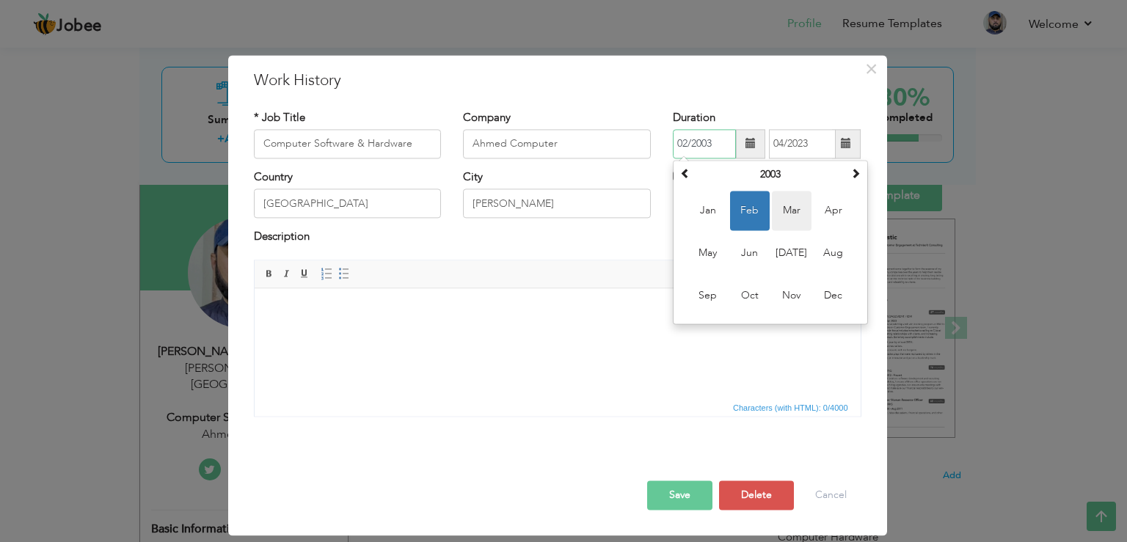
click at [780, 207] on span "Mar" at bounding box center [792, 211] width 40 height 40
type input "03/2003"
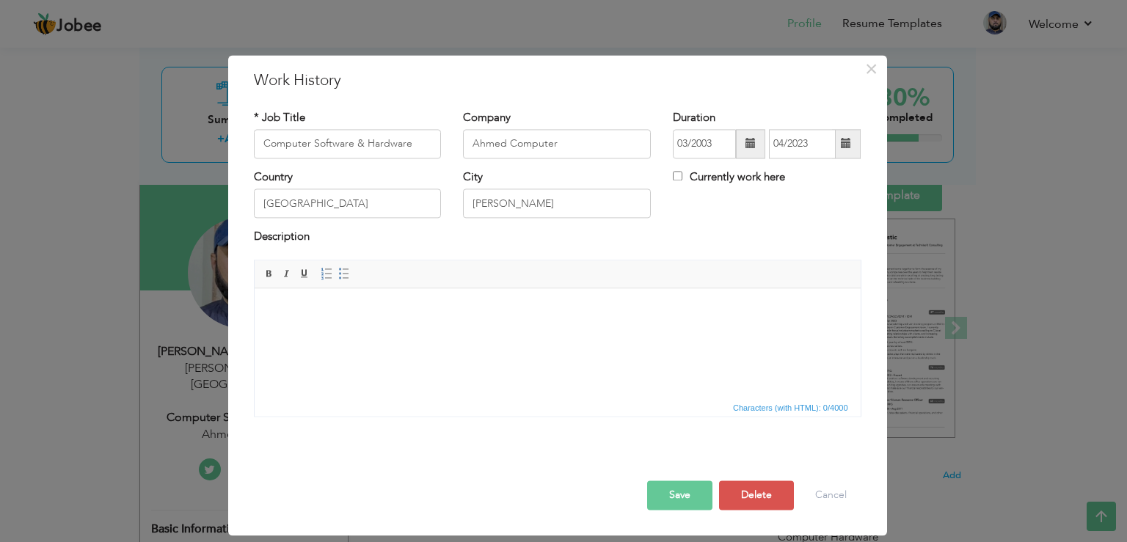
click at [676, 501] on button "Save" at bounding box center [679, 494] width 65 height 29
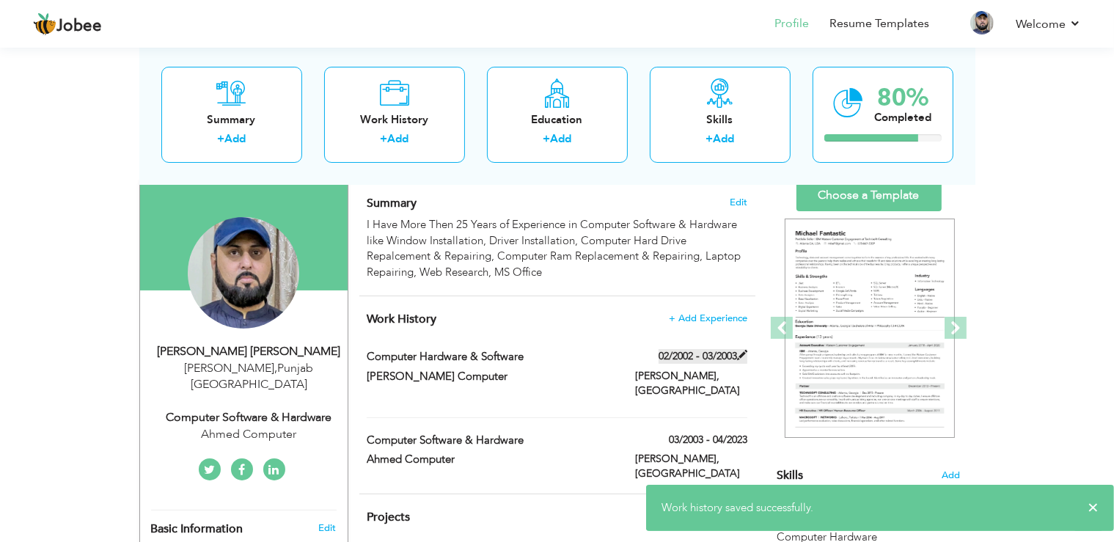
click at [711, 356] on label "02/2002 - 03/2003" at bounding box center [703, 356] width 89 height 15
type input "Computer Hardware & Software"
type input "[PERSON_NAME] Computer"
type input "02/2002"
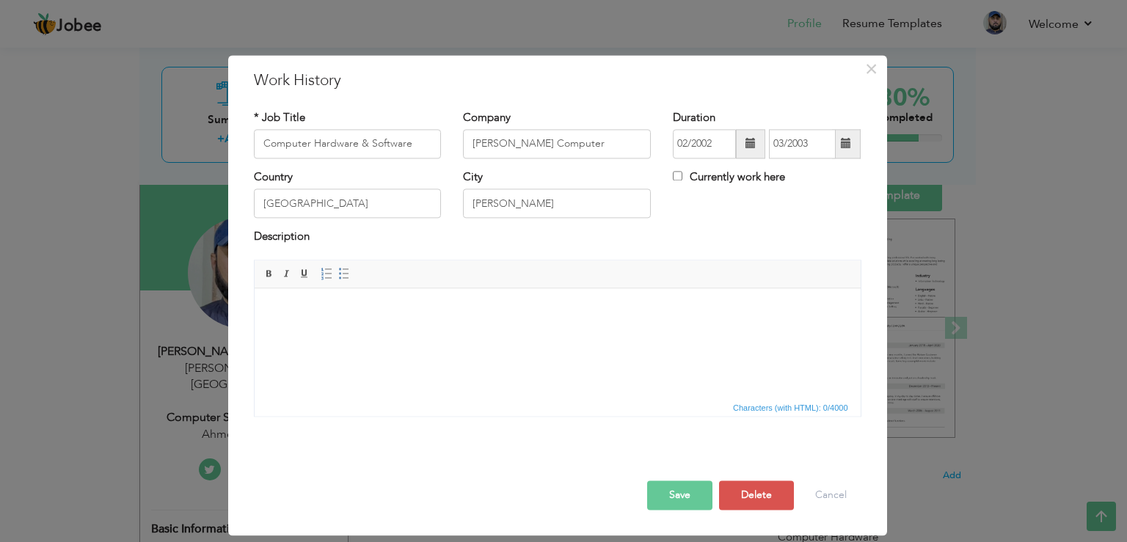
click at [718, 128] on div "Duration 02/2002 03/2003" at bounding box center [767, 134] width 188 height 48
click at [796, 142] on input "03/2003" at bounding box center [802, 143] width 67 height 29
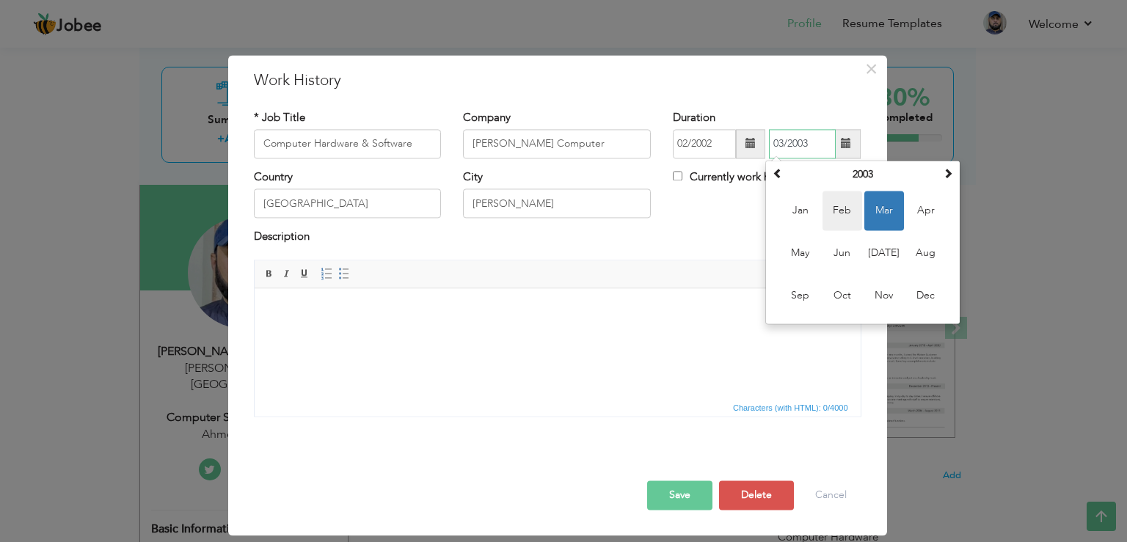
click at [833, 204] on span "Feb" at bounding box center [842, 211] width 40 height 40
type input "02/2003"
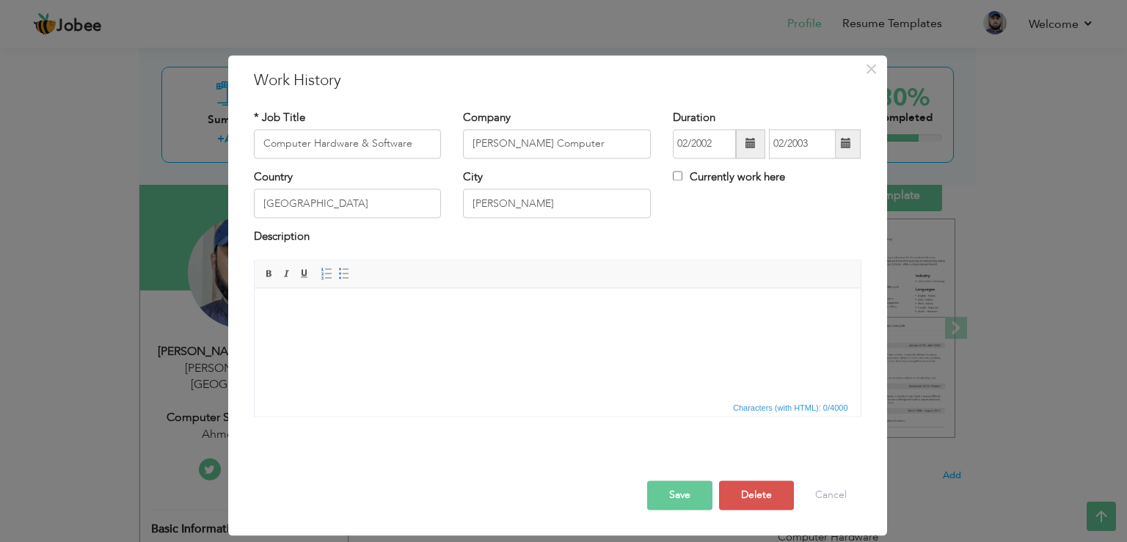
click at [685, 493] on button "Save" at bounding box center [679, 494] width 65 height 29
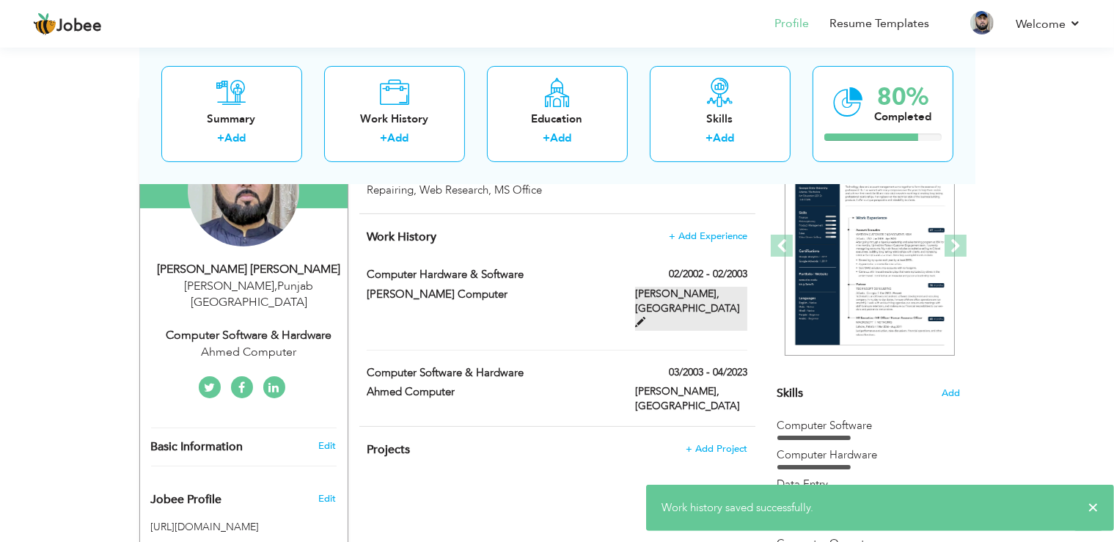
scroll to position [180, 0]
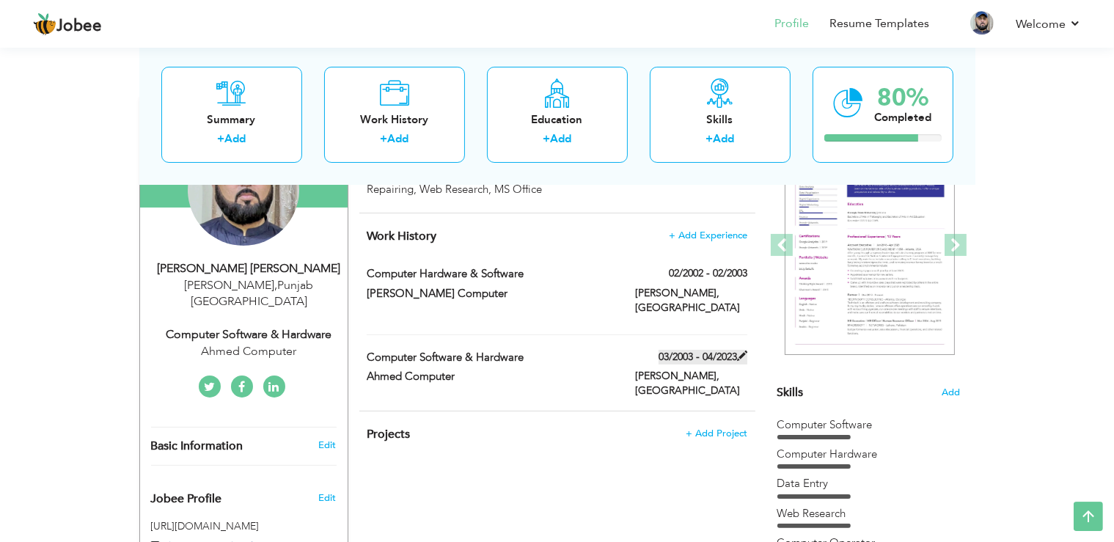
click at [732, 355] on label "03/2003 - 04/2023" at bounding box center [703, 357] width 89 height 15
type input "Computer Software & Hardware"
type input "Ahmed Computer"
type input "03/2003"
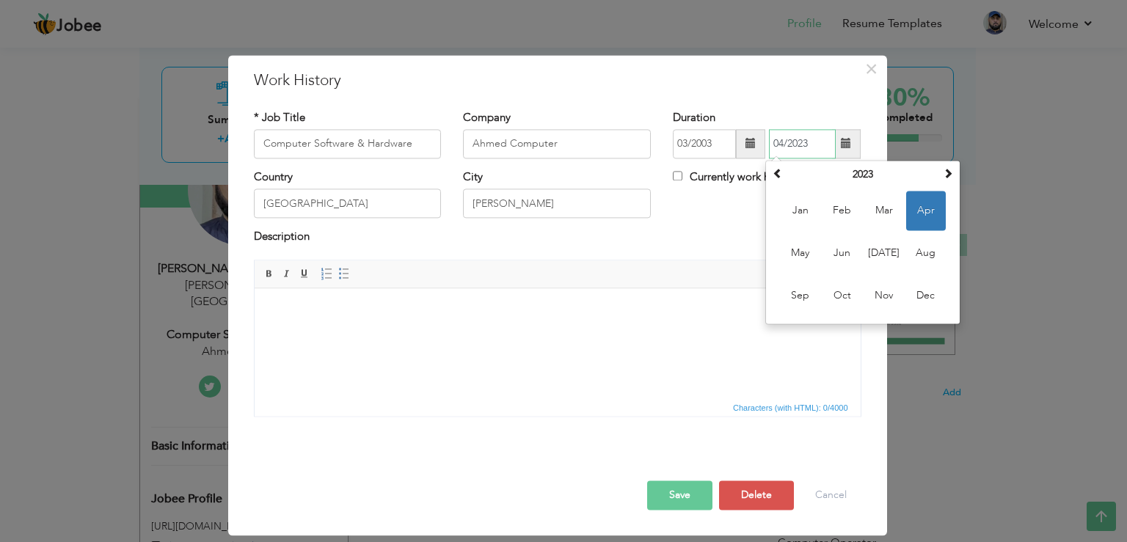
click at [823, 150] on input "04/2023" at bounding box center [802, 143] width 67 height 29
click at [951, 173] on span at bounding box center [947, 173] width 10 height 10
click at [928, 207] on span "Apr" at bounding box center [926, 211] width 40 height 40
type input "04/2024"
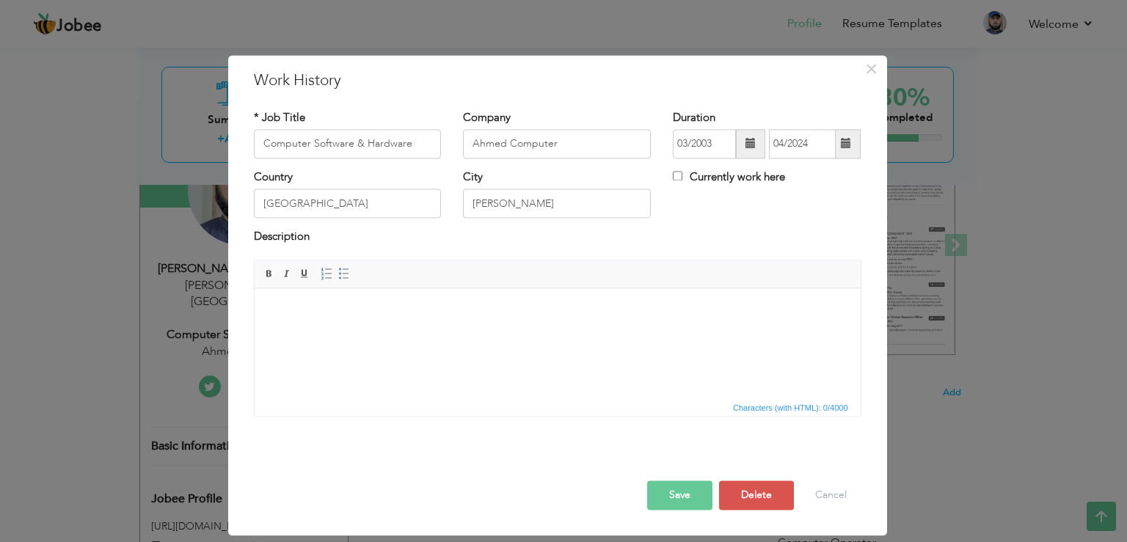
click at [679, 496] on button "Save" at bounding box center [679, 494] width 65 height 29
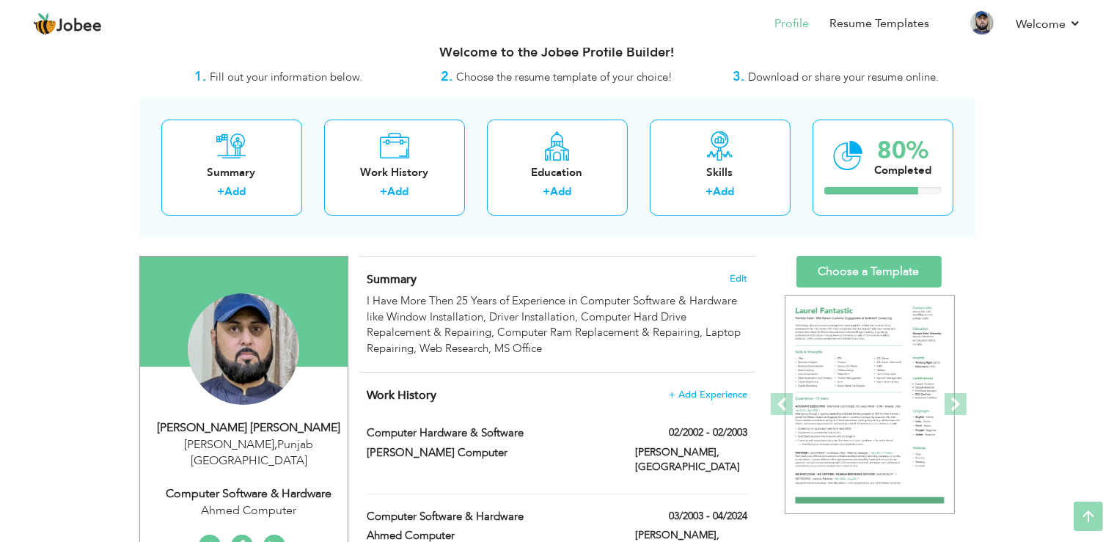
scroll to position [0, 0]
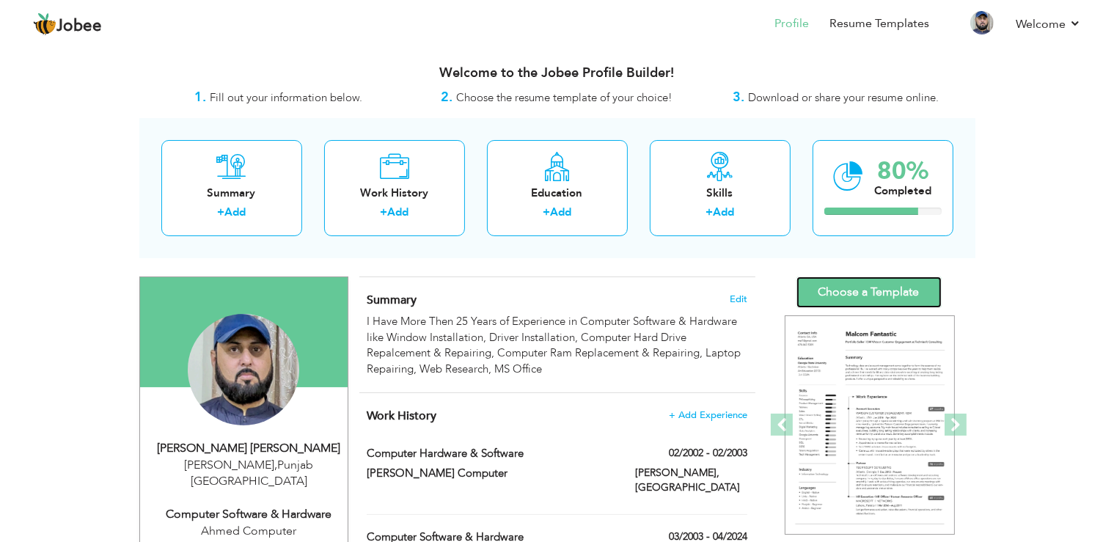
click at [911, 296] on link "Choose a Template" at bounding box center [868, 293] width 145 height 32
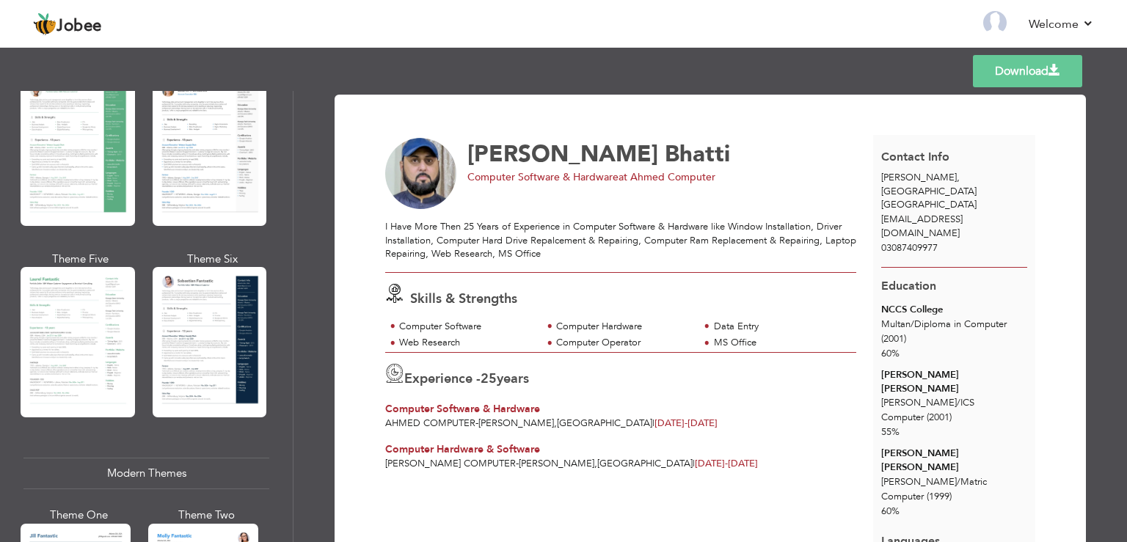
scroll to position [317, 0]
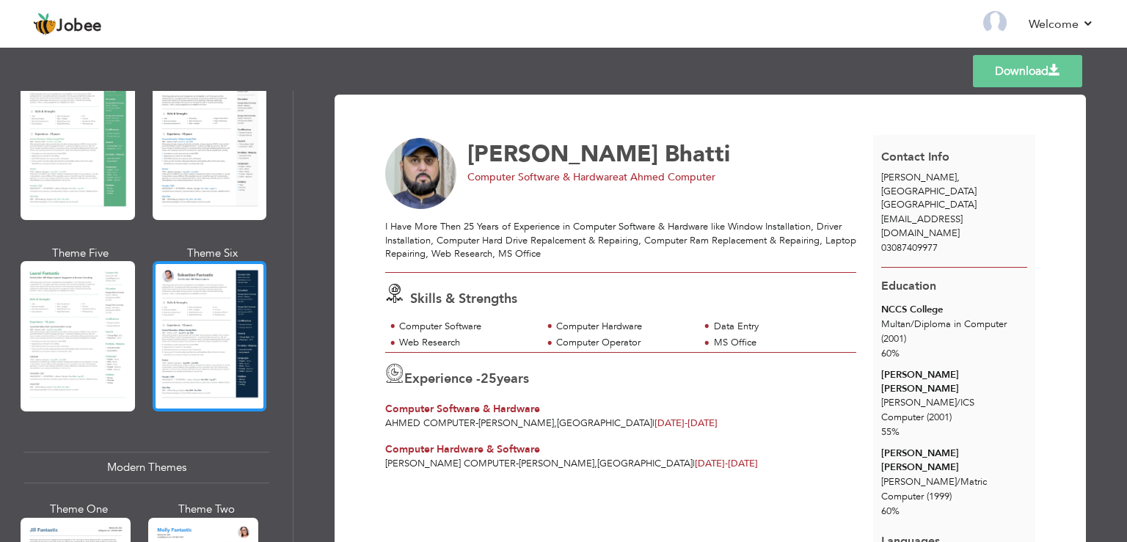
click at [219, 326] on div at bounding box center [210, 336] width 114 height 150
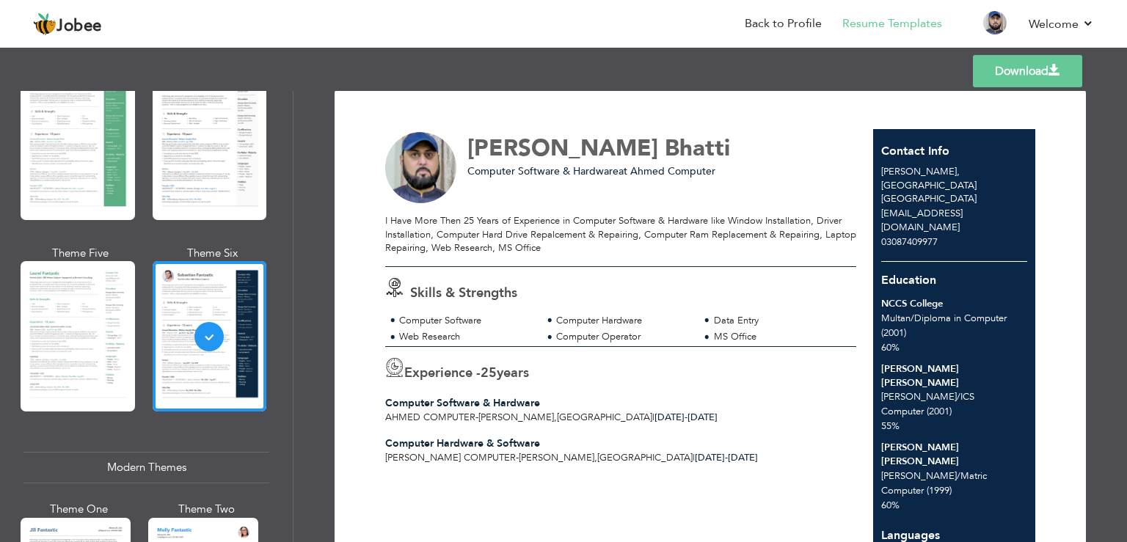
scroll to position [0, 0]
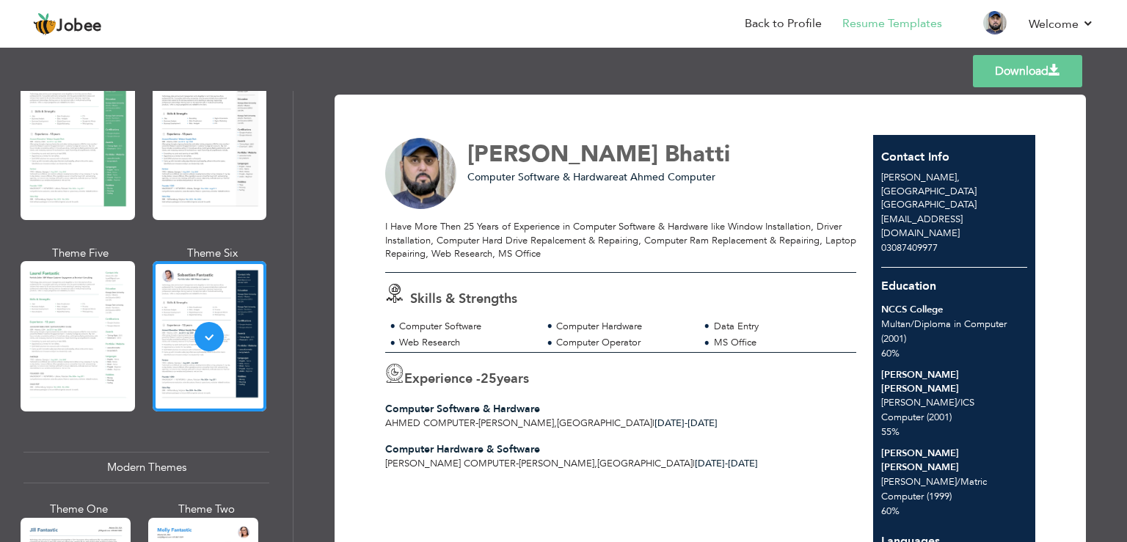
click at [1021, 72] on link "Download" at bounding box center [1027, 71] width 109 height 32
click at [782, 25] on link "Back to Profile" at bounding box center [782, 23] width 77 height 17
